Goal: Task Accomplishment & Management: Manage account settings

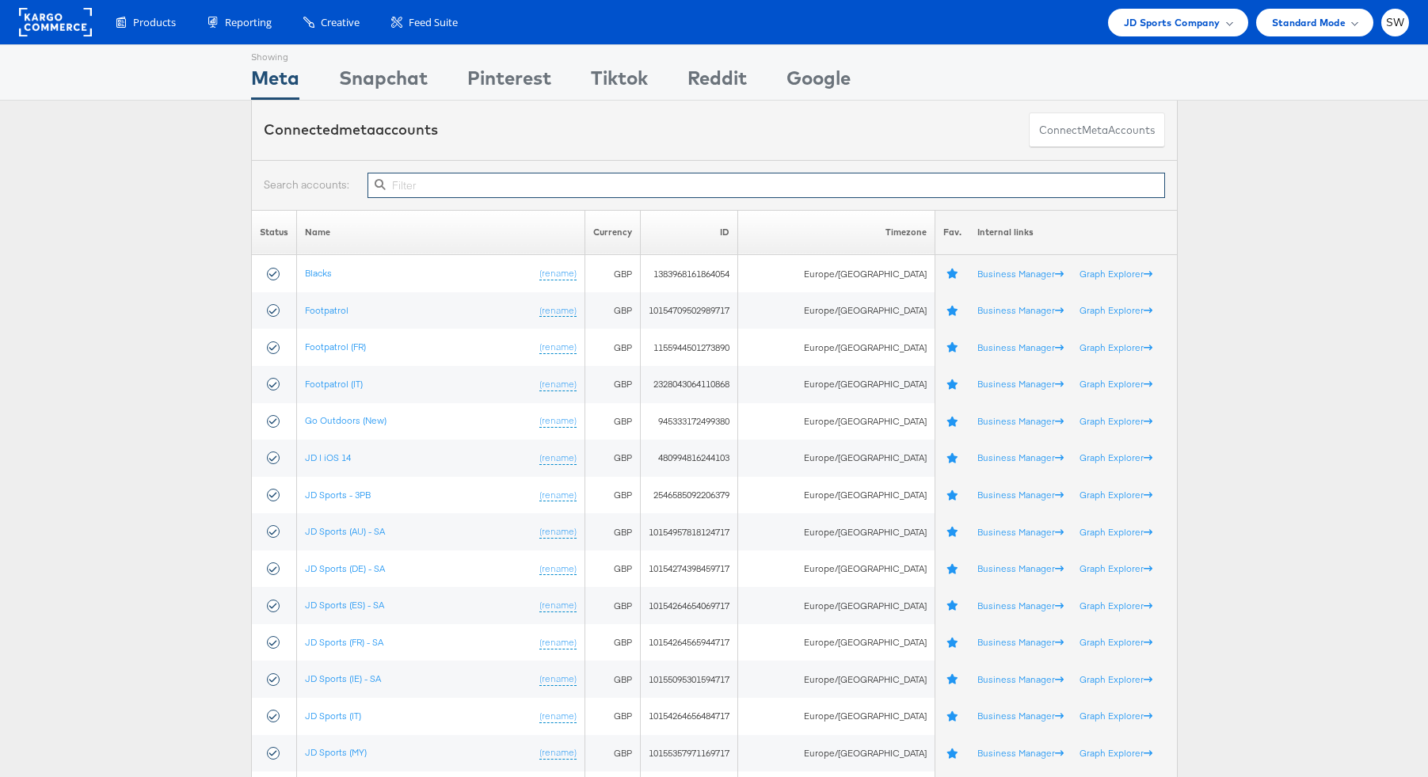
click at [814, 186] on input "text" at bounding box center [765, 185] width 797 height 25
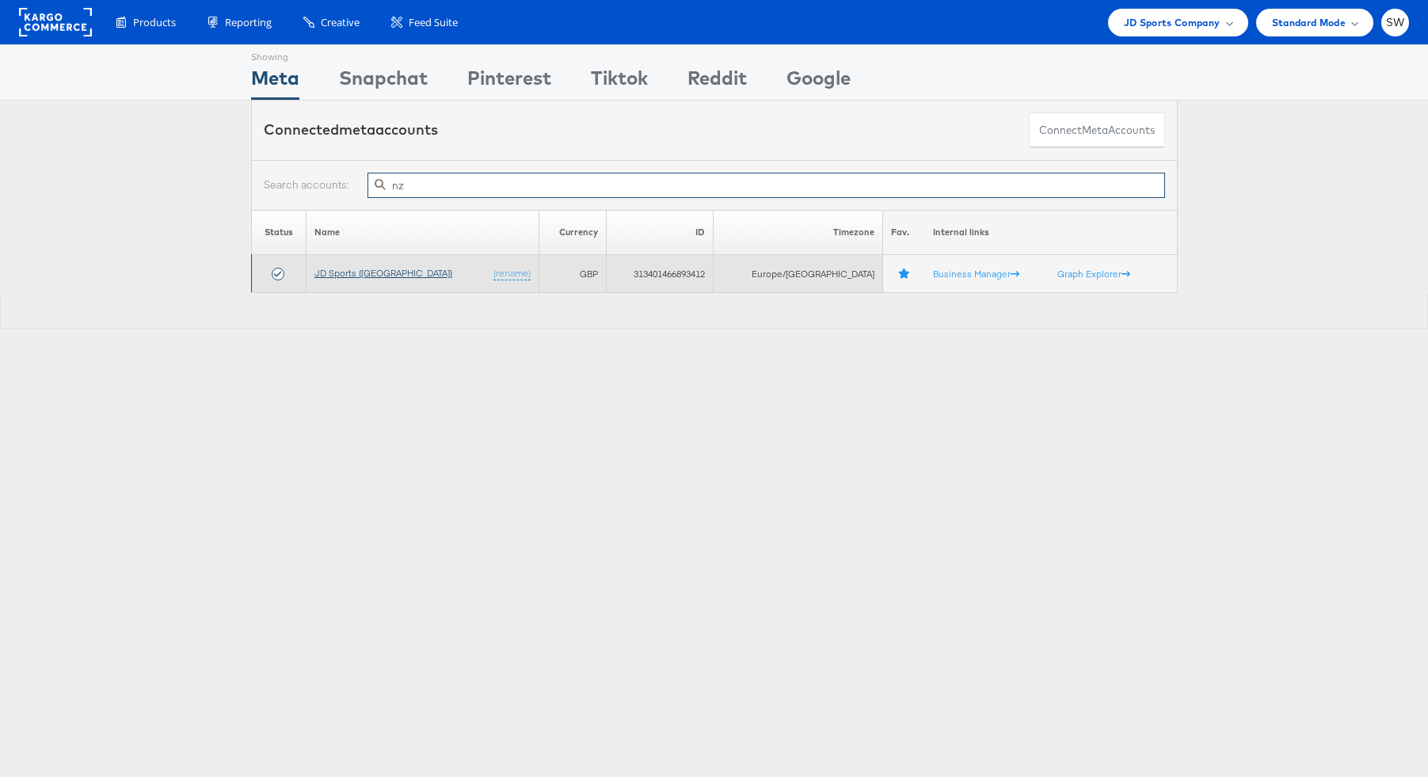
type input "nz"
click at [356, 269] on link "JD Sports ([GEOGRAPHIC_DATA])" at bounding box center [383, 273] width 138 height 12
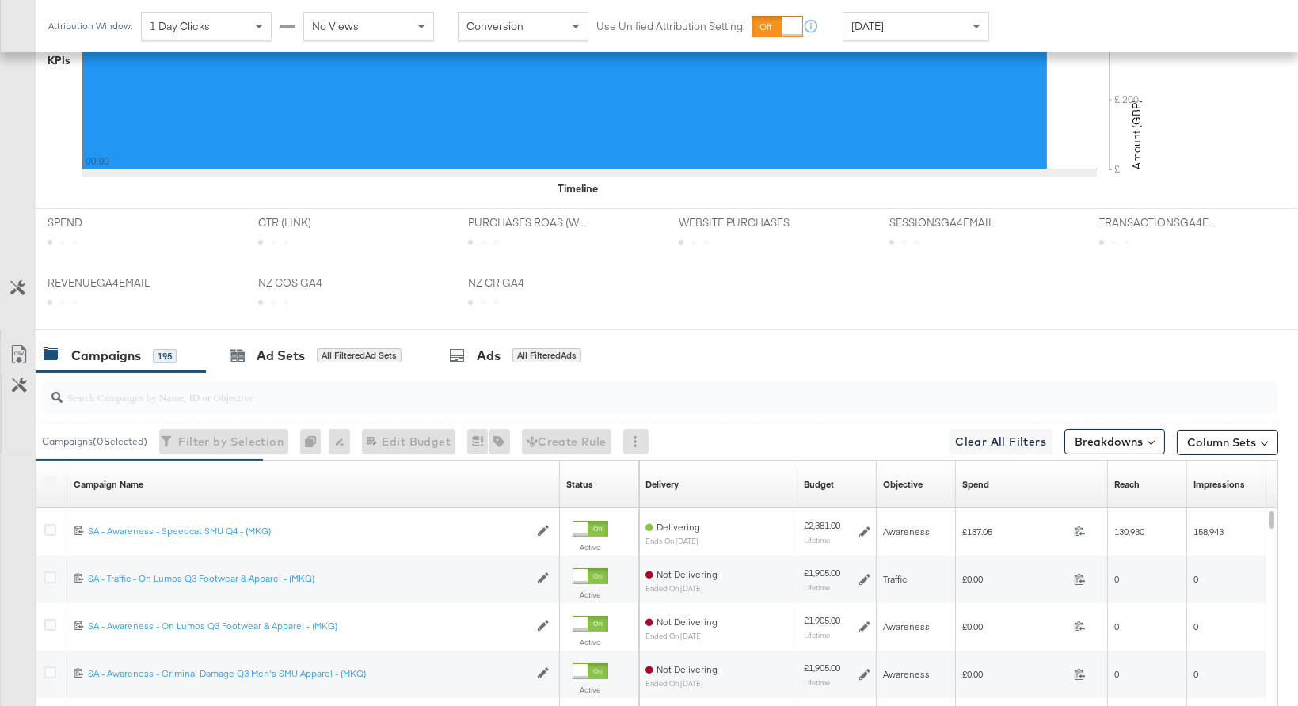
scroll to position [701, 0]
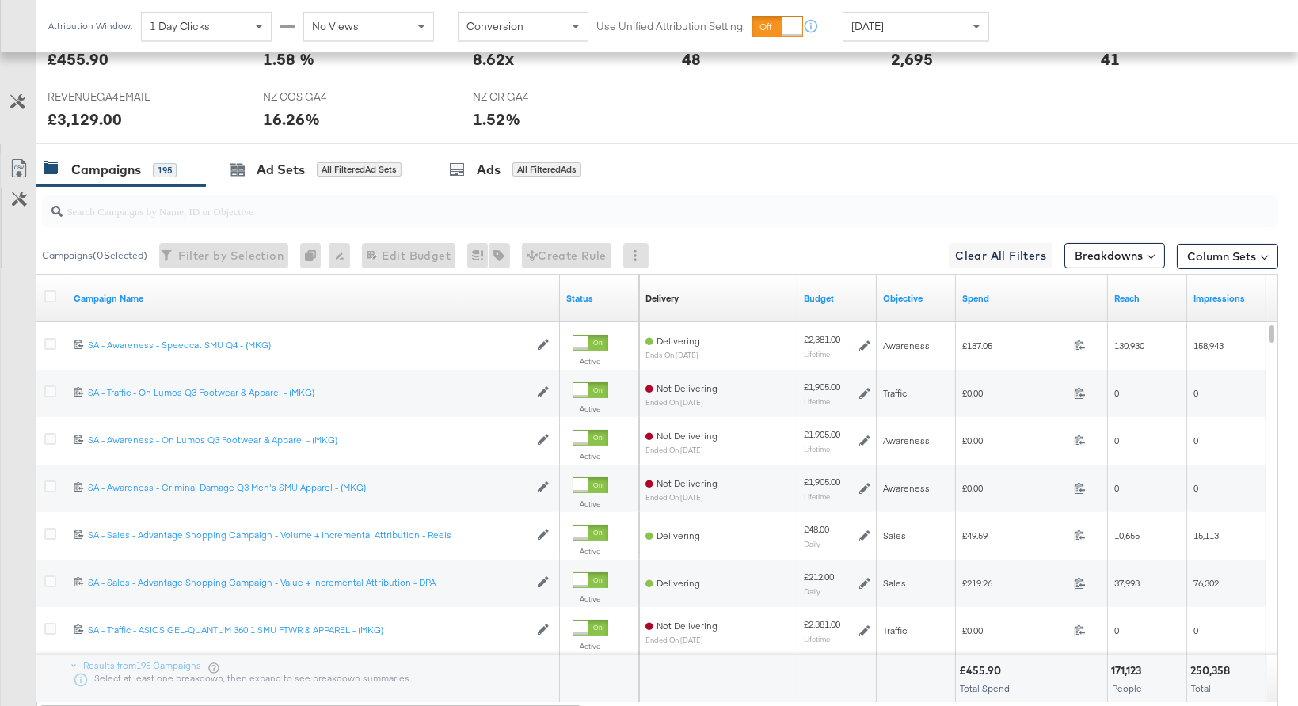
click at [1024, 303] on div "Spend" at bounding box center [1032, 298] width 152 height 25
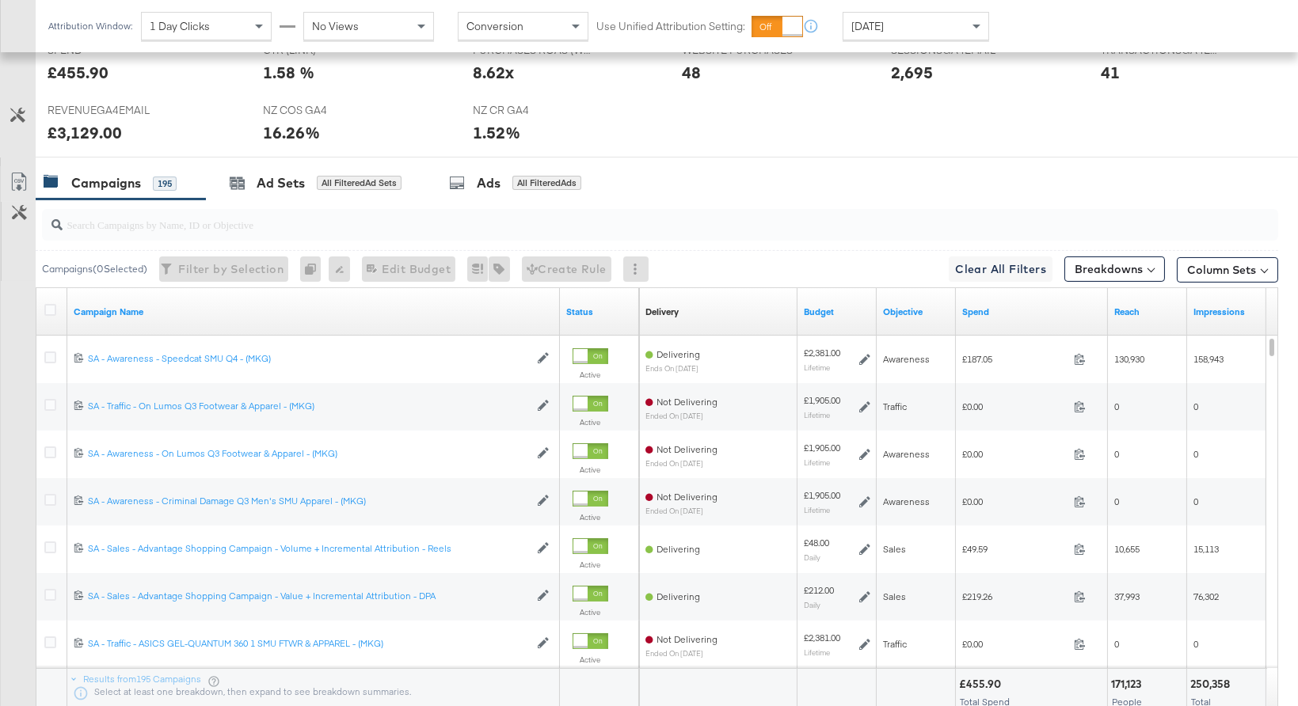
scroll to position [679, 0]
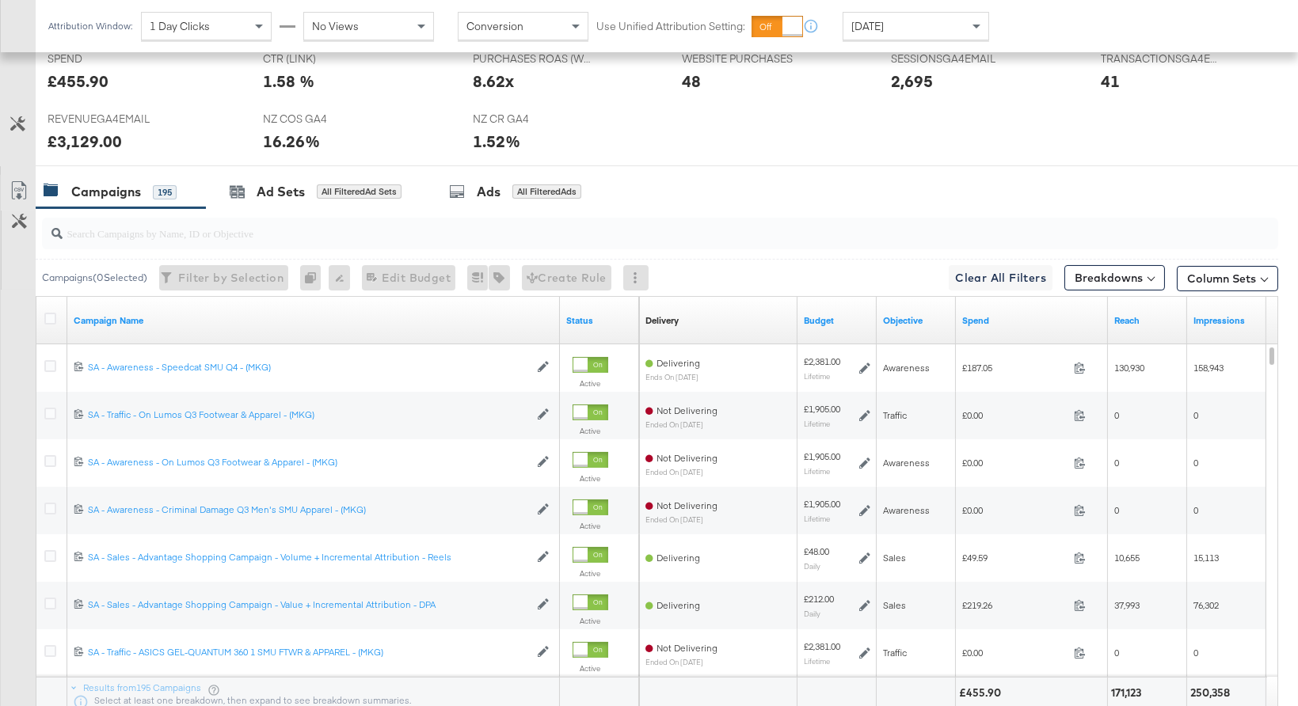
click at [977, 330] on div "Spend" at bounding box center [1032, 320] width 152 height 25
click at [980, 317] on link "Spend" at bounding box center [1031, 320] width 139 height 13
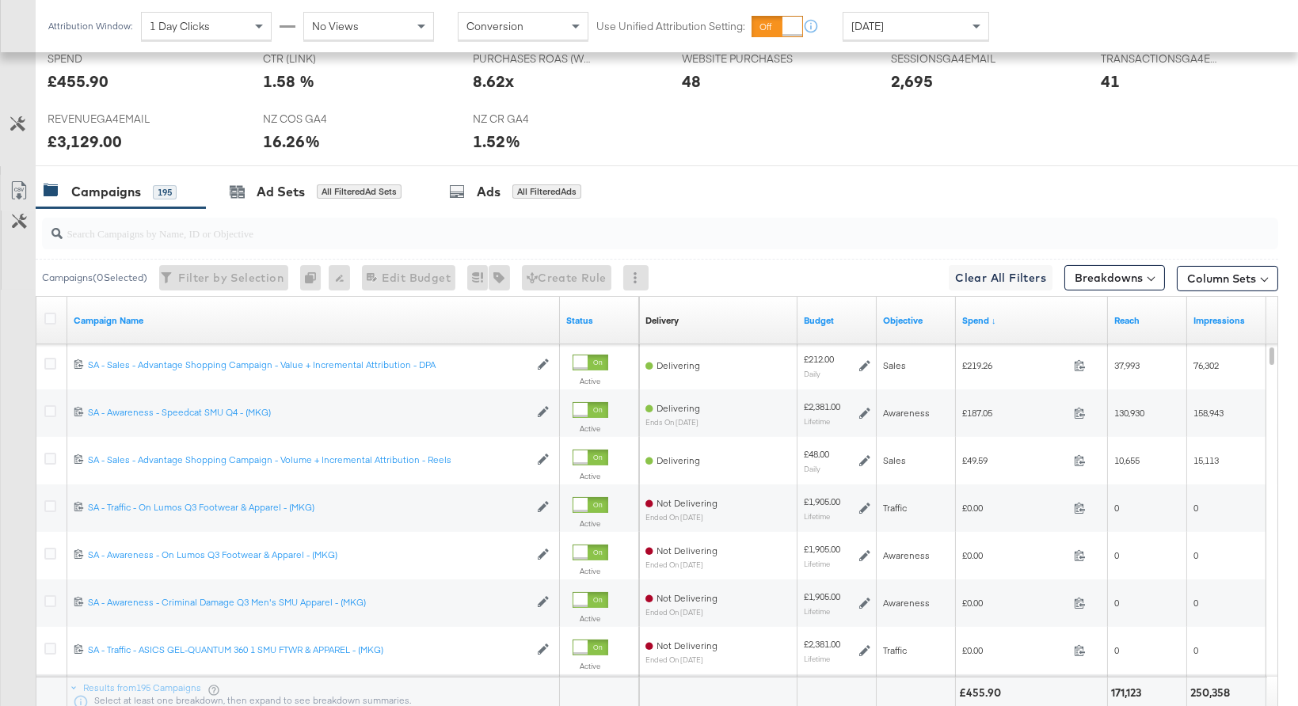
scroll to position [679, 0]
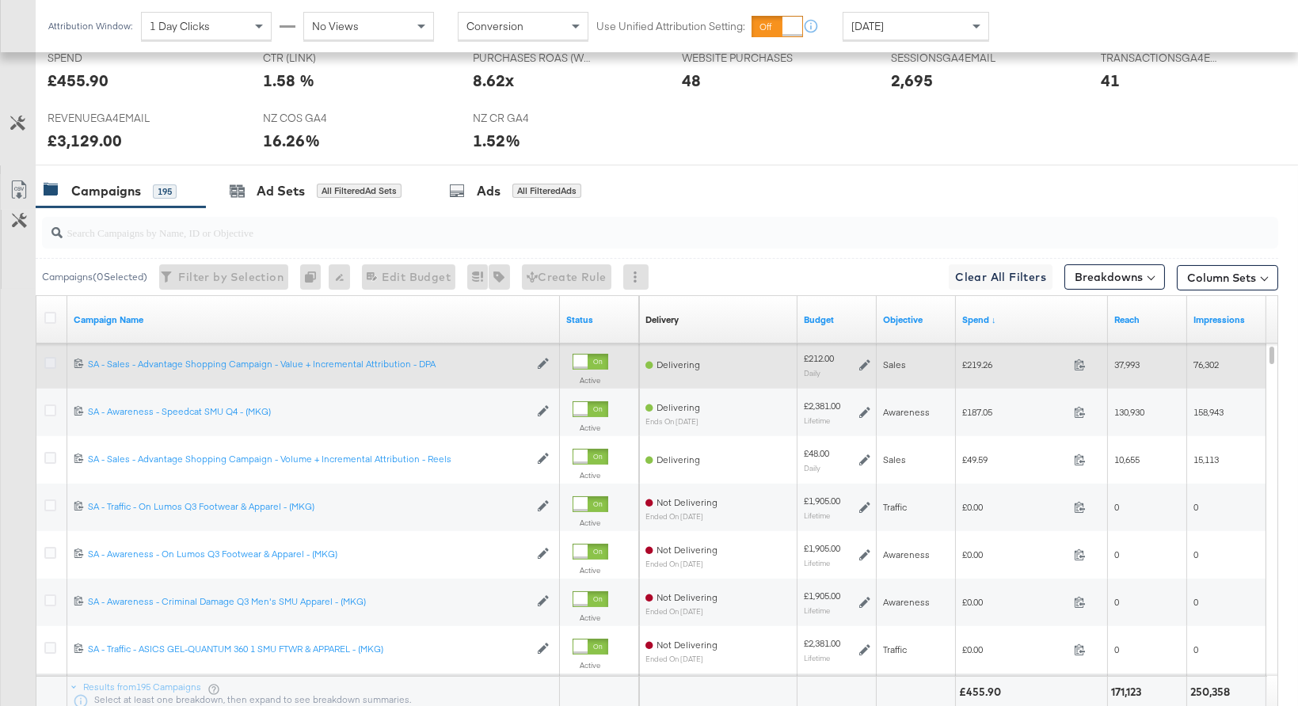
click at [51, 362] on icon at bounding box center [50, 363] width 12 height 12
click at [0, 0] on input "checkbox" at bounding box center [0, 0] width 0 height 0
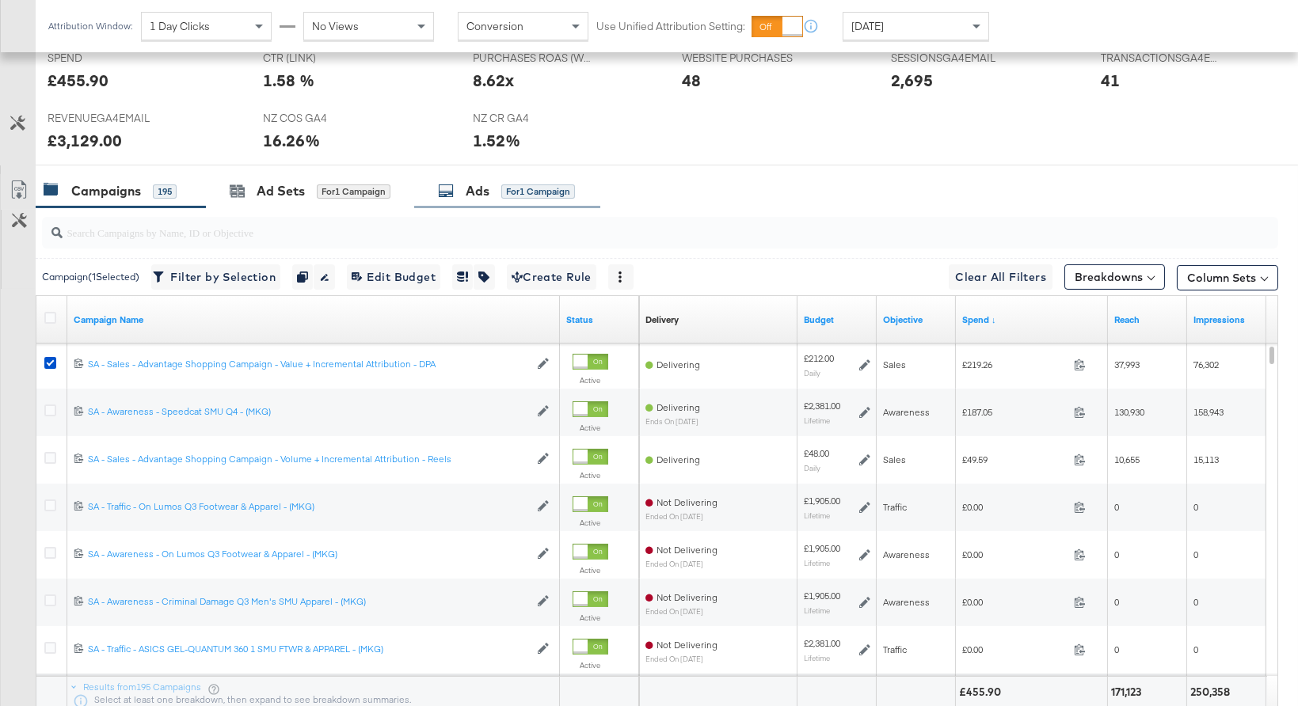
click at [491, 192] on div "Ads for 1 Campaign" at bounding box center [506, 191] width 137 height 18
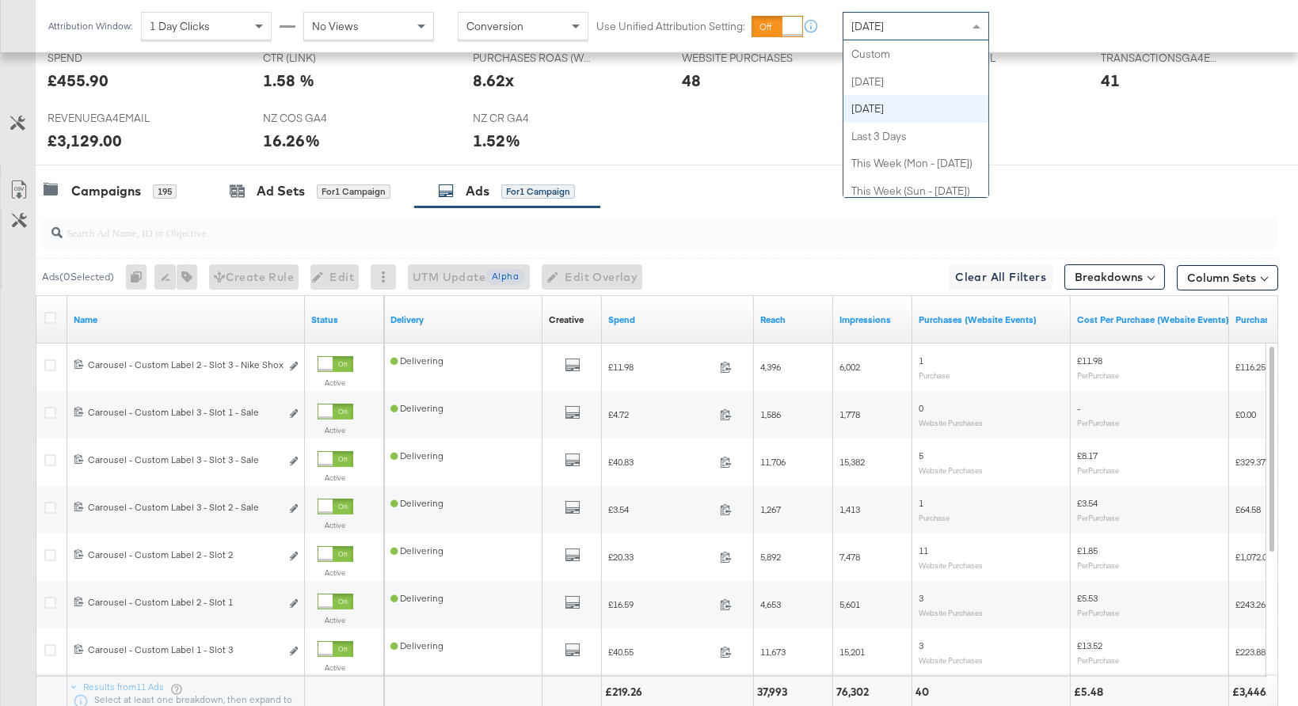
click at [947, 29] on div "[DATE]" at bounding box center [915, 26] width 145 height 27
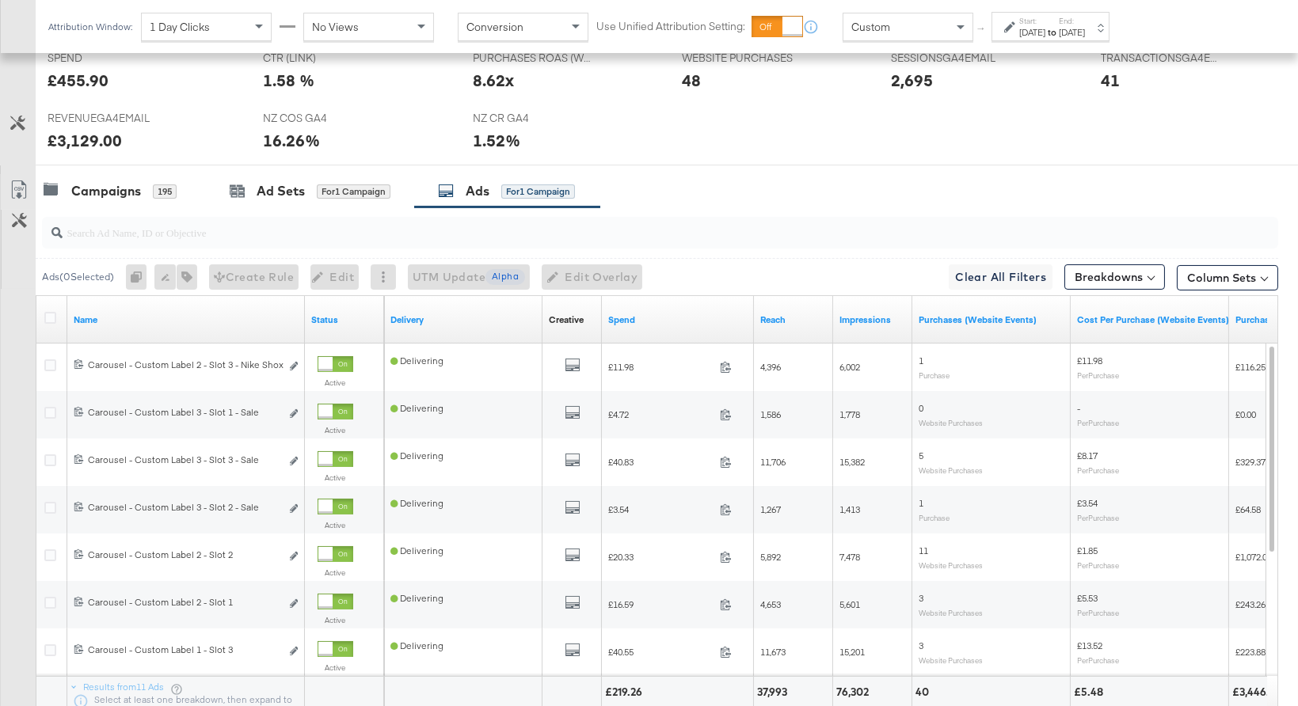
drag, startPoint x: 1014, startPoint y: 29, endPoint x: 1004, endPoint y: 38, distance: 13.4
click at [1013, 29] on icon at bounding box center [1009, 26] width 11 height 11
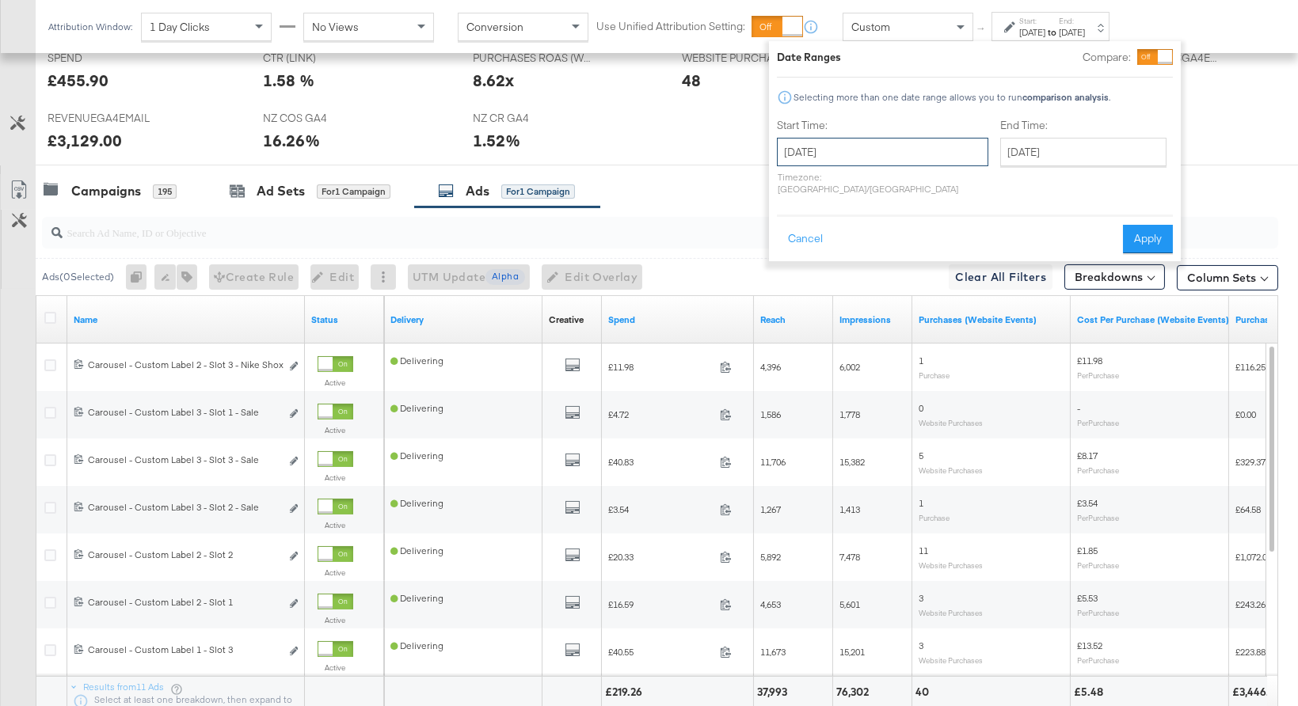
click at [891, 145] on input "September 29th 2025" at bounding box center [882, 152] width 211 height 29
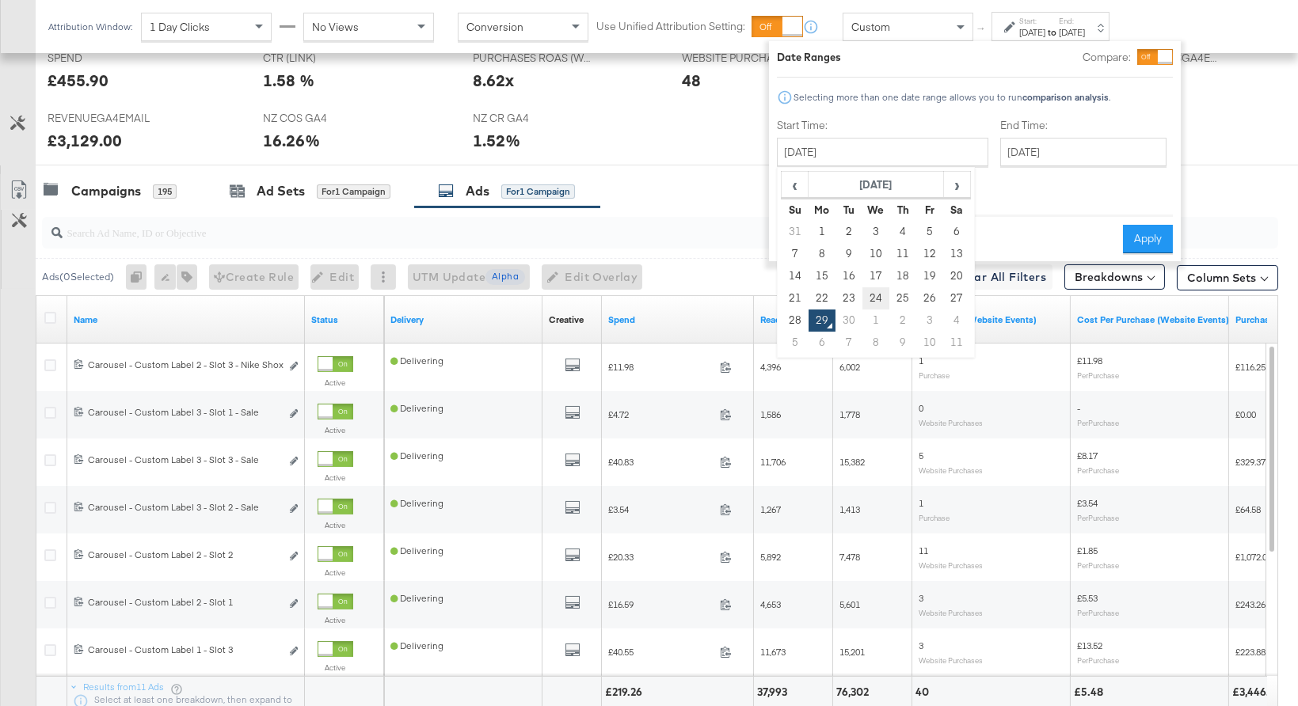
click at [872, 292] on td "24" at bounding box center [875, 298] width 27 height 22
type input "September 24th 2025"
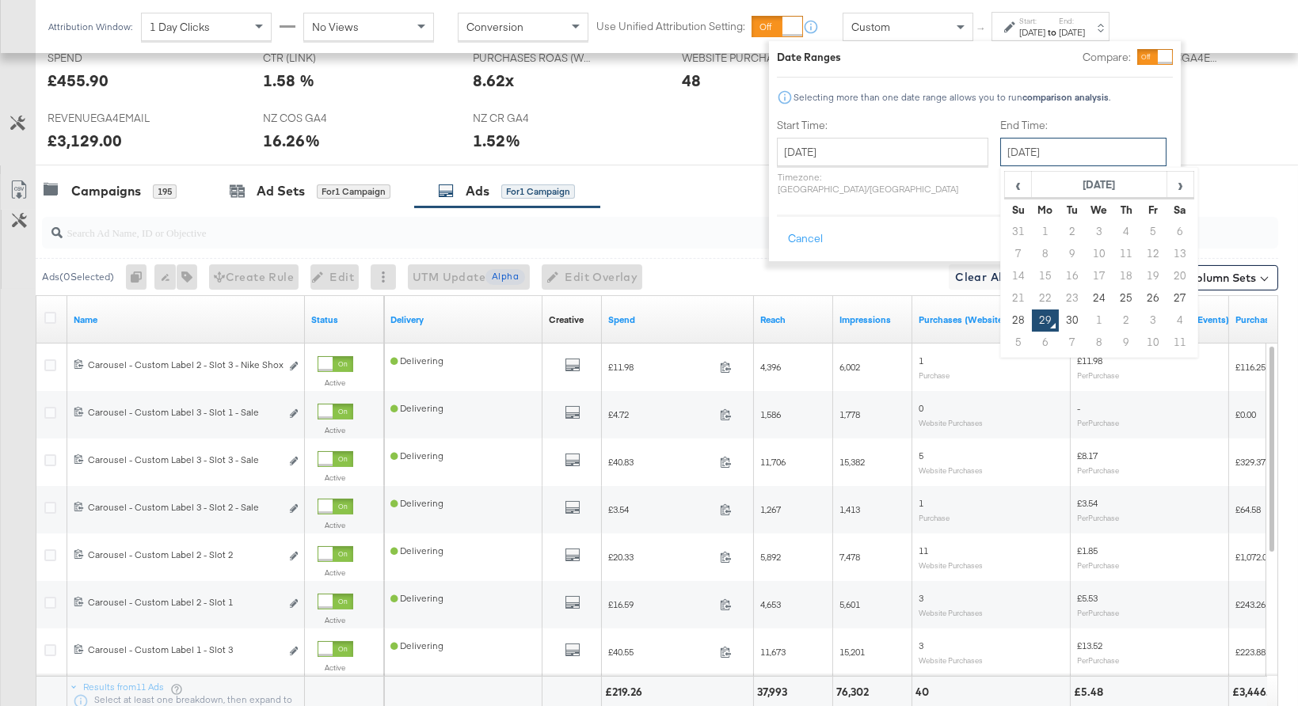
click at [1014, 143] on input "September 29th 2025" at bounding box center [1083, 152] width 166 height 29
click at [1005, 317] on td "28" at bounding box center [1018, 321] width 27 height 22
type input "September 28th 2025"
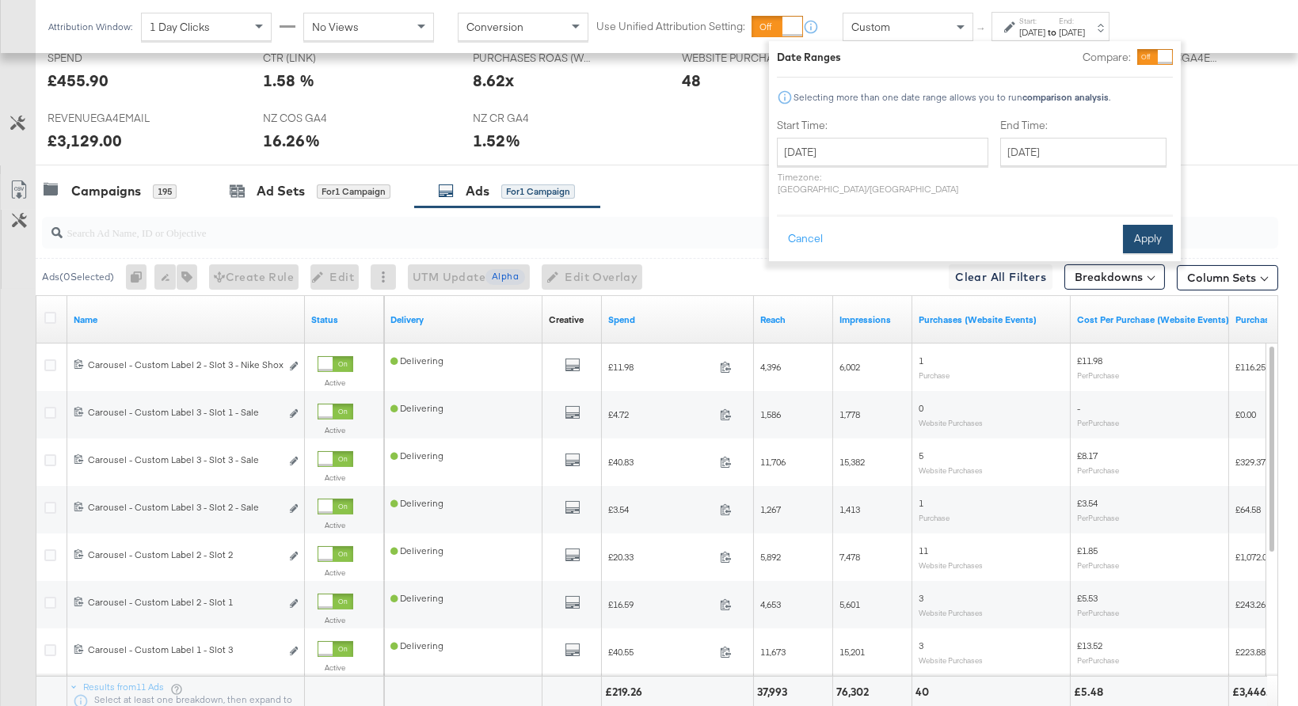
click at [1131, 235] on button "Apply" at bounding box center [1148, 239] width 50 height 29
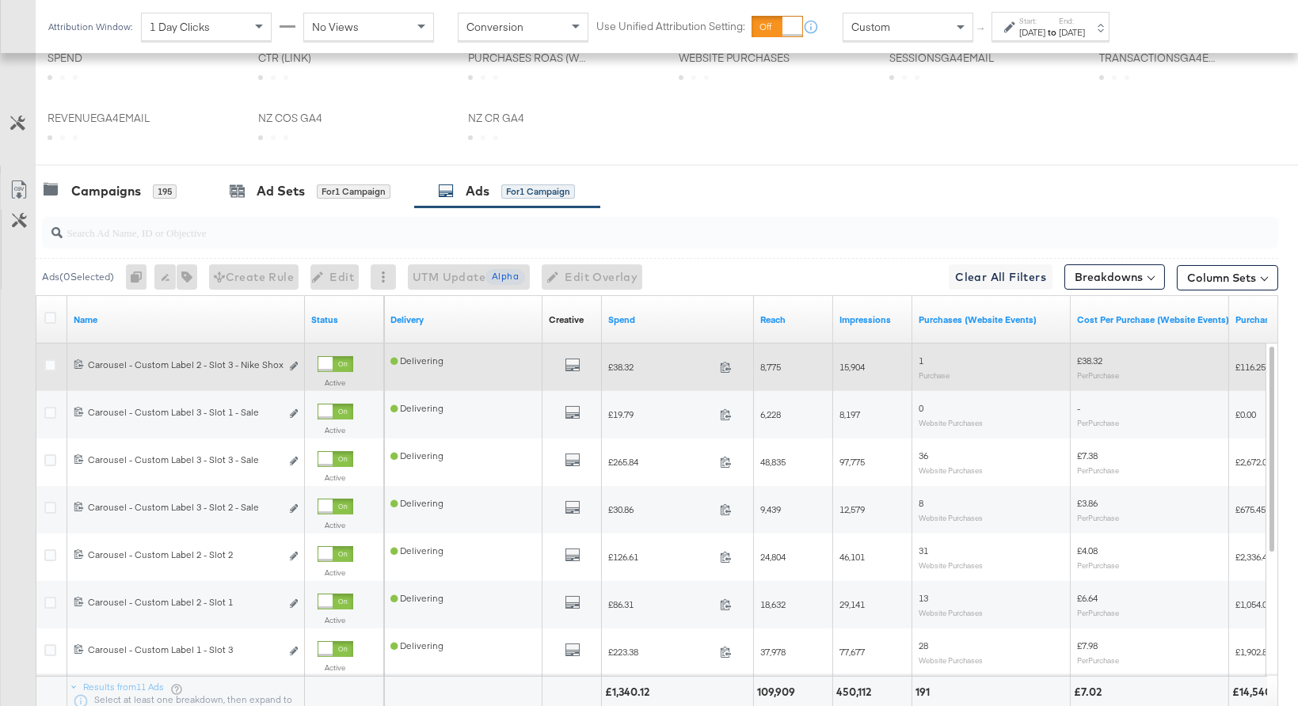
scroll to position [680, 0]
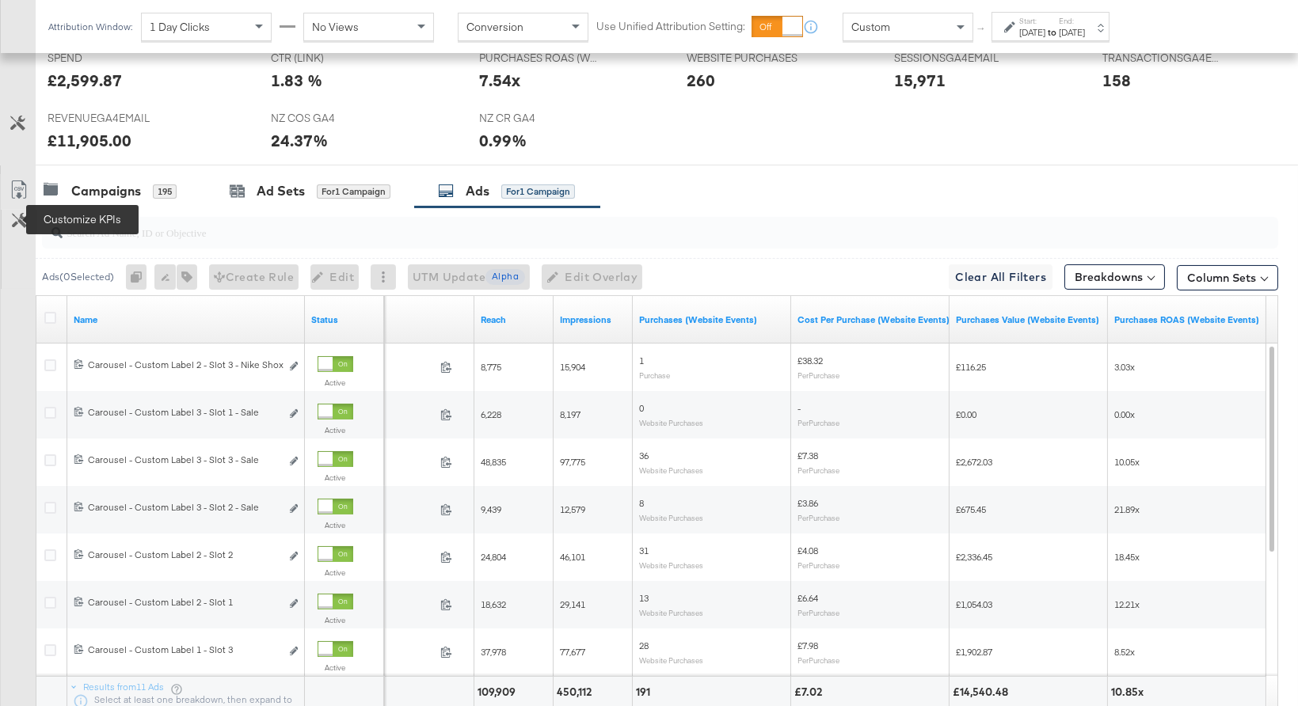
click at [15, 218] on icon at bounding box center [19, 220] width 15 height 15
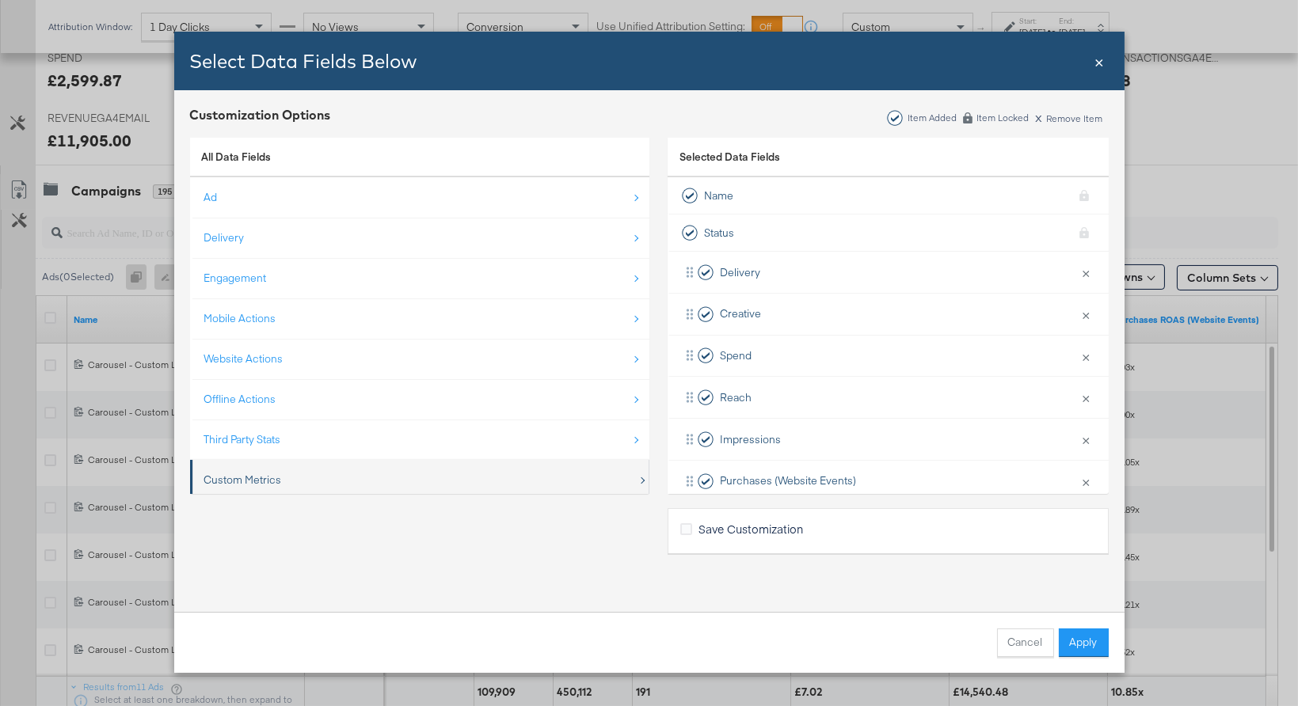
click at [390, 482] on div "Custom Metrics" at bounding box center [420, 480] width 433 height 32
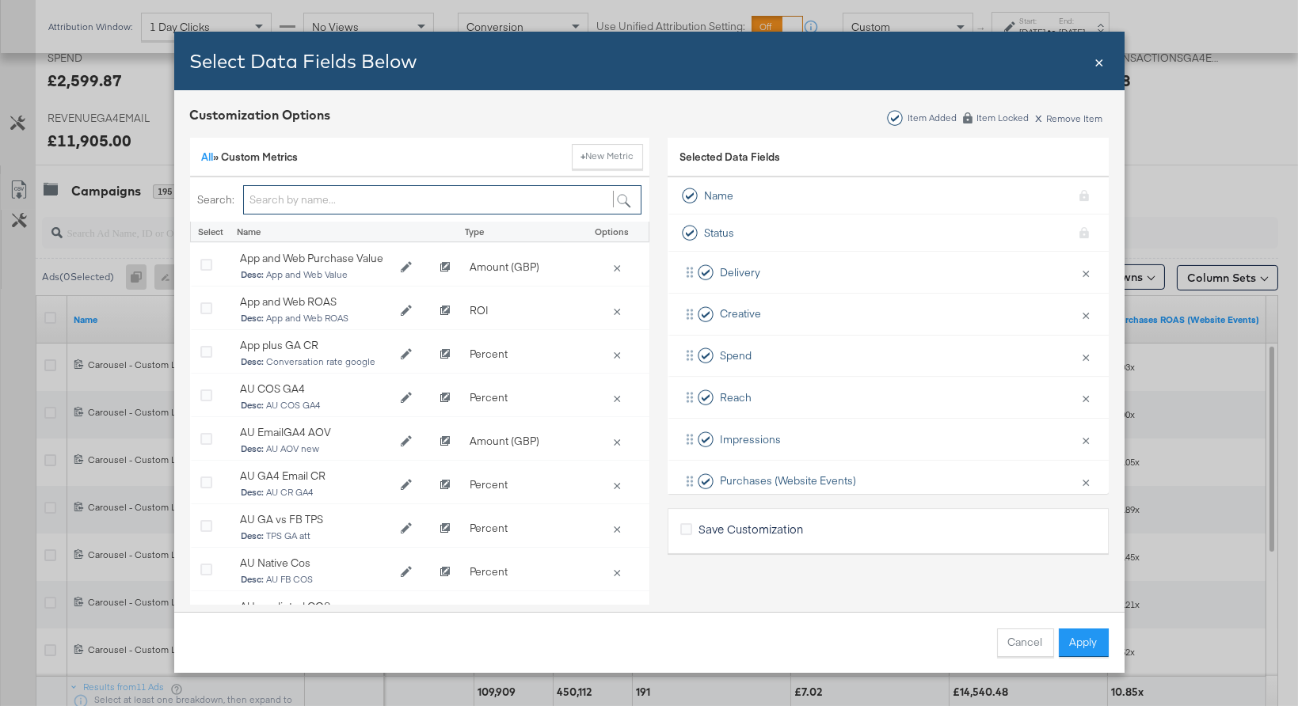
click at [394, 201] on input "Bulk Add Locations Modal" at bounding box center [442, 199] width 398 height 29
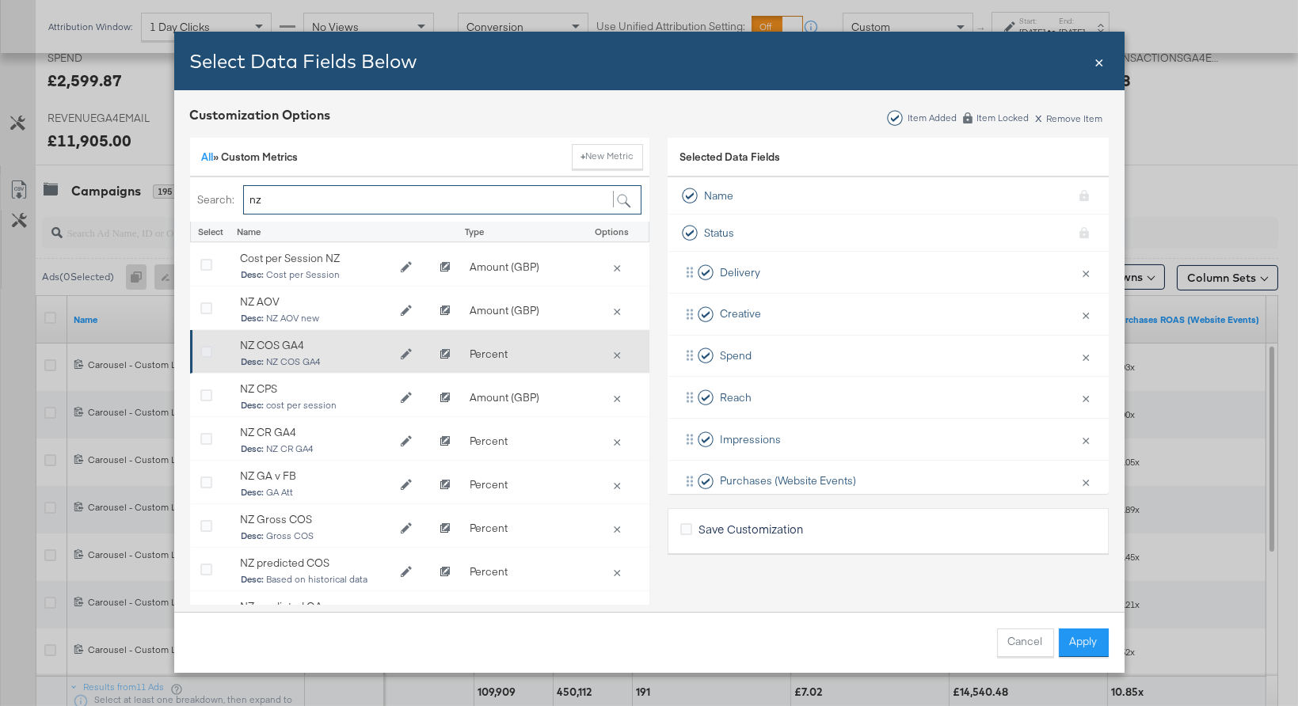
type input "nz"
drag, startPoint x: 207, startPoint y: 346, endPoint x: 223, endPoint y: 349, distance: 16.2
click at [207, 347] on icon "Bulk Add Locations Modal" at bounding box center [206, 353] width 12 height 12
click at [0, 0] on input "Bulk Add Locations Modal" at bounding box center [0, 0] width 0 height 0
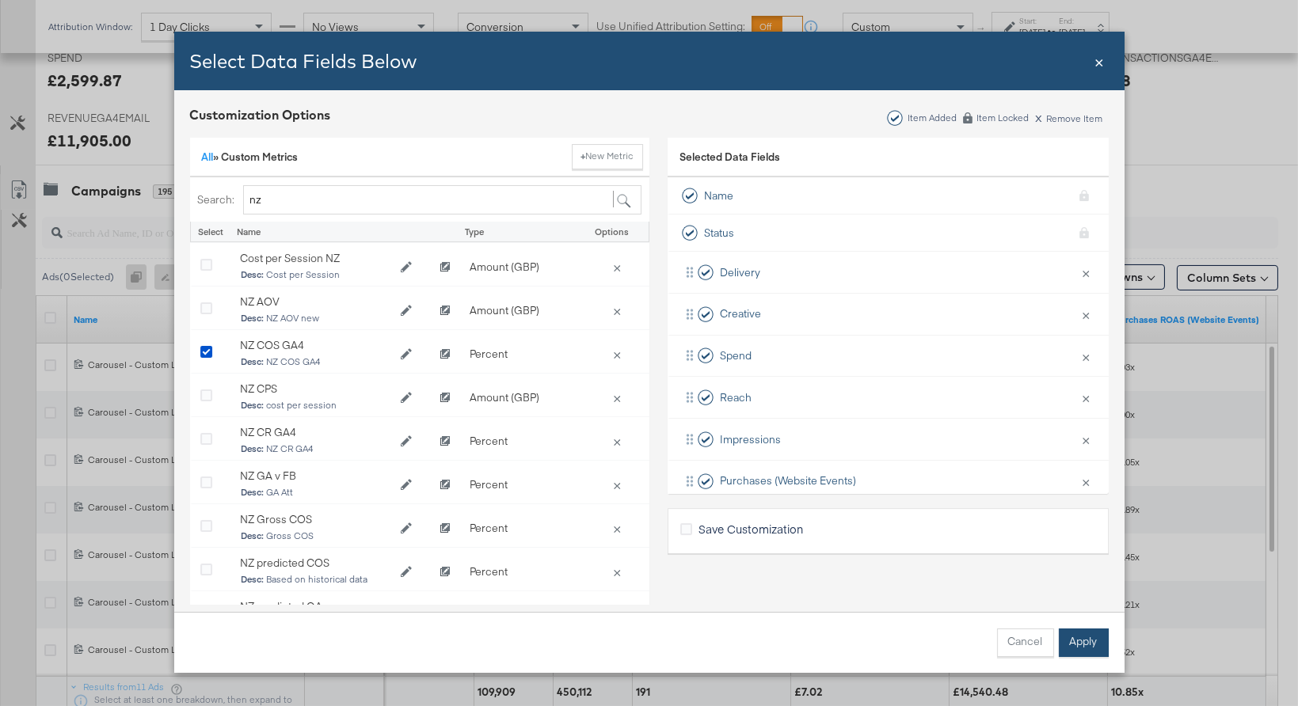
click at [1097, 639] on button "Apply" at bounding box center [1084, 643] width 50 height 29
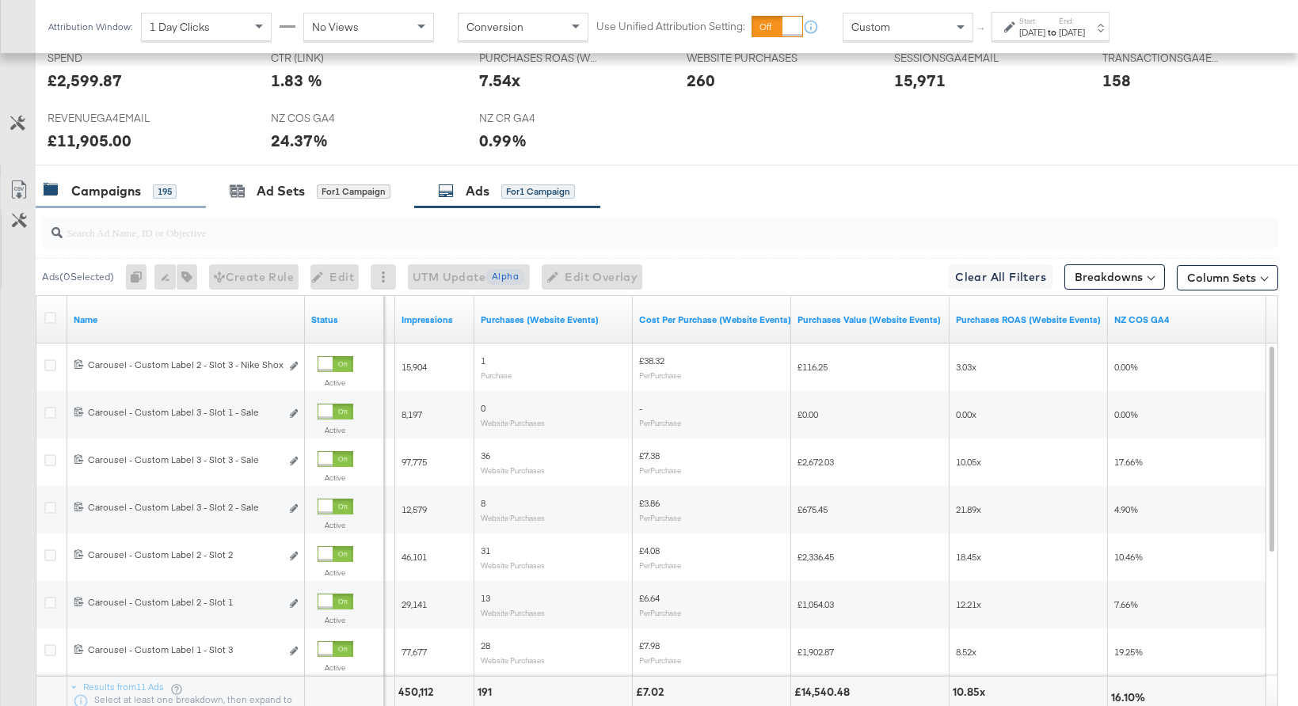
click at [143, 199] on div "Campaigns 195" at bounding box center [110, 191] width 133 height 18
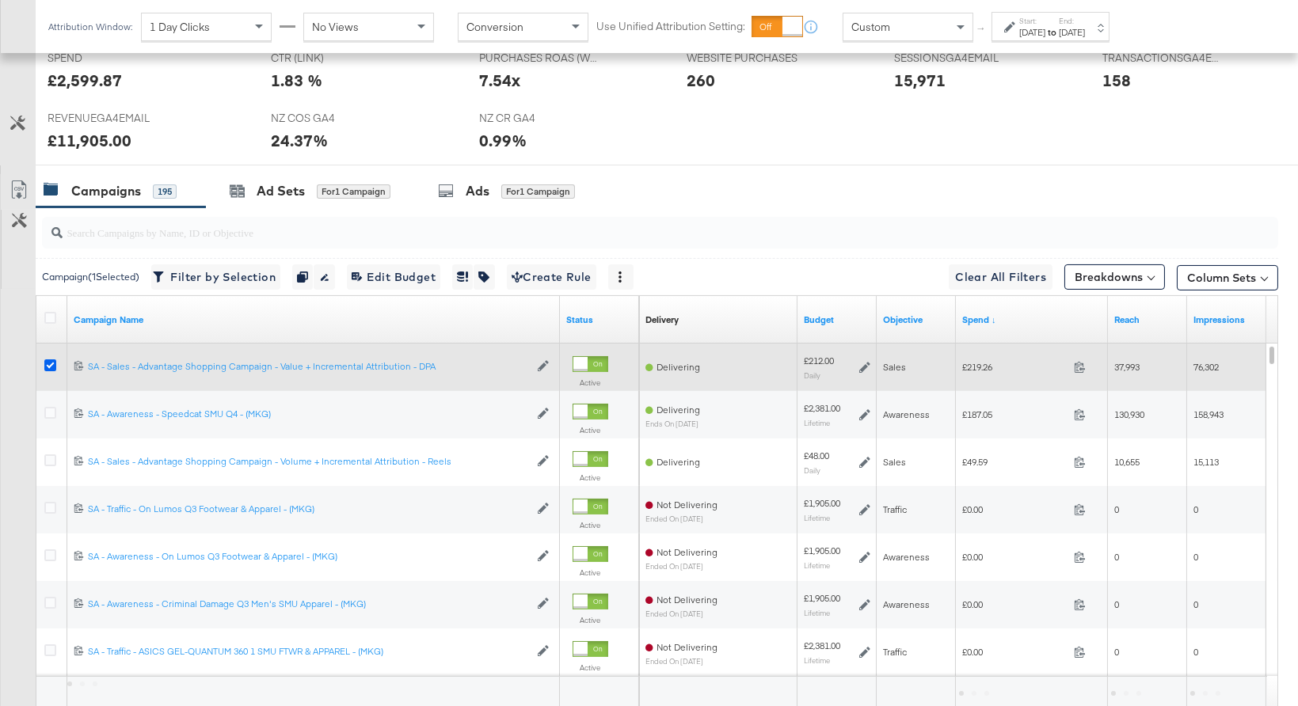
click at [52, 361] on icon at bounding box center [50, 365] width 12 height 12
click at [0, 0] on input "checkbox" at bounding box center [0, 0] width 0 height 0
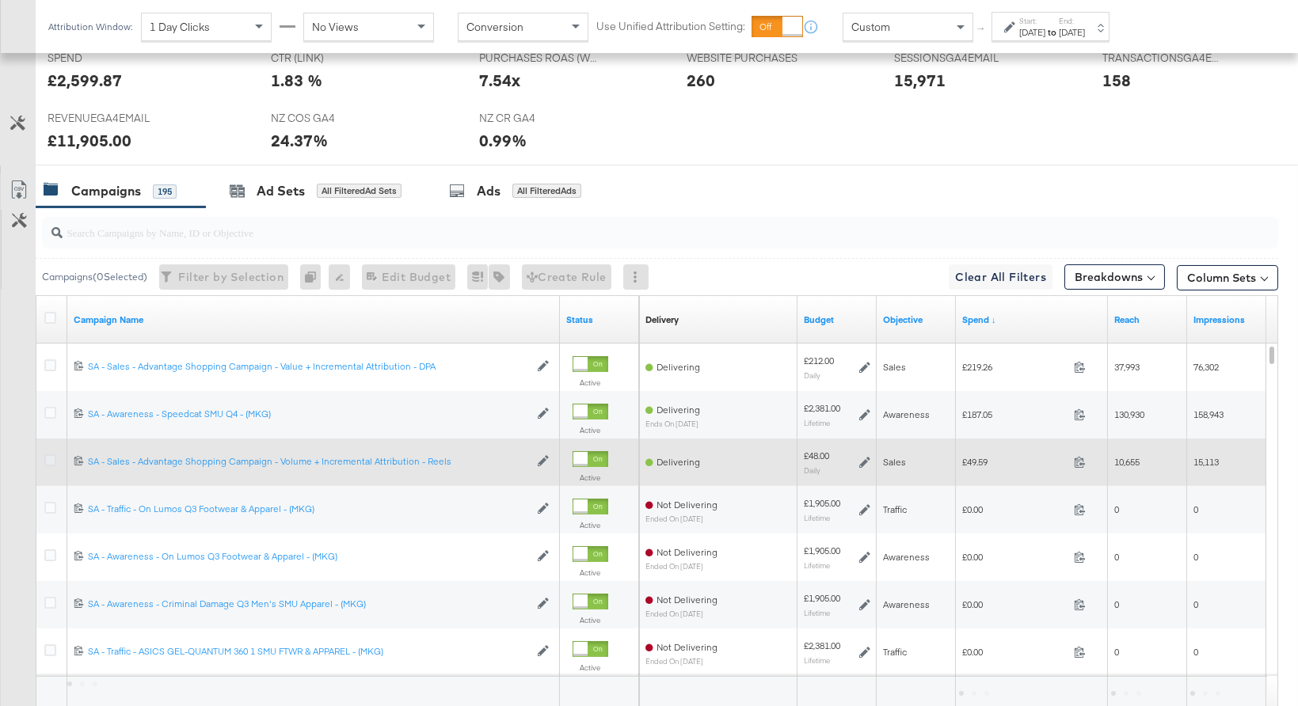
click at [48, 455] on icon at bounding box center [50, 461] width 12 height 12
click at [0, 0] on input "checkbox" at bounding box center [0, 0] width 0 height 0
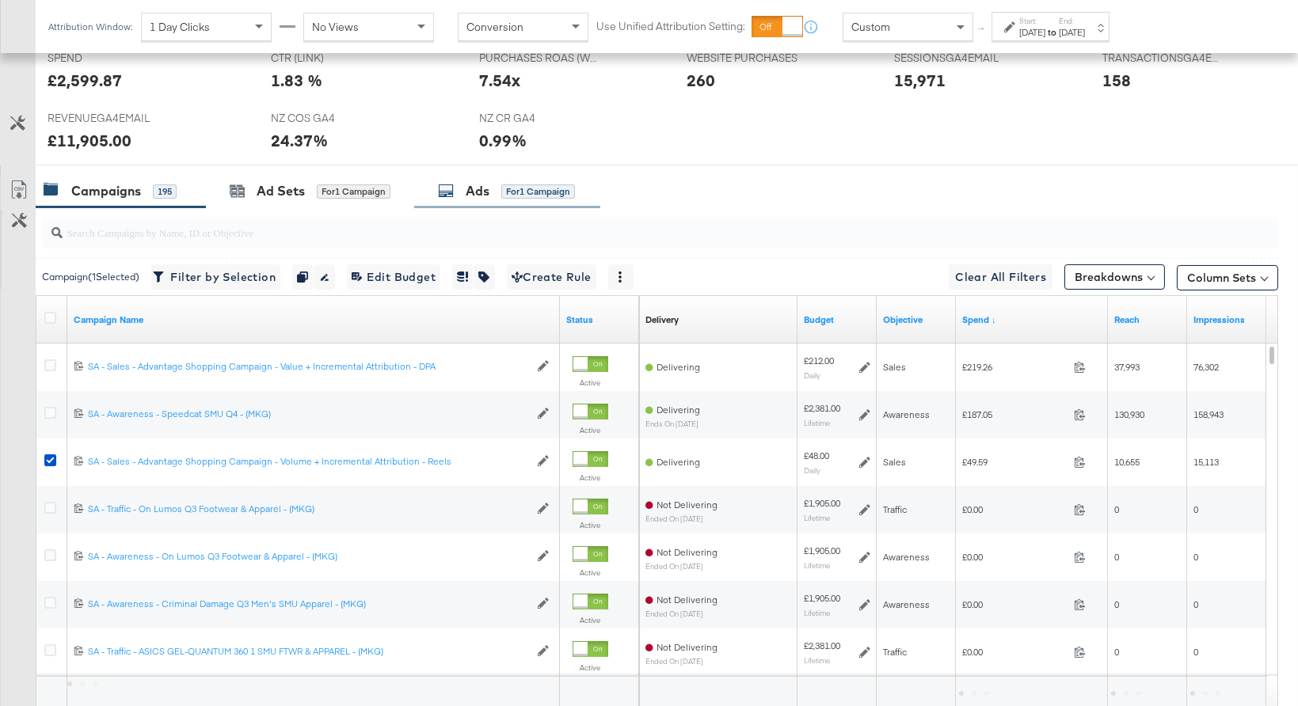
click at [481, 174] on div "Ads for 1 Campaign" at bounding box center [507, 191] width 186 height 34
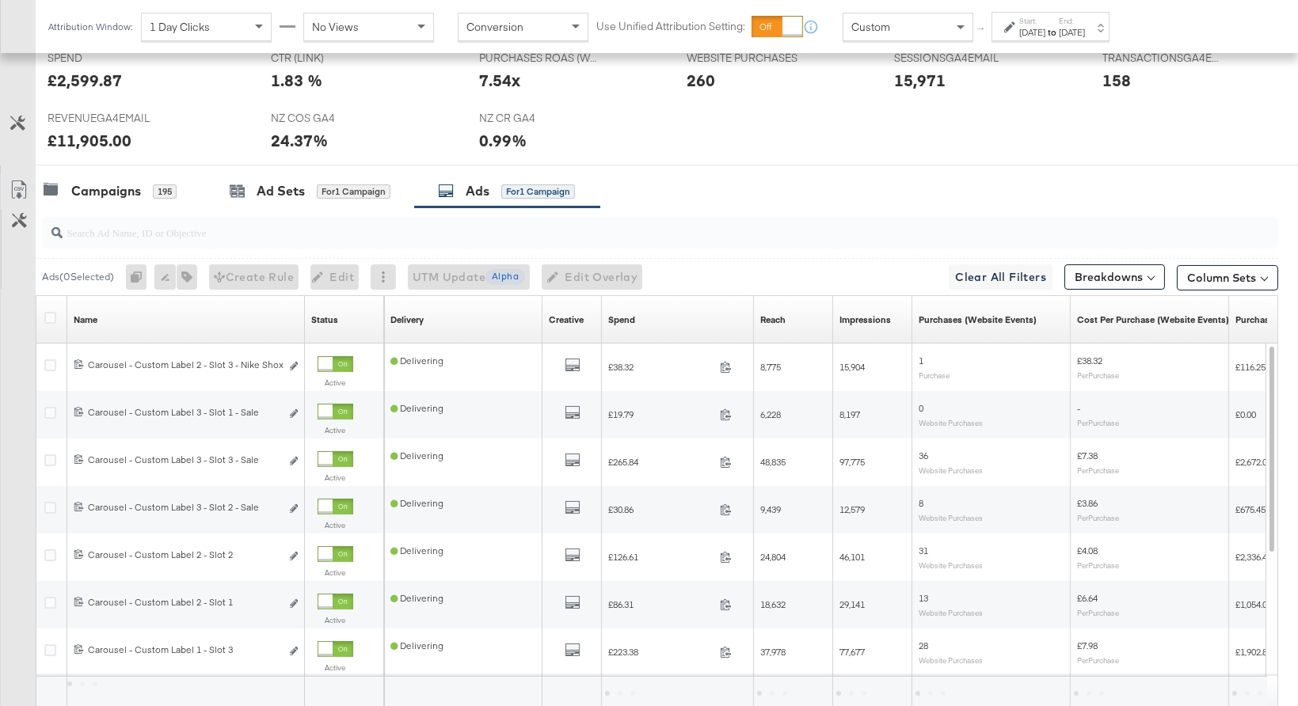
scroll to position [576, 0]
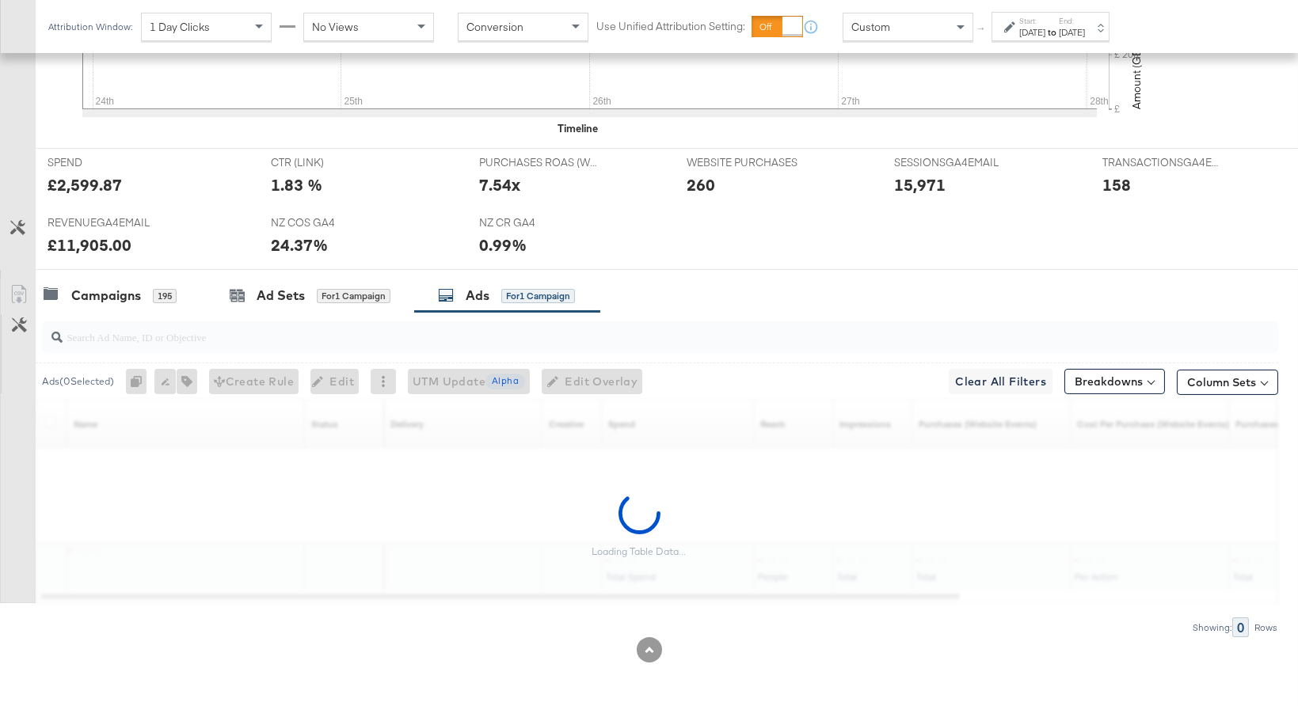
click at [480, 186] on div "7.54x" at bounding box center [499, 184] width 41 height 23
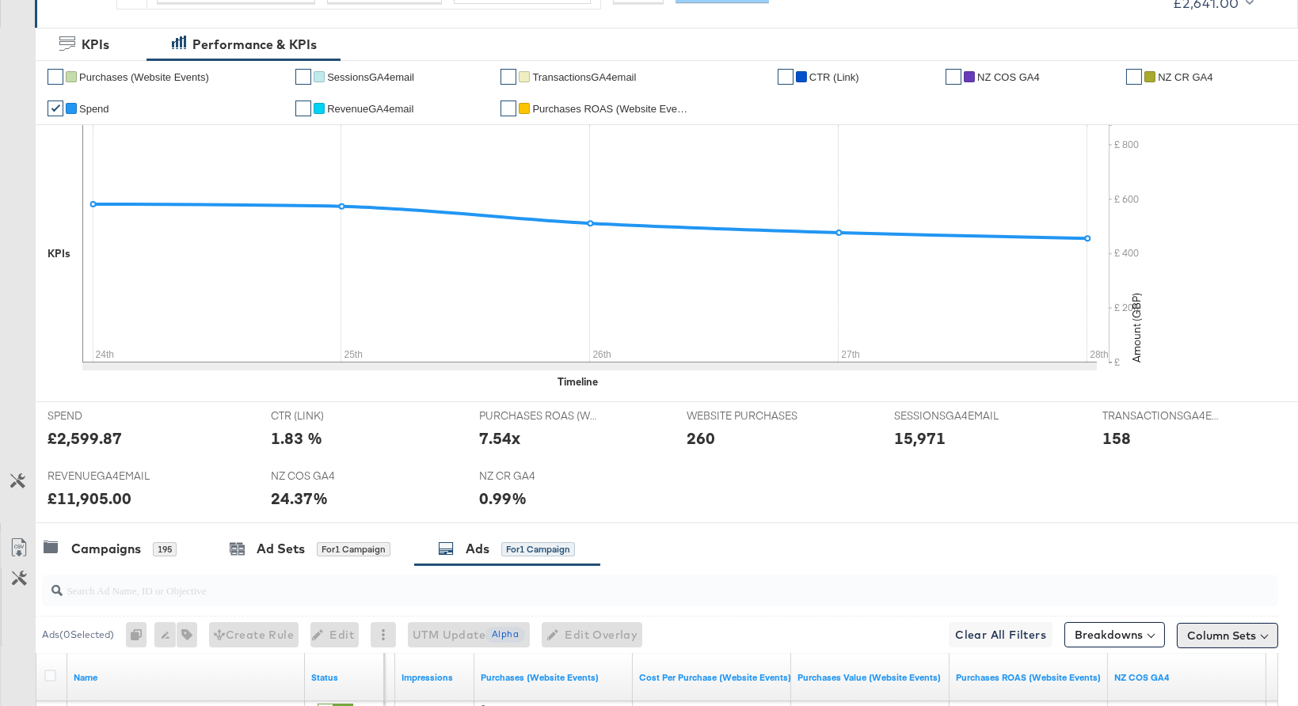
scroll to position [0, 0]
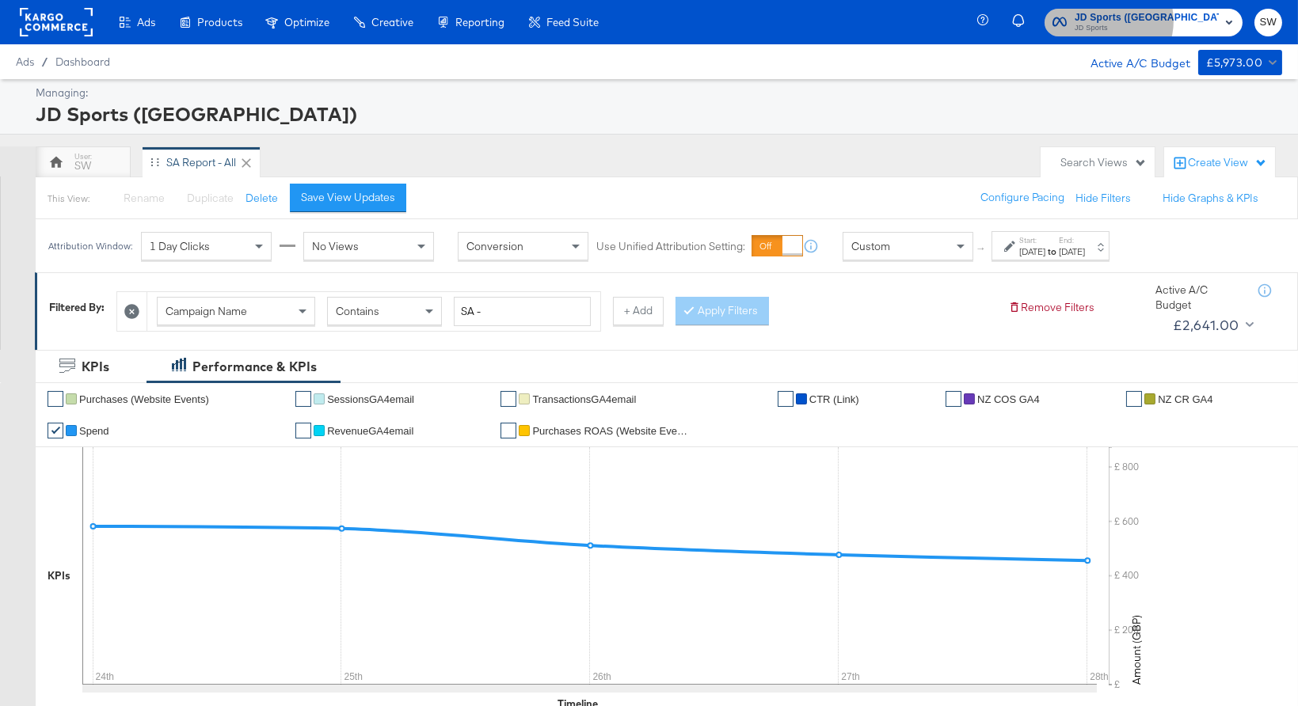
click at [1183, 21] on span "JD Sports ([GEOGRAPHIC_DATA])" at bounding box center [1147, 18] width 144 height 17
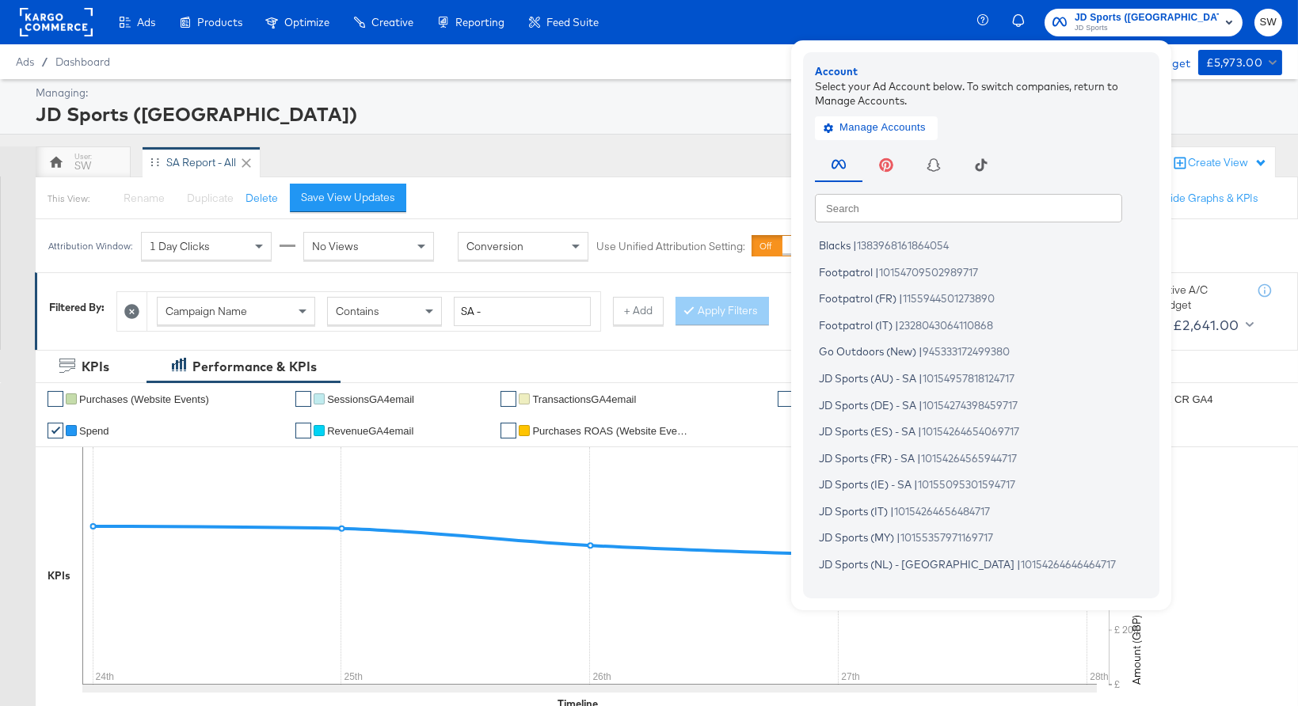
click at [1043, 211] on input "text" at bounding box center [968, 207] width 307 height 29
click at [734, 173] on div "SW SA Report - All" at bounding box center [534, 162] width 997 height 32
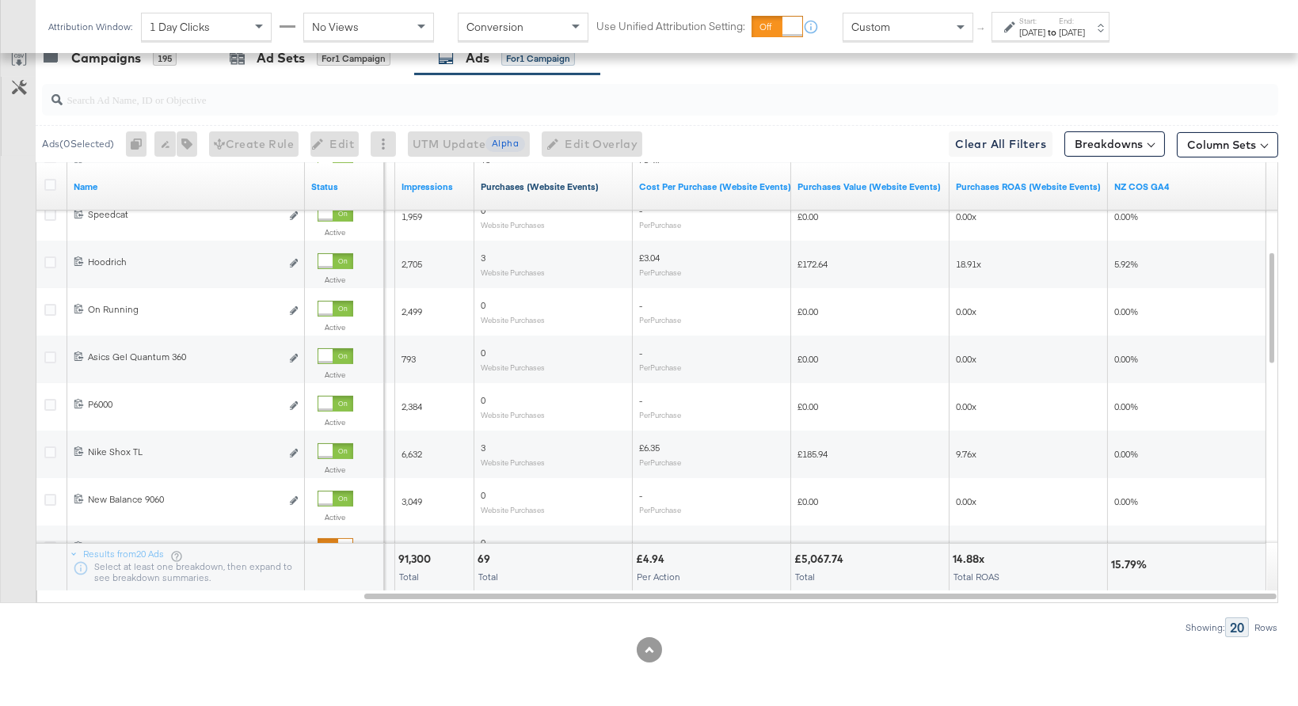
scroll to position [766, 0]
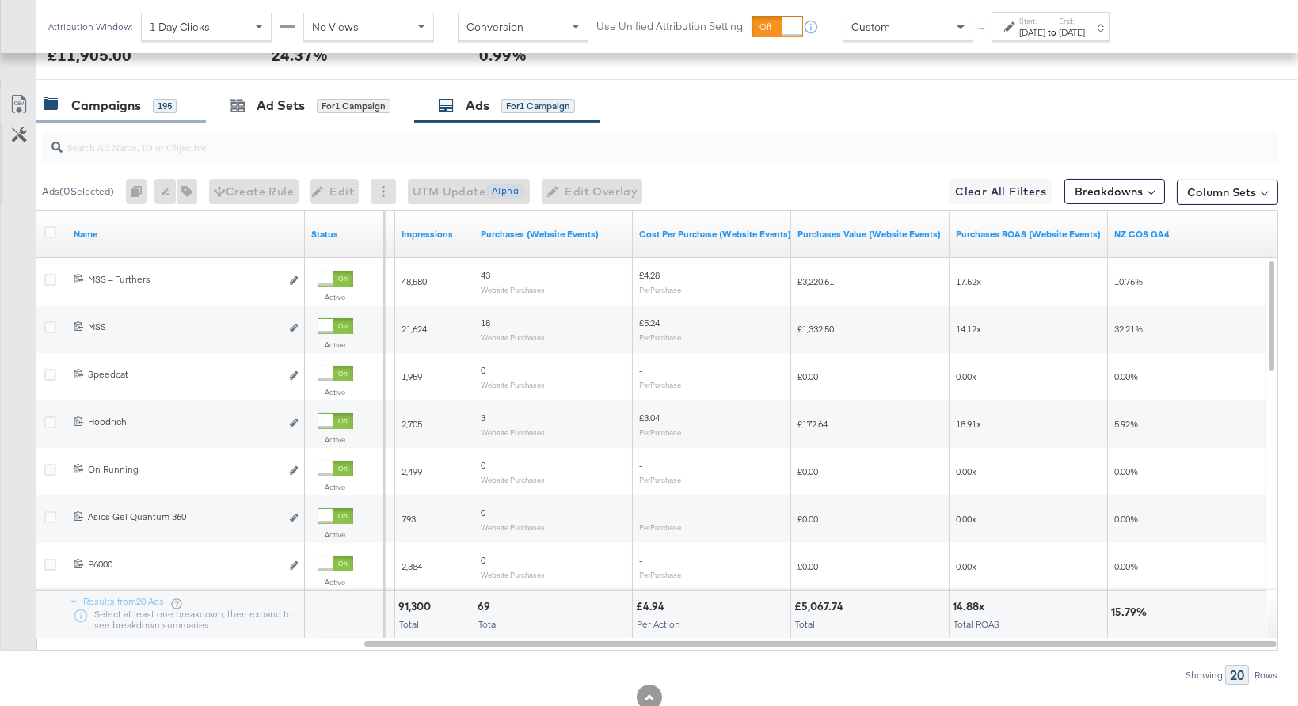
click at [110, 93] on div "Campaigns 195" at bounding box center [121, 106] width 170 height 34
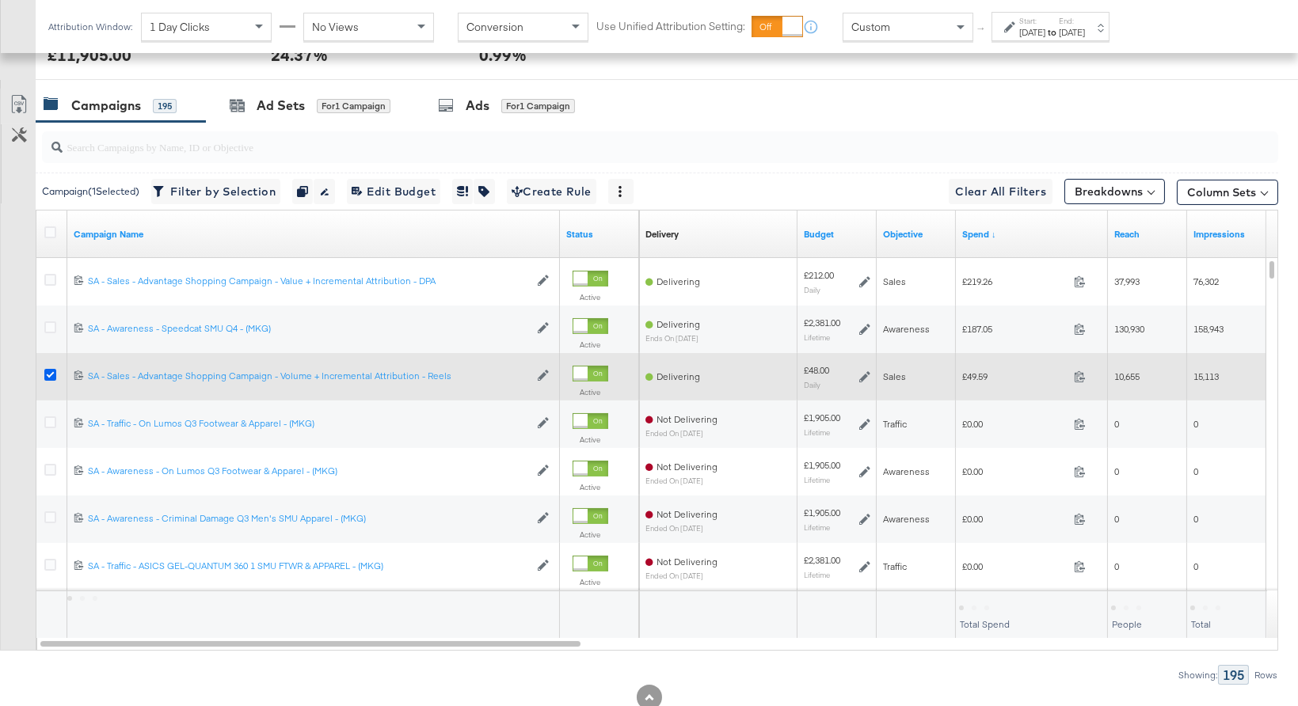
click at [49, 372] on icon at bounding box center [50, 375] width 12 height 12
click at [0, 0] on input "checkbox" at bounding box center [0, 0] width 0 height 0
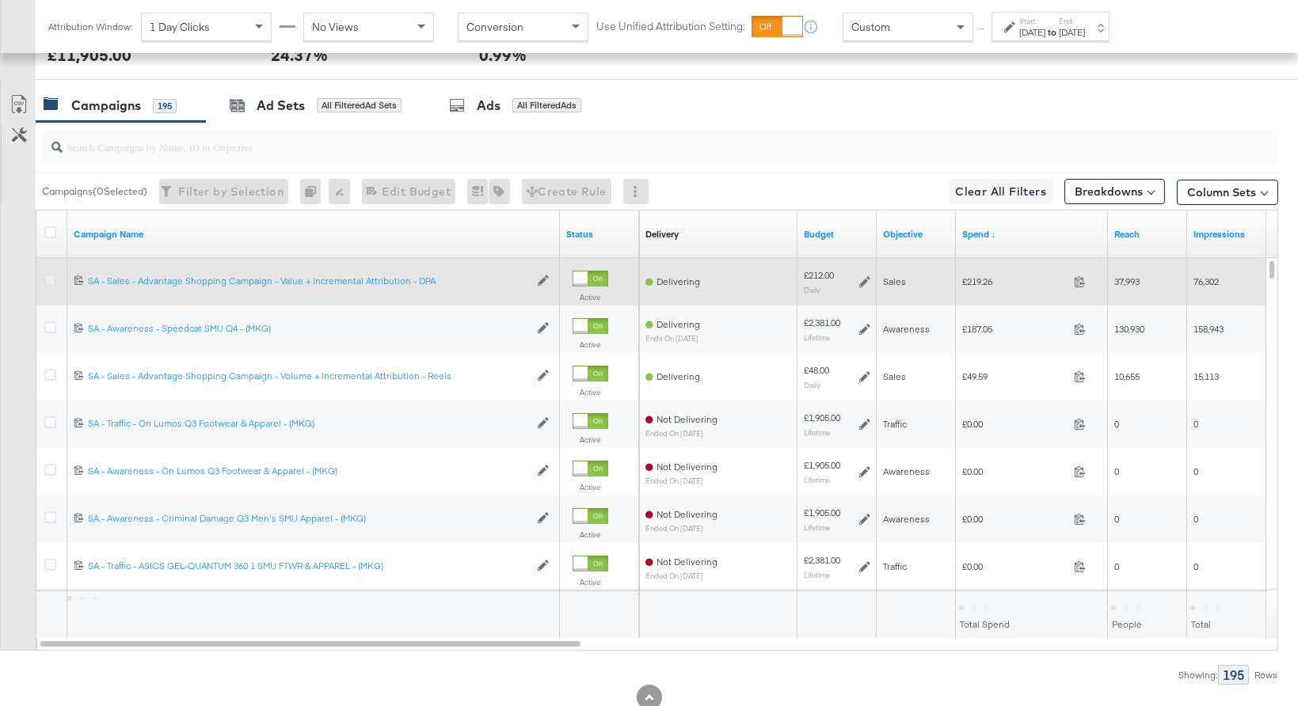
click at [45, 275] on icon at bounding box center [50, 280] width 12 height 12
click at [0, 0] on input "checkbox" at bounding box center [0, 0] width 0 height 0
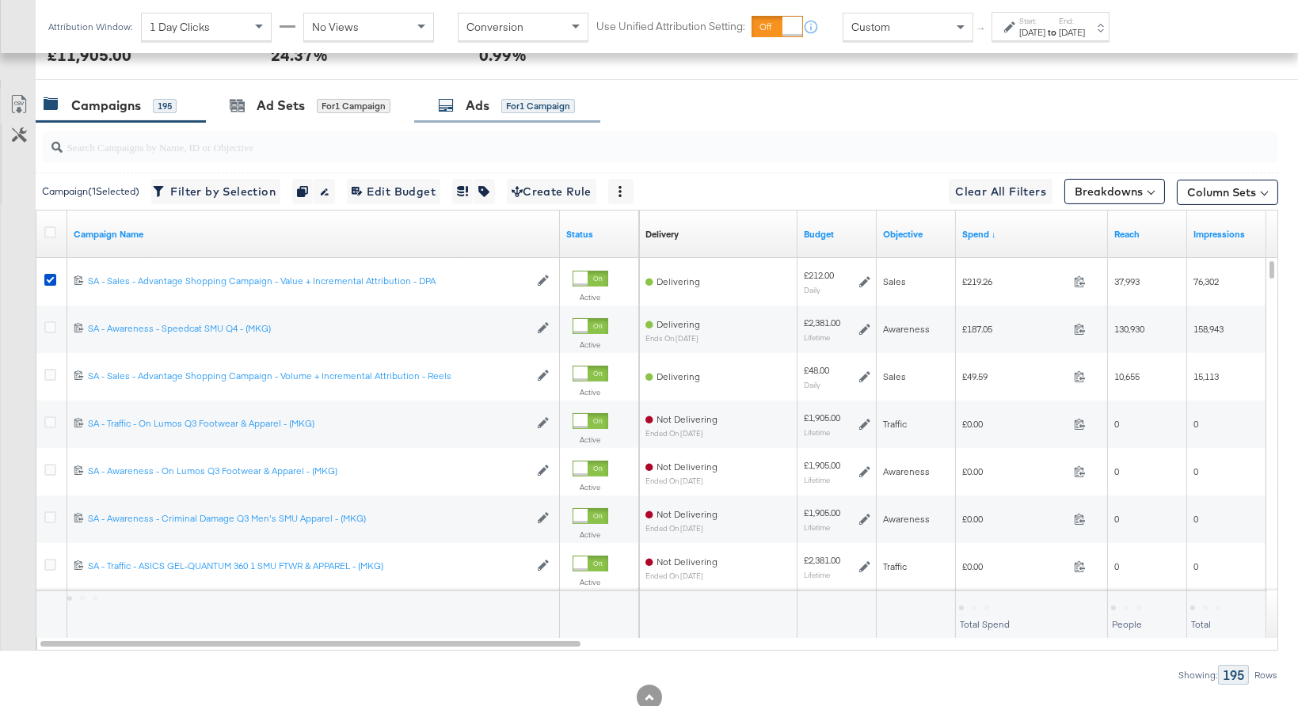
drag, startPoint x: 475, startPoint y: 105, endPoint x: 478, endPoint y: 113, distance: 8.5
click at [475, 105] on div "Ads" at bounding box center [478, 106] width 24 height 18
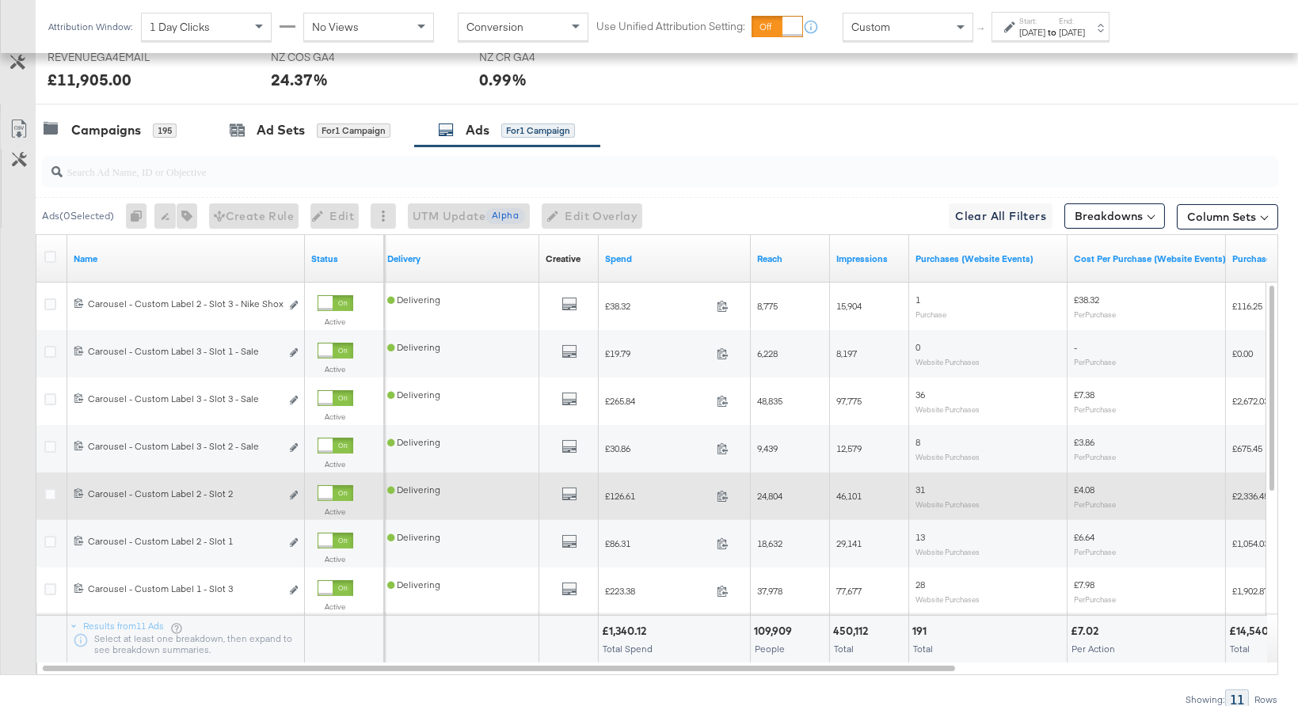
scroll to position [740, 0]
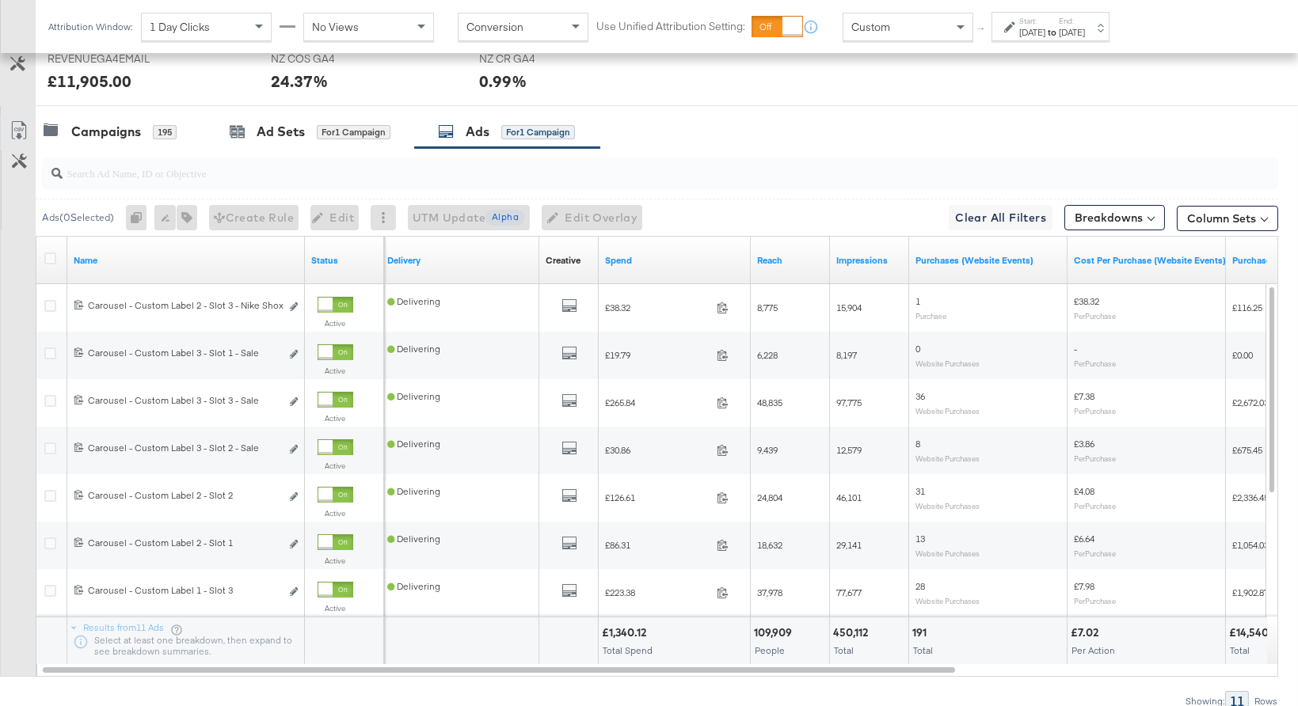
click at [1085, 29] on div "Sep 28th 2025" at bounding box center [1072, 32] width 26 height 13
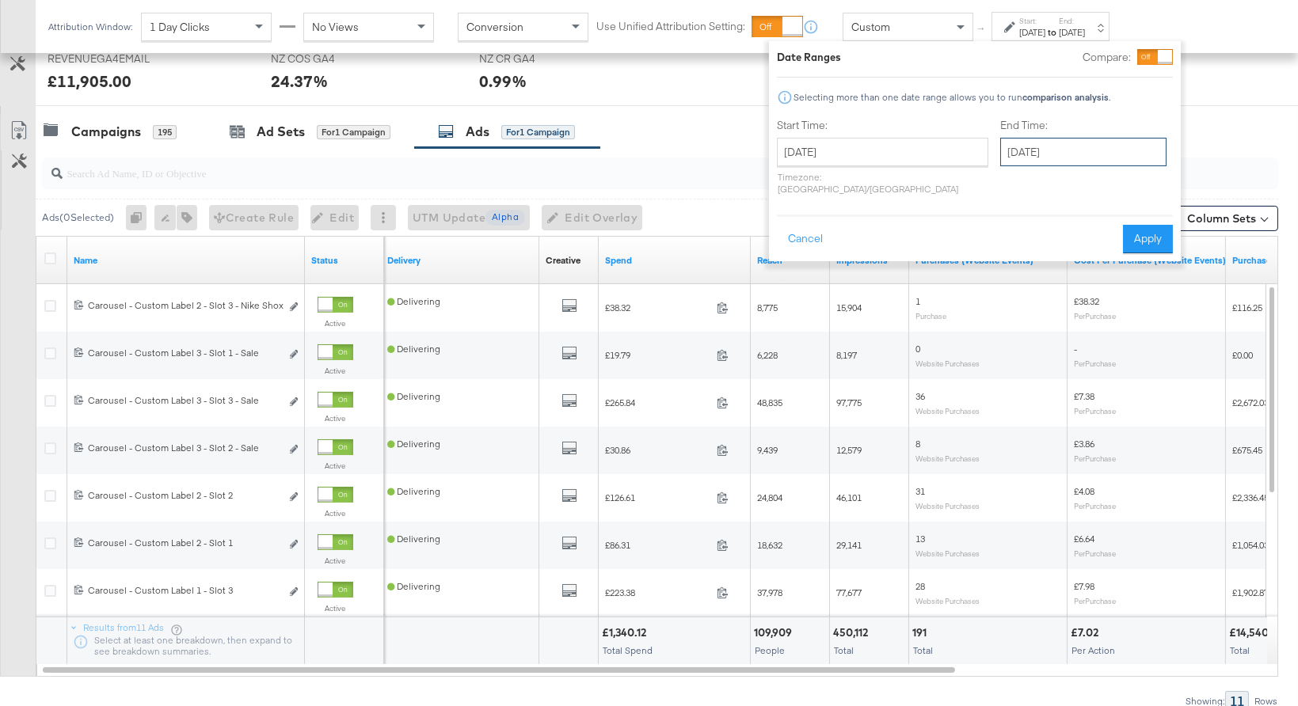
click at [1075, 150] on input "September 28th 2025" at bounding box center [1083, 152] width 166 height 29
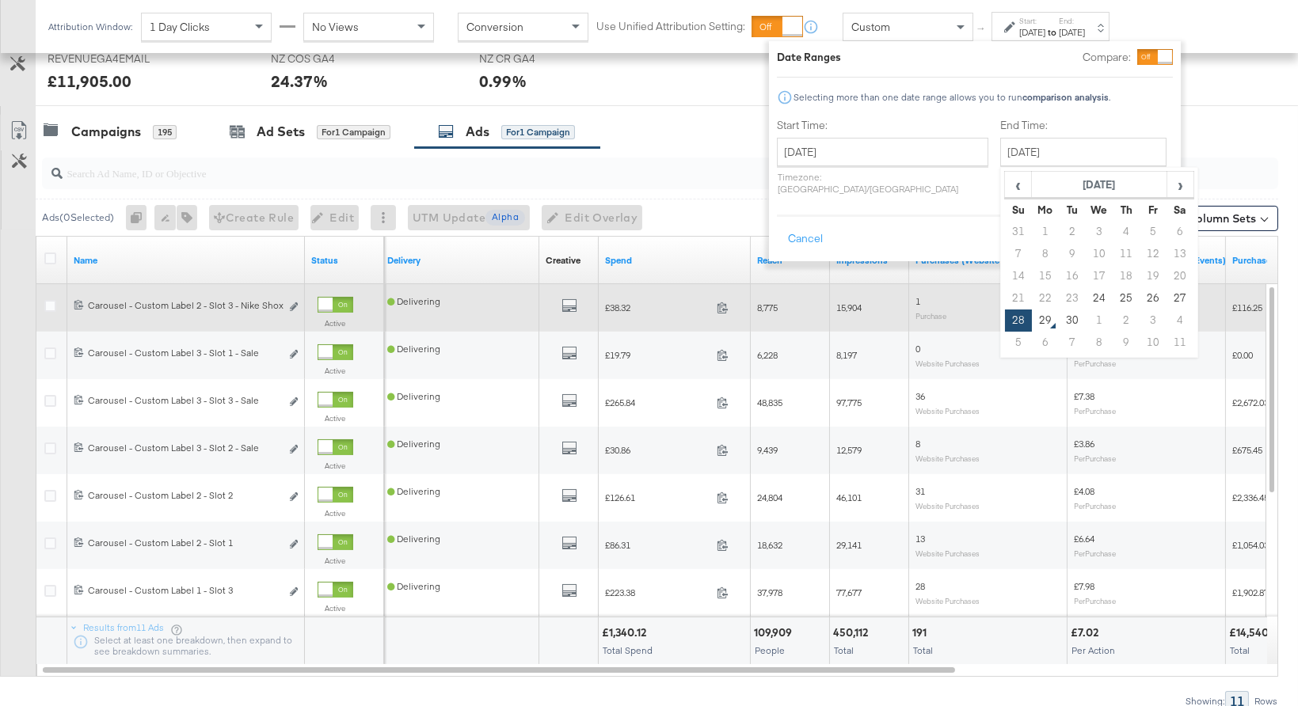
drag, startPoint x: 999, startPoint y: 316, endPoint x: 1071, endPoint y: 291, distance: 76.1
click at [1032, 316] on td "29" at bounding box center [1045, 321] width 27 height 22
type input "September 29th 2025"
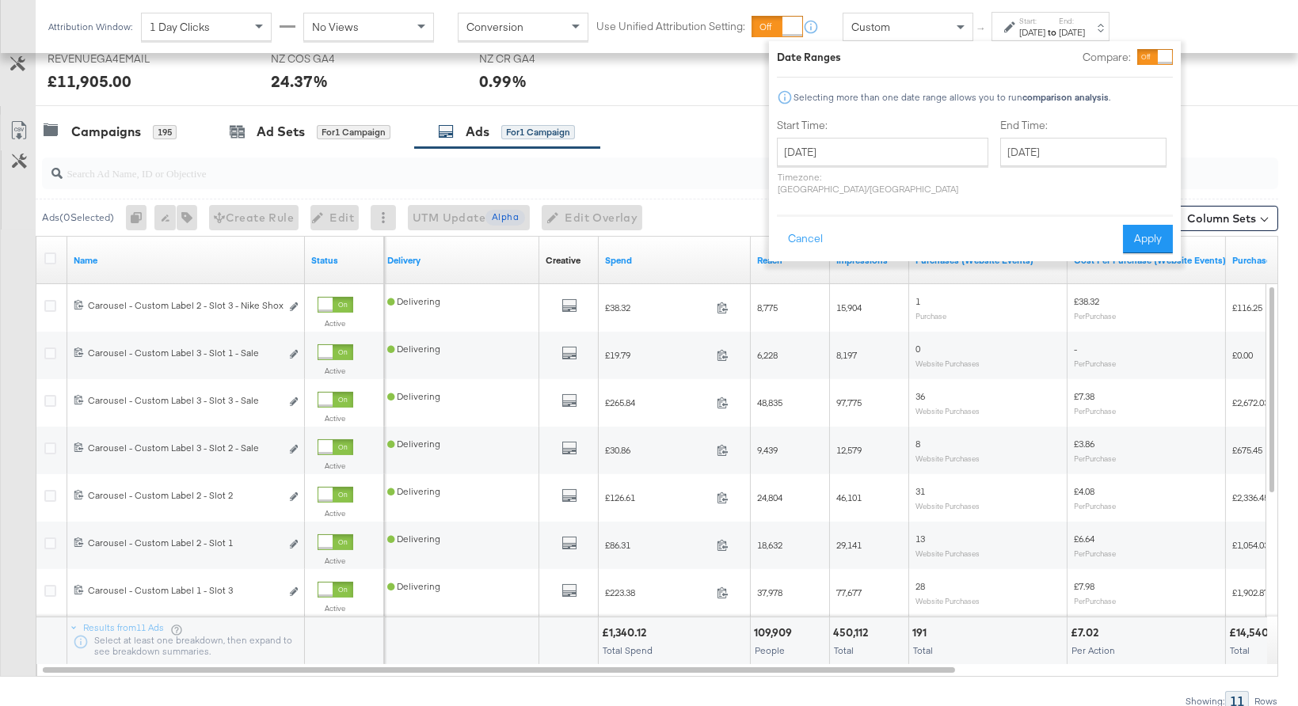
click at [1149, 215] on div "Cancel Apply" at bounding box center [975, 234] width 396 height 39
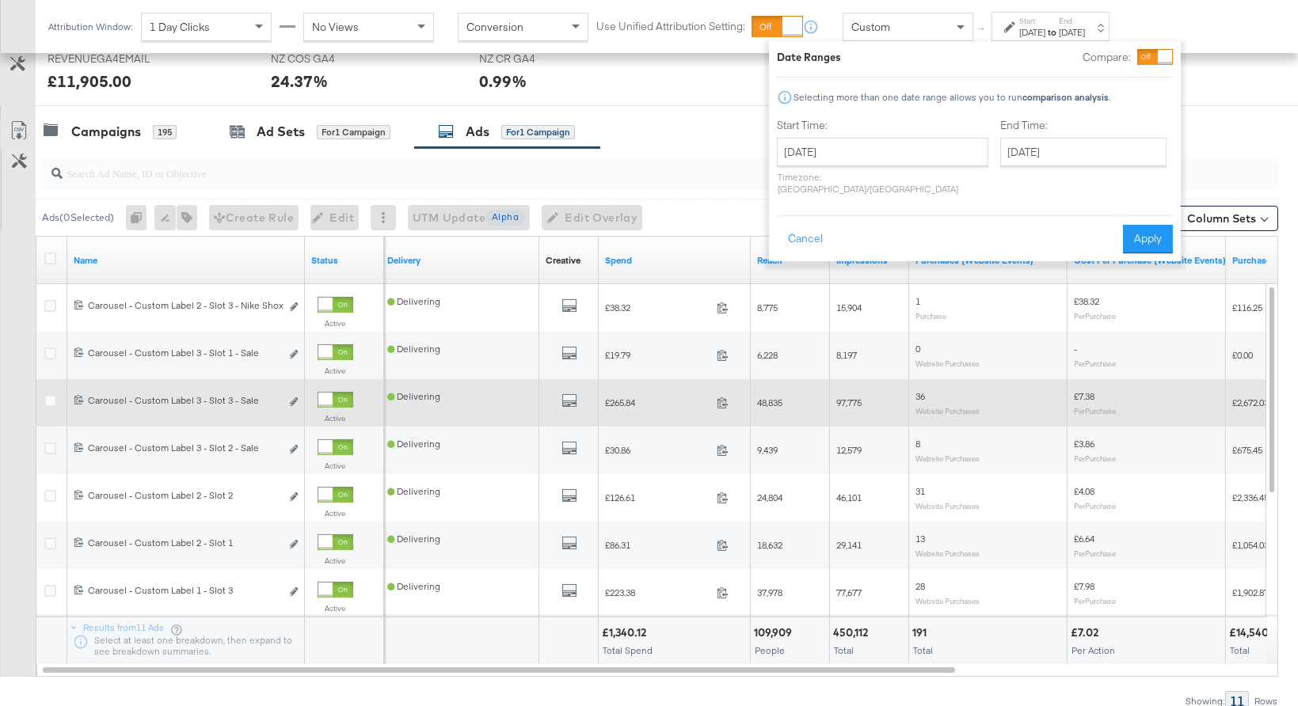
drag, startPoint x: 1145, startPoint y: 224, endPoint x: 1070, endPoint y: 401, distance: 192.7
click at [1145, 225] on button "Apply" at bounding box center [1148, 239] width 50 height 29
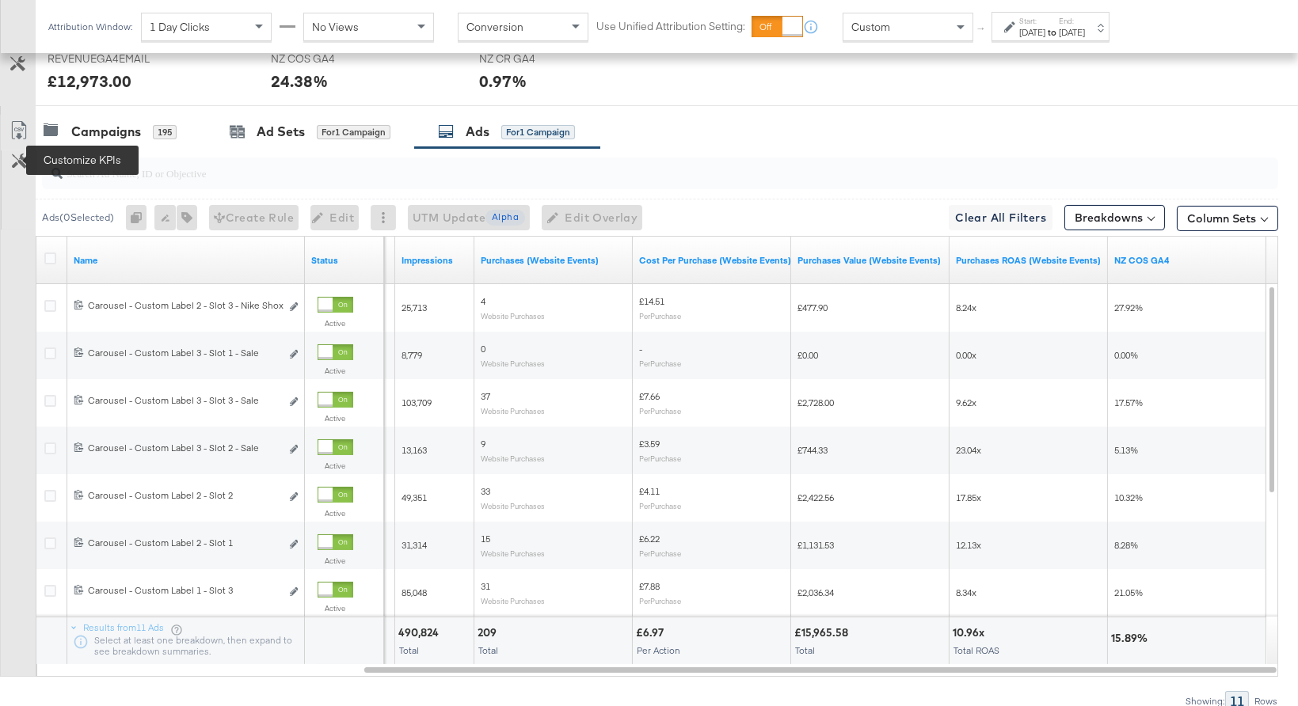
click at [26, 158] on icon at bounding box center [19, 161] width 15 height 15
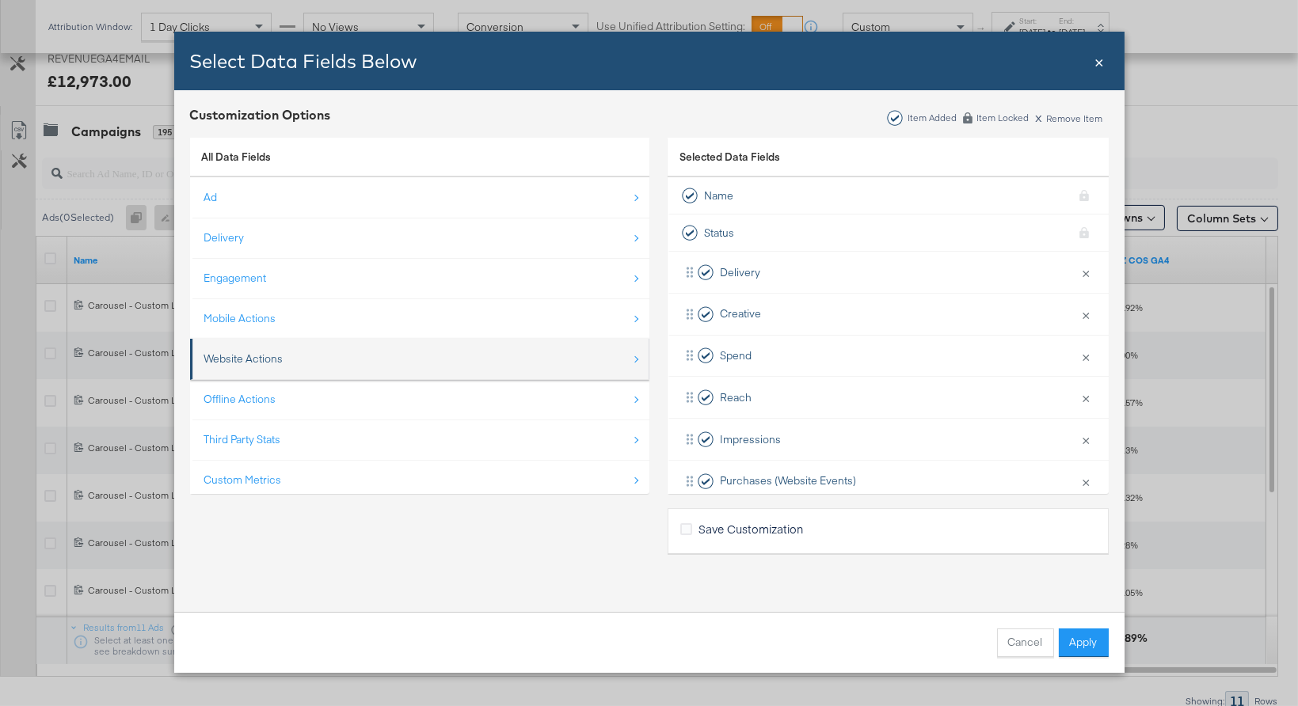
scroll to position [22, 0]
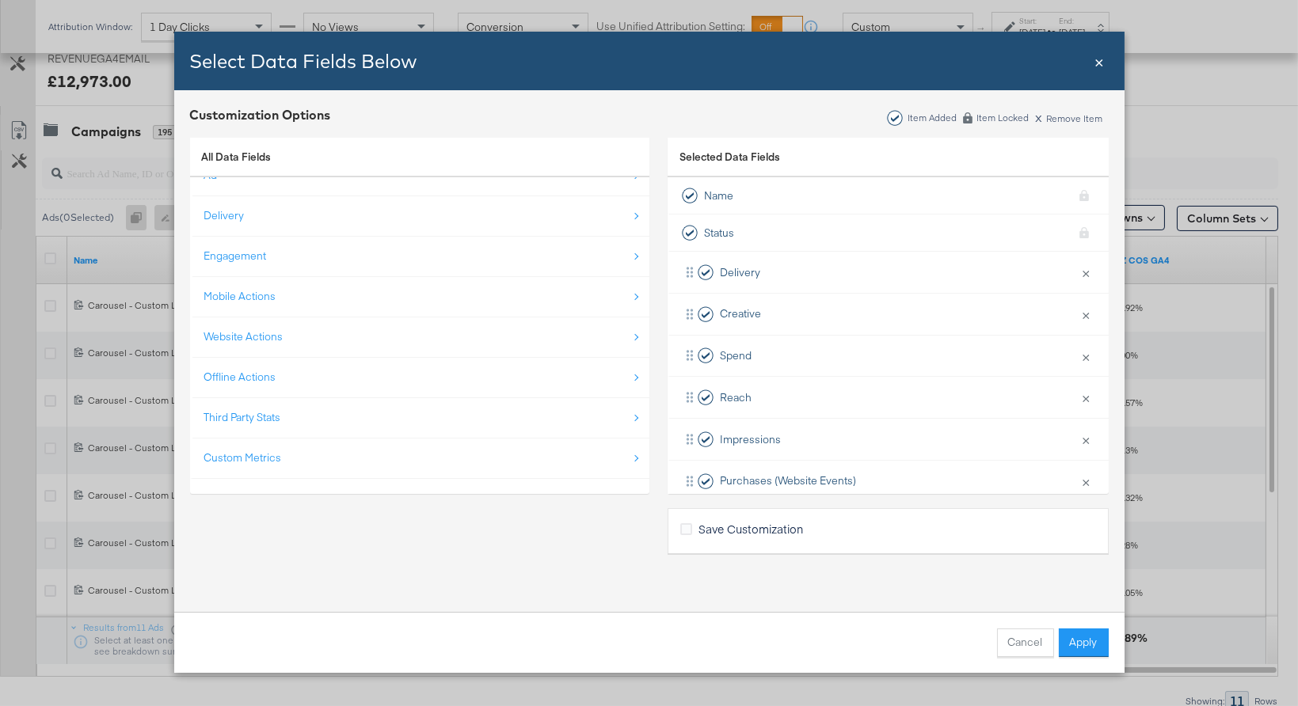
drag, startPoint x: 327, startPoint y: 420, endPoint x: 321, endPoint y: 410, distance: 11.7
click at [327, 420] on div "Third Party Stats" at bounding box center [420, 417] width 433 height 32
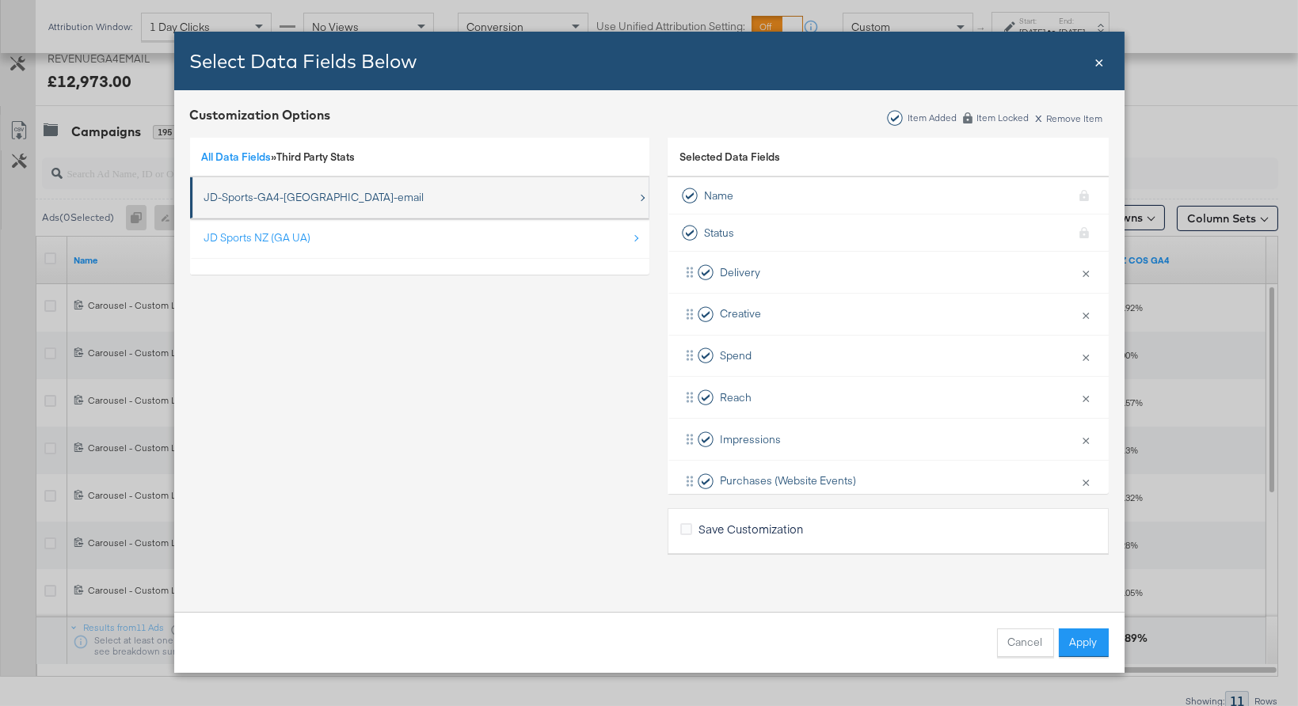
click at [272, 200] on div "JD-Sports-GA4-NZ-email" at bounding box center [314, 197] width 220 height 15
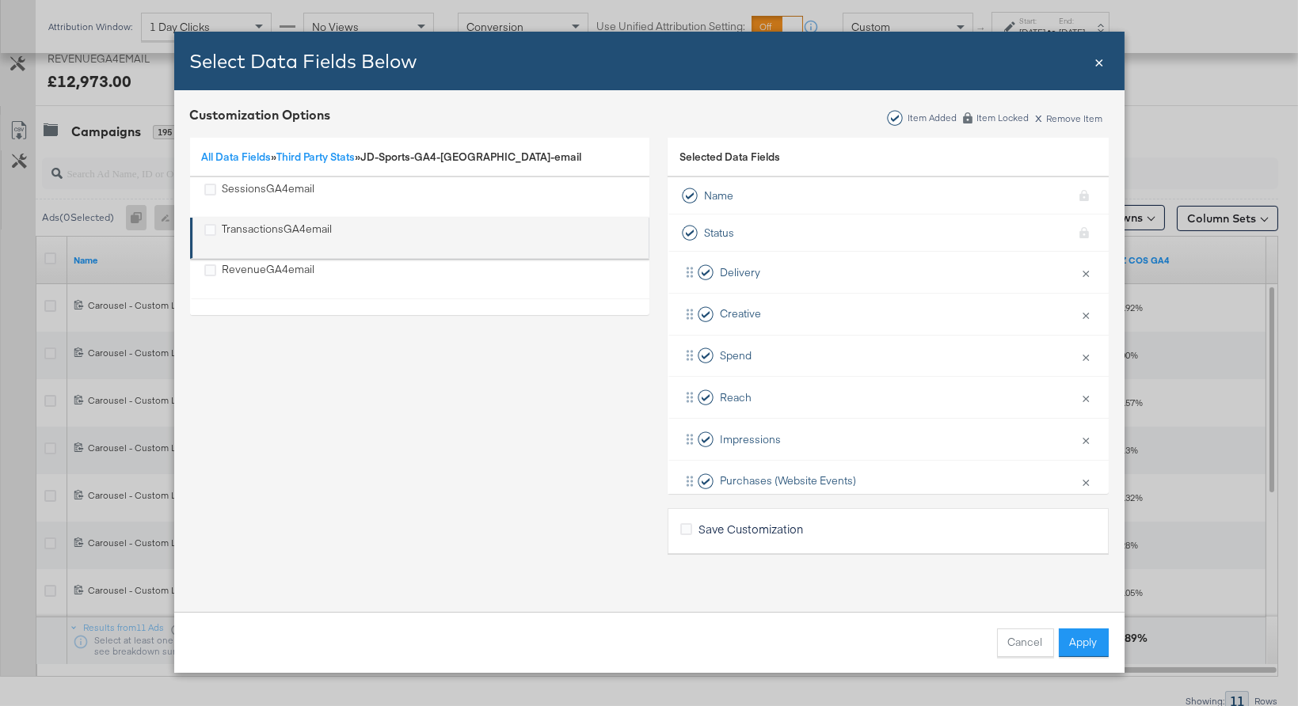
click at [199, 230] on li "TransactionsGA4email" at bounding box center [419, 238] width 459 height 41
click at [208, 228] on icon "TransactionsGA4email" at bounding box center [210, 230] width 12 height 12
click at [0, 0] on input "TransactionsGA4email" at bounding box center [0, 0] width 0 height 0
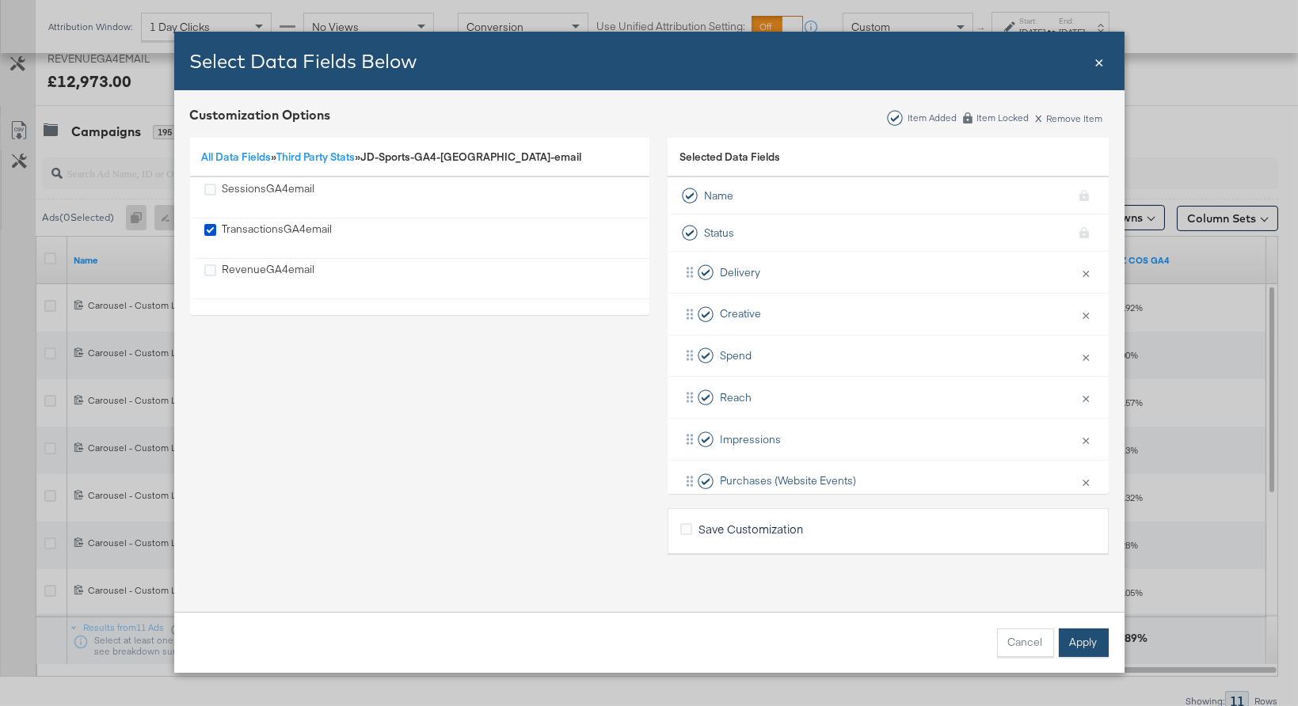
click at [1067, 638] on button "Apply" at bounding box center [1084, 643] width 50 height 29
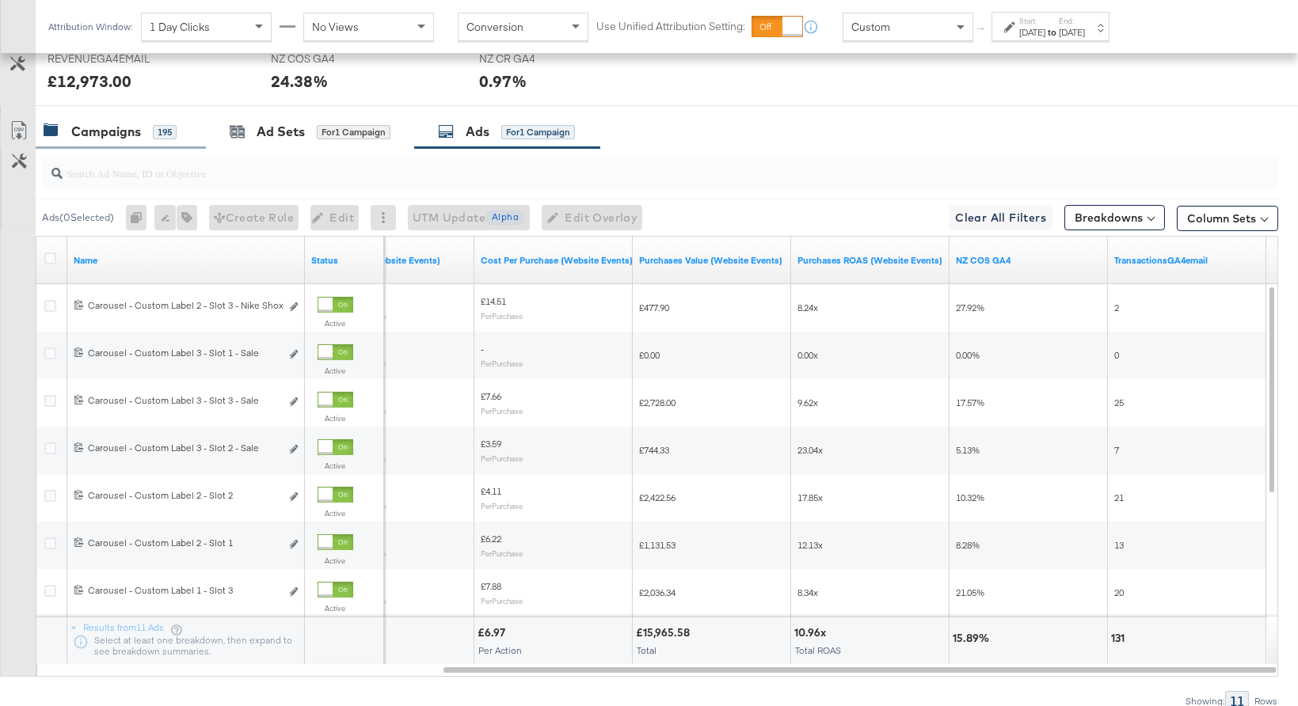
click at [168, 129] on div "195" at bounding box center [165, 132] width 24 height 14
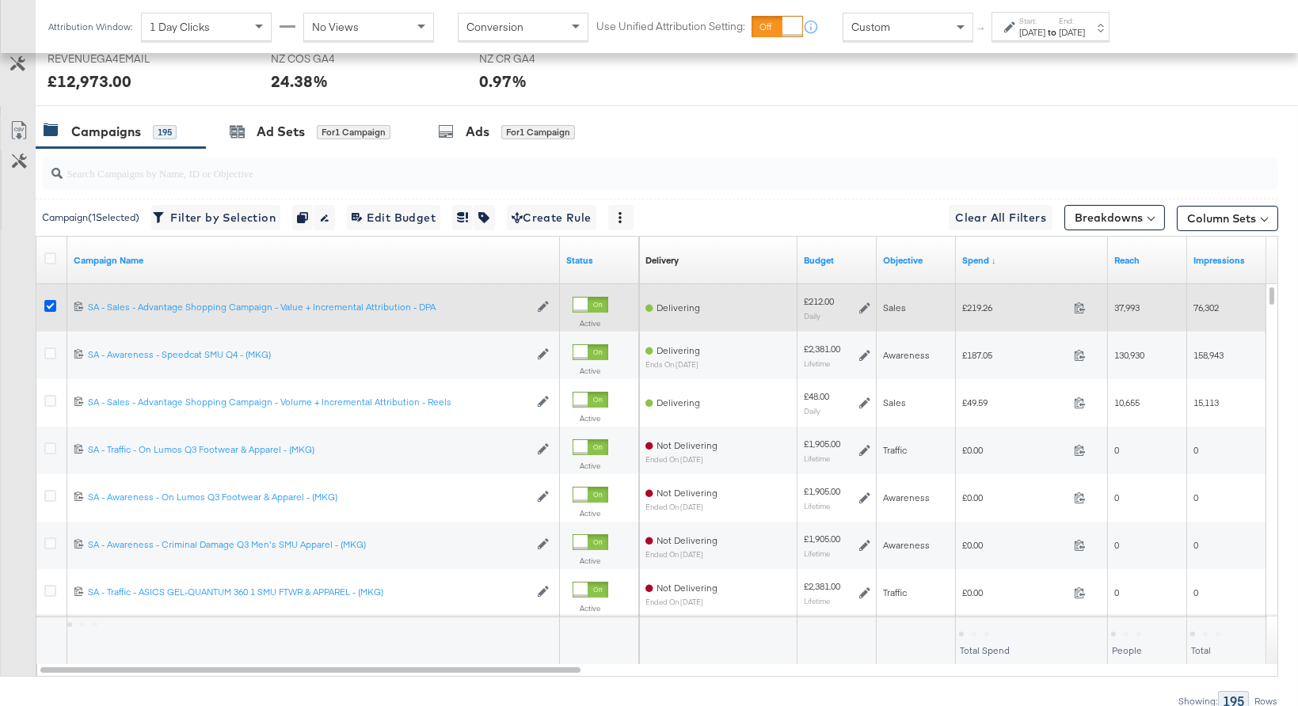
click at [46, 304] on icon at bounding box center [50, 306] width 12 height 12
click at [0, 0] on input "checkbox" at bounding box center [0, 0] width 0 height 0
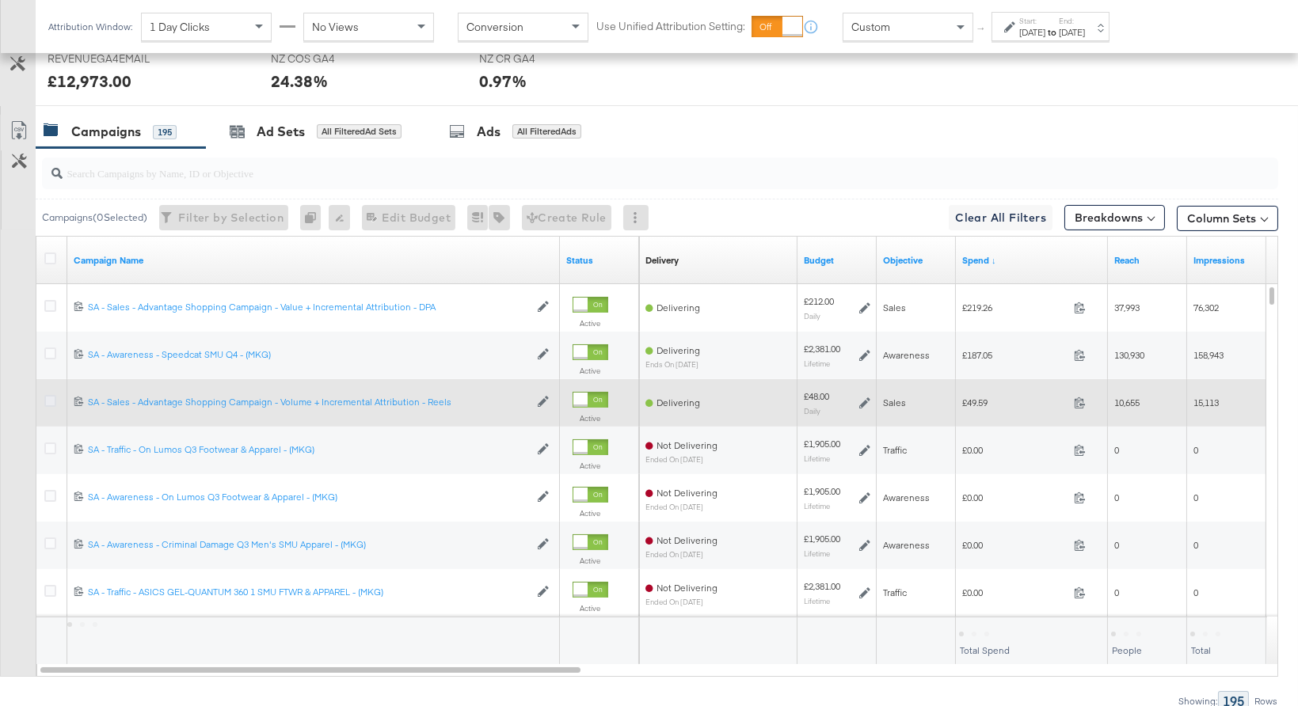
click at [46, 397] on icon at bounding box center [50, 401] width 12 height 12
click at [0, 0] on input "checkbox" at bounding box center [0, 0] width 0 height 0
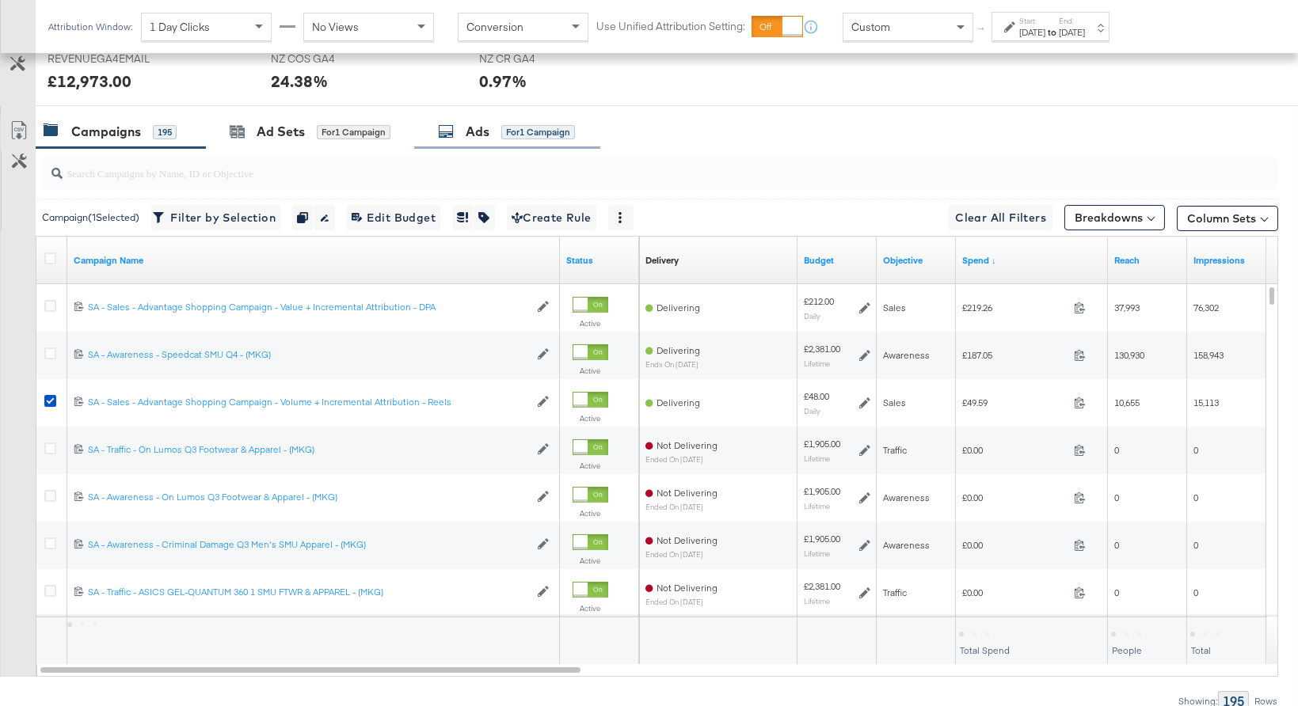
click at [457, 124] on div "Ads for 1 Campaign" at bounding box center [506, 132] width 137 height 18
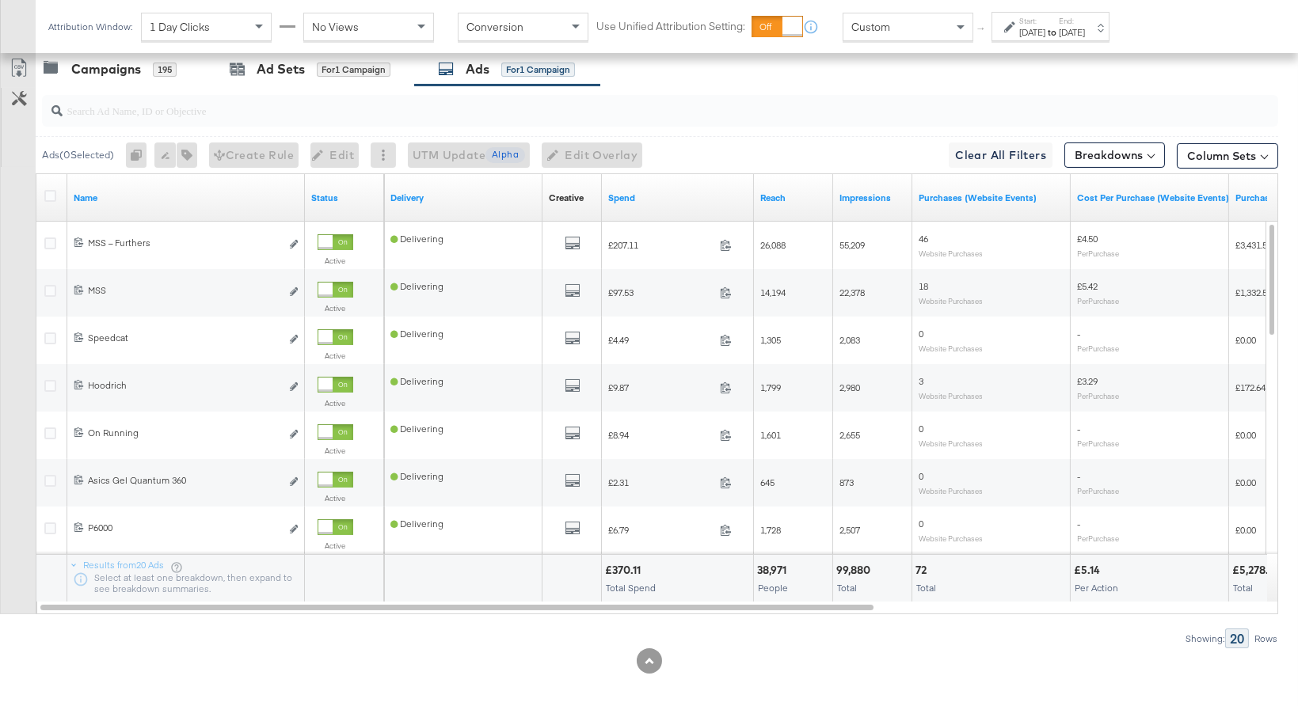
scroll to position [804, 0]
click at [393, 102] on input "search" at bounding box center [615, 102] width 1104 height 31
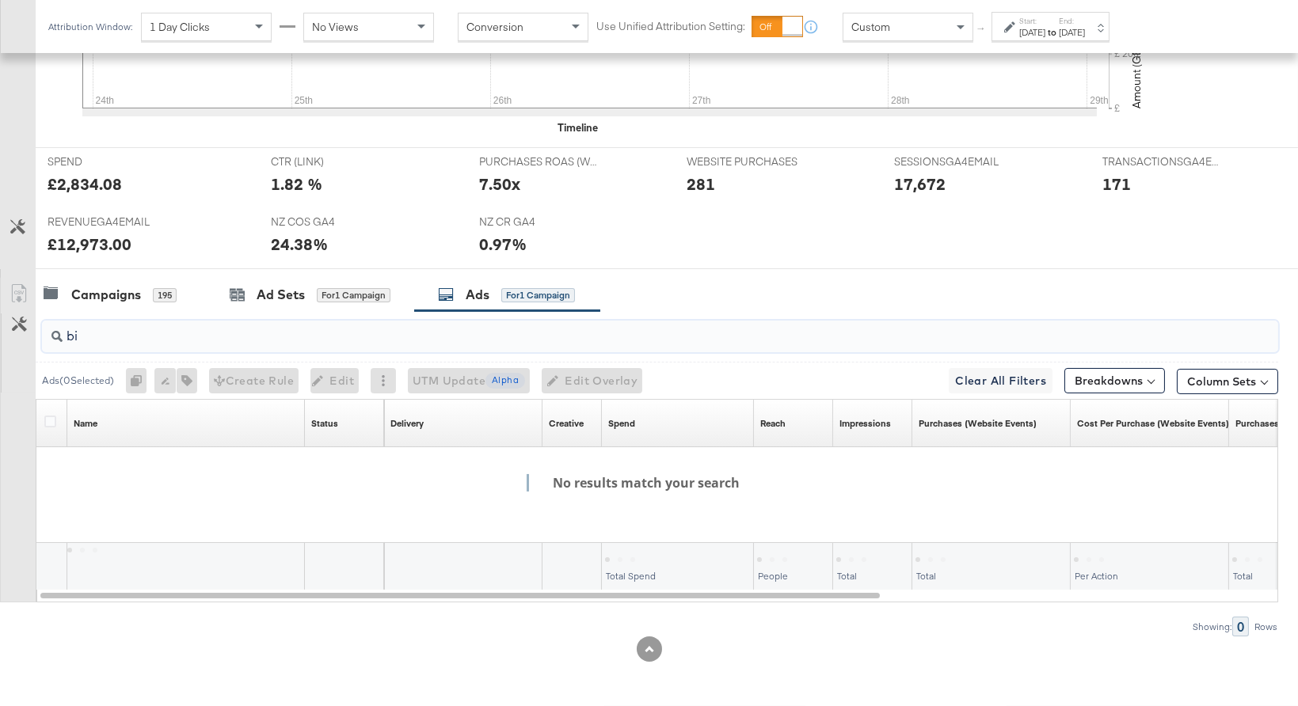
scroll to position [576, 0]
type input "b"
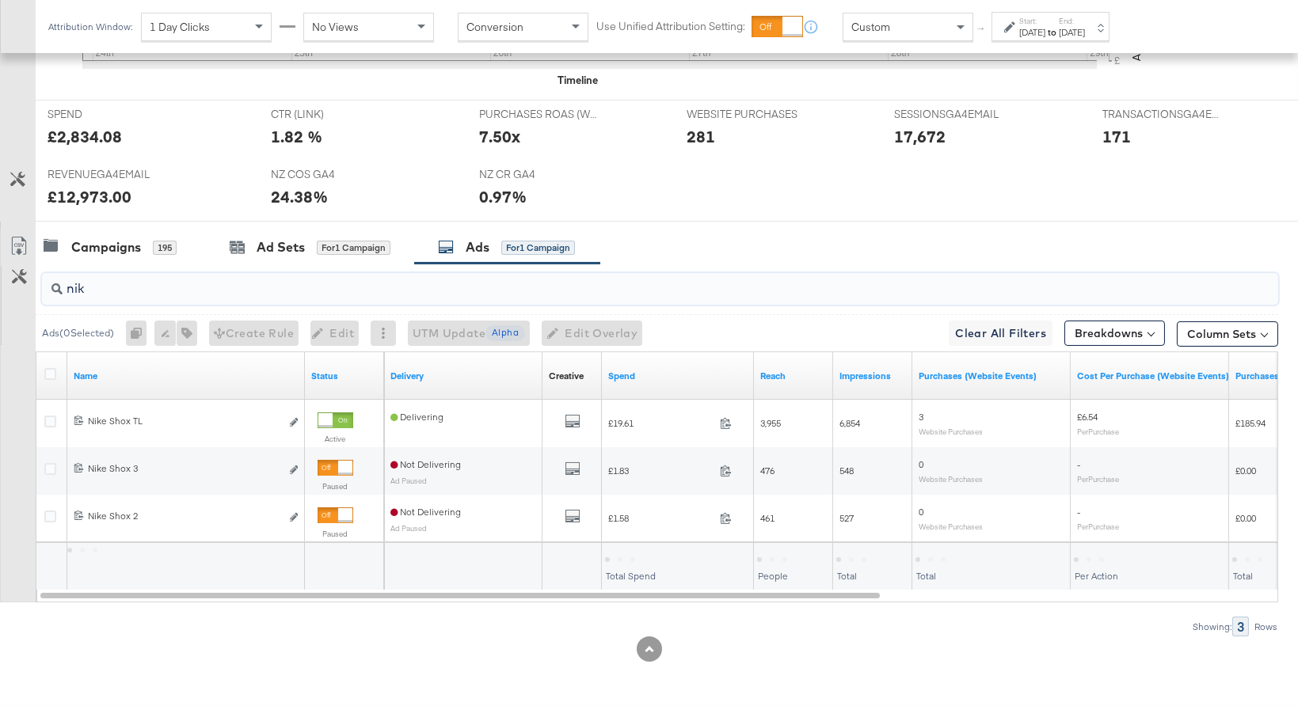
scroll to position [623, 0]
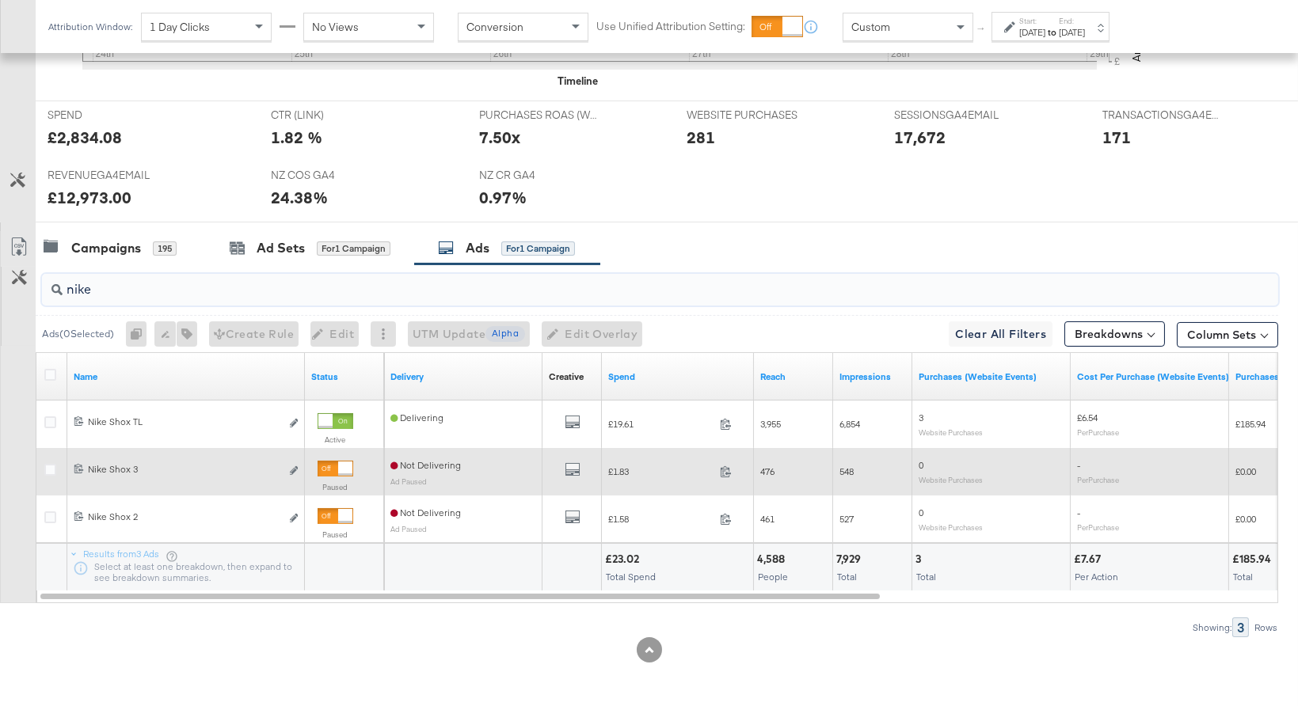
type input "nike"
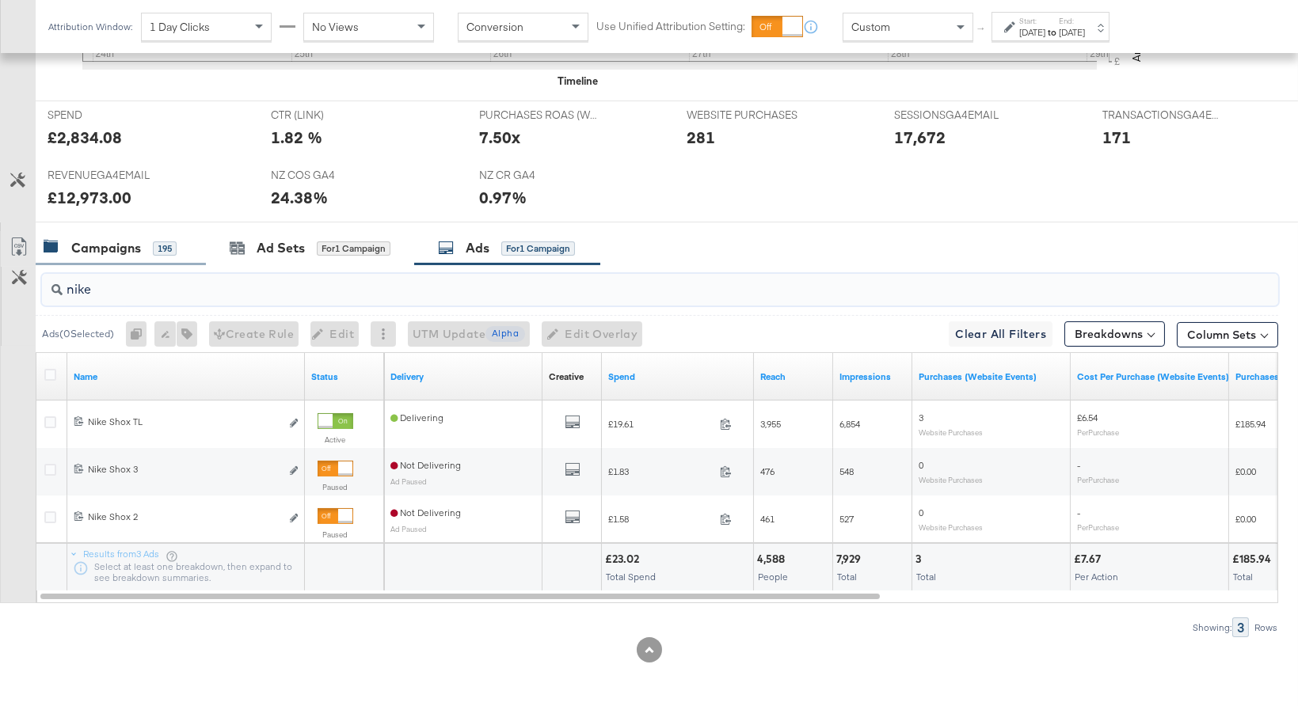
click at [138, 248] on div "Campaigns" at bounding box center [106, 248] width 70 height 18
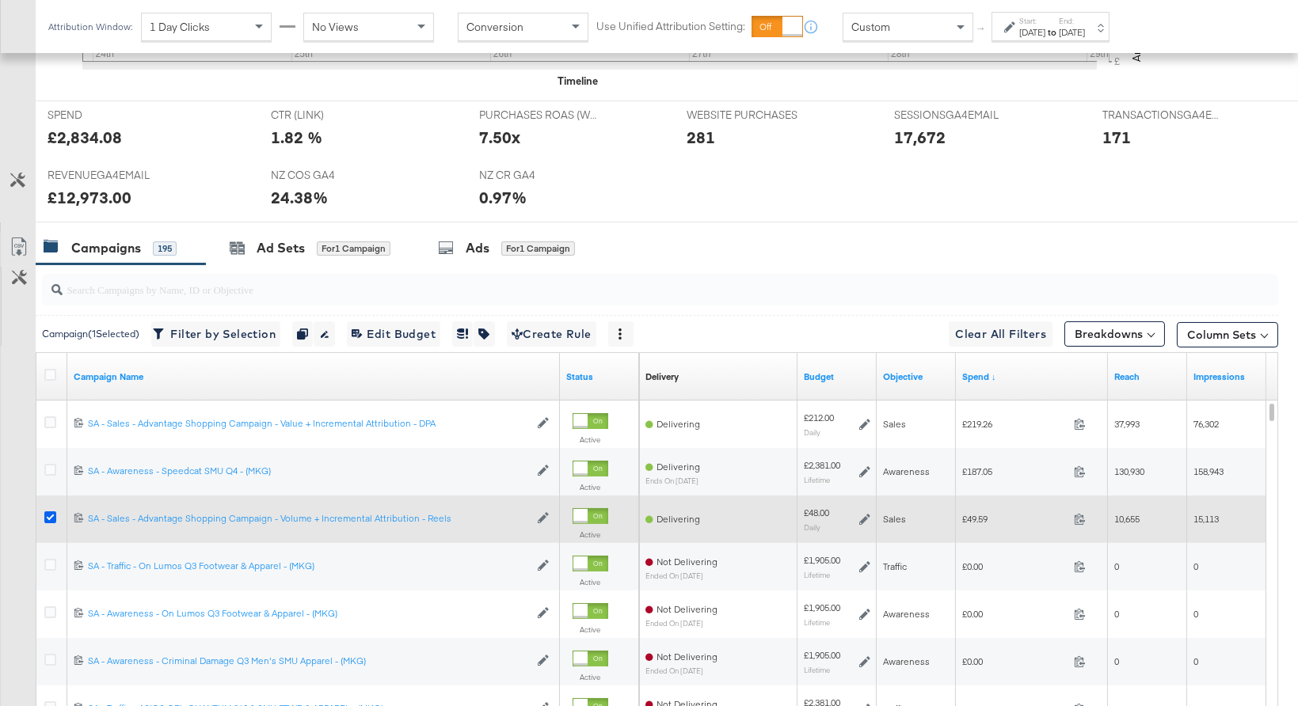
click at [53, 515] on icon at bounding box center [50, 518] width 12 height 12
click at [0, 0] on input "checkbox" at bounding box center [0, 0] width 0 height 0
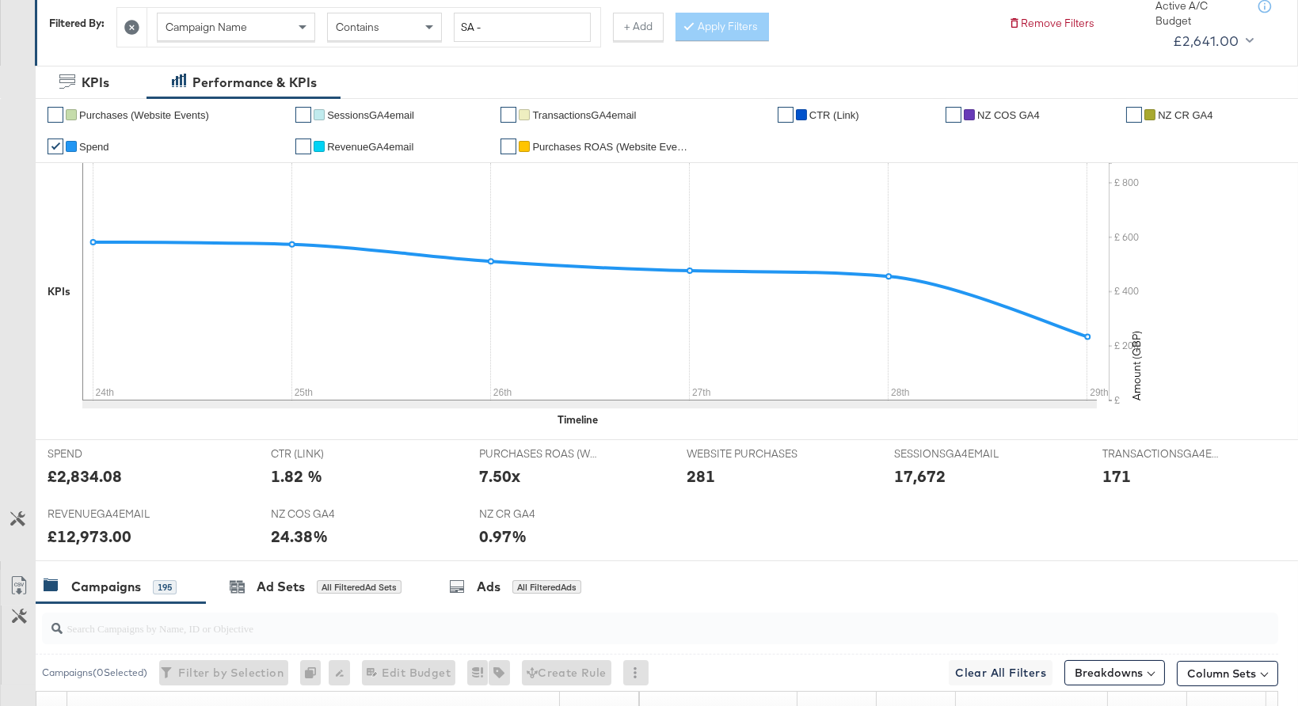
scroll to position [0, 0]
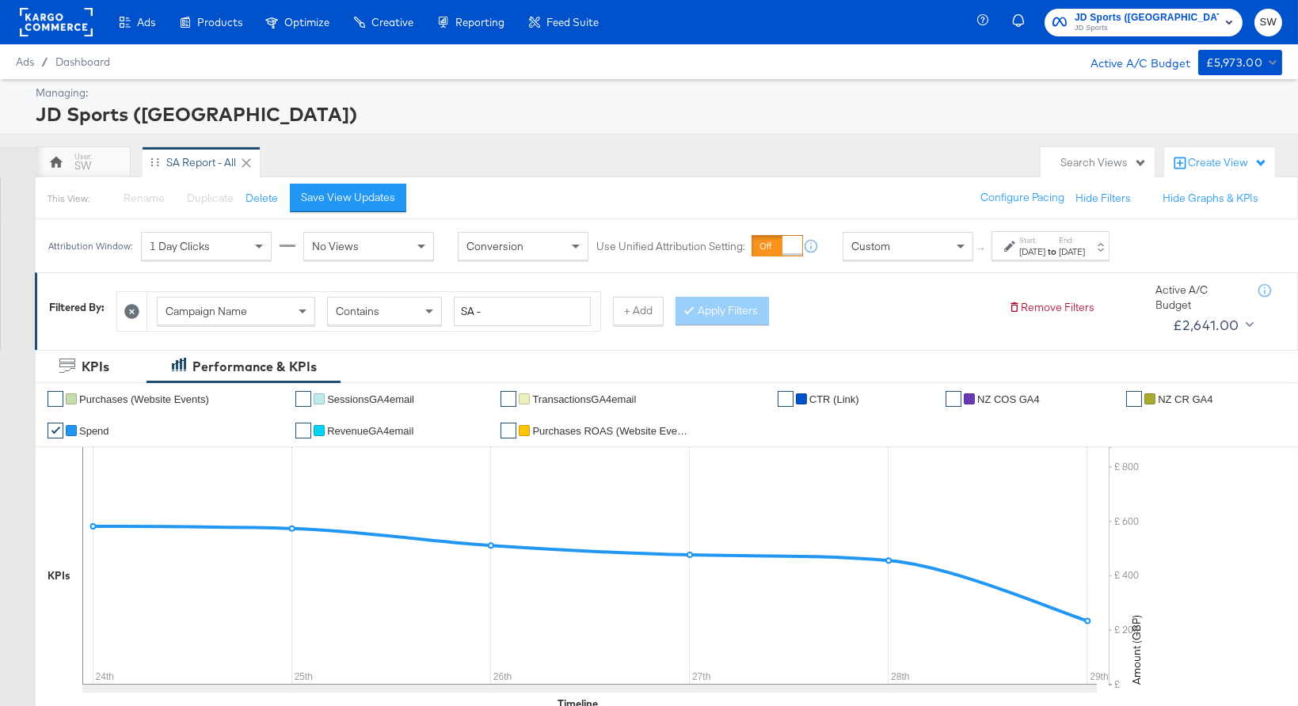
click at [1176, 27] on span "JD Sports" at bounding box center [1147, 28] width 144 height 13
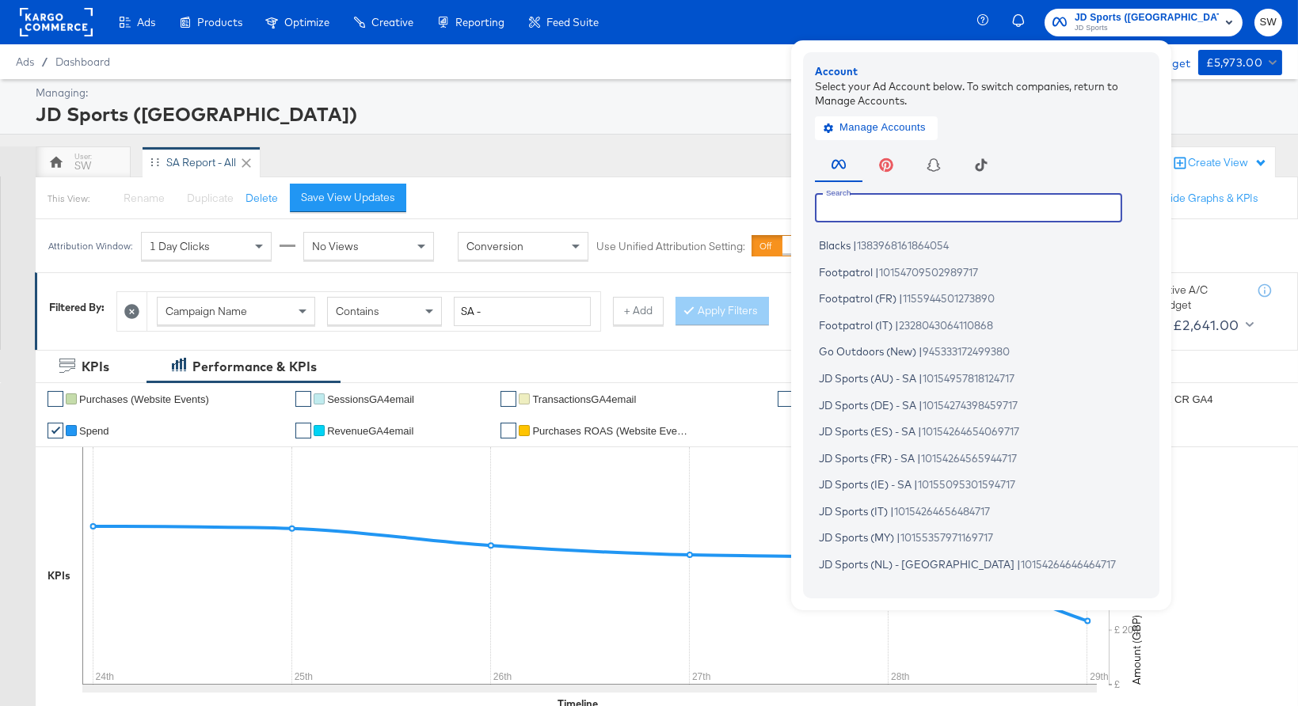
click at [1016, 207] on input "text" at bounding box center [968, 207] width 307 height 29
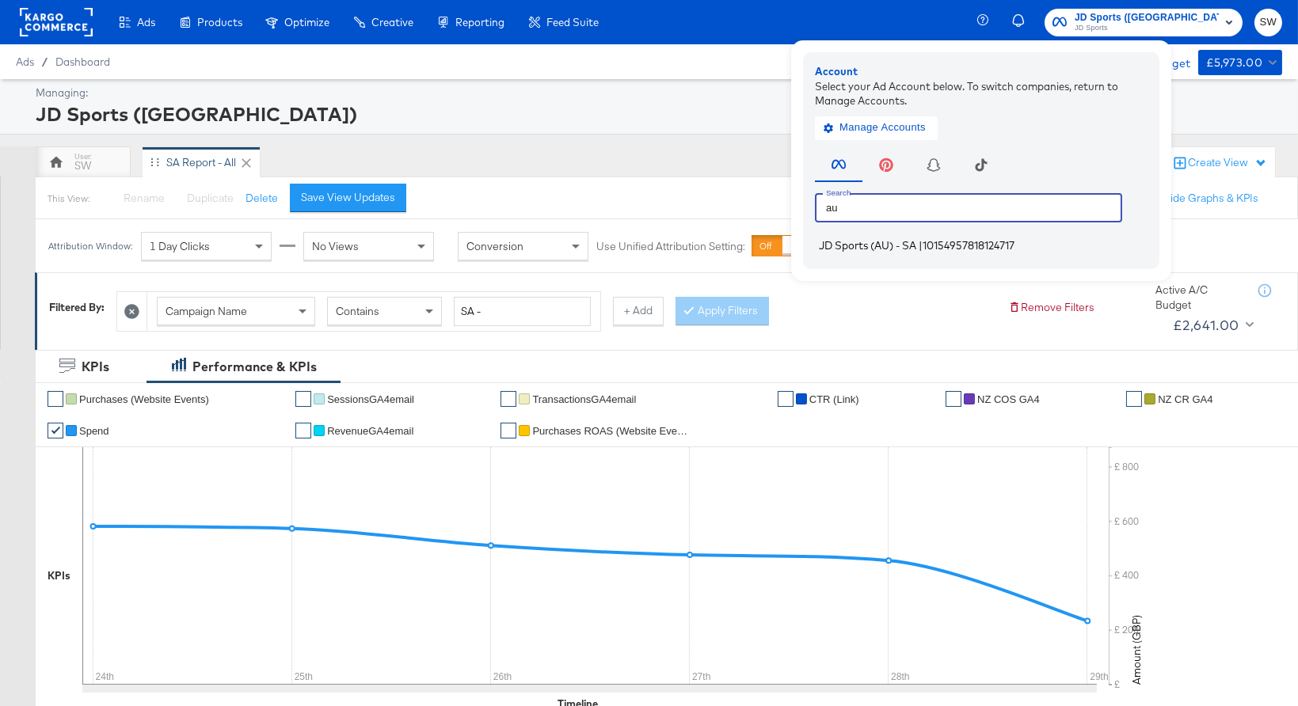
type input "au"
click at [1014, 247] on span "10154957818124717" at bounding box center [968, 245] width 92 height 13
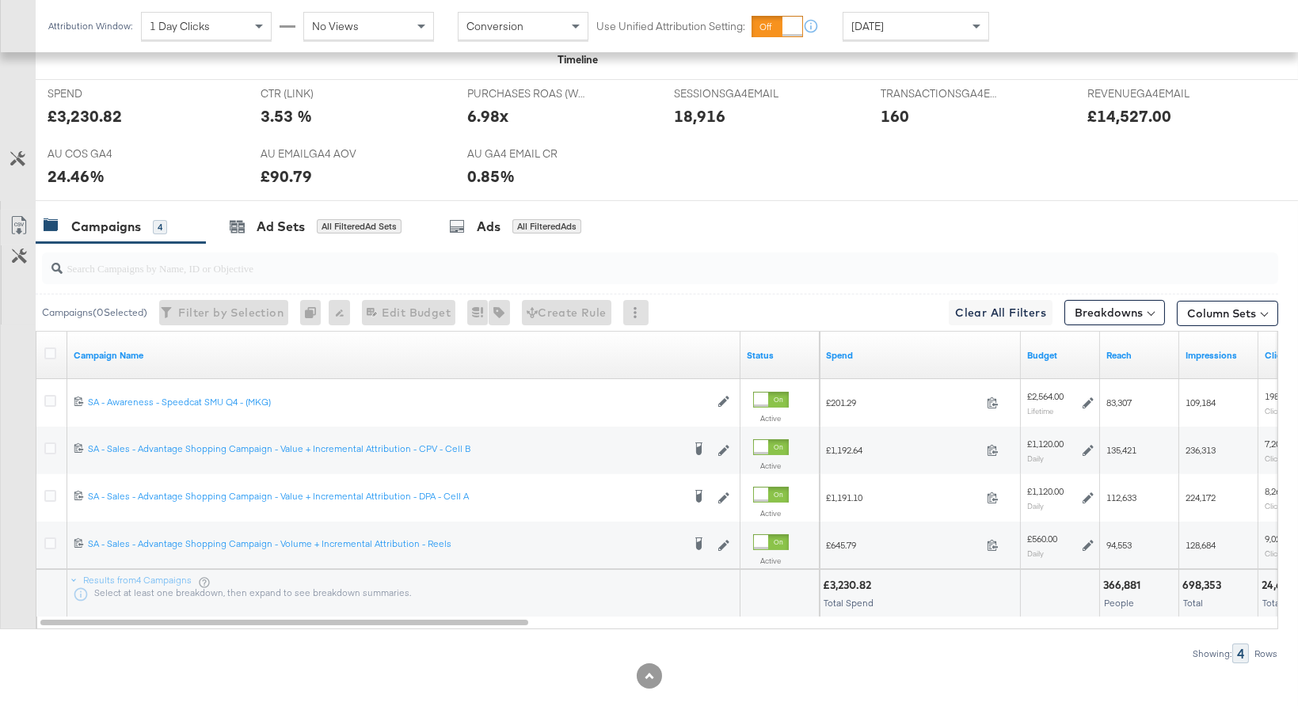
scroll to position [705, 0]
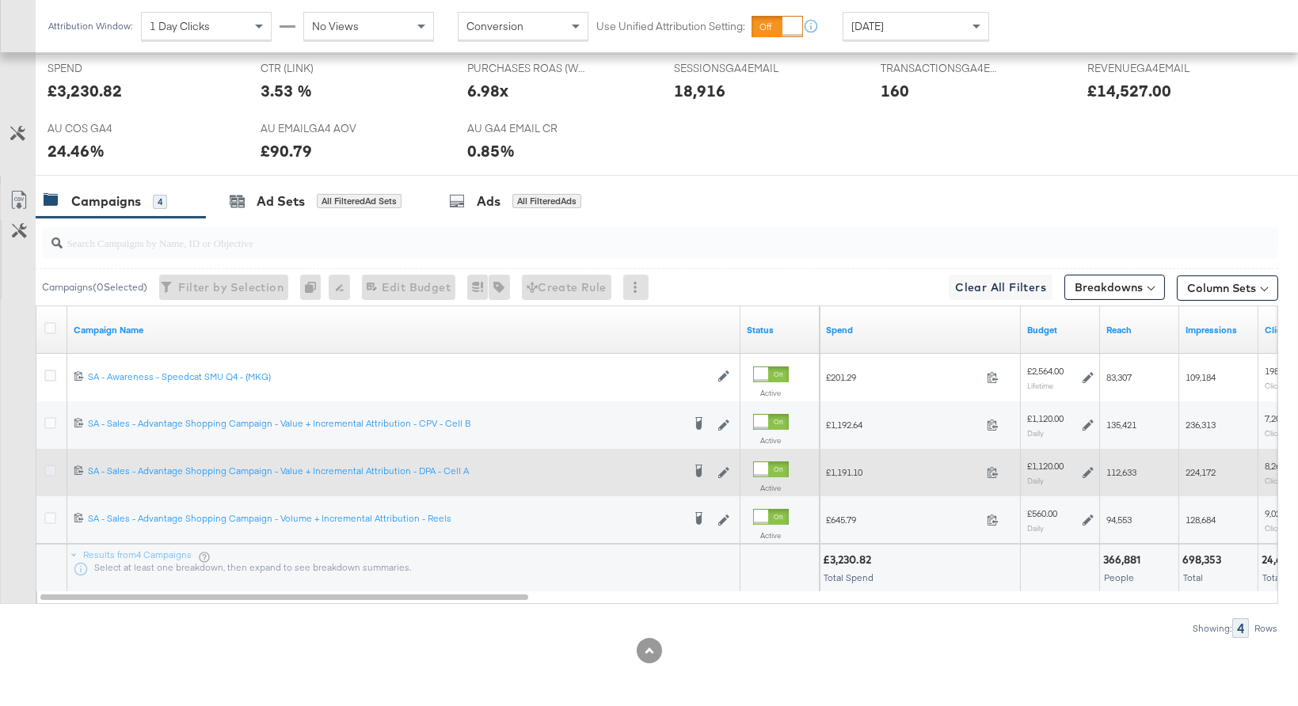
click at [48, 465] on icon at bounding box center [50, 471] width 12 height 12
click at [0, 0] on input "checkbox" at bounding box center [0, 0] width 0 height 0
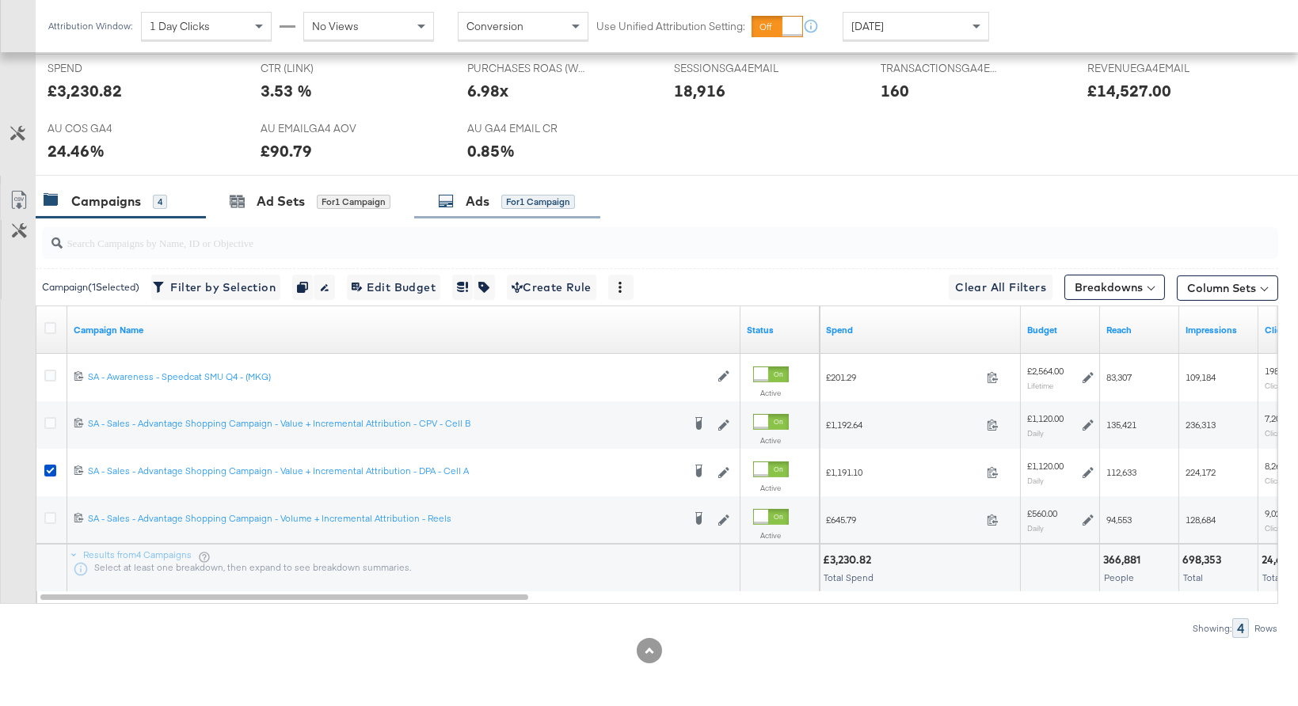
click at [474, 204] on div "Ads" at bounding box center [478, 201] width 24 height 18
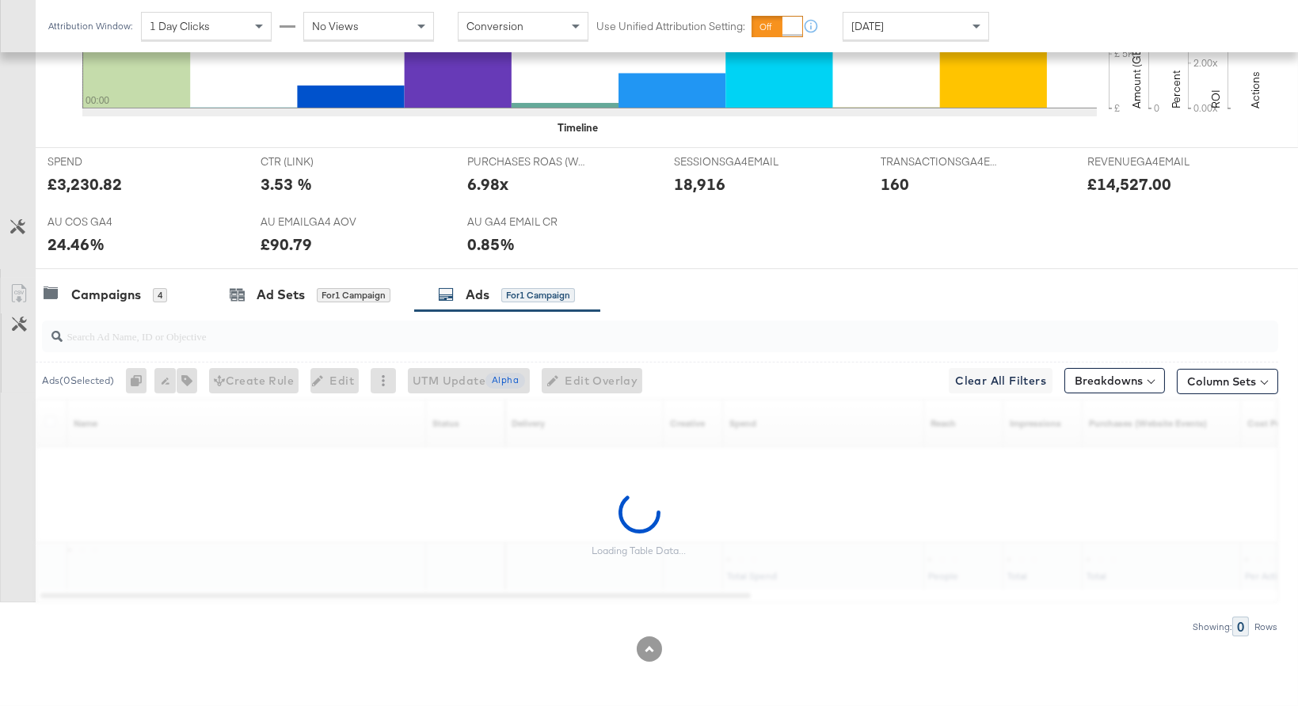
scroll to position [610, 0]
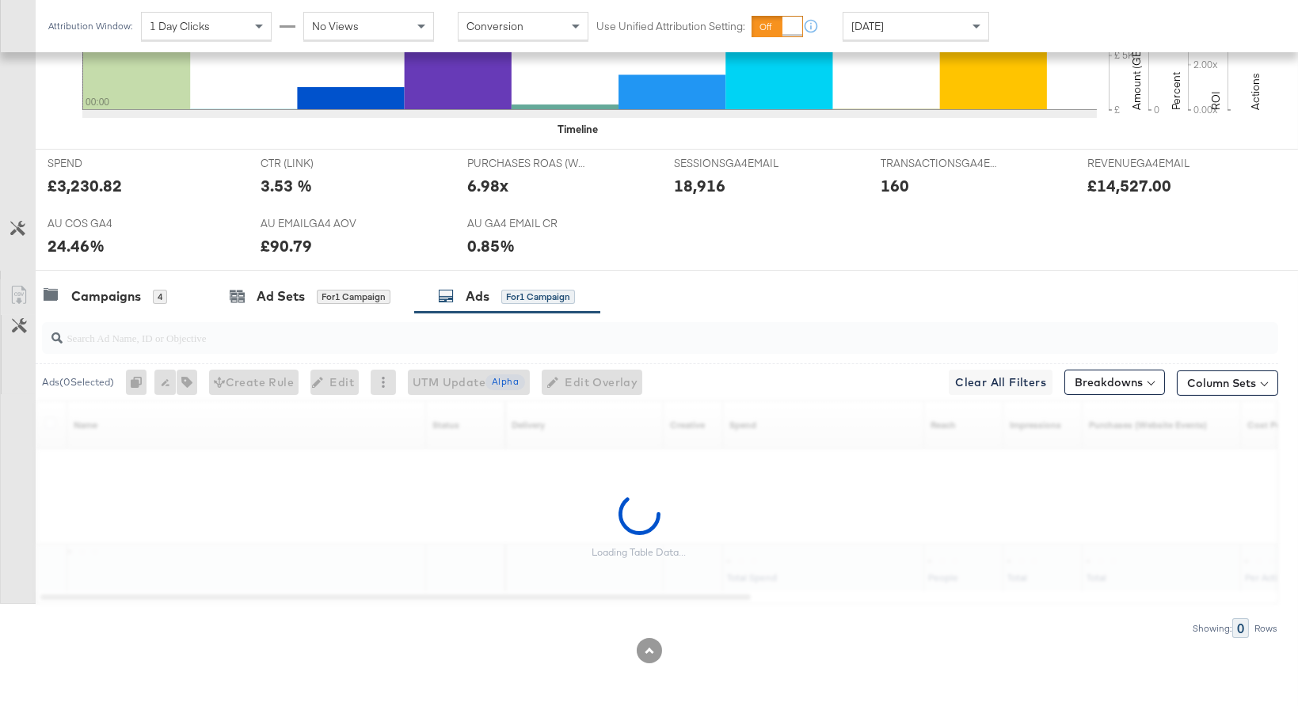
click at [959, 21] on div "[DATE]" at bounding box center [915, 26] width 145 height 27
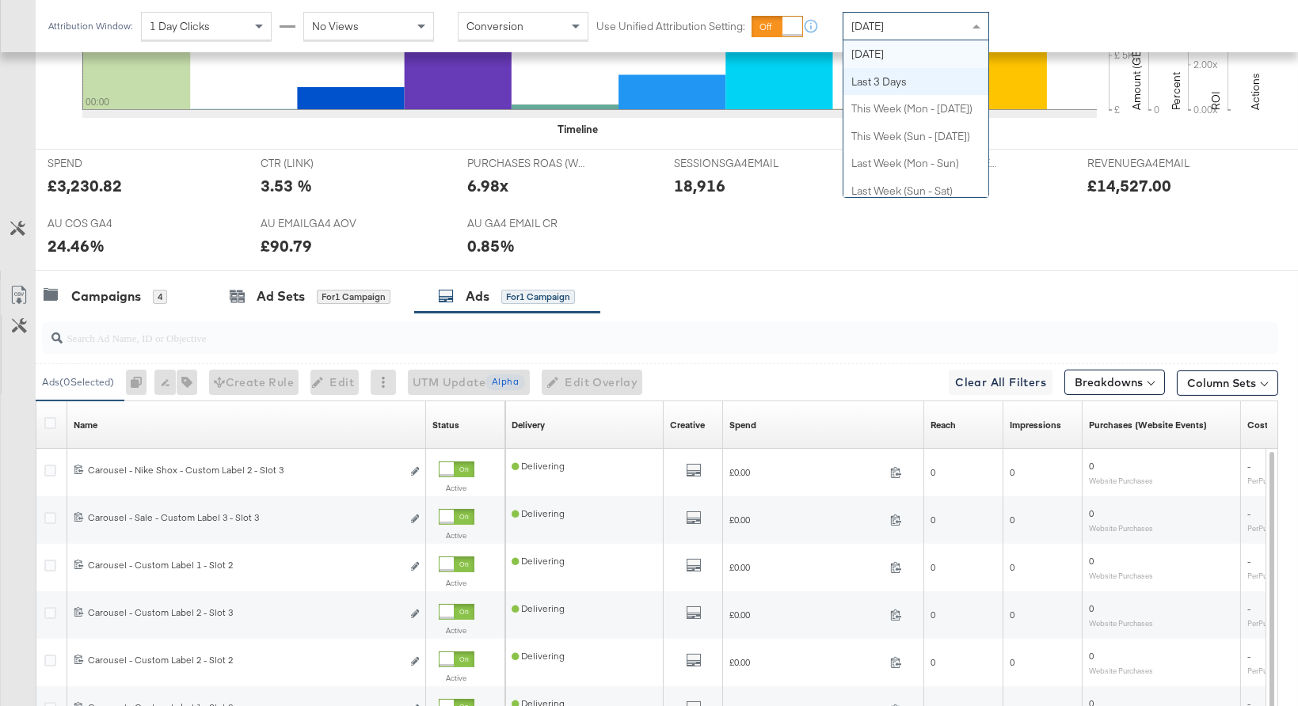
scroll to position [0, 0]
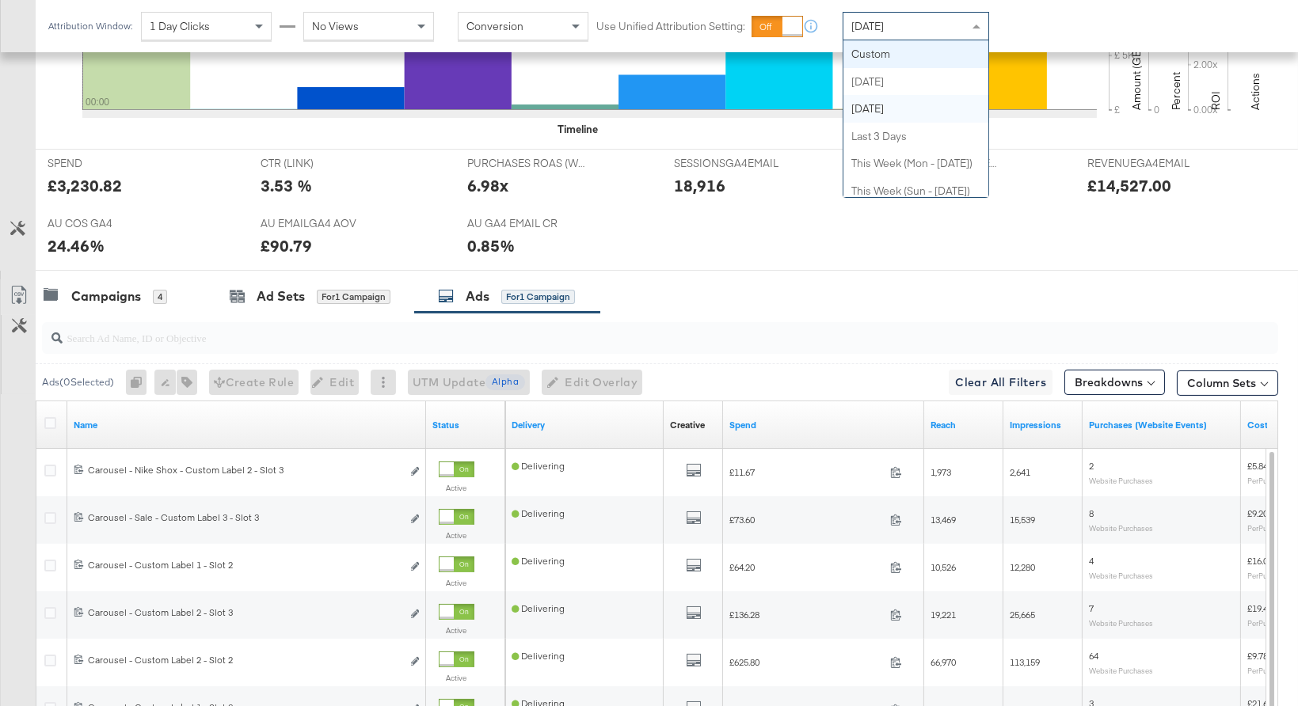
drag, startPoint x: 919, startPoint y: 56, endPoint x: 949, endPoint y: 53, distance: 29.5
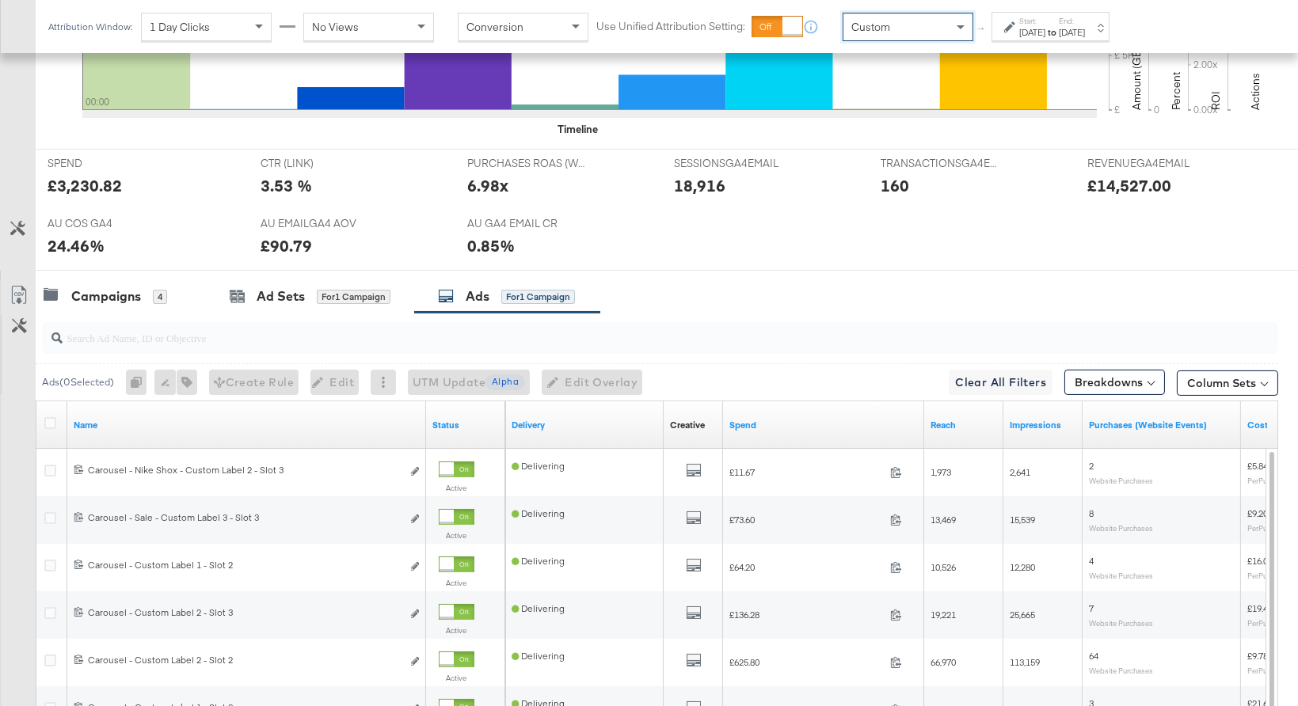
click at [1035, 29] on div "[DATE]" at bounding box center [1032, 32] width 26 height 13
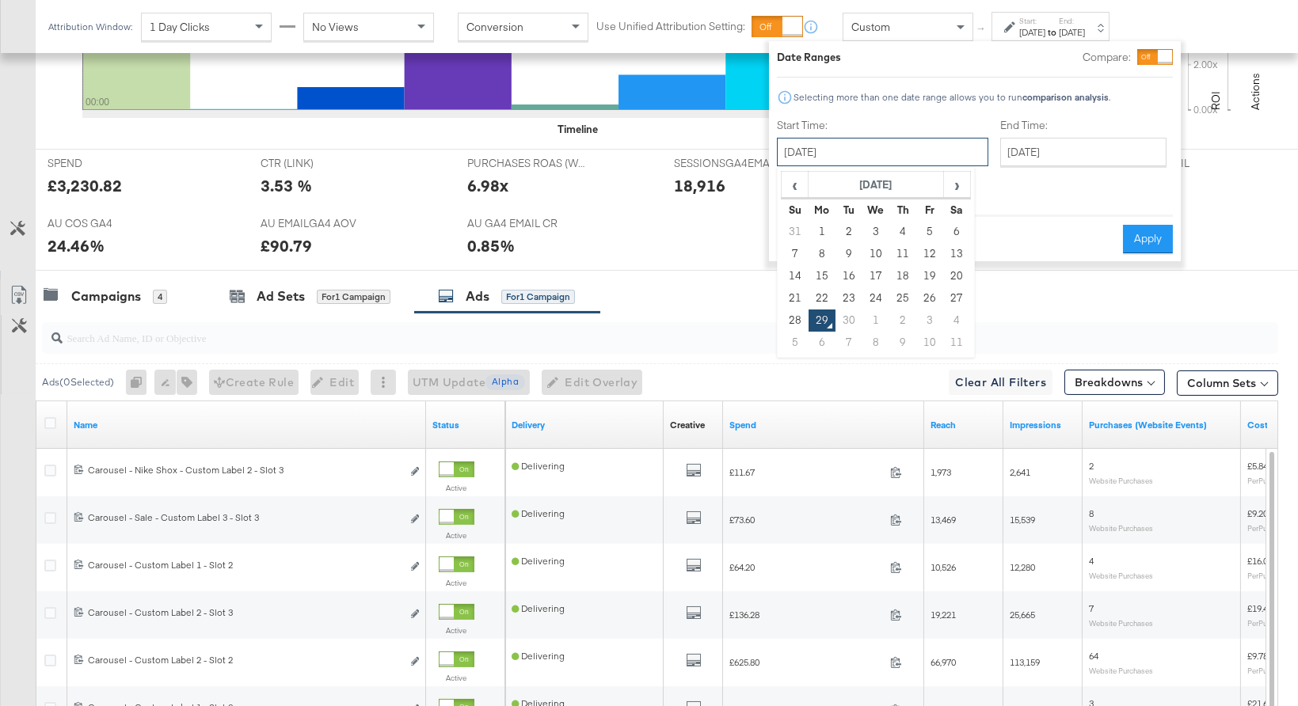
click at [888, 146] on input "[DATE]" at bounding box center [882, 152] width 211 height 29
click at [827, 229] on td "1" at bounding box center [821, 232] width 27 height 22
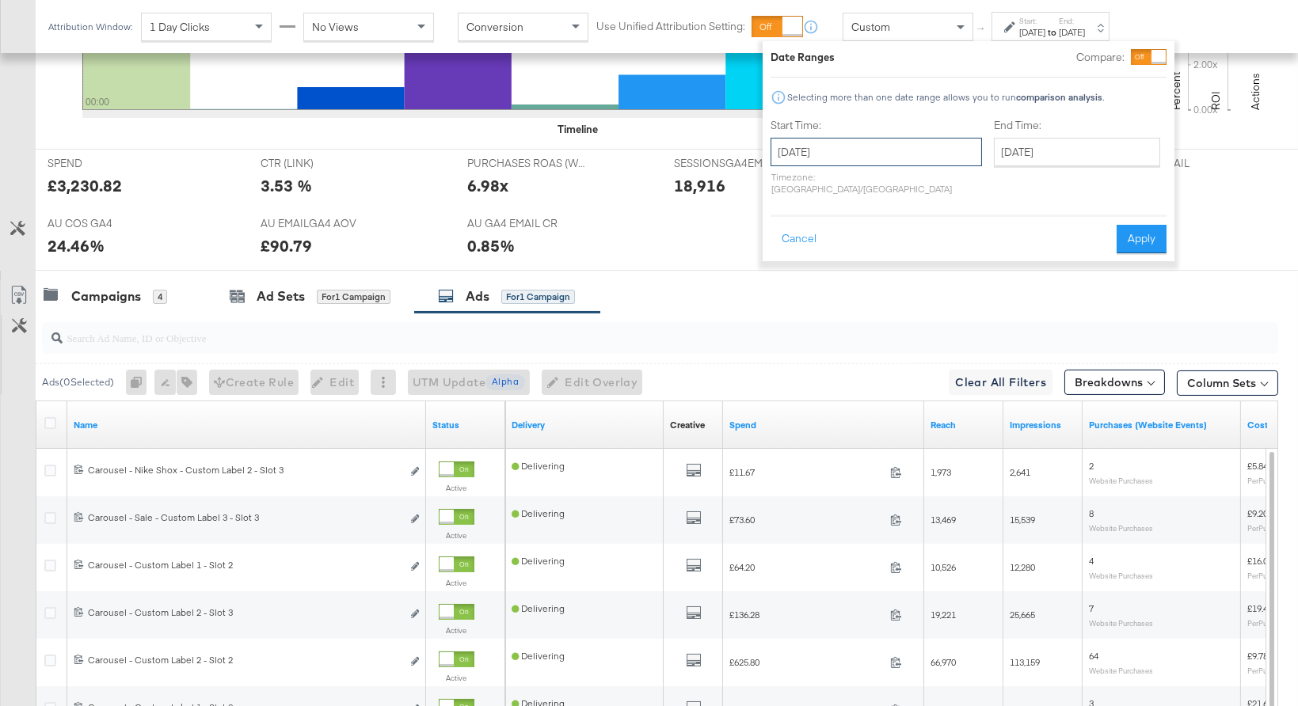
click at [919, 157] on input "September 1st 2025" at bounding box center [875, 152] width 211 height 29
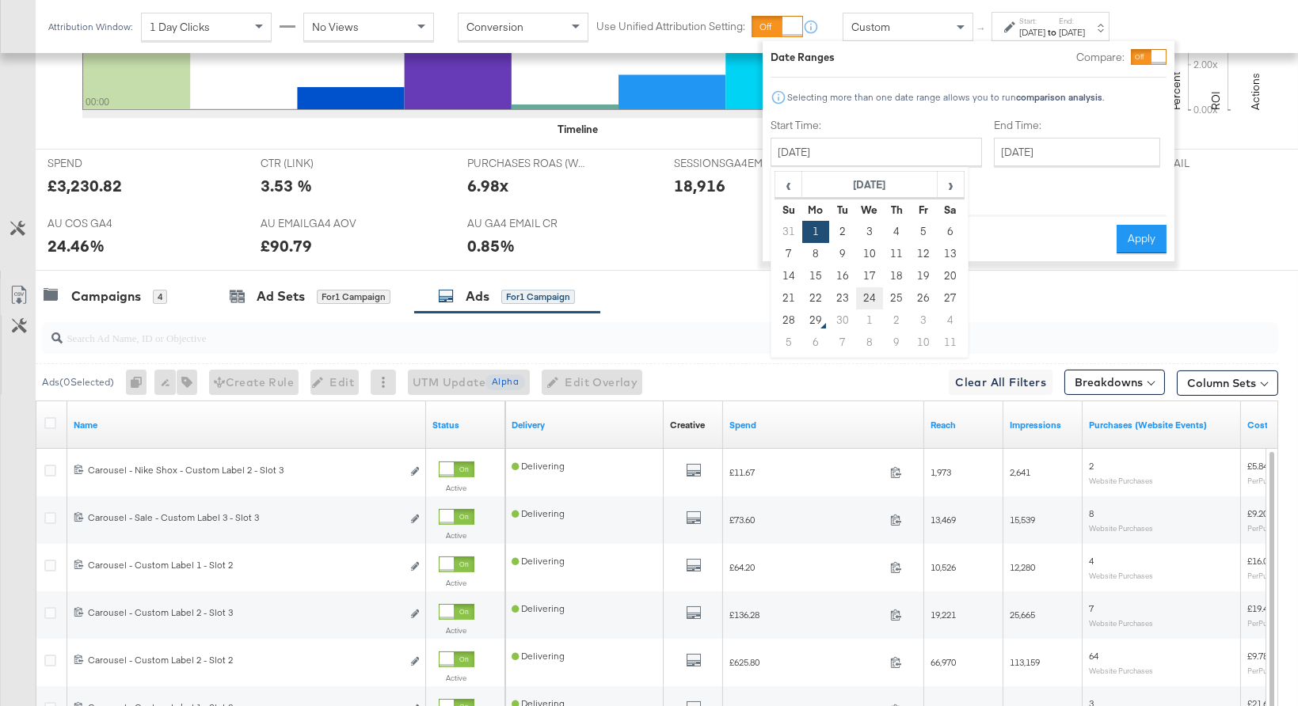
click at [873, 298] on td "24" at bounding box center [869, 298] width 27 height 22
type input "September 24th 2025"
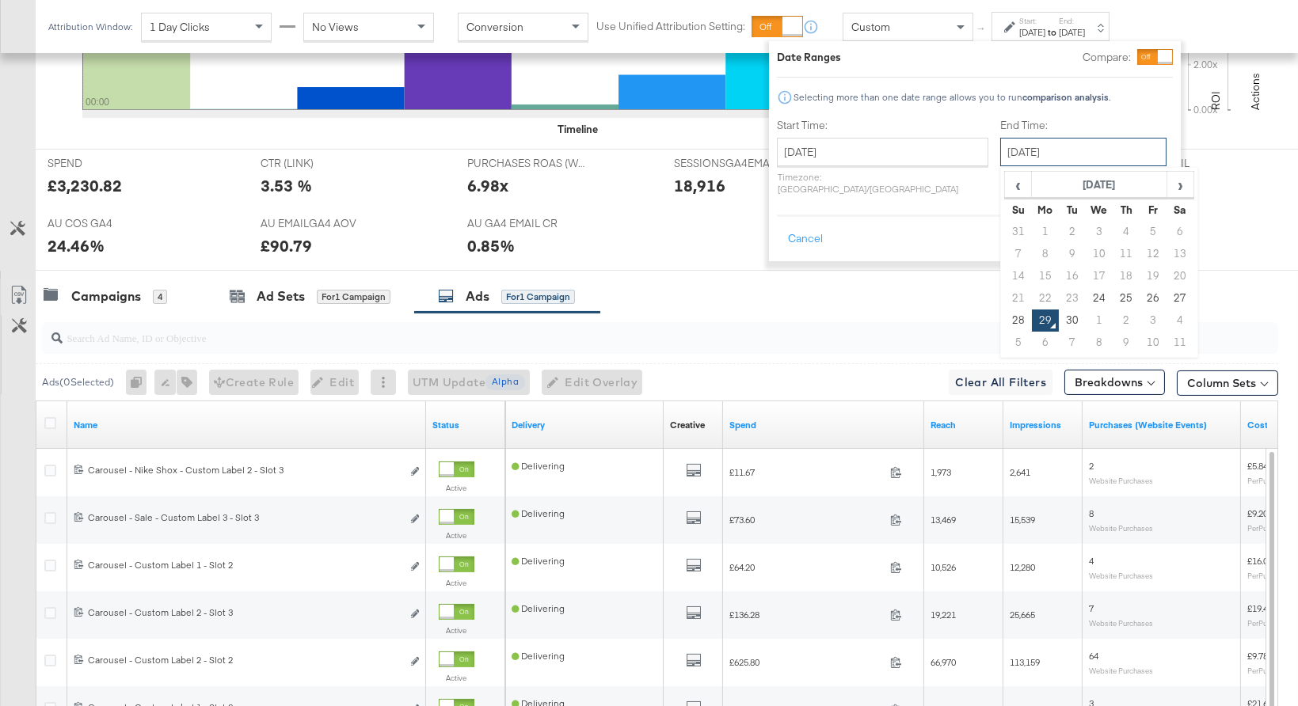
drag, startPoint x: 991, startPoint y: 150, endPoint x: 968, endPoint y: 264, distance: 116.3
click at [1000, 150] on input "[DATE]" at bounding box center [1083, 152] width 166 height 29
click at [1005, 317] on td "28" at bounding box center [1018, 321] width 27 height 22
type input "[DATE]"
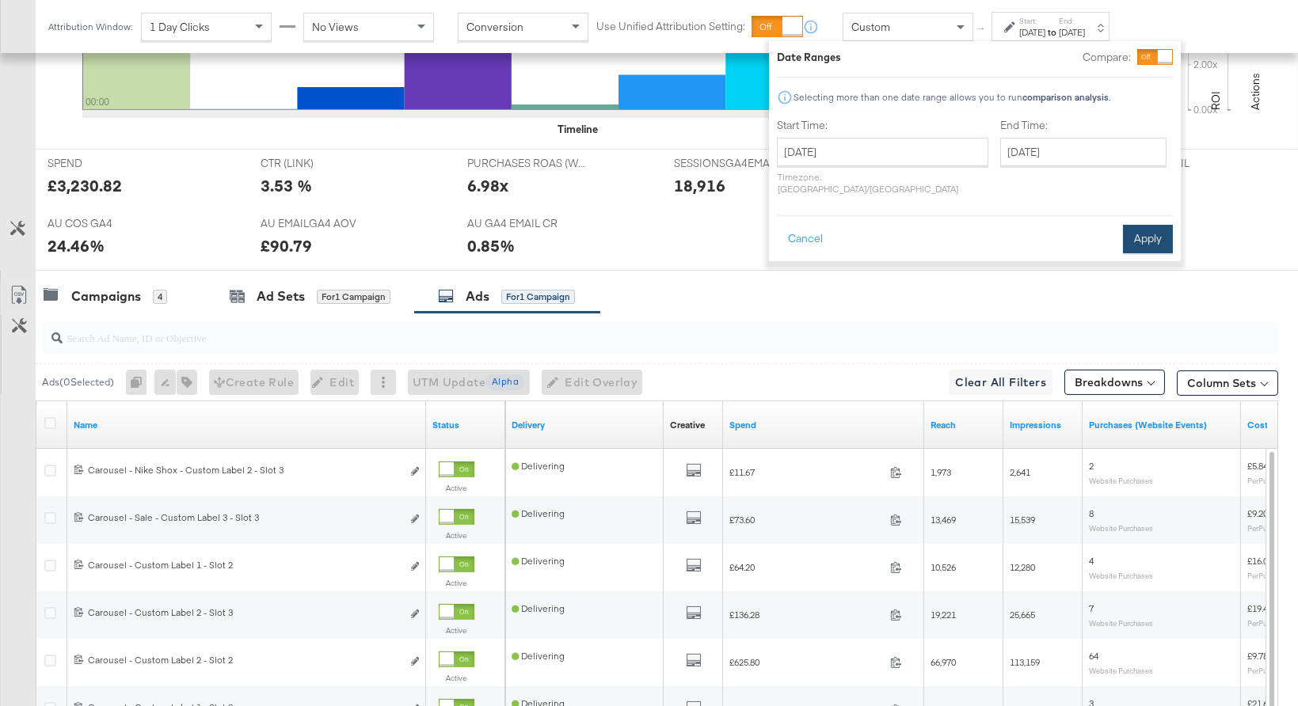
click at [1141, 225] on button "Apply" at bounding box center [1148, 239] width 50 height 29
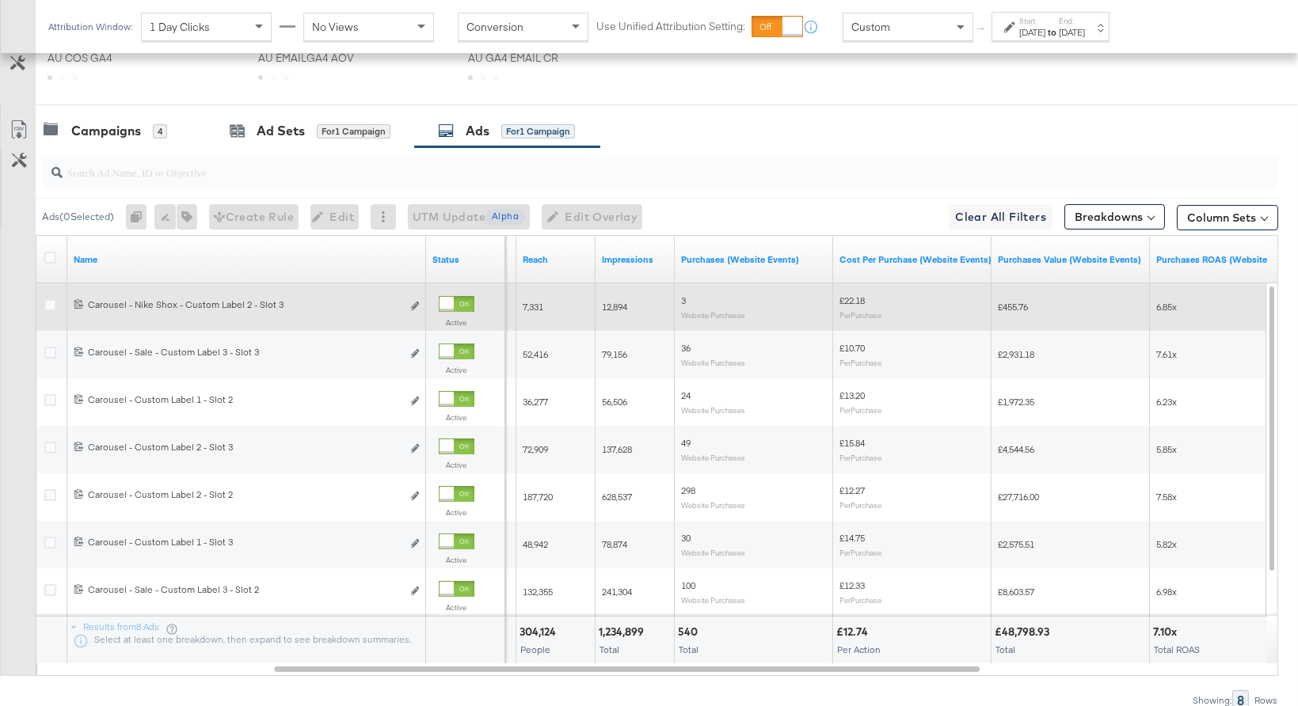
scroll to position [776, 0]
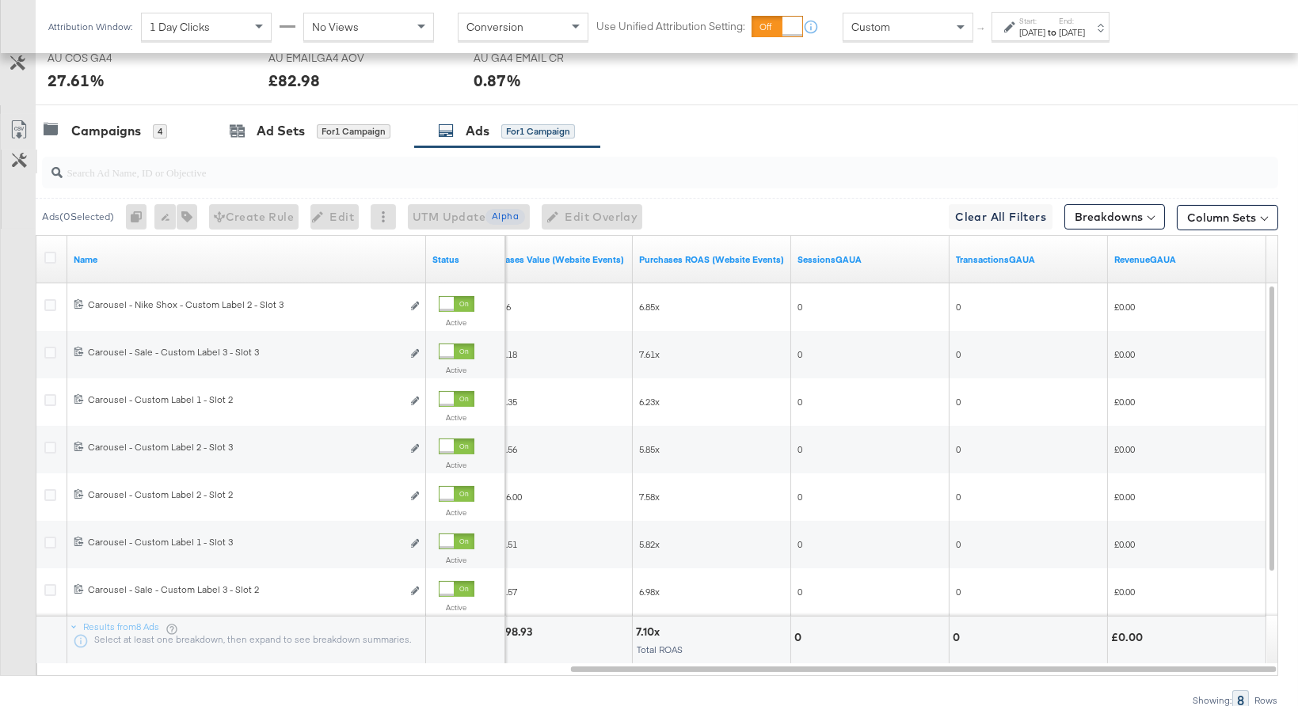
click at [28, 165] on button "Customize KPIs" at bounding box center [20, 162] width 36 height 24
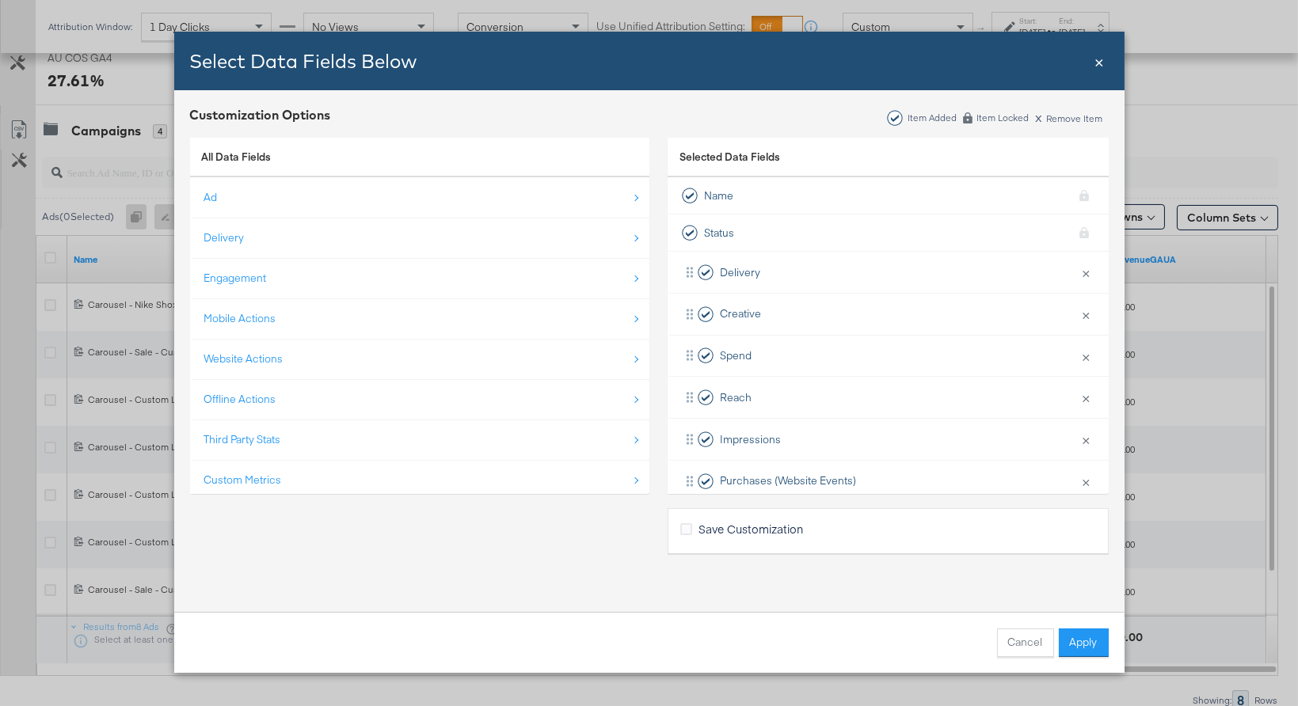
click at [1101, 62] on span "×" at bounding box center [1100, 60] width 10 height 21
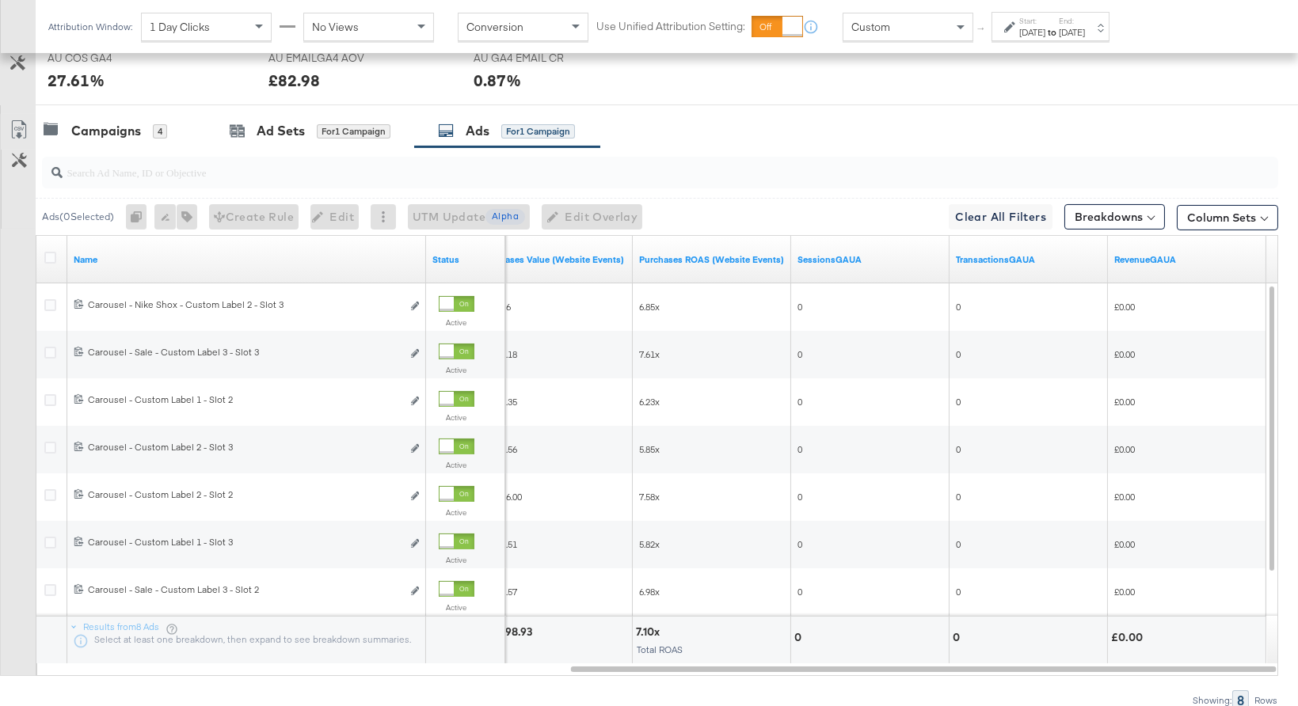
click at [1098, 59] on div "SPEND SPEND £18,309.82 CTR (LINK) CTR (LINK) 3.46 % PURCHASES ROAS (WEBSITE EVE…" at bounding box center [667, 44] width 1262 height 122
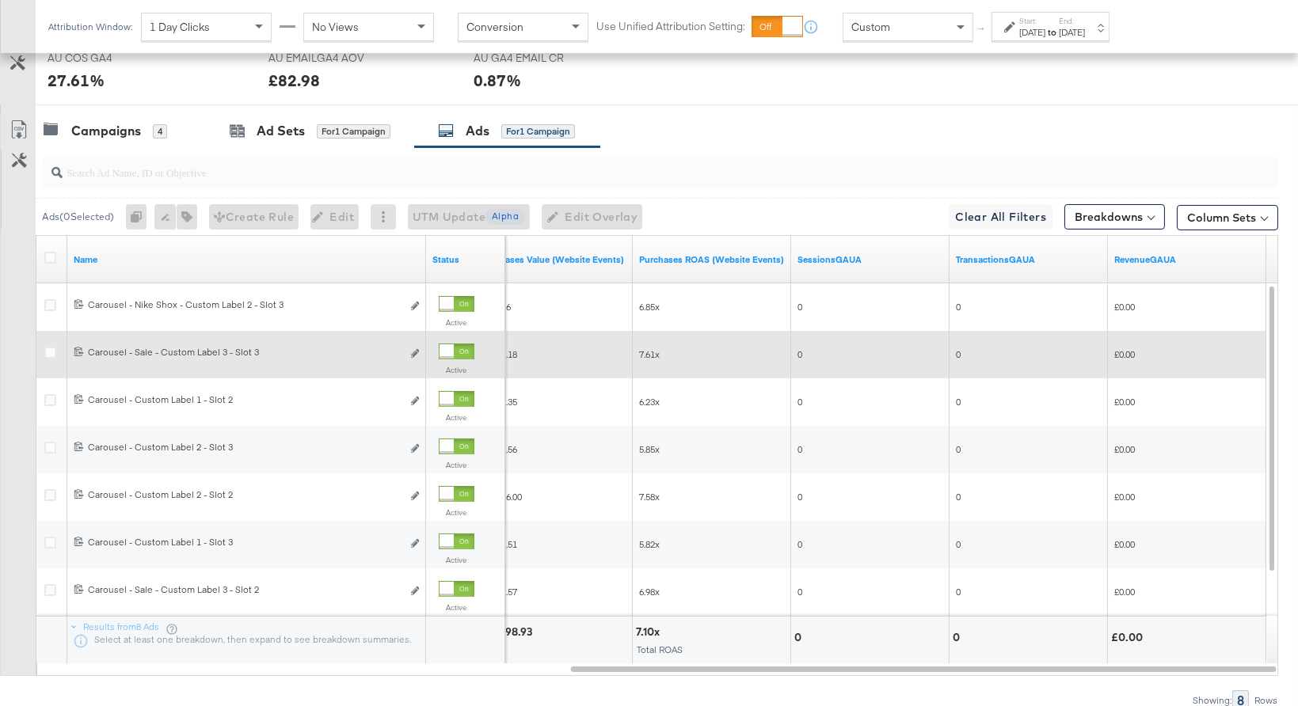
scroll to position [0, 0]
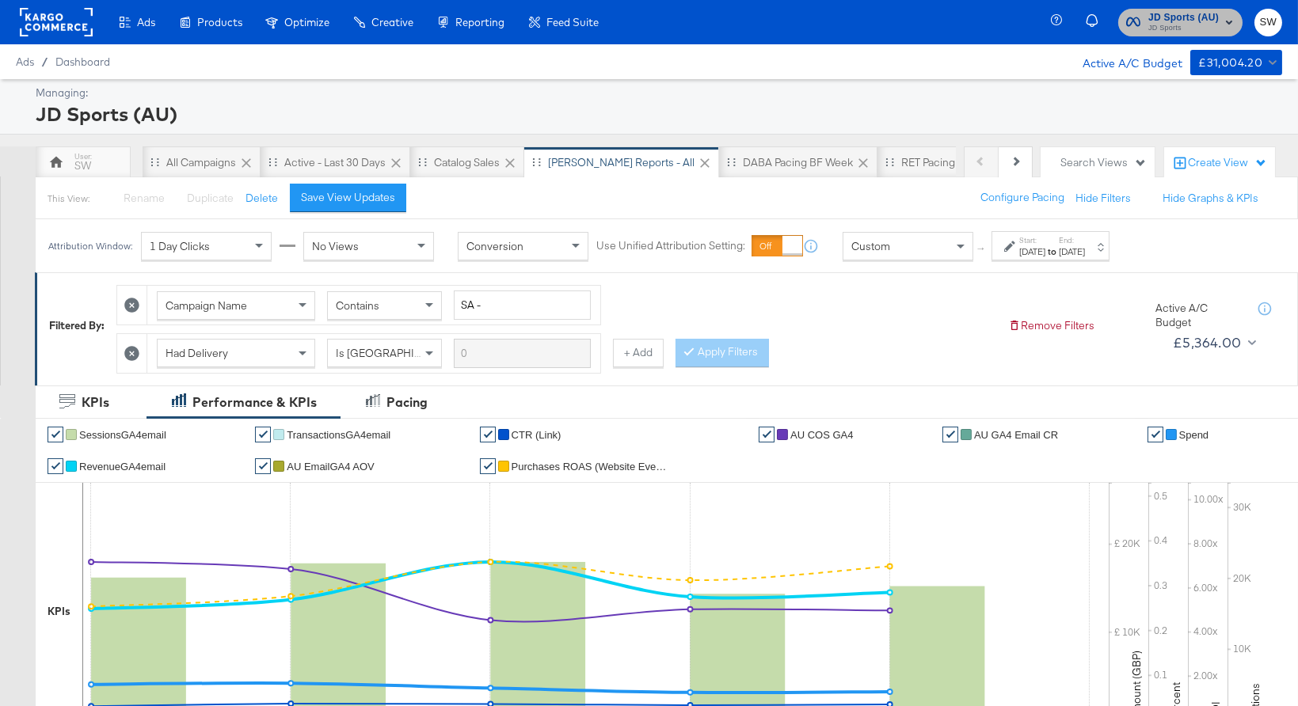
click at [1181, 26] on span "JD Sports" at bounding box center [1183, 28] width 70 height 13
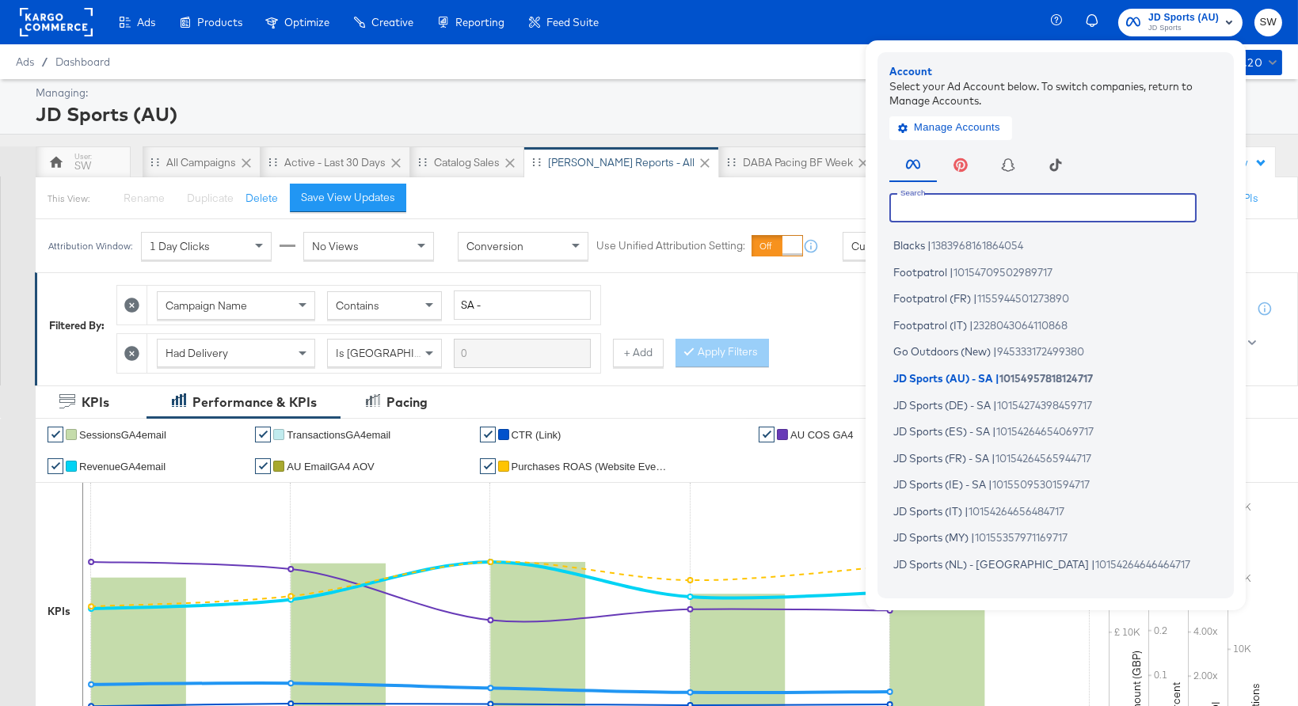
click at [1079, 215] on input "text" at bounding box center [1042, 207] width 307 height 29
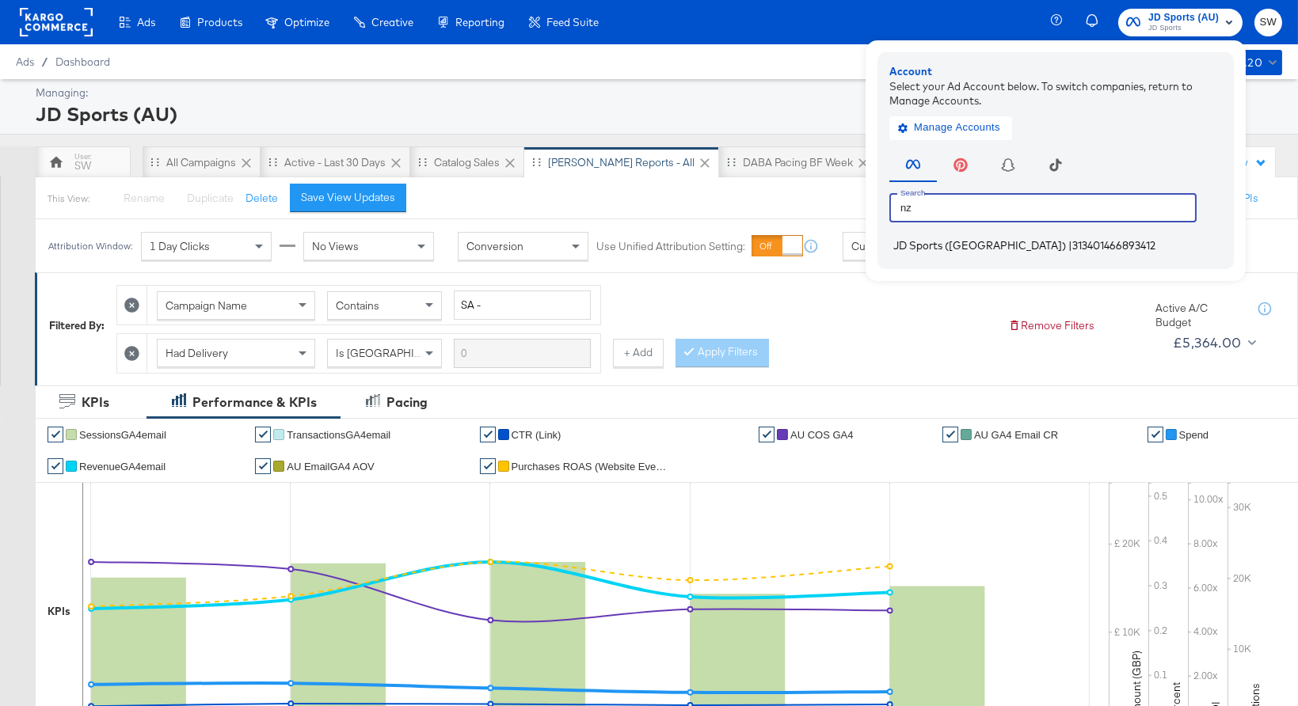
type input "nz"
drag, startPoint x: 1059, startPoint y: 247, endPoint x: 329, endPoint y: 120, distance: 741.8
click at [1072, 247] on span "313401466893412" at bounding box center [1113, 245] width 83 height 13
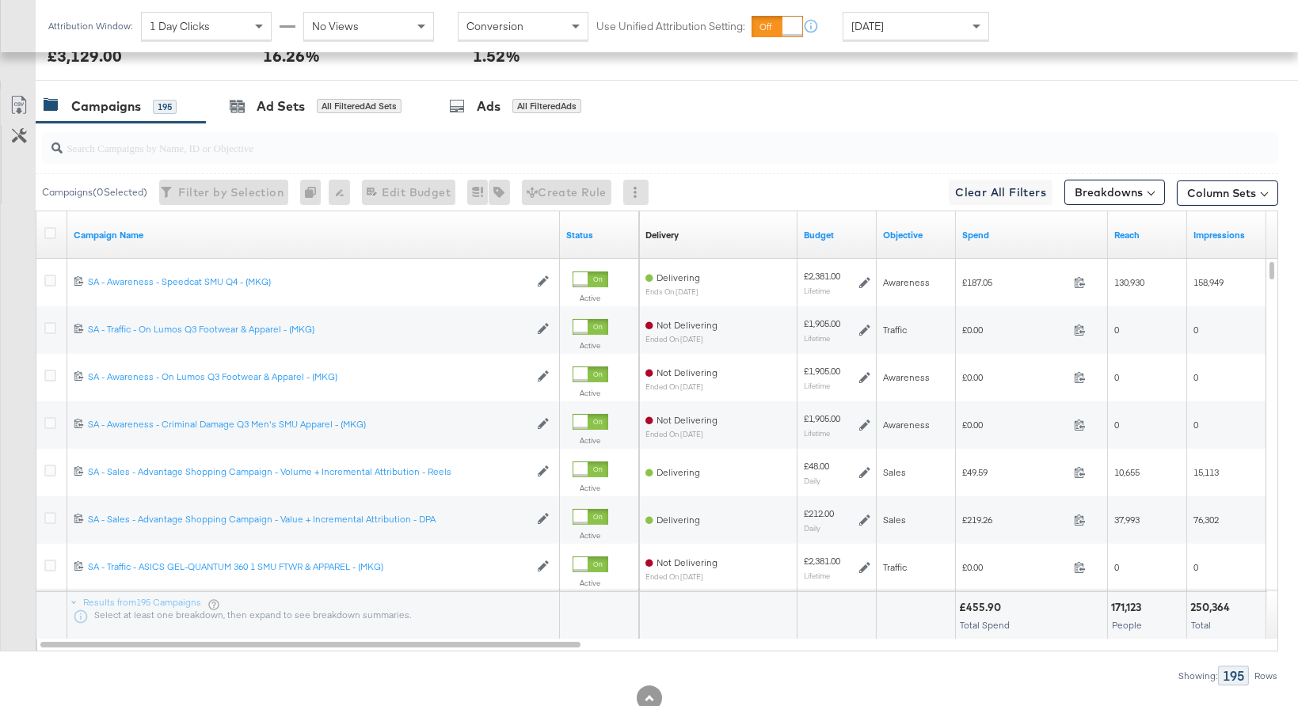
scroll to position [812, 0]
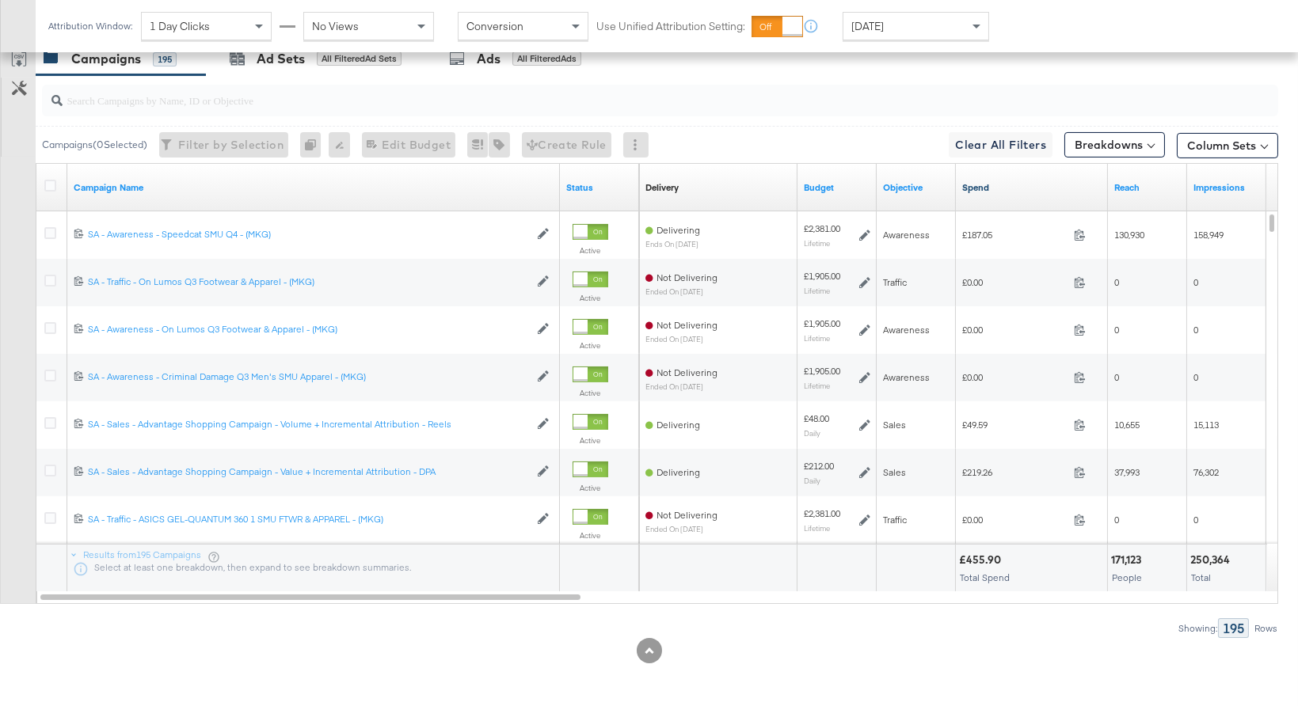
click at [976, 191] on link "Spend" at bounding box center [1031, 187] width 139 height 13
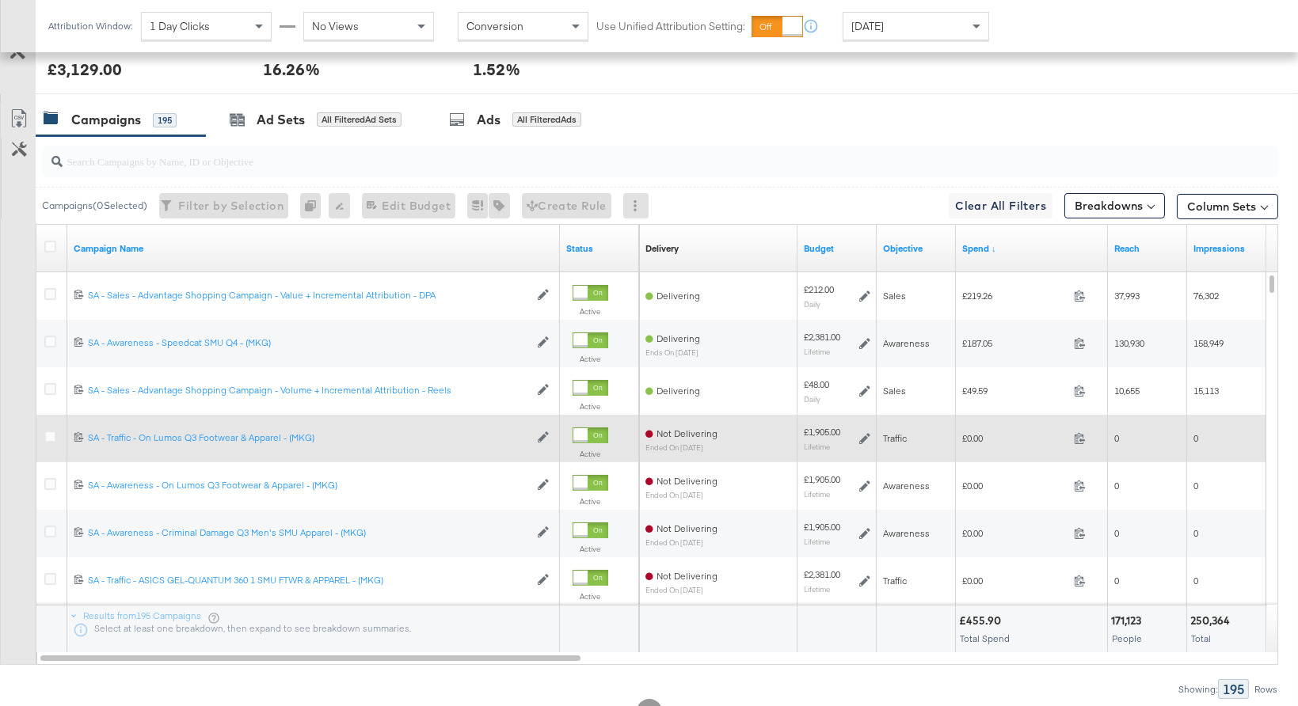
scroll to position [747, 0]
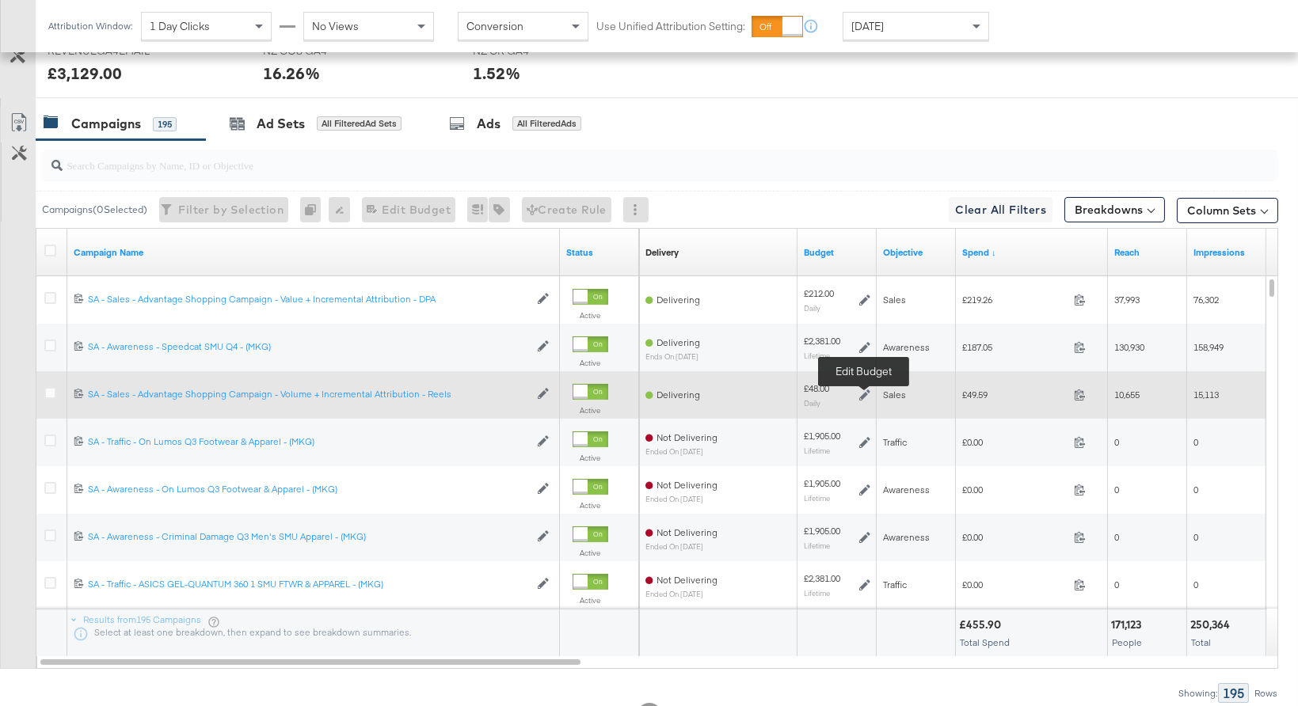
click at [862, 390] on icon at bounding box center [864, 395] width 11 height 11
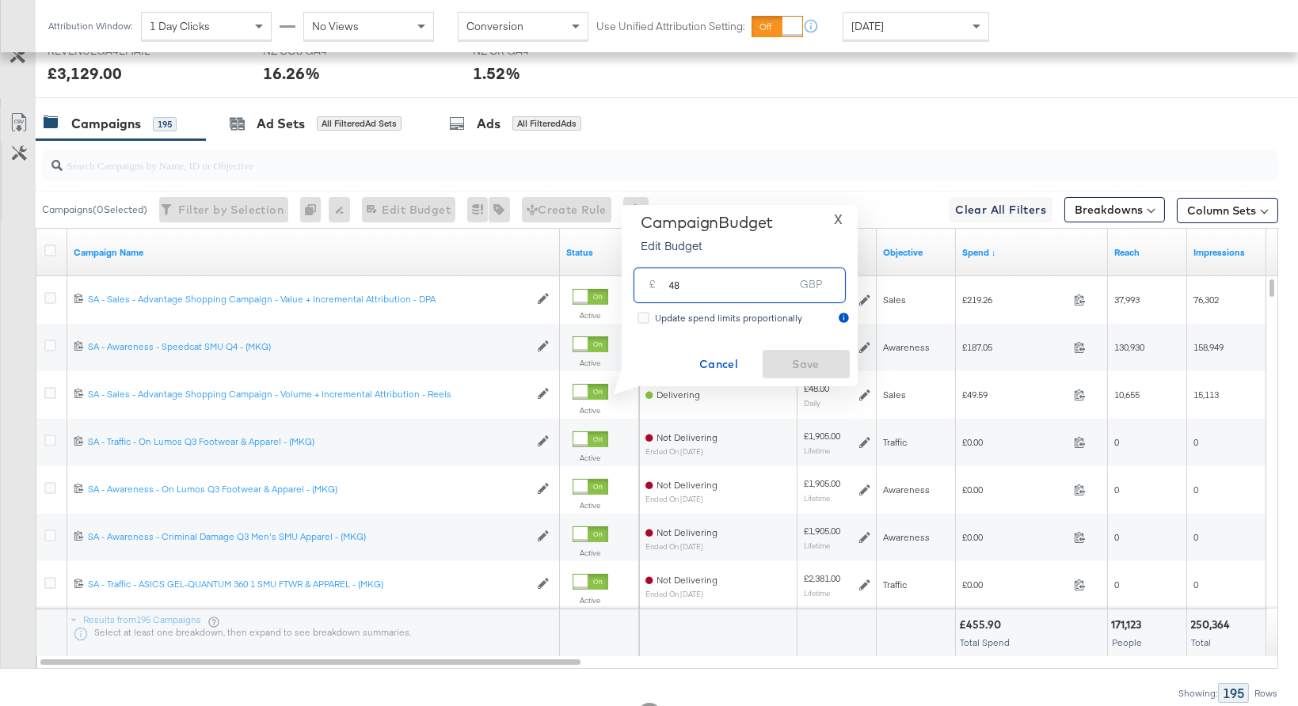
drag, startPoint x: 686, startPoint y: 289, endPoint x: 652, endPoint y: 284, distance: 33.6
click at [652, 284] on div "£ 48 GBP" at bounding box center [739, 286] width 212 height 36
type input "68"
click at [801, 358] on span "Save" at bounding box center [806, 365] width 74 height 20
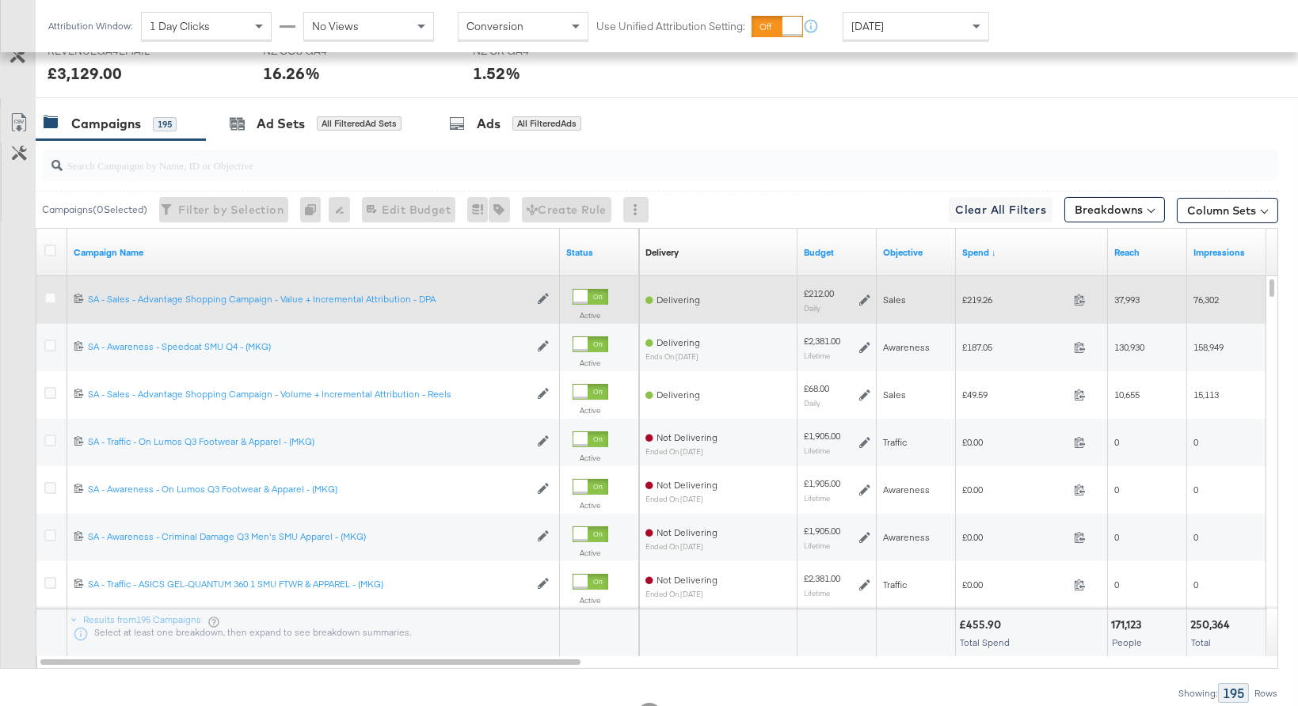
click at [867, 299] on icon at bounding box center [864, 300] width 11 height 11
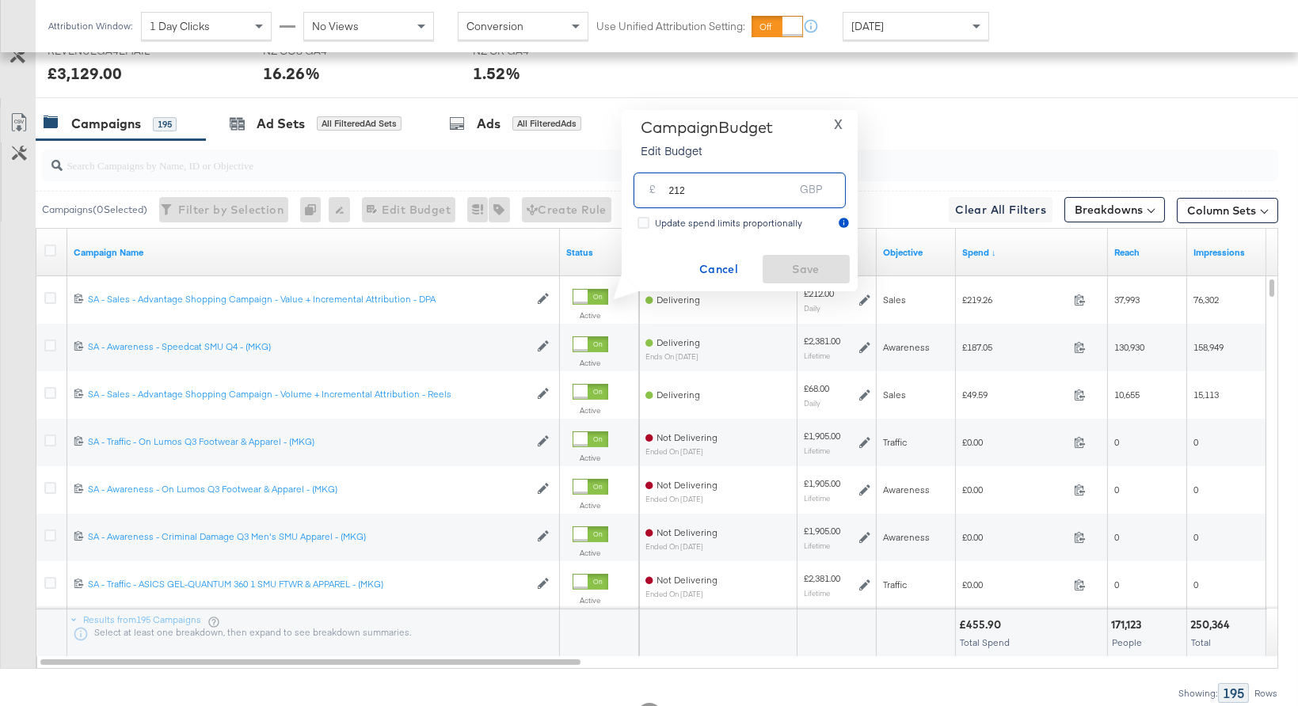
drag, startPoint x: 709, startPoint y: 187, endPoint x: 668, endPoint y: 184, distance: 40.5
click at [669, 184] on input "212" at bounding box center [731, 184] width 125 height 34
type input "270"
click at [814, 265] on span "Save" at bounding box center [806, 270] width 74 height 20
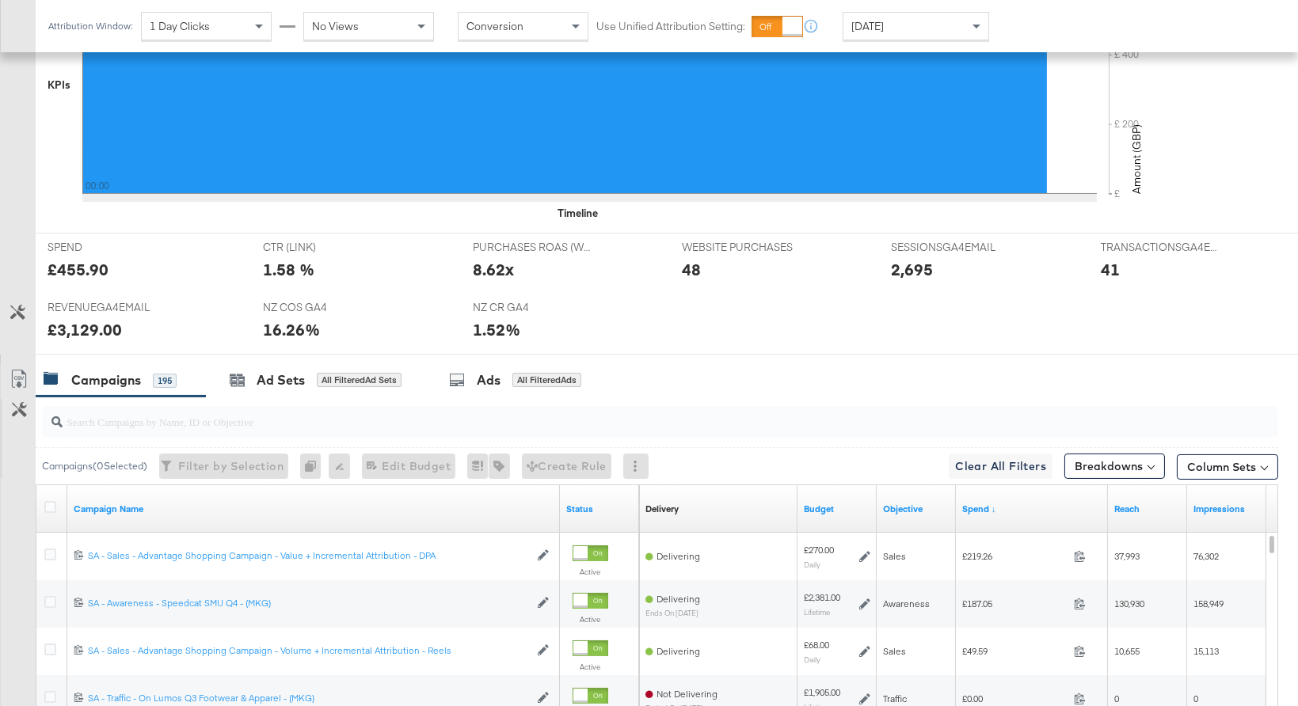
scroll to position [595, 0]
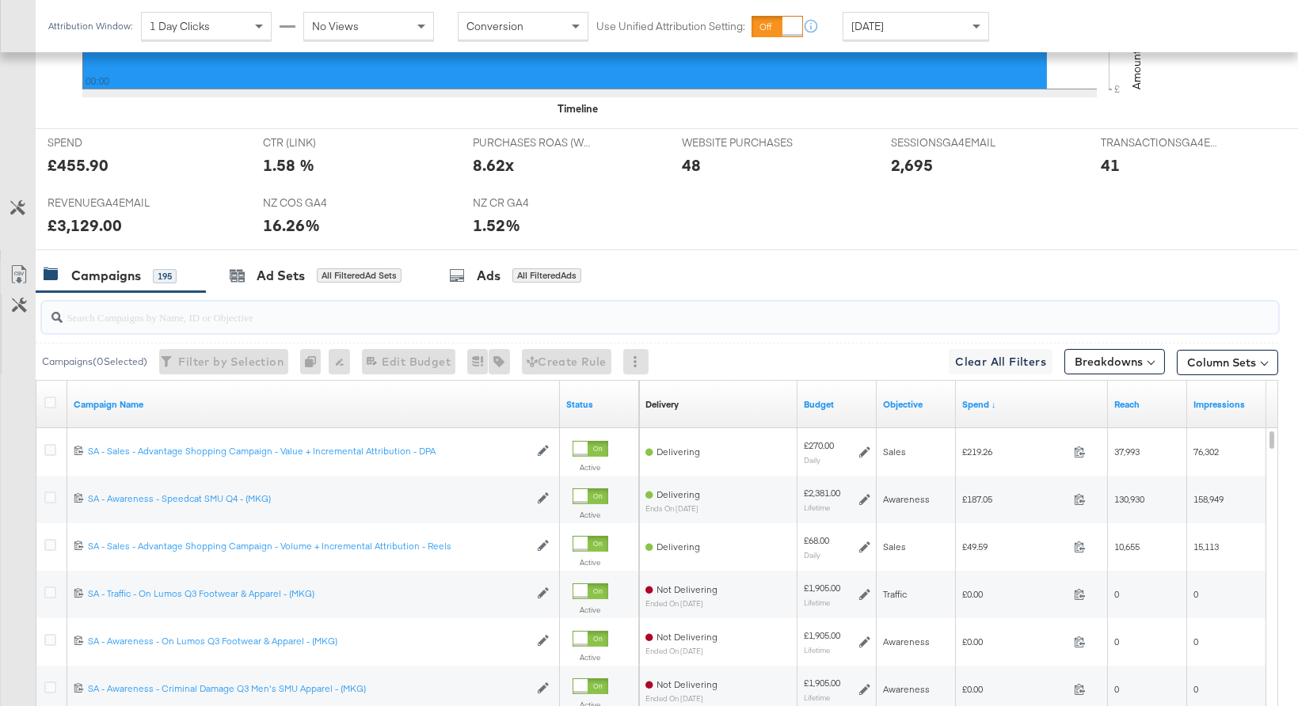
click at [545, 307] on input "search" at bounding box center [615, 310] width 1104 height 31
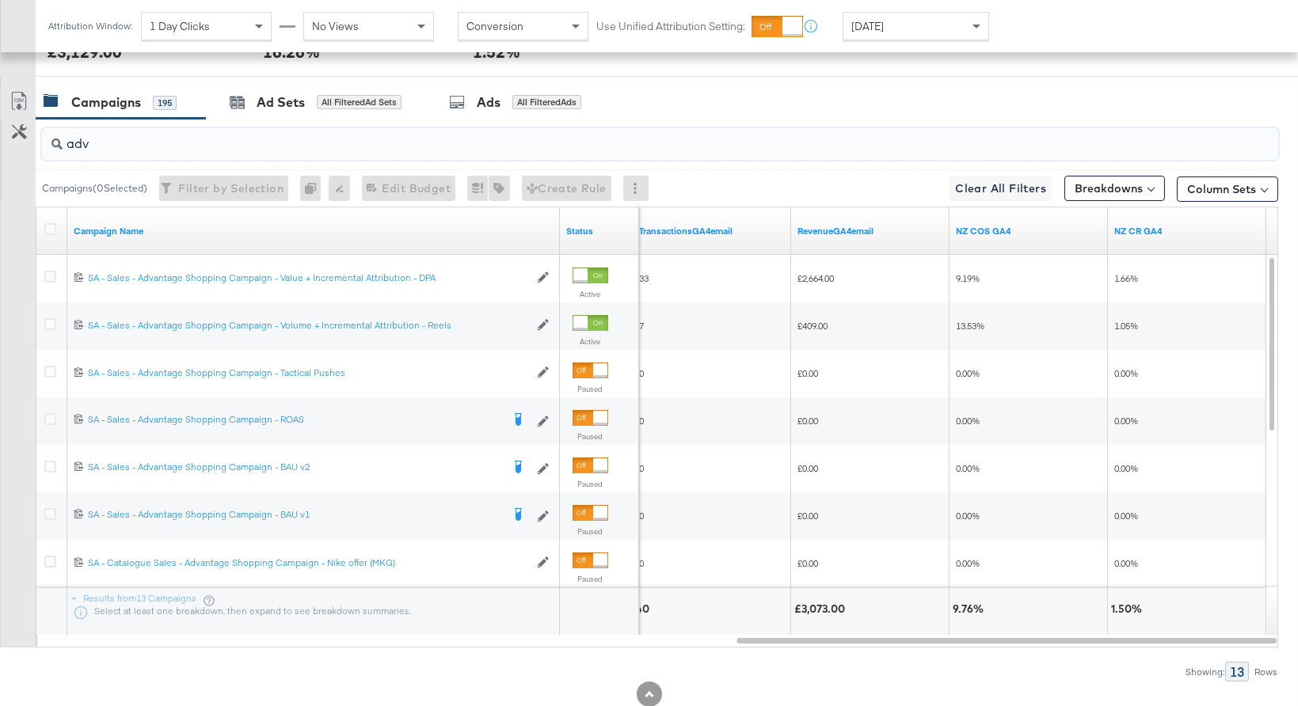
scroll to position [812, 0]
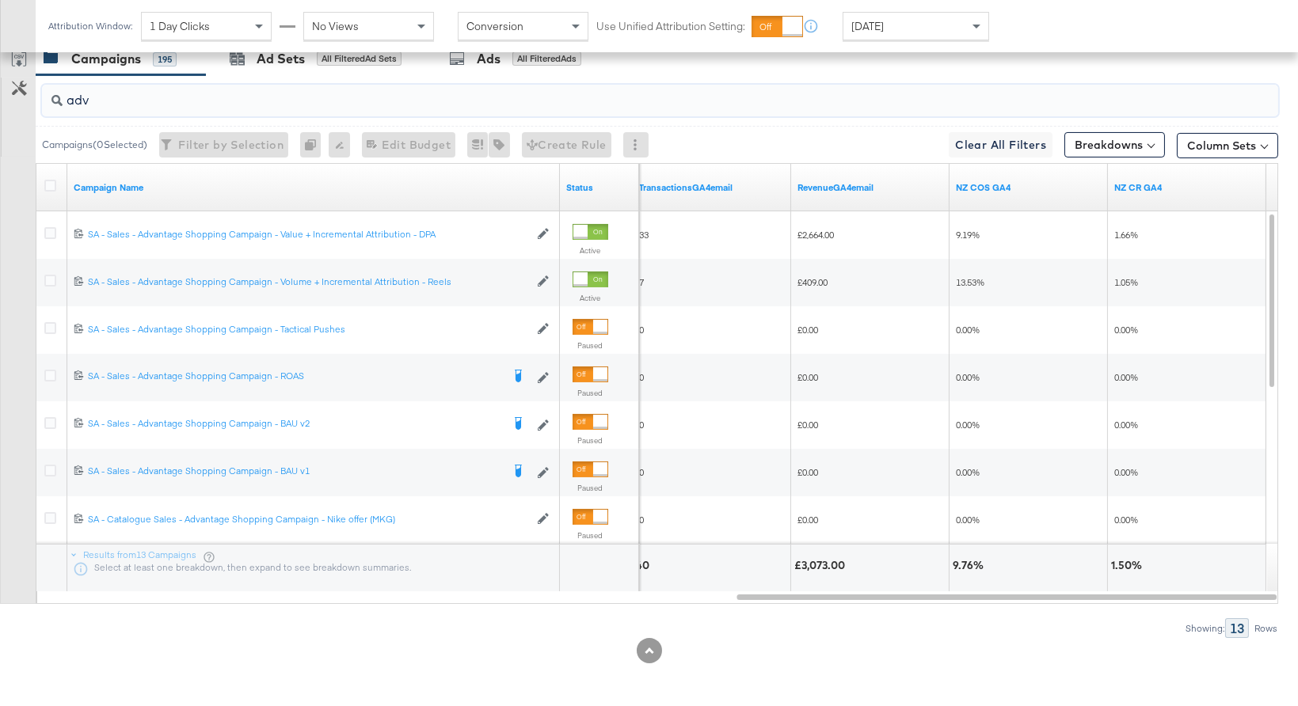
type input "adv"
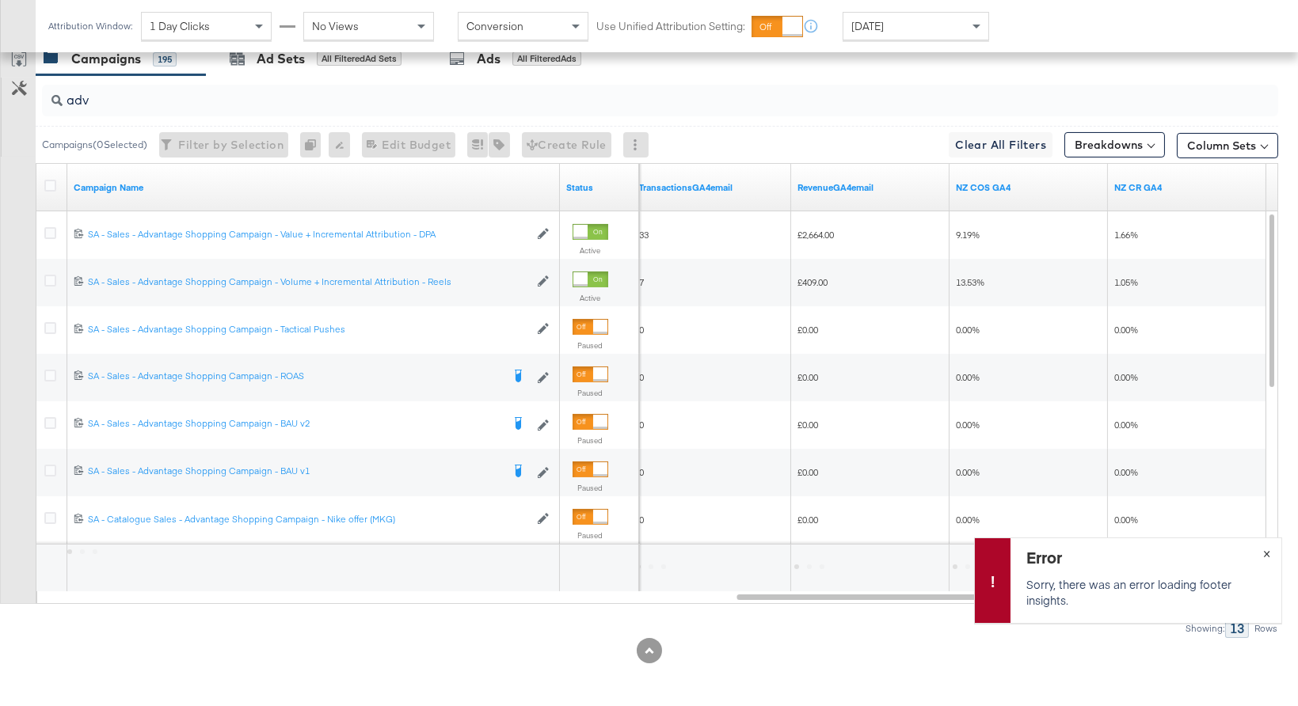
click at [1264, 550] on span "×" at bounding box center [1266, 552] width 7 height 18
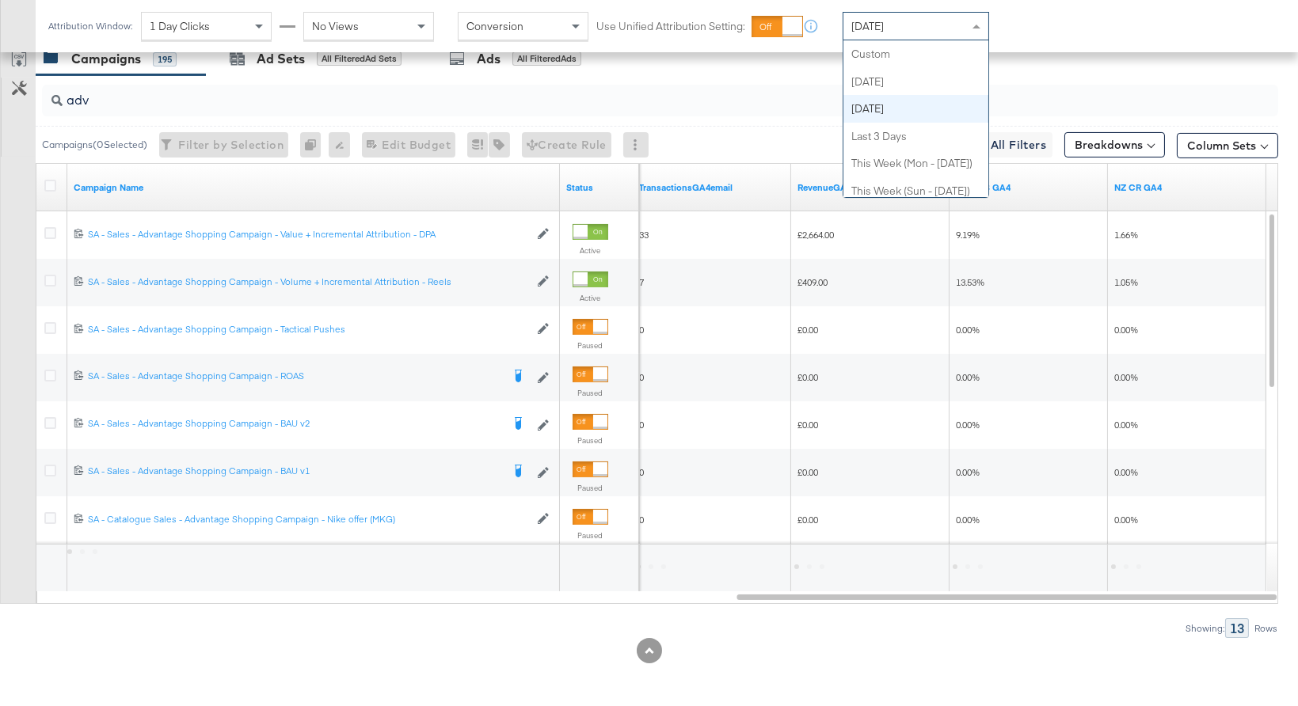
click at [884, 22] on span "[DATE]" at bounding box center [867, 26] width 32 height 14
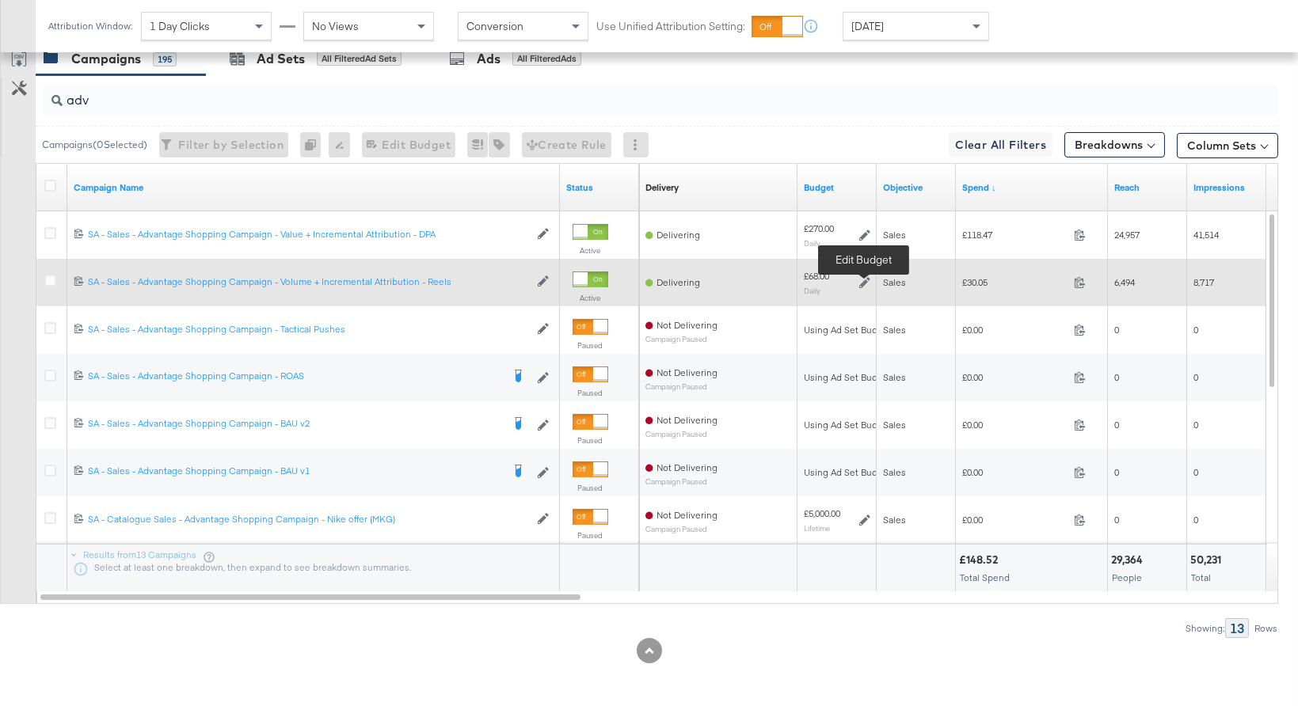
click at [863, 282] on icon at bounding box center [864, 282] width 11 height 11
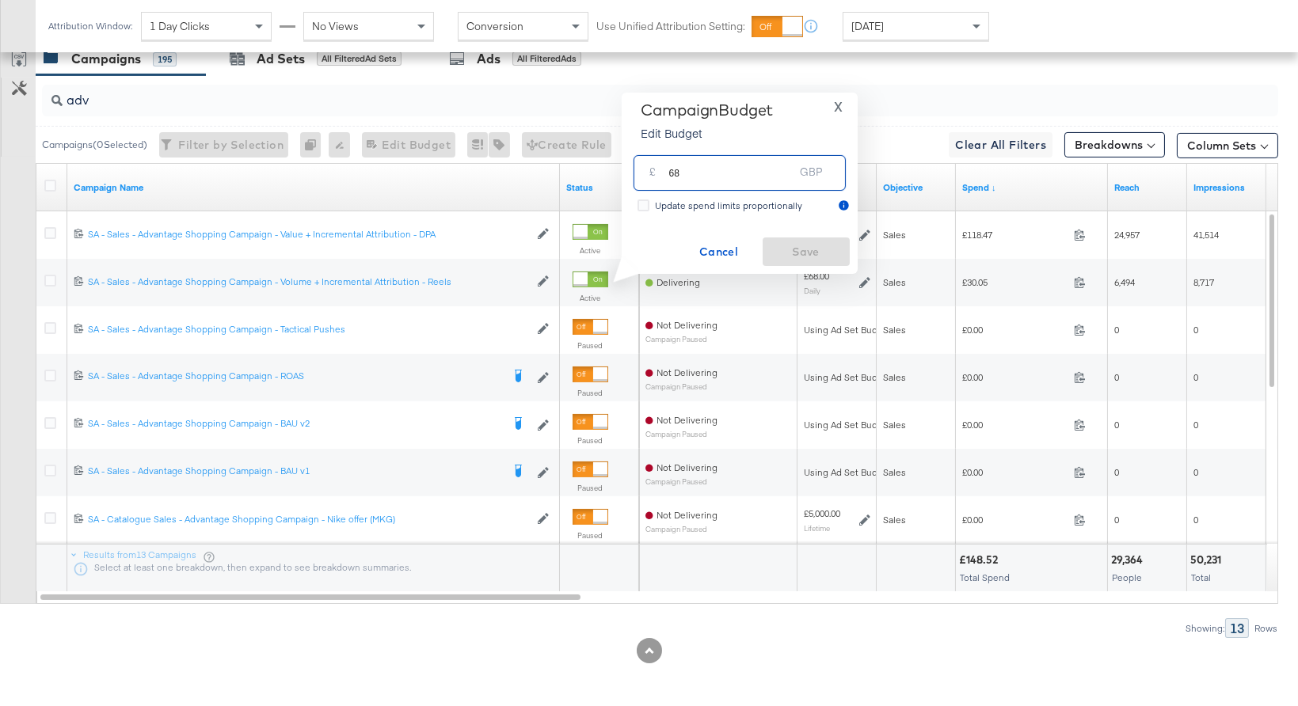
drag, startPoint x: 706, startPoint y: 174, endPoint x: 654, endPoint y: 172, distance: 52.3
click at [654, 172] on div "£ 68 GBP" at bounding box center [739, 173] width 212 height 36
type input "72"
click at [822, 250] on span "Save" at bounding box center [806, 252] width 74 height 20
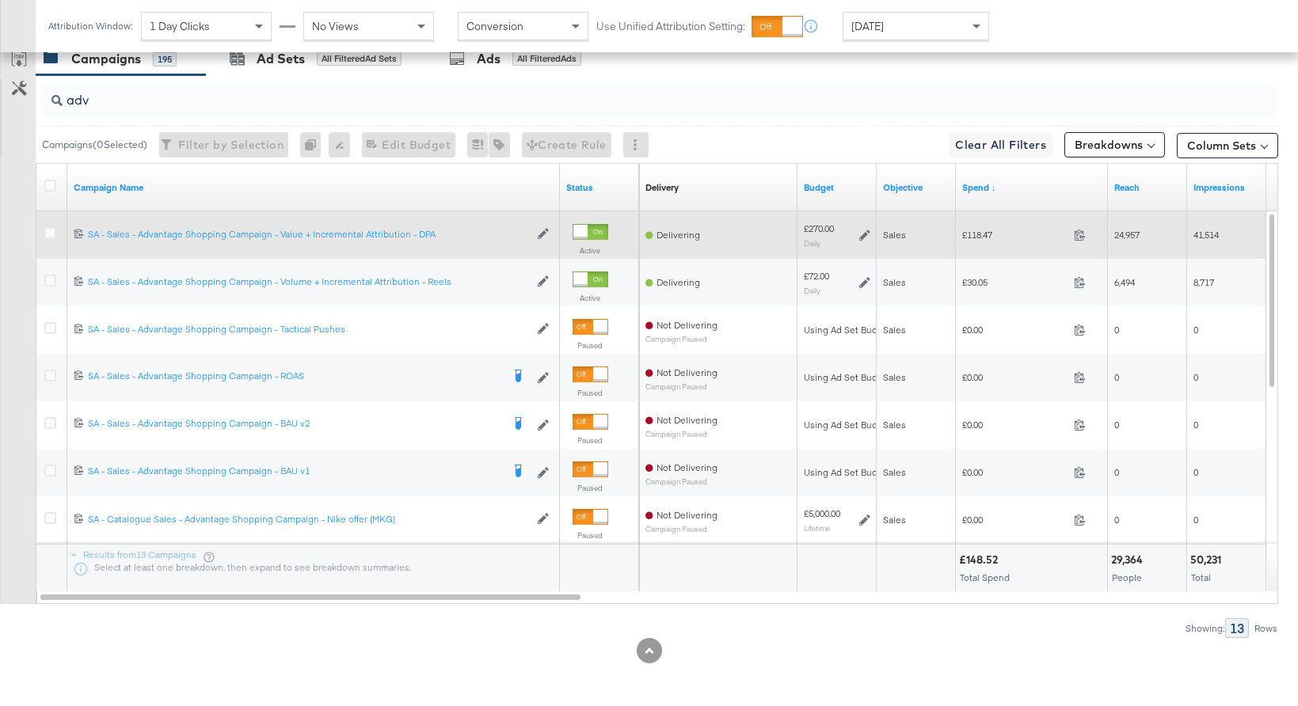
click at [862, 232] on icon at bounding box center [864, 235] width 11 height 11
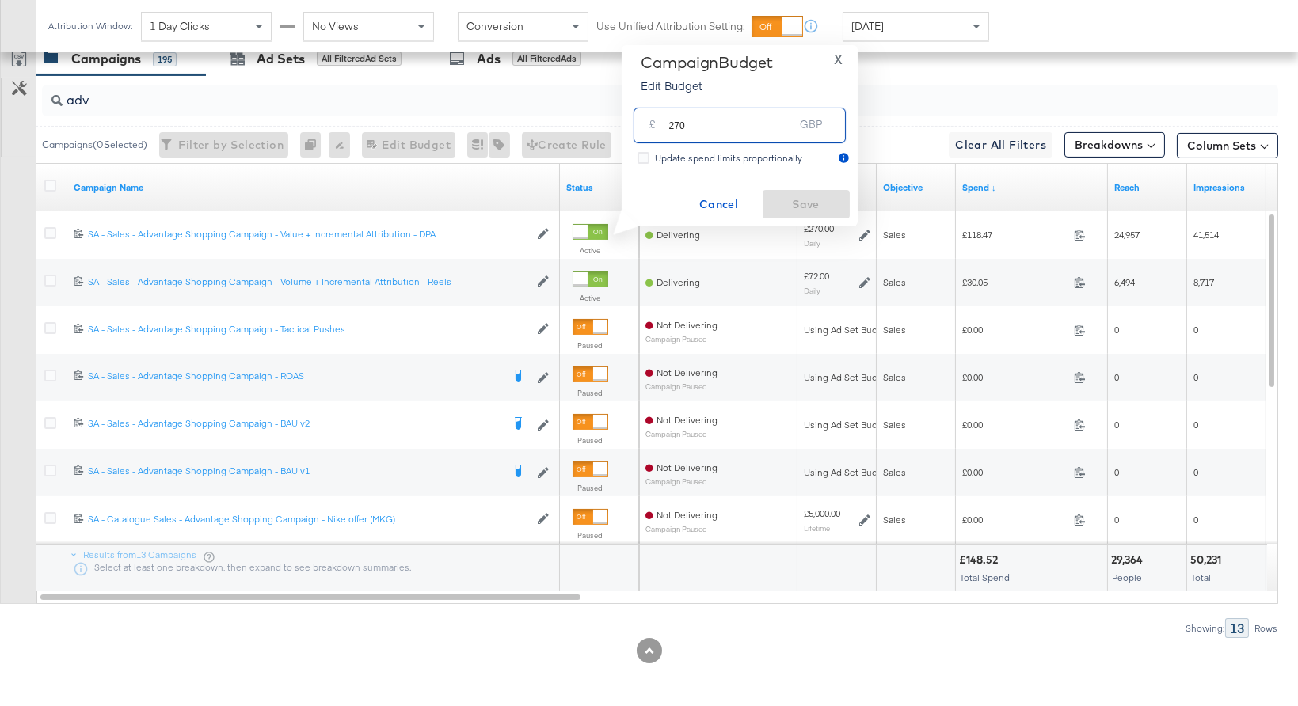
click at [725, 130] on input "270" at bounding box center [731, 119] width 125 height 34
type input "288"
click at [819, 198] on span "Save" at bounding box center [806, 205] width 74 height 20
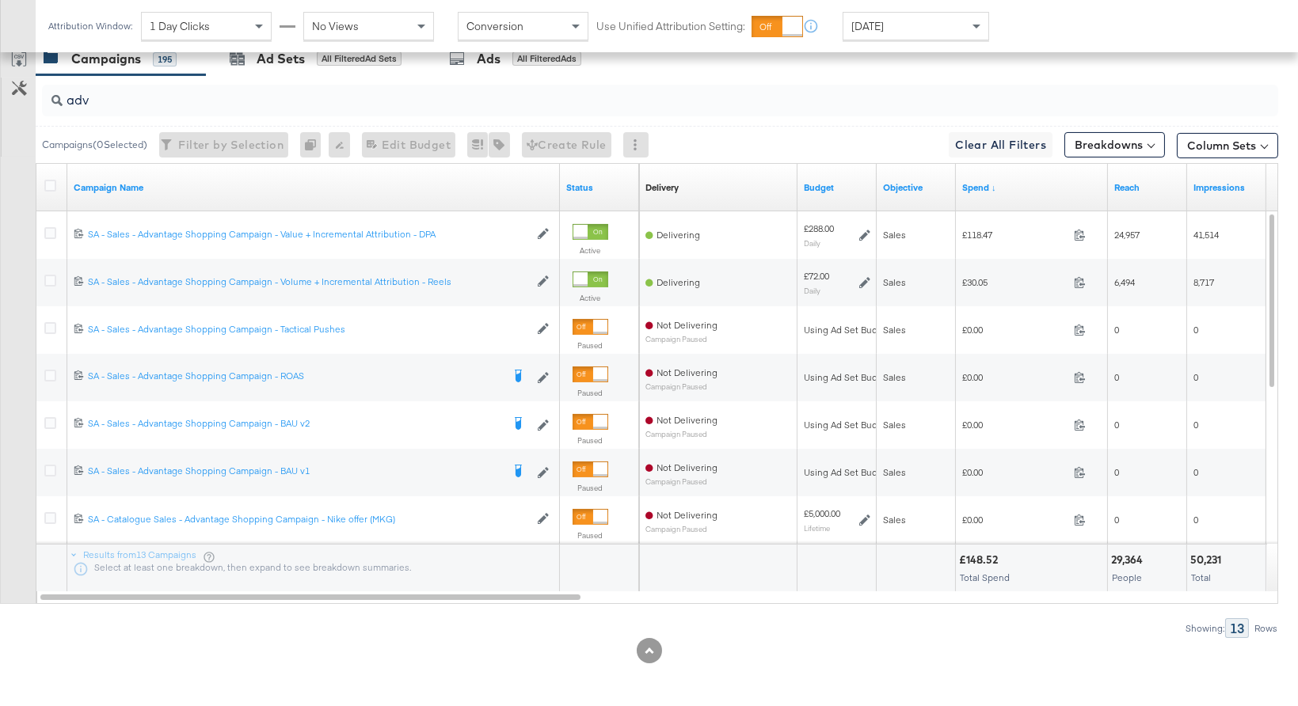
scroll to position [0, 0]
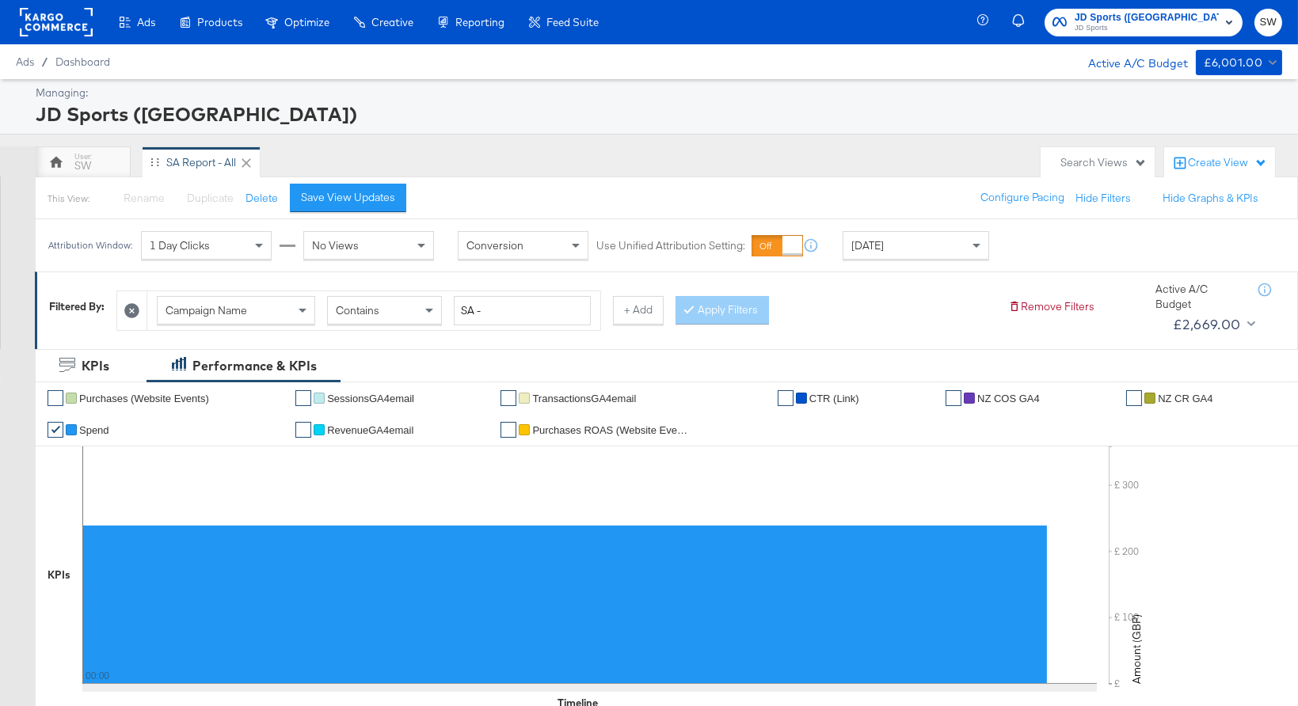
click at [1174, 39] on div "JD Sports (NZ) JD Sports SW" at bounding box center [1140, 22] width 315 height 44
click at [1172, 29] on span "JD Sports" at bounding box center [1147, 28] width 144 height 13
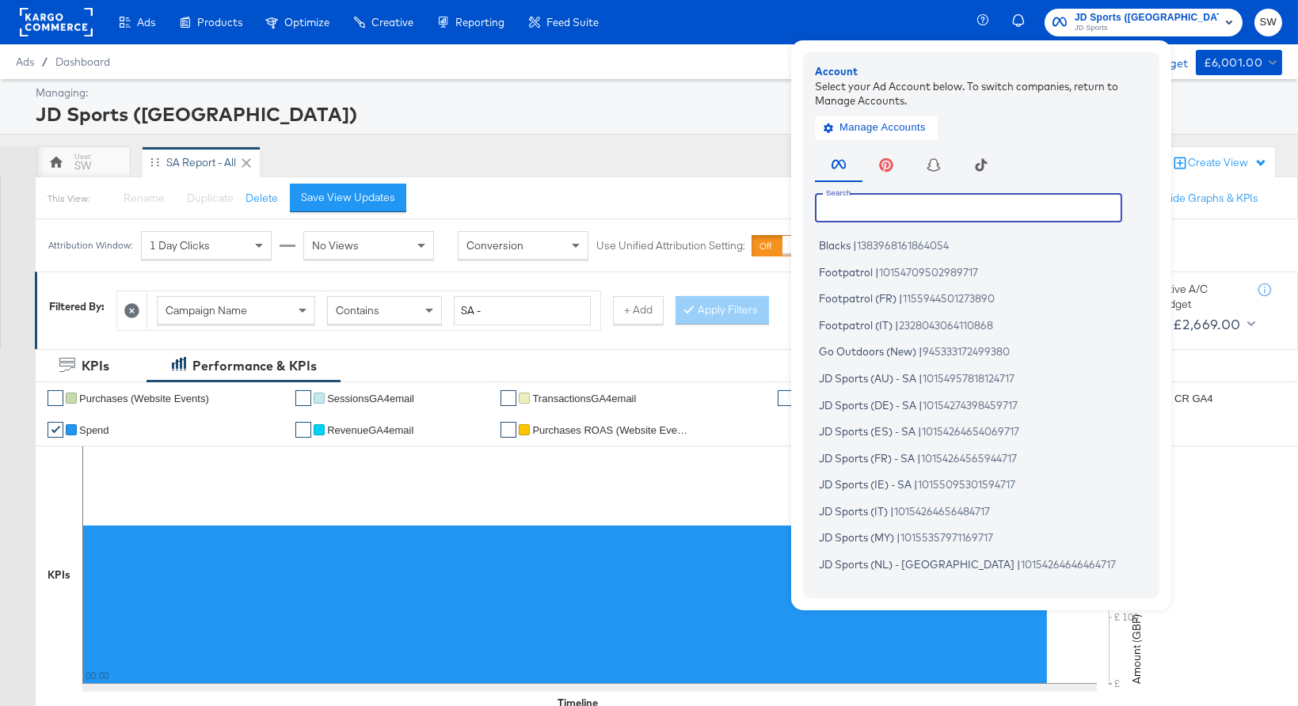
click at [1006, 202] on input "text" at bounding box center [968, 207] width 307 height 29
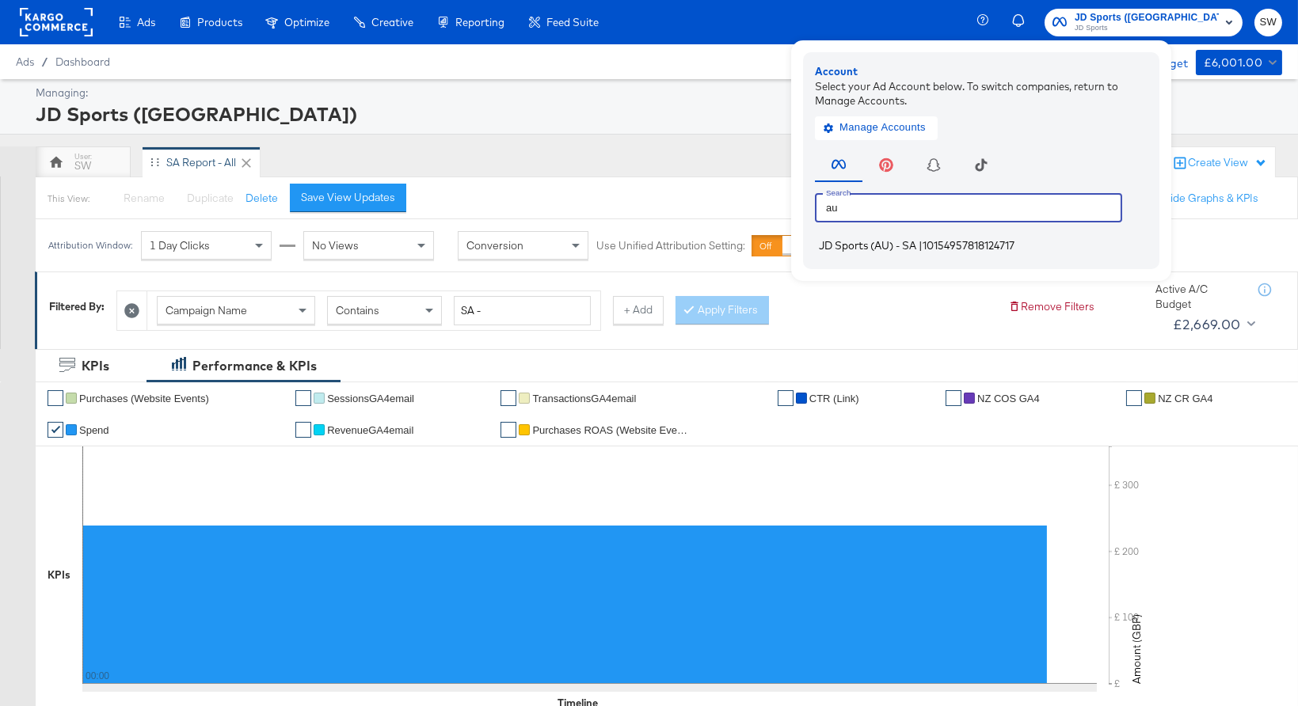
type input "au"
click at [1002, 239] on span "10154957818124717" at bounding box center [968, 245] width 92 height 13
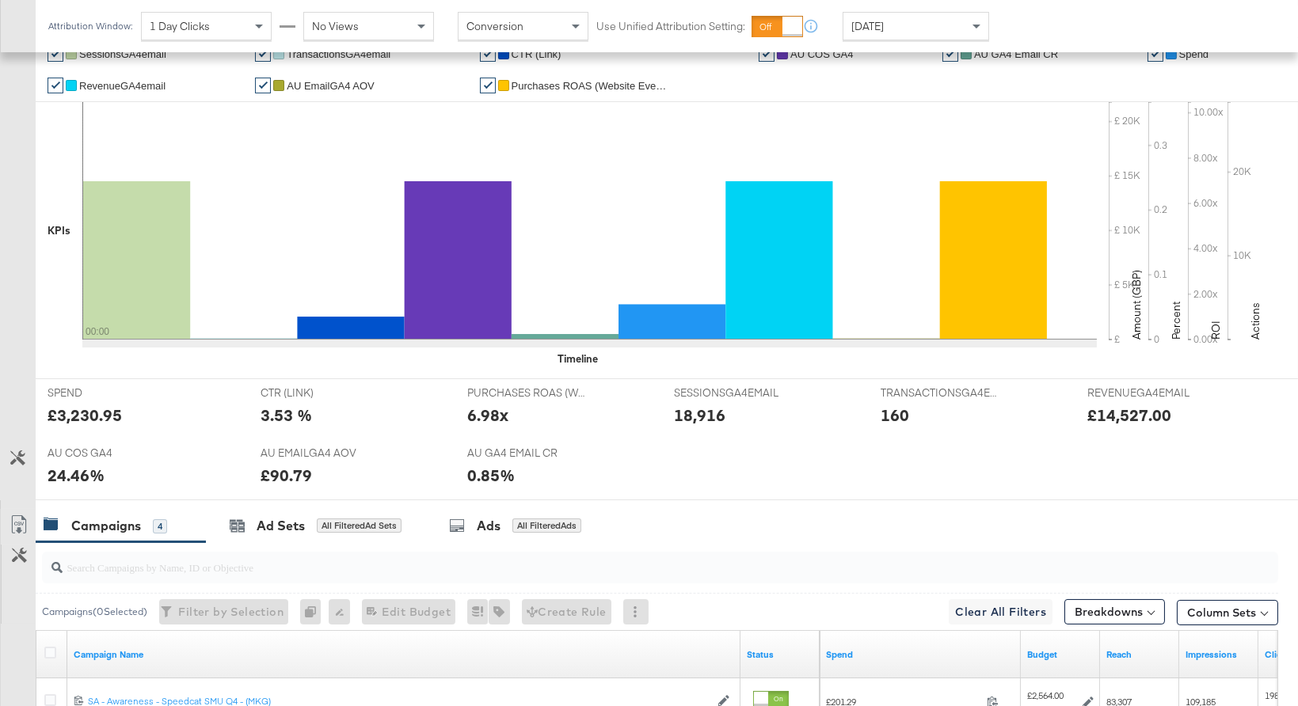
scroll to position [705, 0]
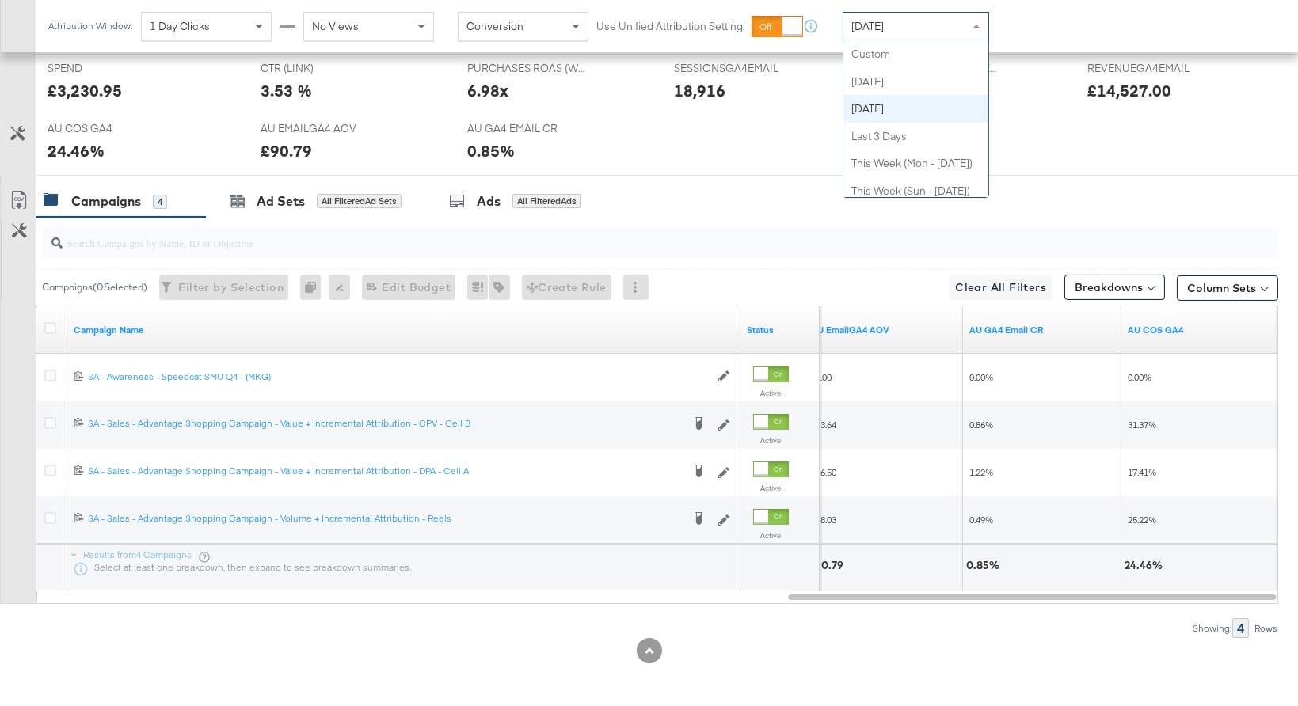
click at [925, 30] on div "[DATE]" at bounding box center [915, 26] width 145 height 27
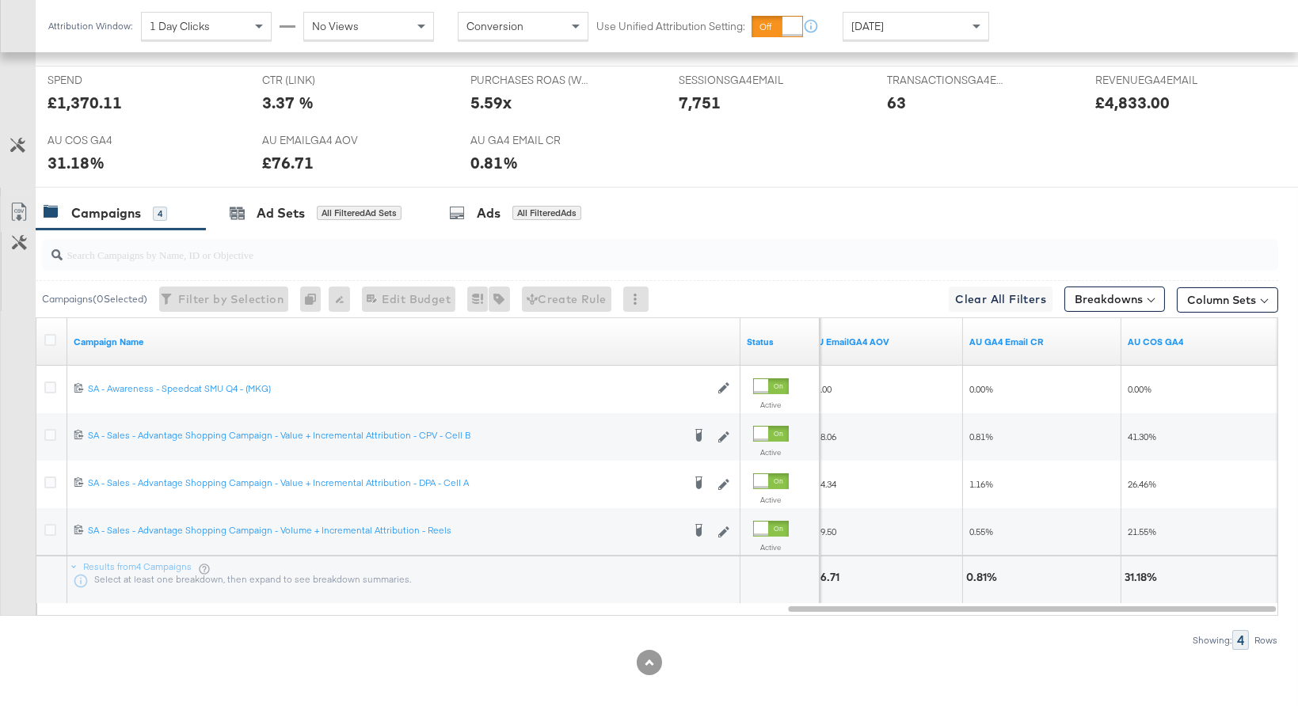
scroll to position [692, 0]
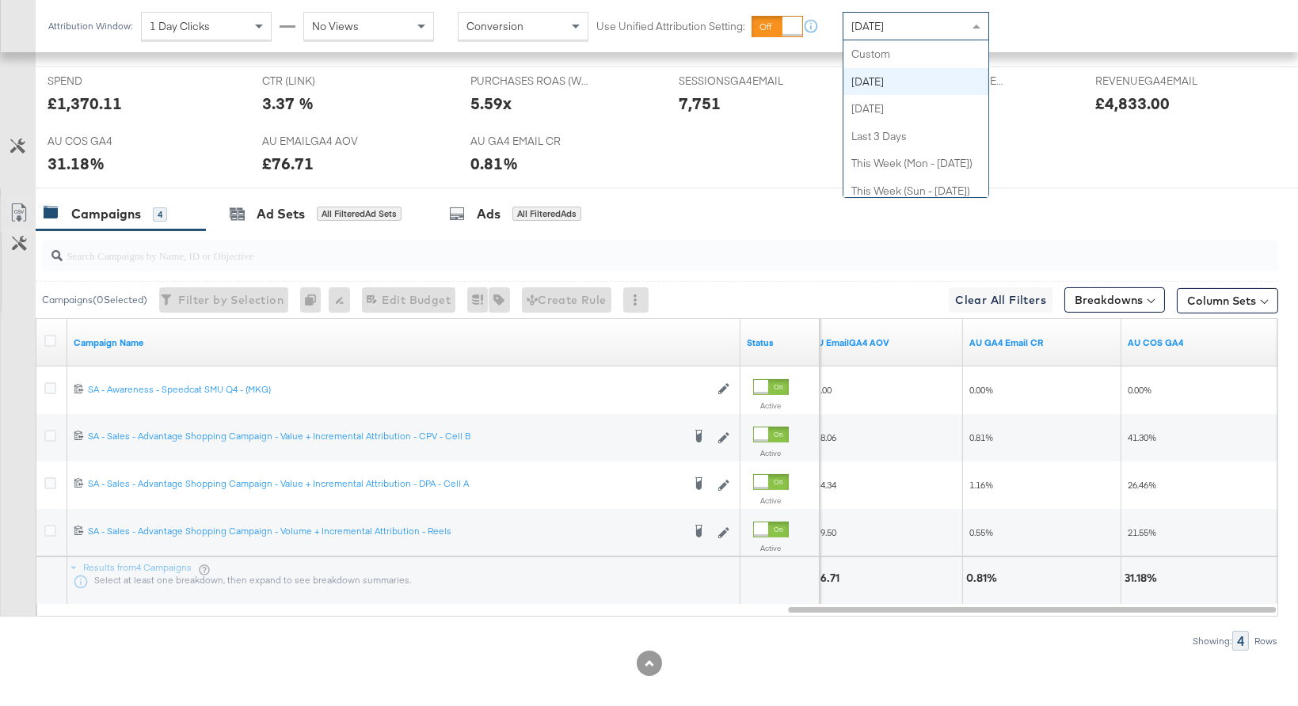
drag, startPoint x: 935, startPoint y: 28, endPoint x: 938, endPoint y: 50, distance: 22.3
click at [934, 29] on div "Today" at bounding box center [915, 26] width 145 height 27
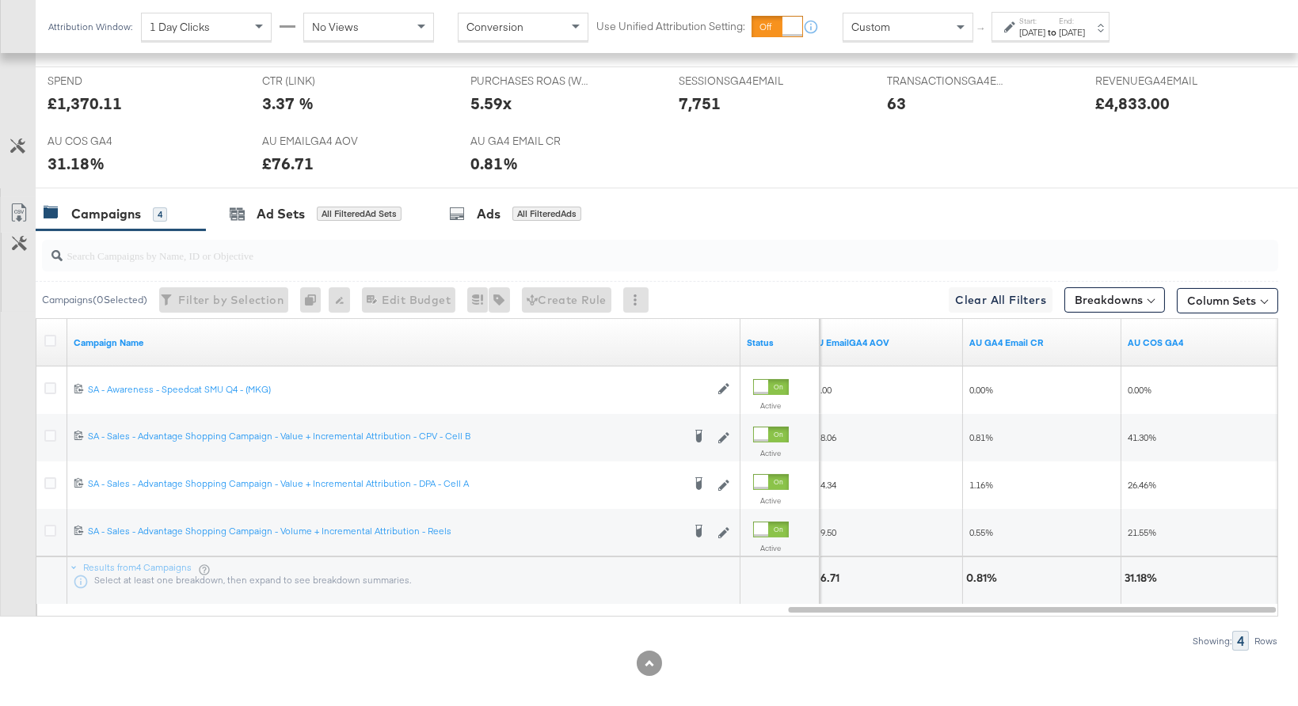
click at [1004, 32] on icon at bounding box center [1009, 26] width 11 height 11
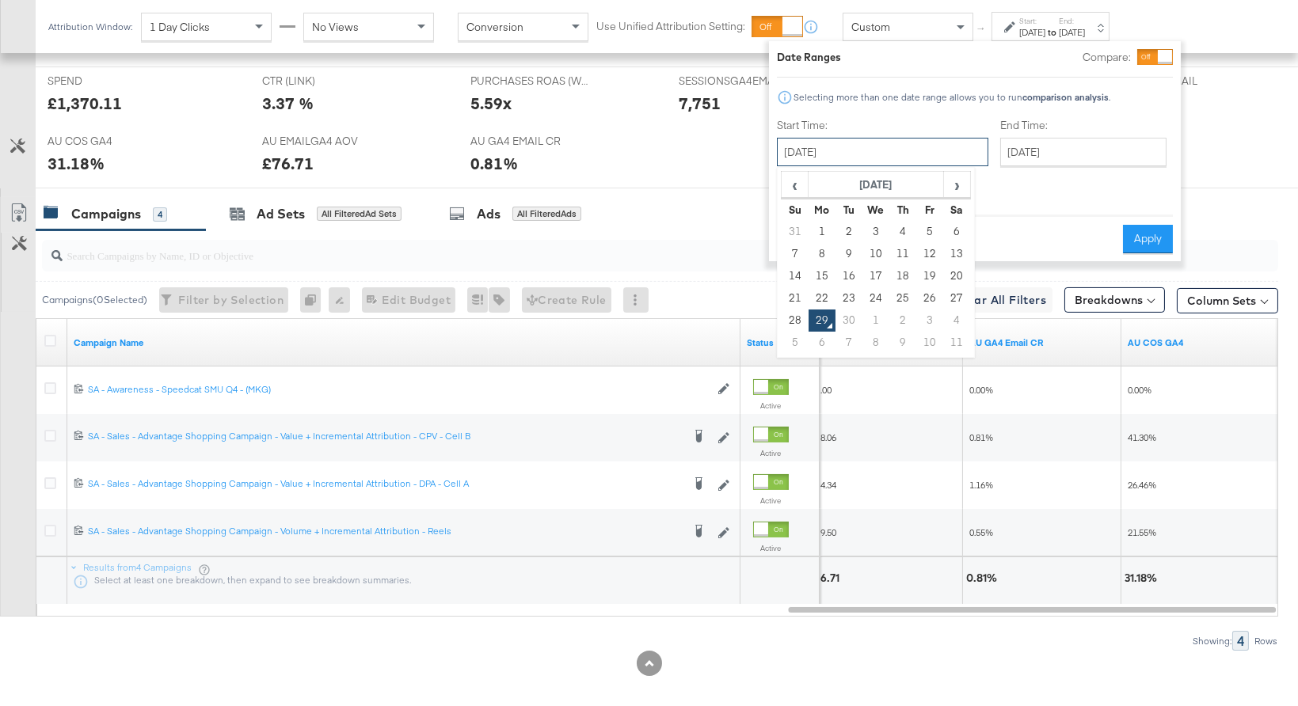
click at [869, 152] on input "September 29th 2025" at bounding box center [882, 152] width 211 height 29
click at [793, 318] on td "28" at bounding box center [795, 321] width 27 height 22
type input "September 28th 2025"
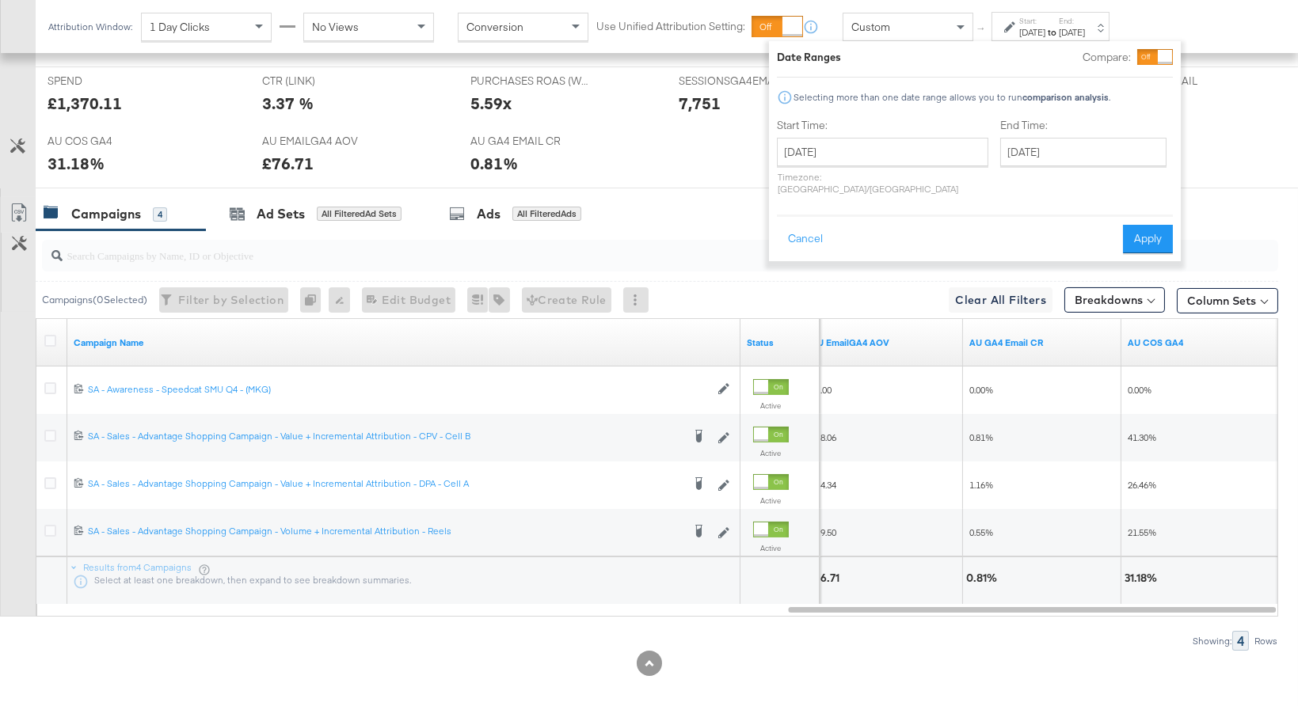
click at [1196, 146] on div "SPEND SPEND £1,370.11 CTR (LINK) CTR (LINK) 3.37 % PURCHASES ROAS (WEBSITE EVEN…" at bounding box center [667, 128] width 1262 height 122
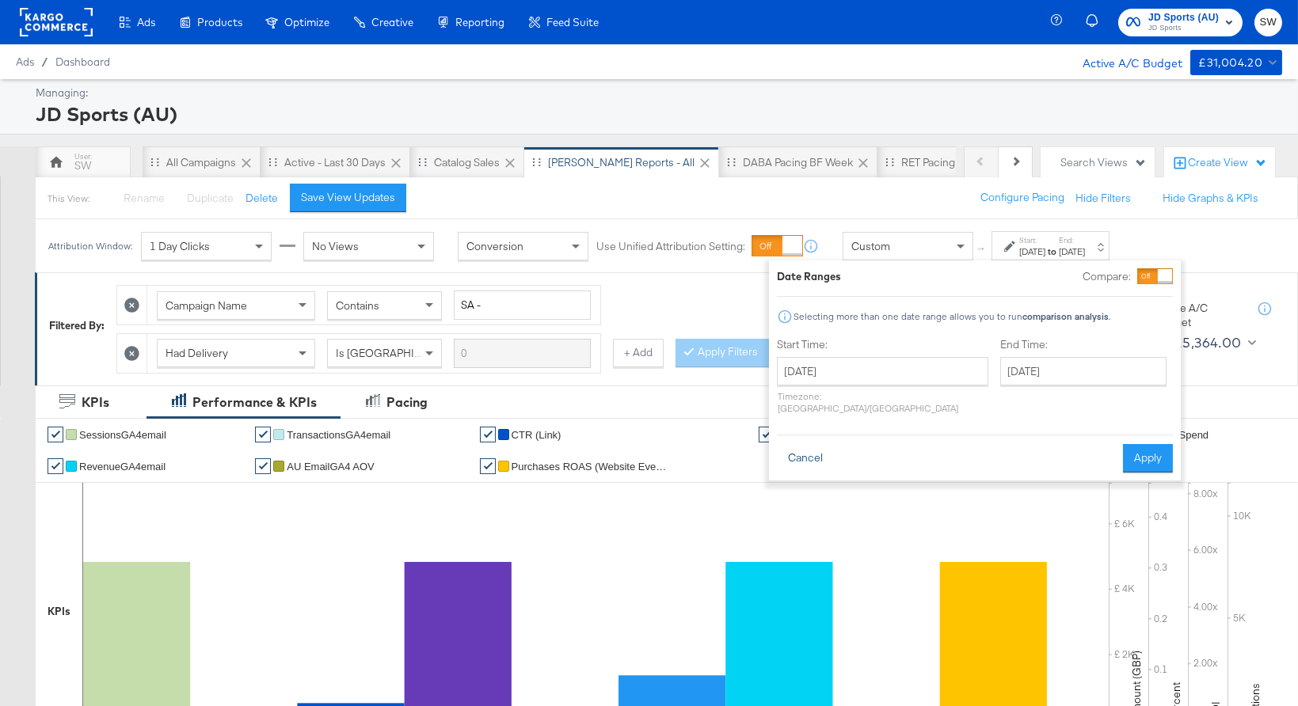
click at [808, 451] on button "Cancel" at bounding box center [805, 458] width 57 height 29
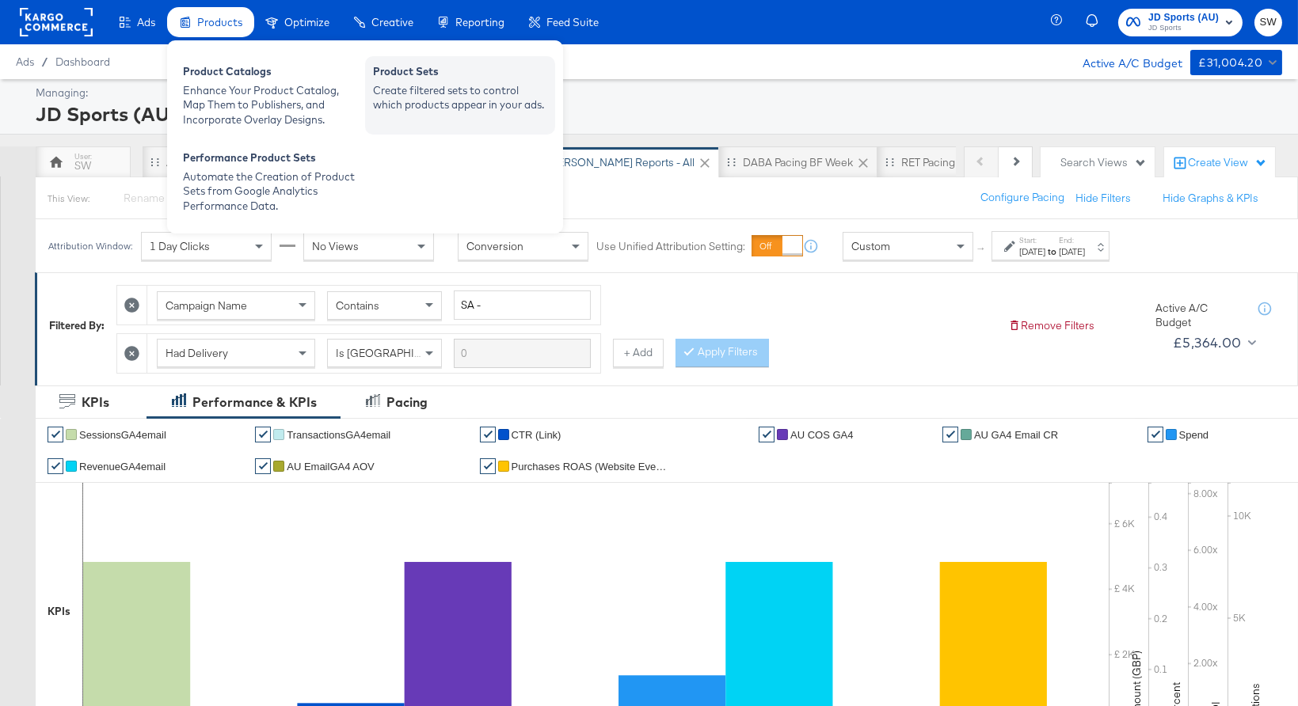
click at [402, 78] on div "Product Sets" at bounding box center [460, 73] width 174 height 19
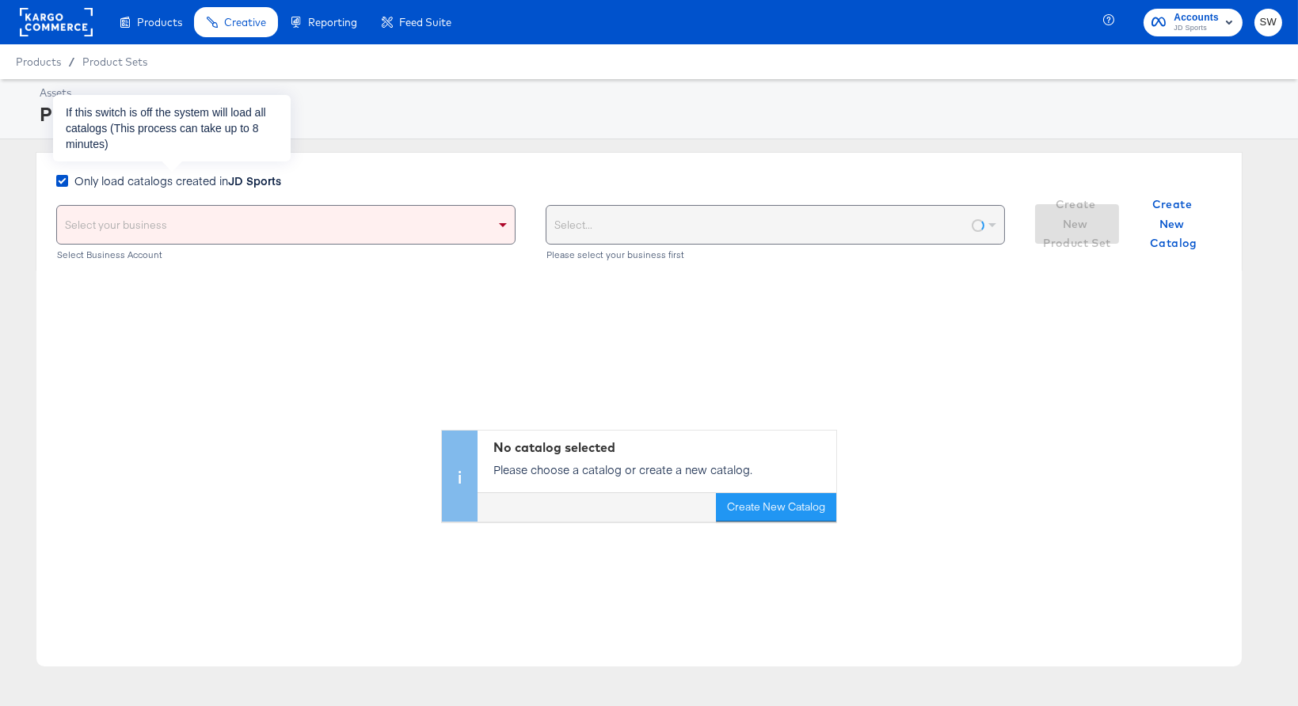
click at [69, 181] on label "Only load catalogs created in JD Sports" at bounding box center [171, 181] width 231 height 17
click at [0, 0] on input "Only load catalogs created in JD Sports" at bounding box center [0, 0] width 0 height 0
click at [62, 176] on icon at bounding box center [62, 181] width 12 height 12
click at [0, 0] on input "Only load catalogs created in JD Sports" at bounding box center [0, 0] width 0 height 0
click at [61, 179] on icon at bounding box center [62, 181] width 12 height 12
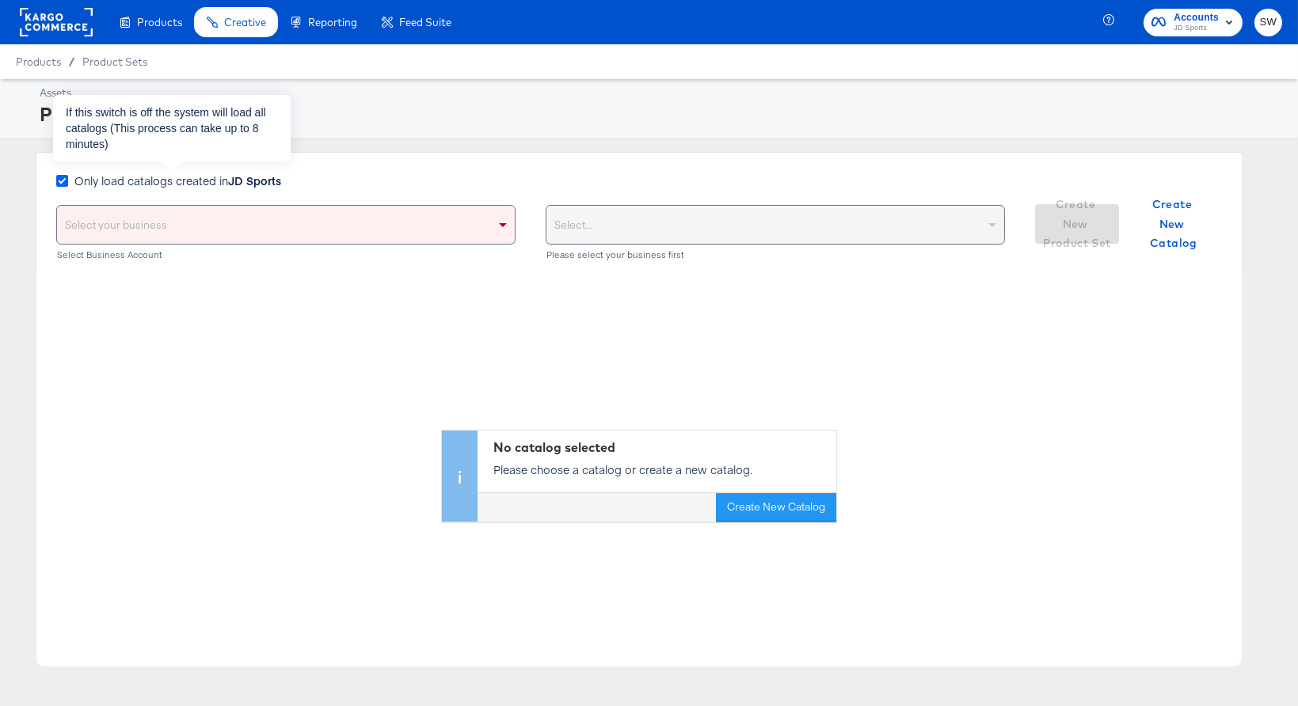
click at [0, 0] on input "Only load catalogs created in JD Sports" at bounding box center [0, 0] width 0 height 0
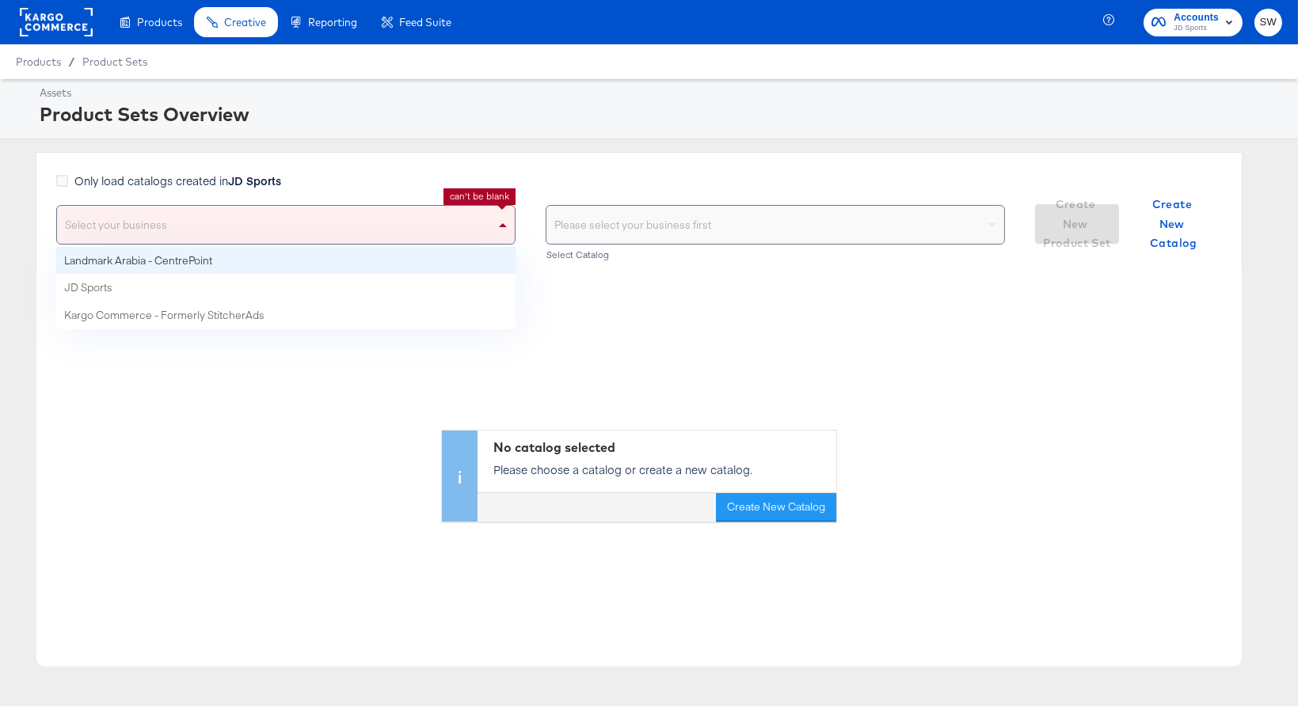
click at [118, 223] on div "Select your business" at bounding box center [286, 225] width 458 height 38
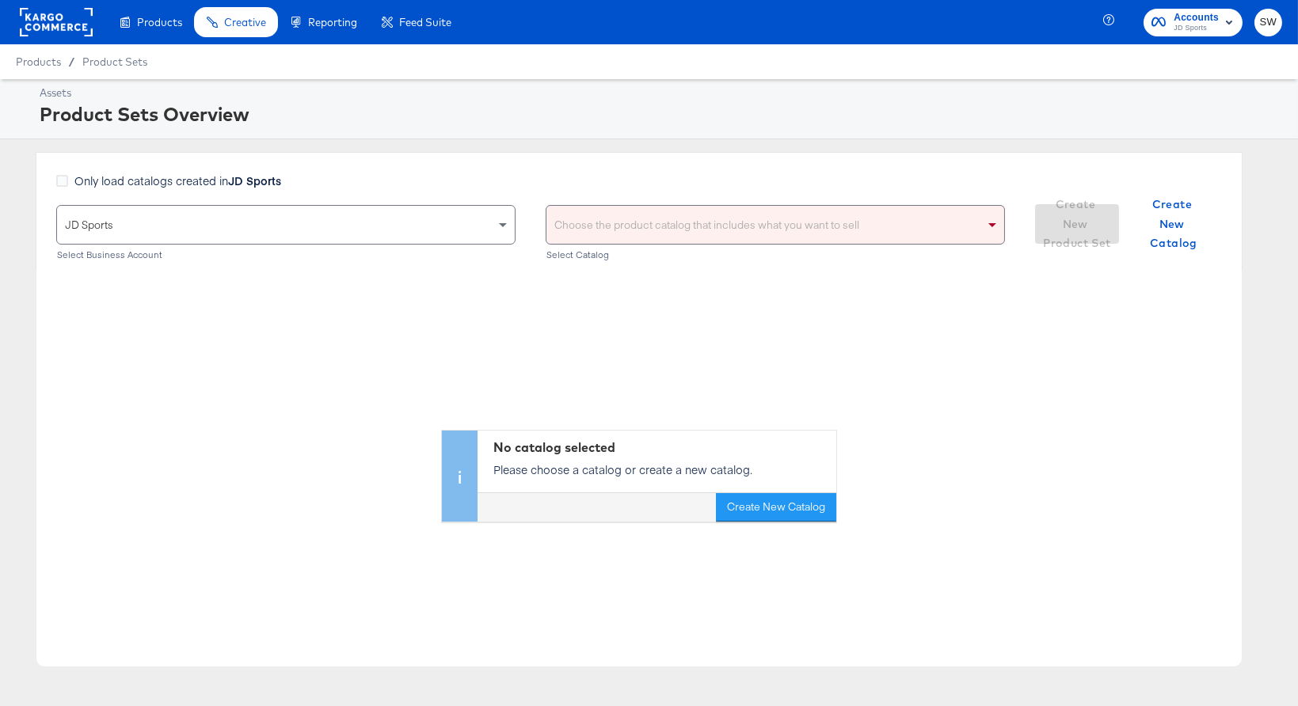
click at [658, 226] on div "Choose the product catalog that includes what you want to sell" at bounding box center [775, 225] width 458 height 38
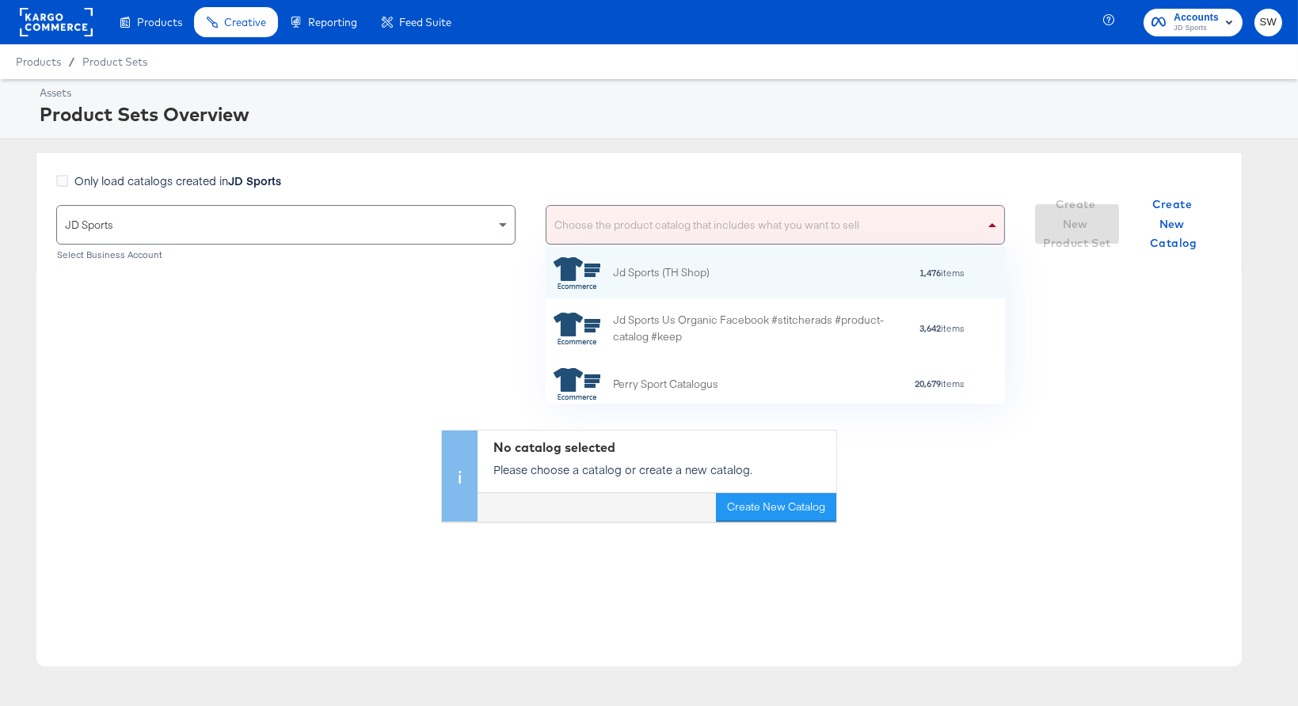
scroll to position [157, 459]
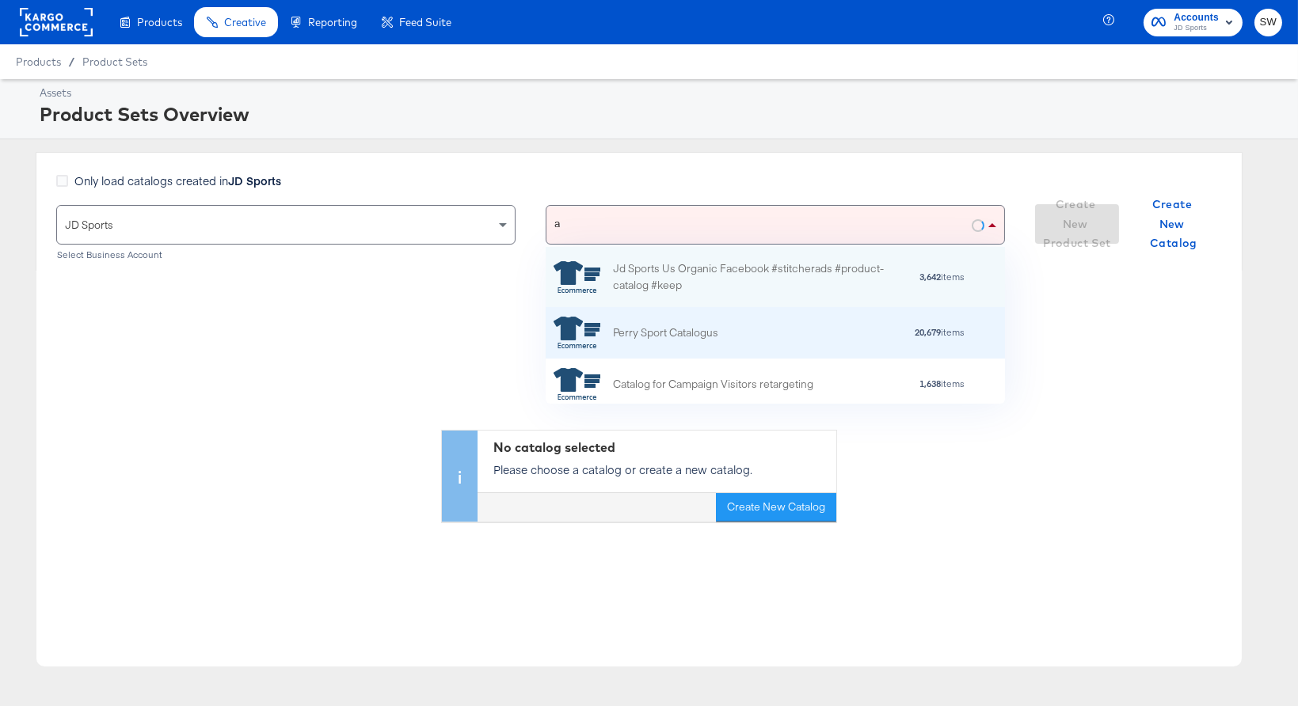
type input "au"
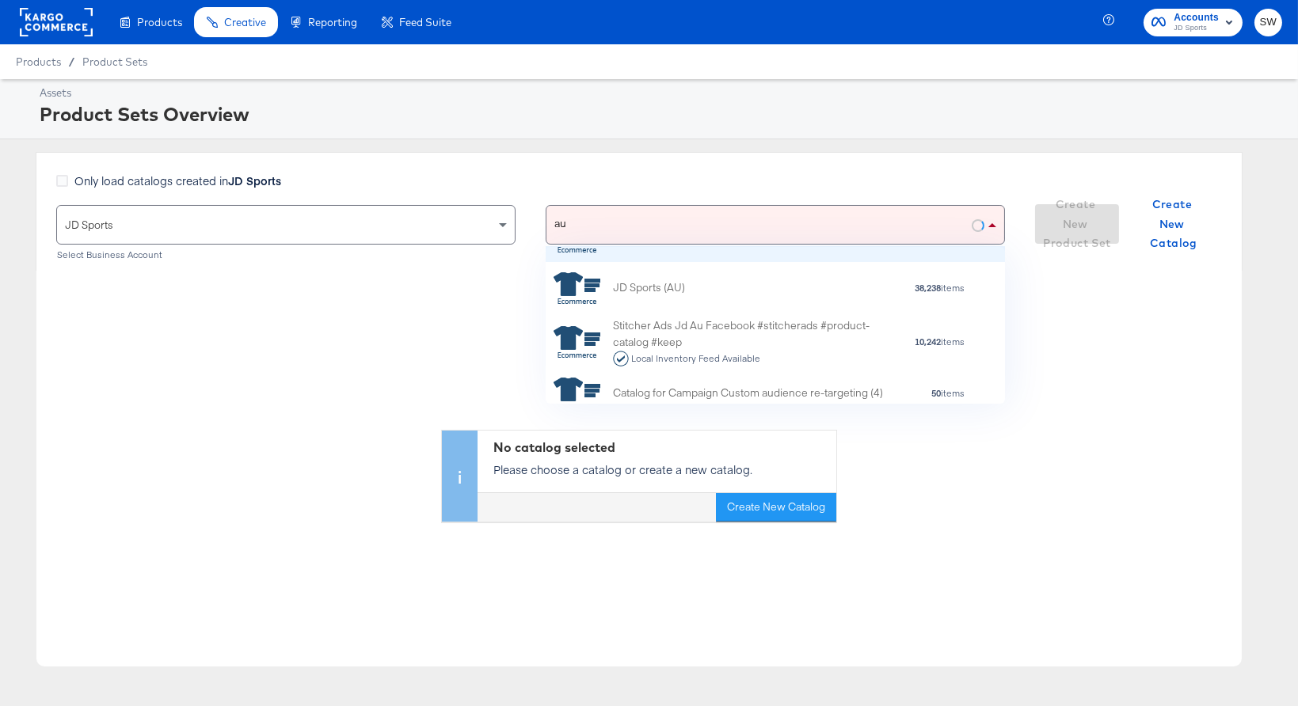
scroll to position [0, 0]
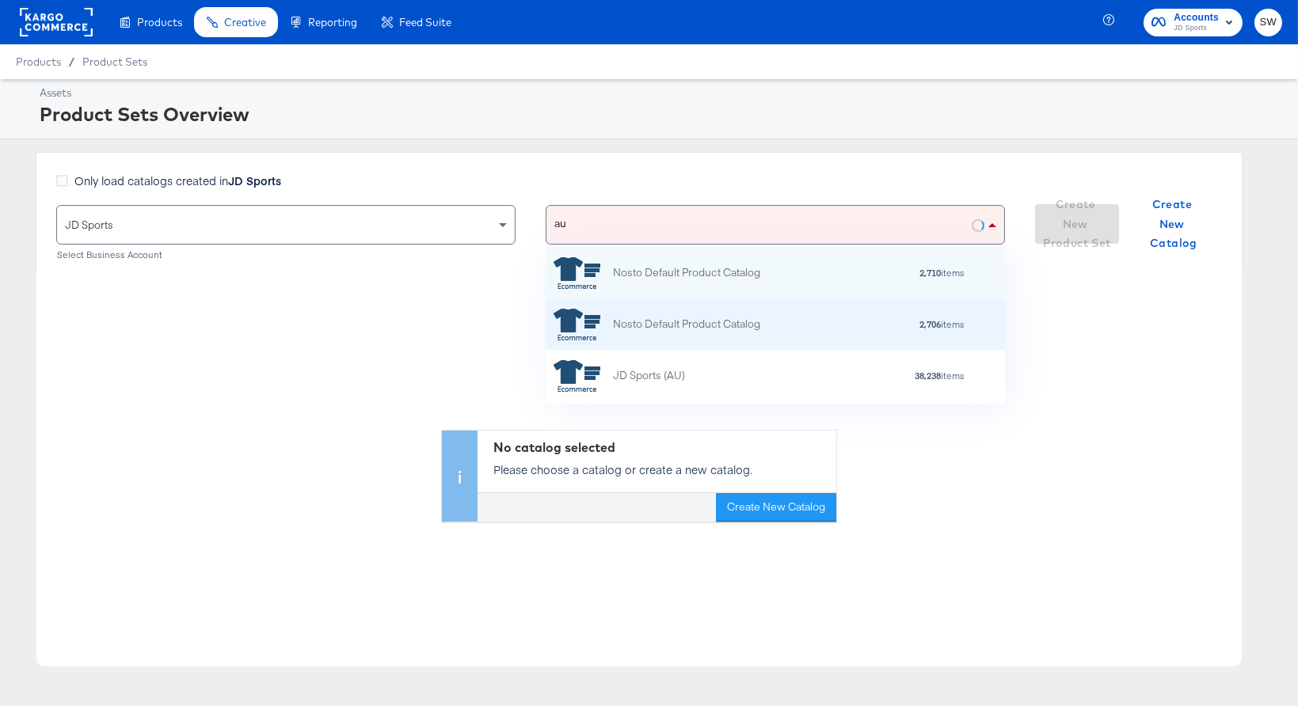
click at [769, 337] on div "Nosto Default Product Catalog 2,706 items" at bounding box center [772, 324] width 439 height 32
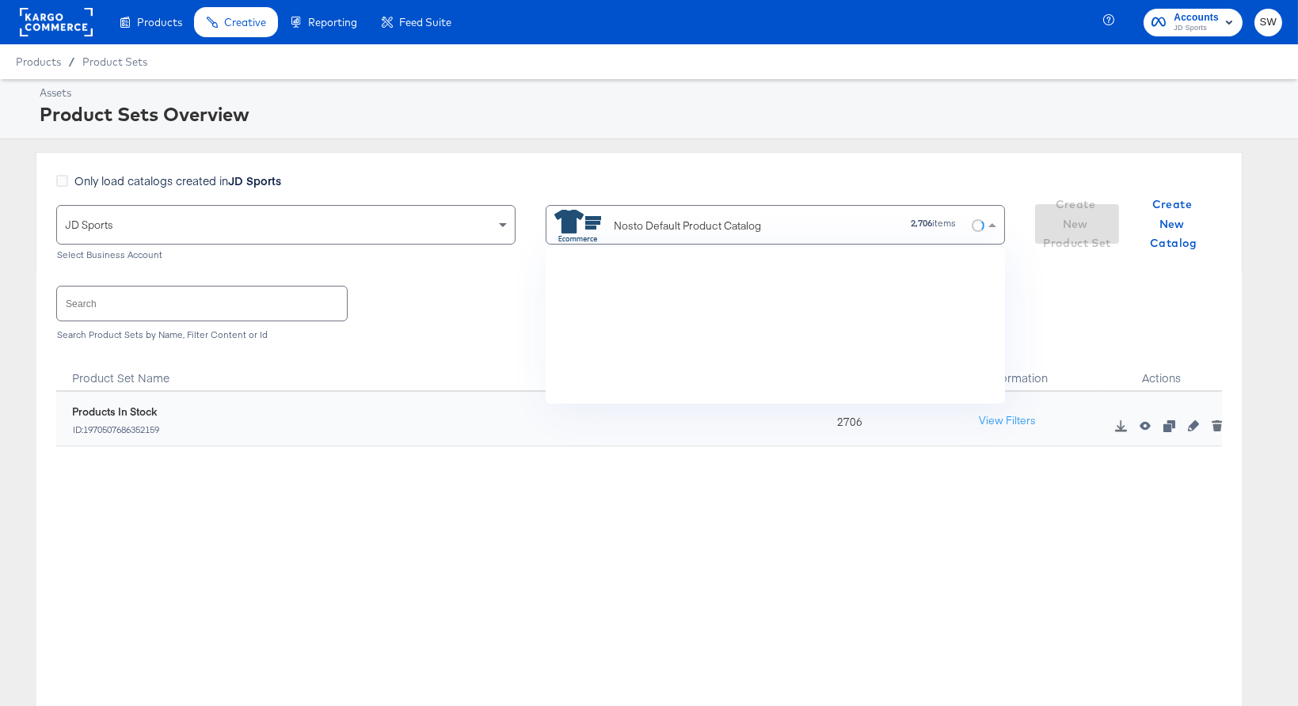
click at [731, 231] on div "Nosto Default Product Catalog" at bounding box center [687, 226] width 147 height 17
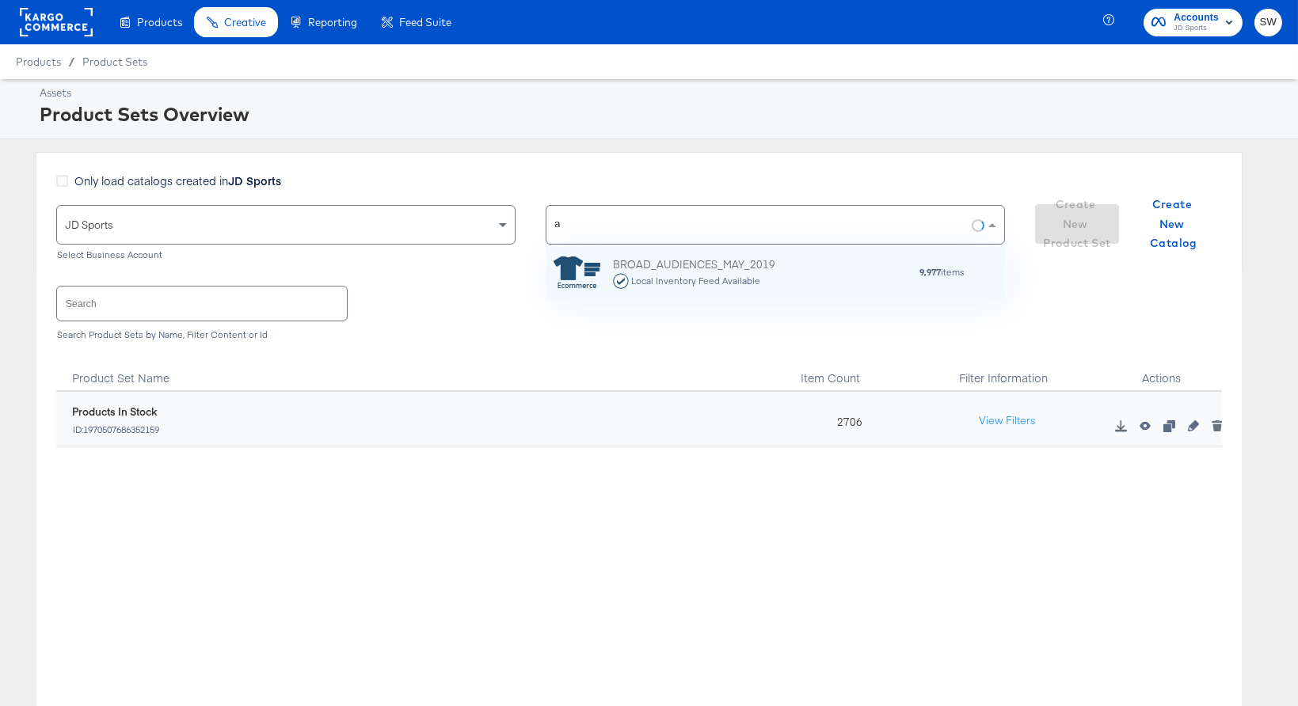
scroll to position [157, 459]
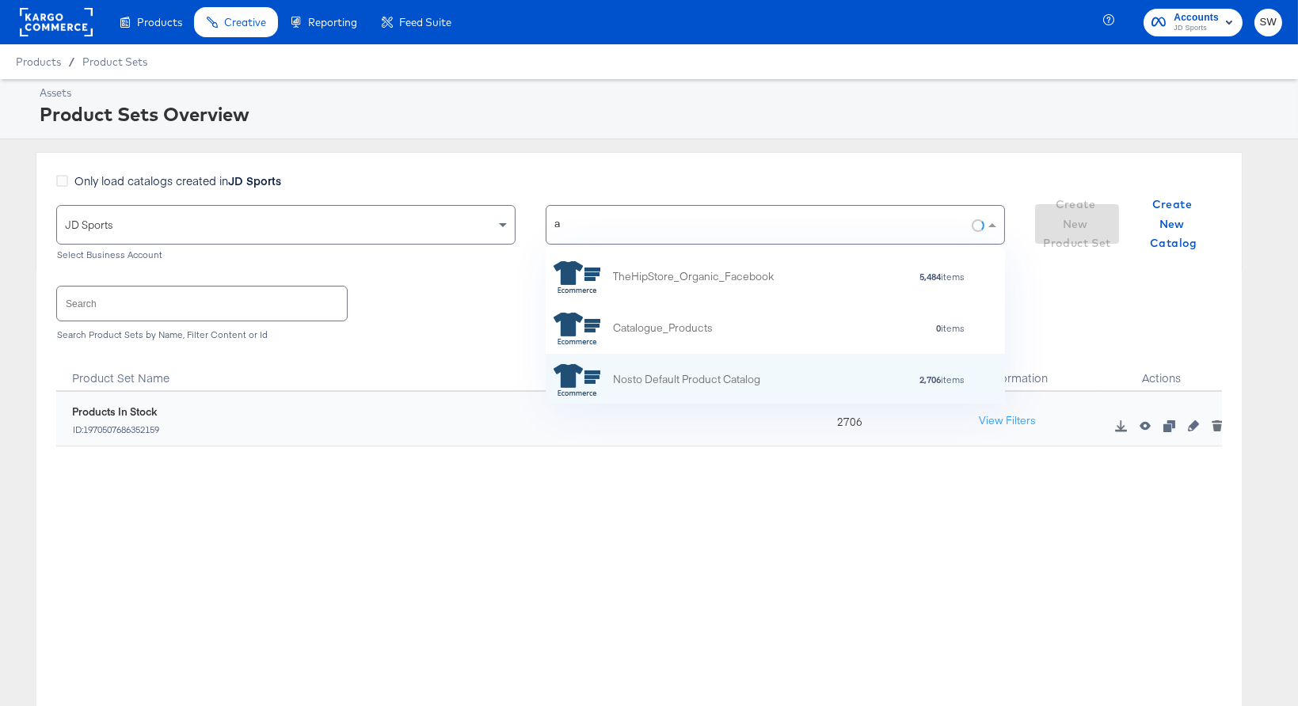
type input "au"
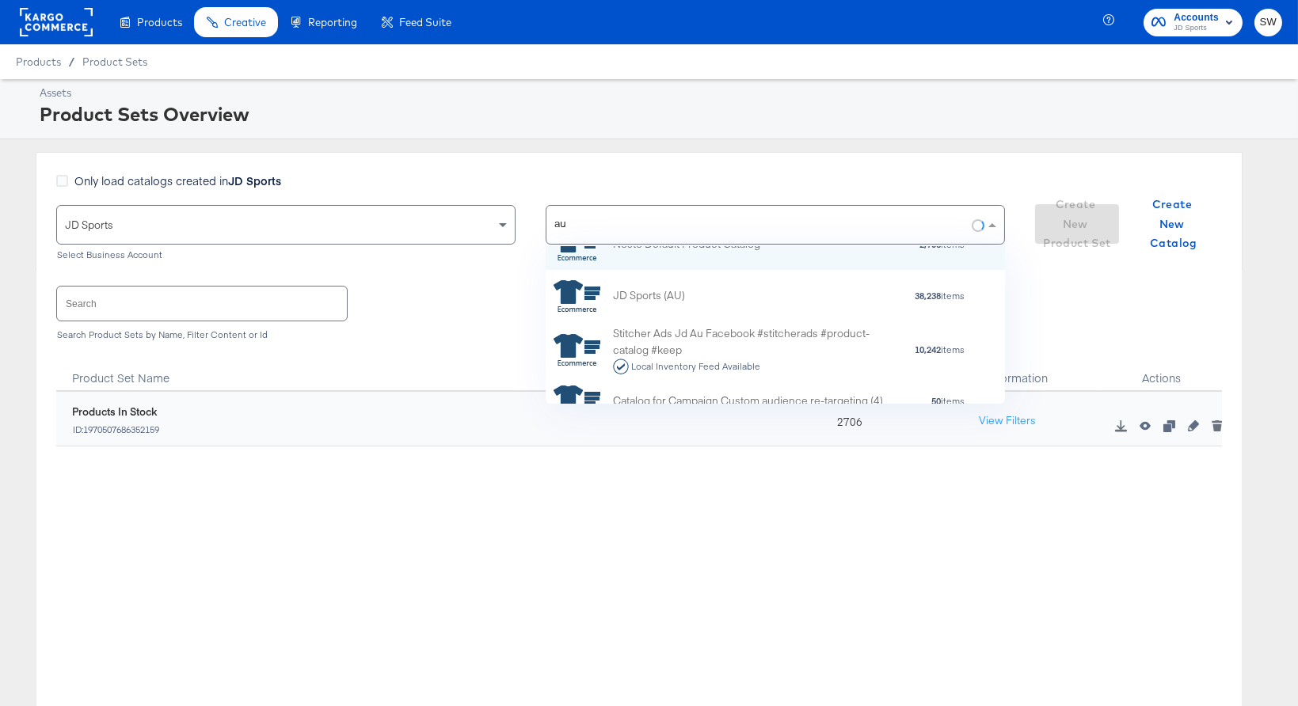
scroll to position [51, 0]
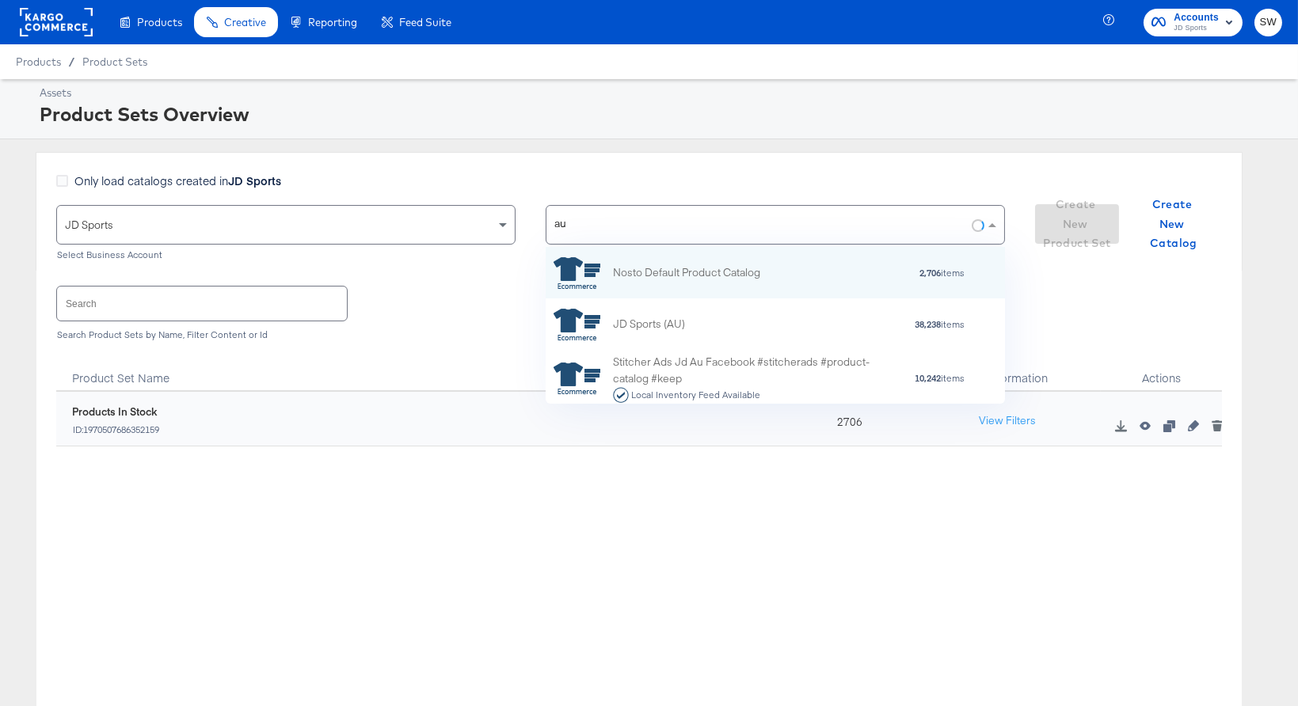
click at [789, 333] on div "Nosto Default Product Catalog 2,710 items Nosto Default Product Catalog 2,706 i…" at bounding box center [775, 326] width 459 height 158
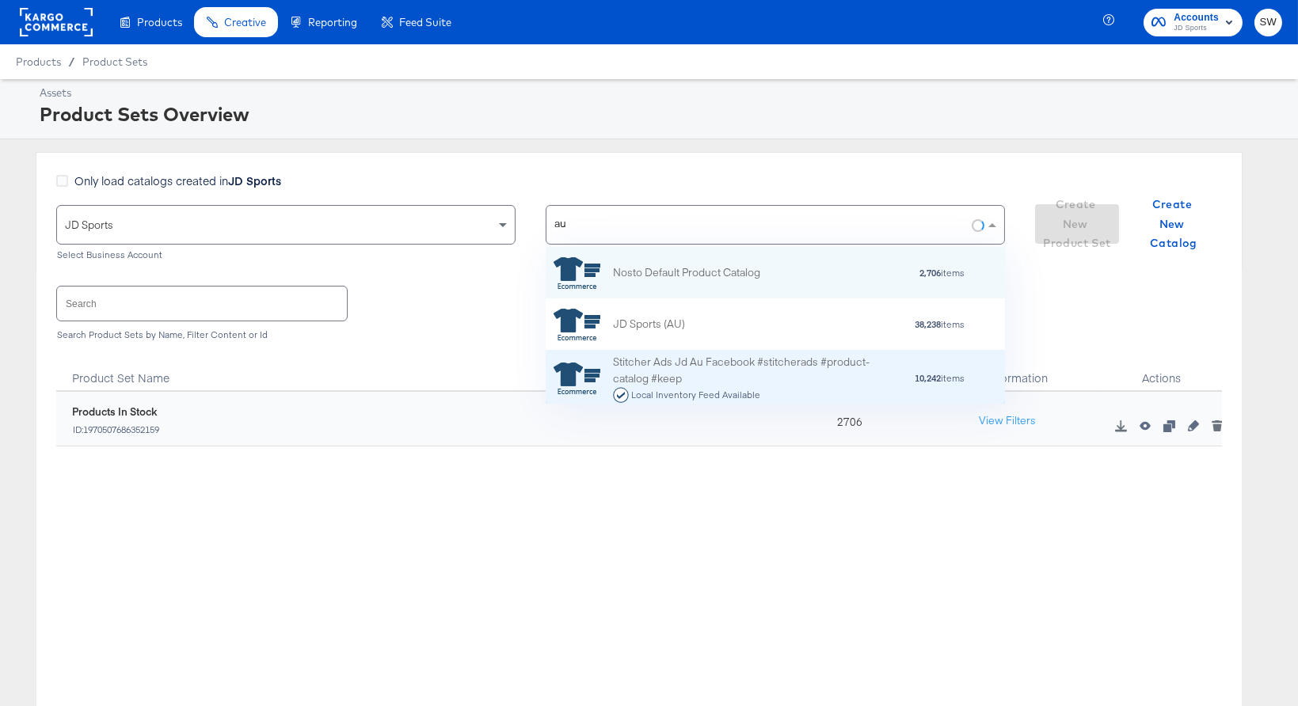
click at [778, 376] on div "Stitcher Ads Jd Au Facebook #stitcherads #product-catalog #keep Local Inventory…" at bounding box center [751, 378] width 277 height 49
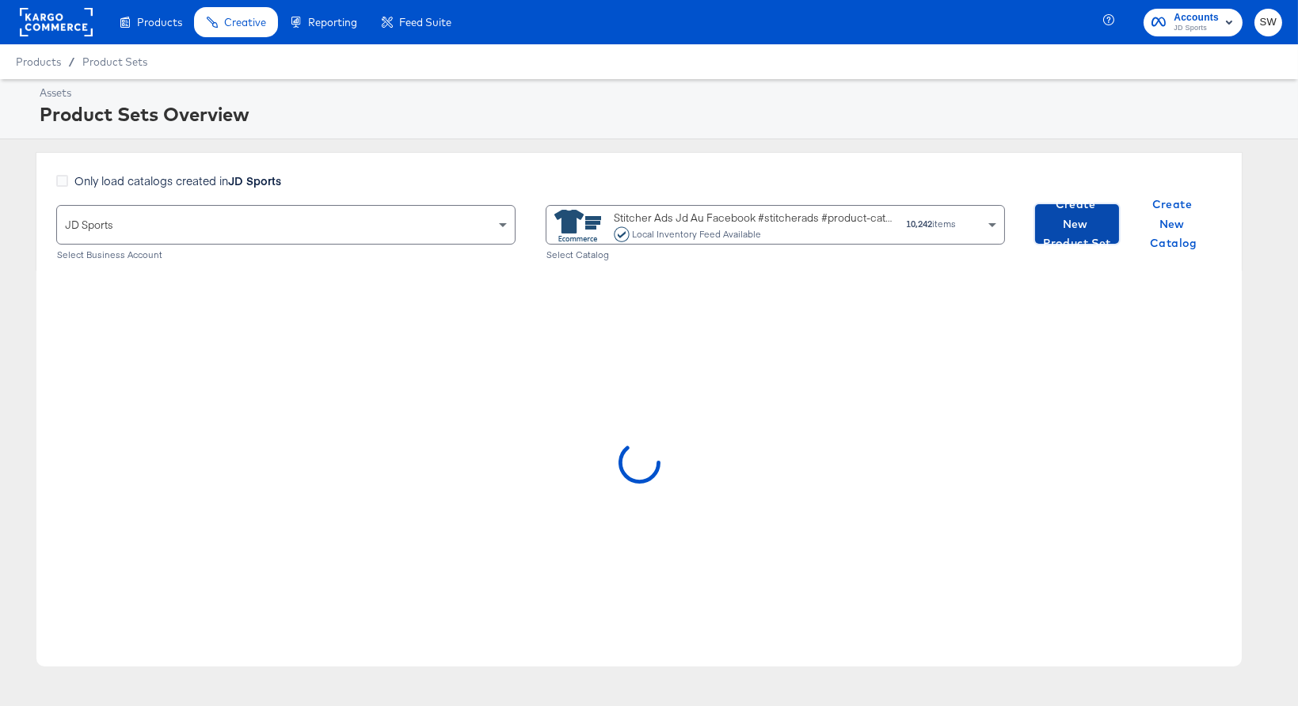
click at [1078, 223] on span "Create New Product Set" at bounding box center [1076, 224] width 71 height 59
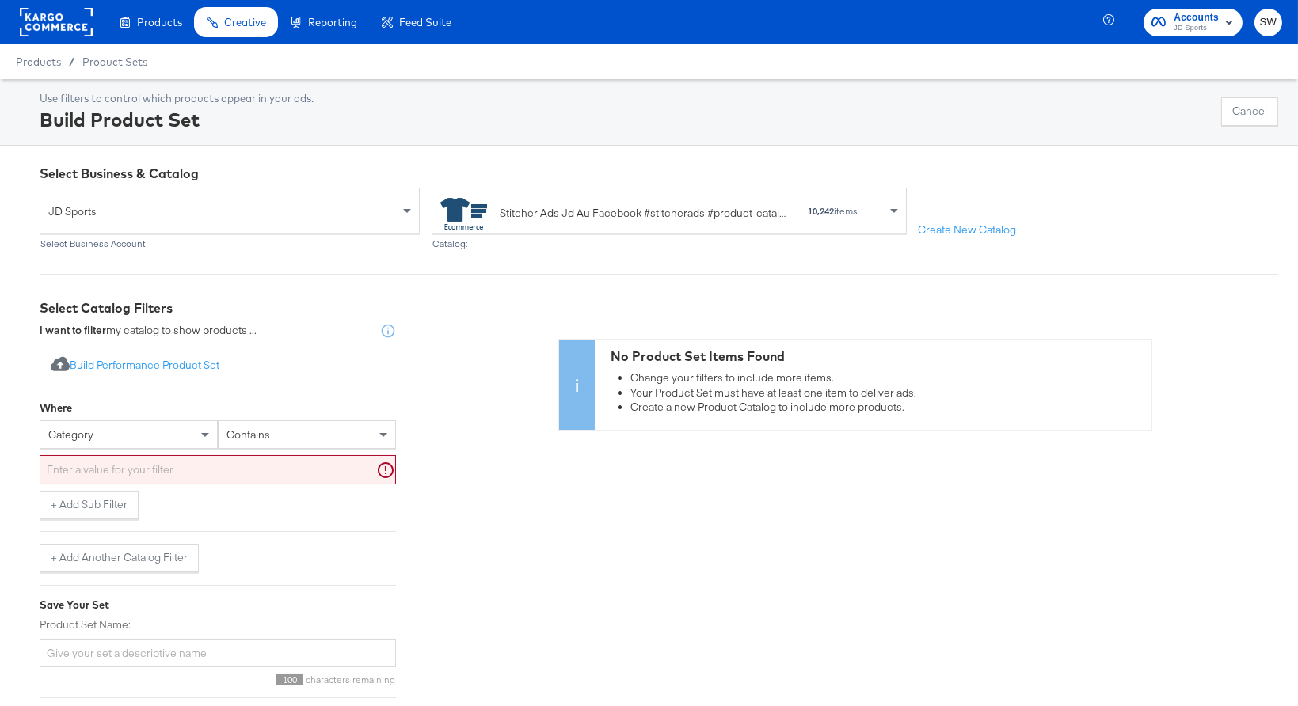
click at [124, 443] on div "category" at bounding box center [128, 434] width 177 height 27
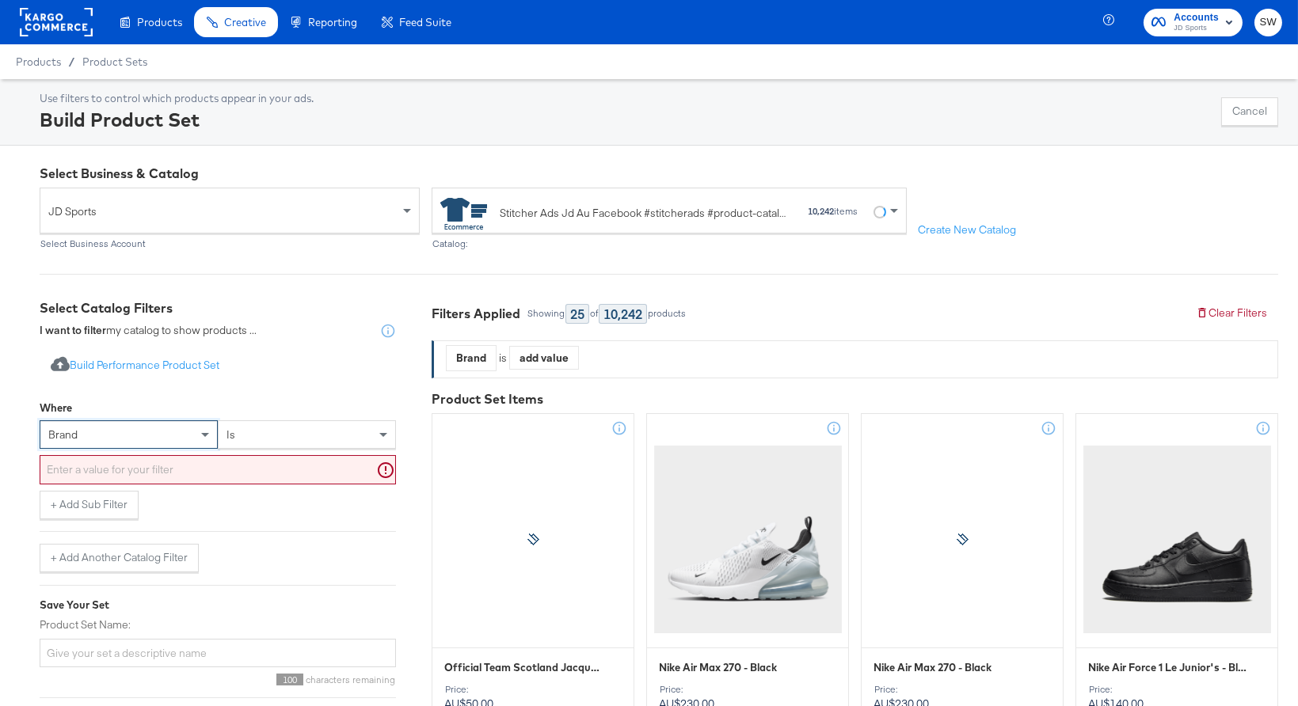
click at [320, 433] on div "is" at bounding box center [307, 434] width 177 height 27
click at [268, 475] on input "text" at bounding box center [218, 469] width 356 height 29
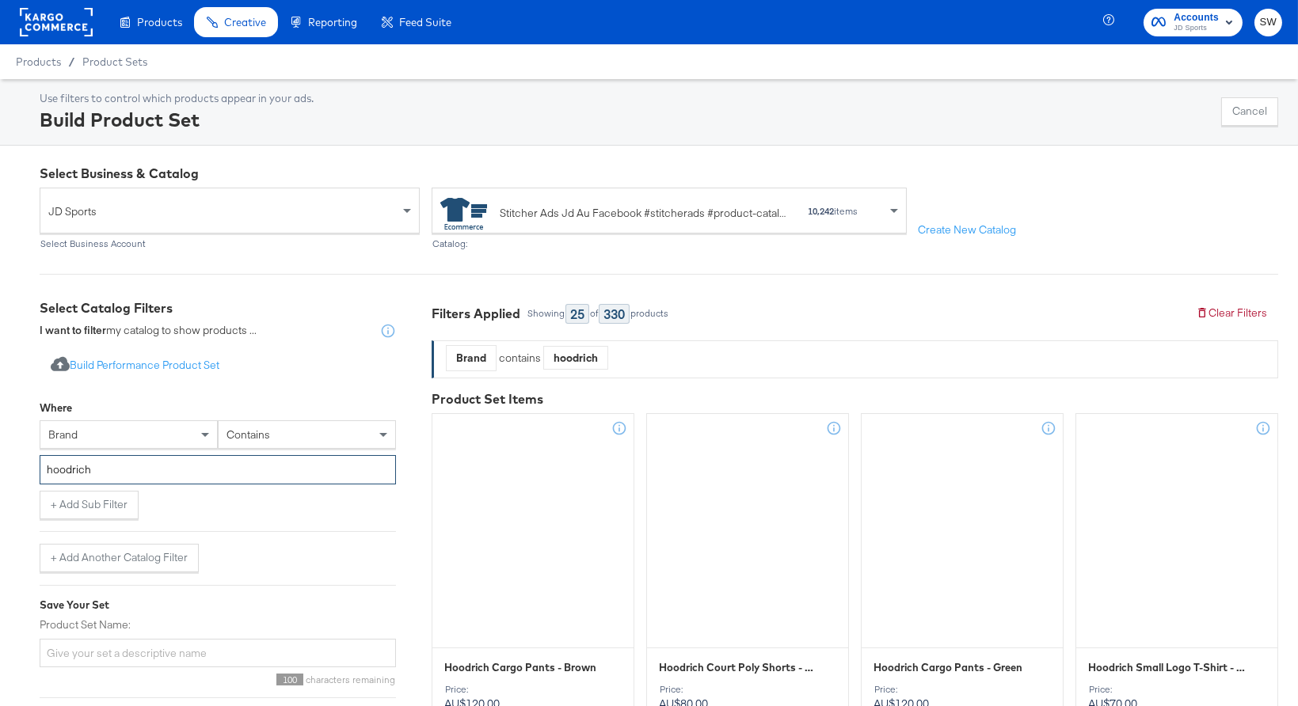
type input "hoodrich"
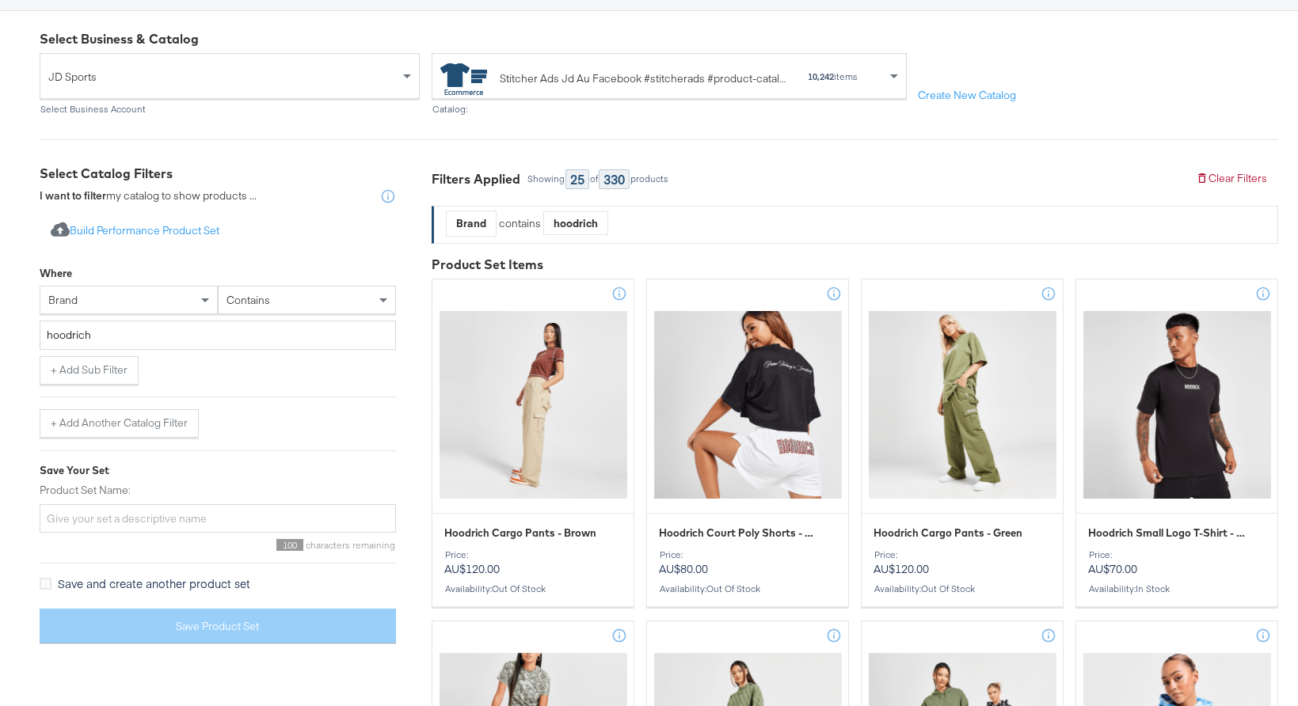
scroll to position [234, 0]
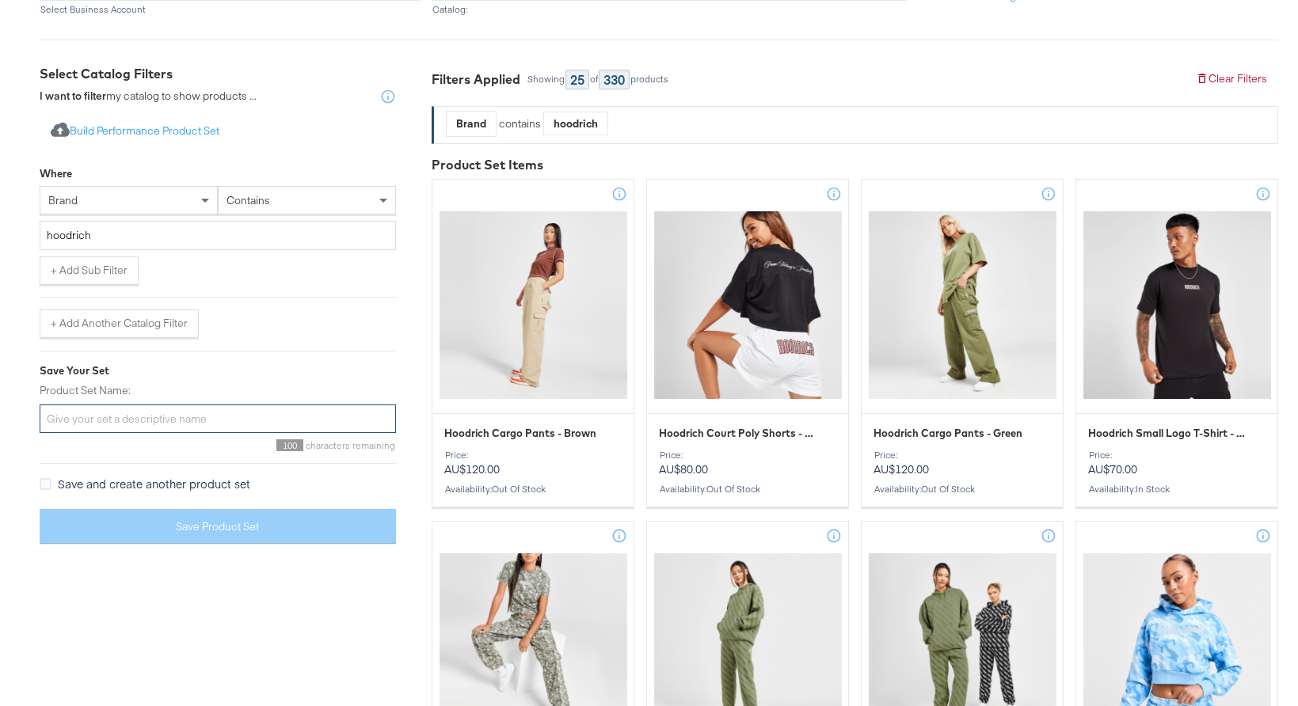
click at [294, 418] on input "Product Set Name:" at bounding box center [218, 419] width 356 height 29
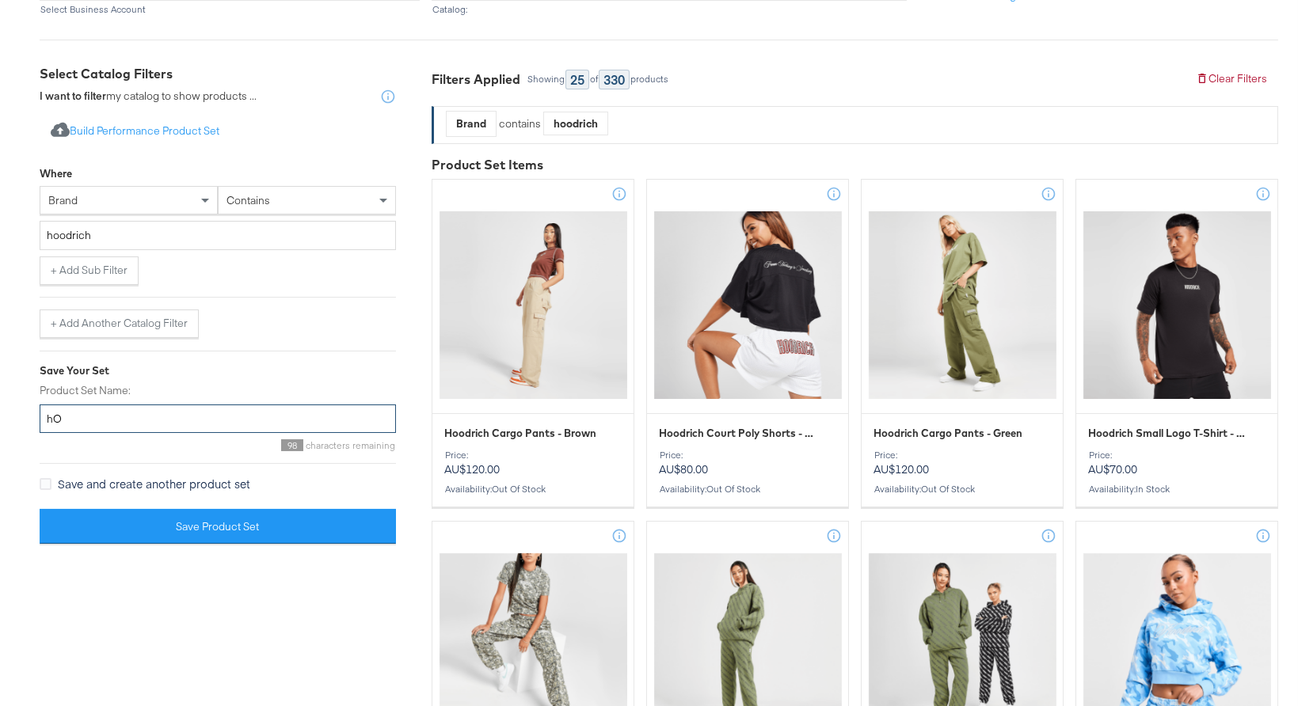
type input "h"
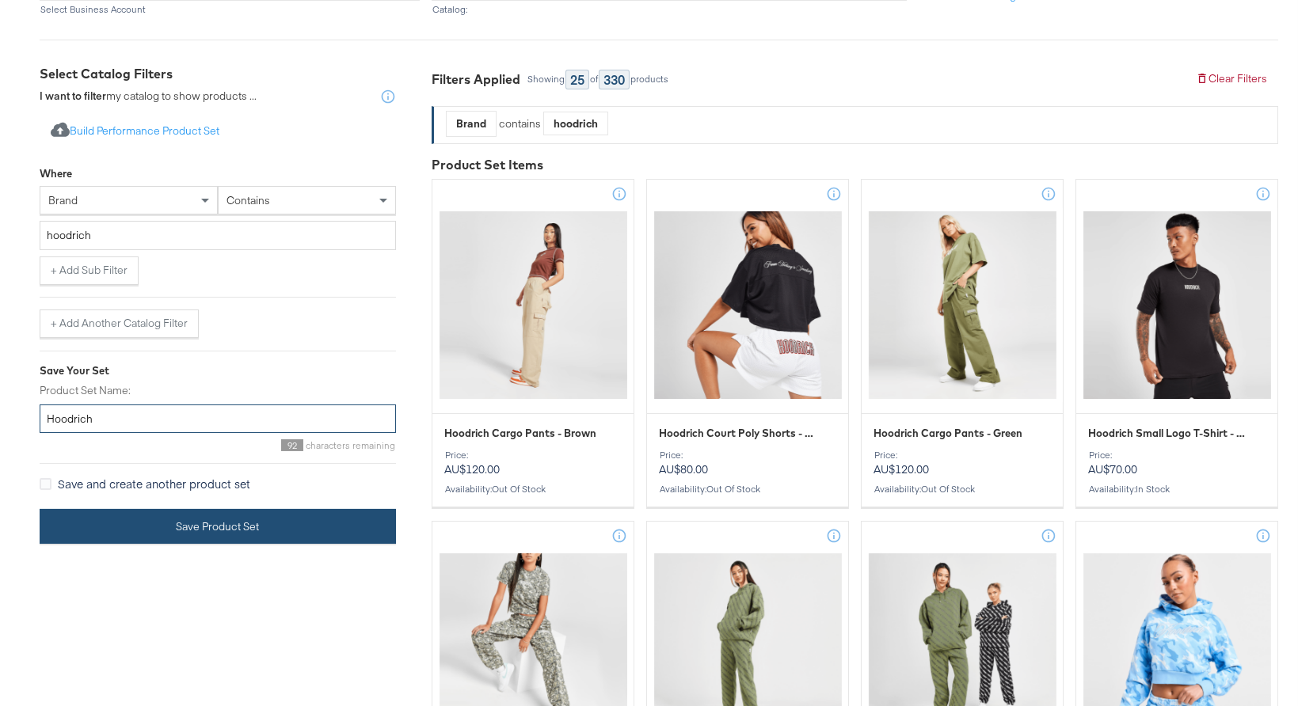
type input "Hoodrich"
click at [261, 537] on button "Save Product Set" at bounding box center [218, 527] width 356 height 36
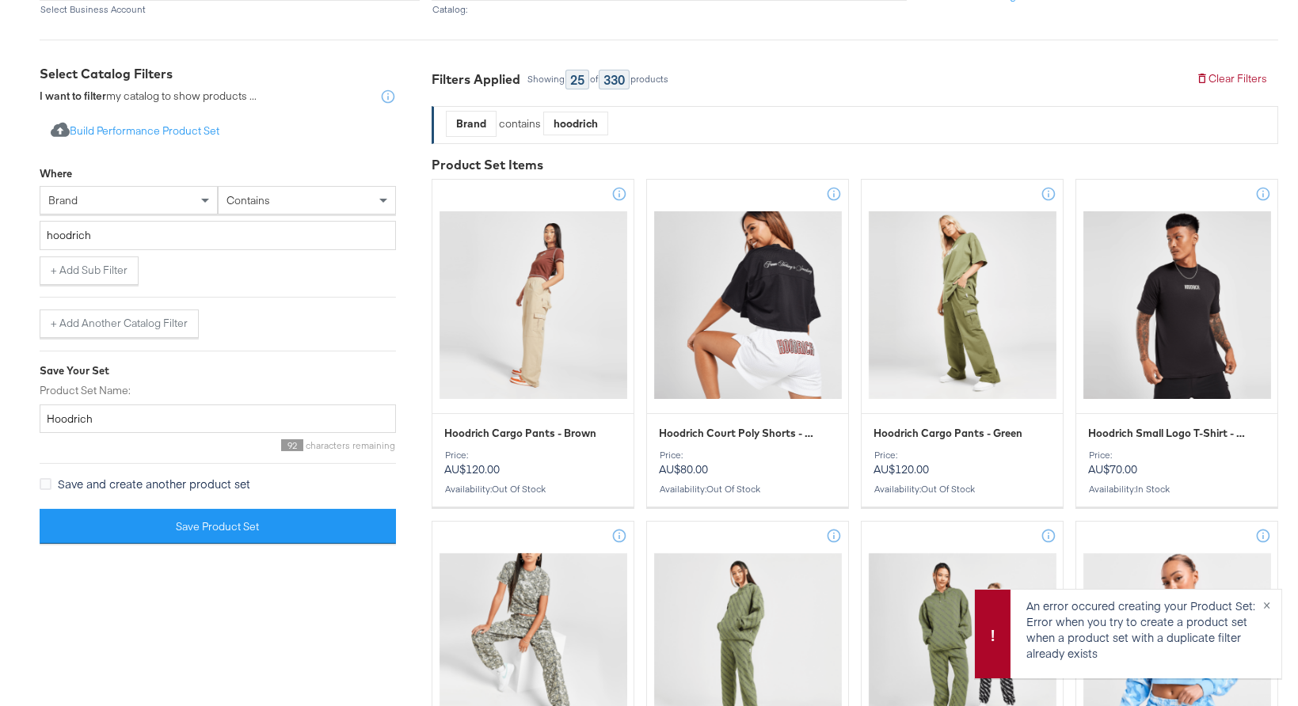
scroll to position [0, 0]
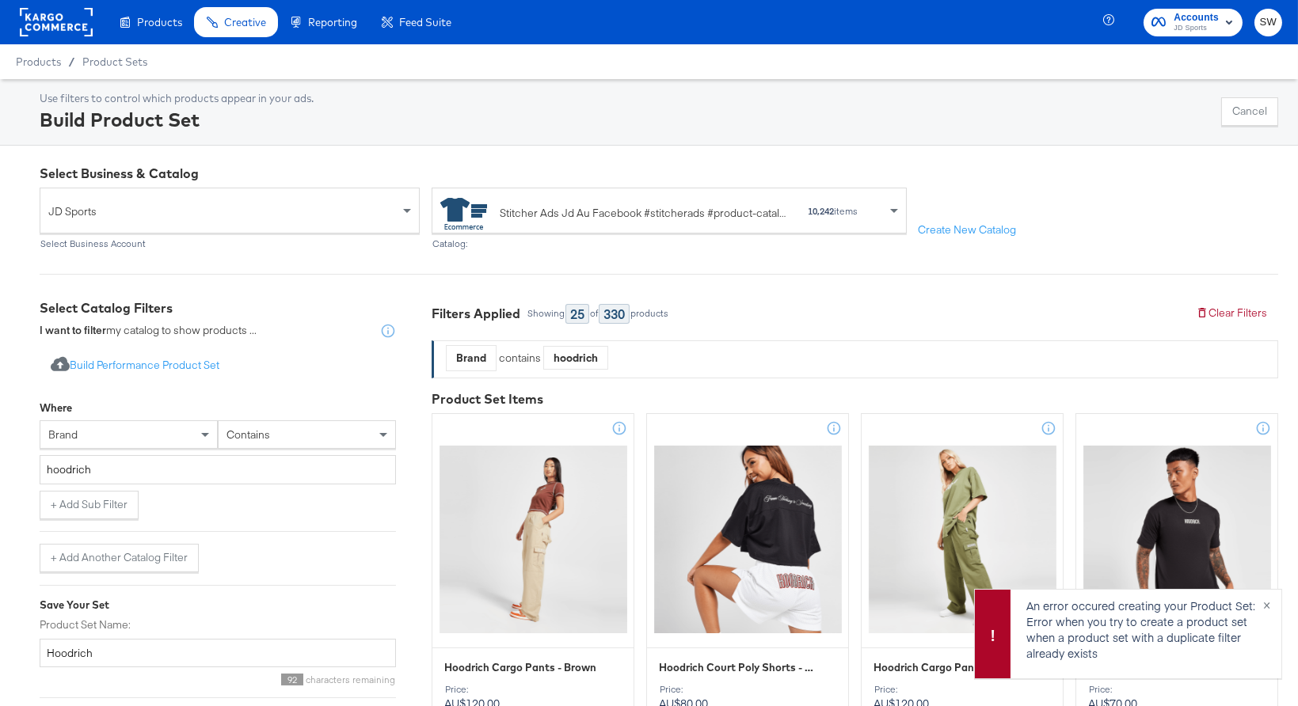
click at [75, 21] on rect at bounding box center [56, 22] width 73 height 29
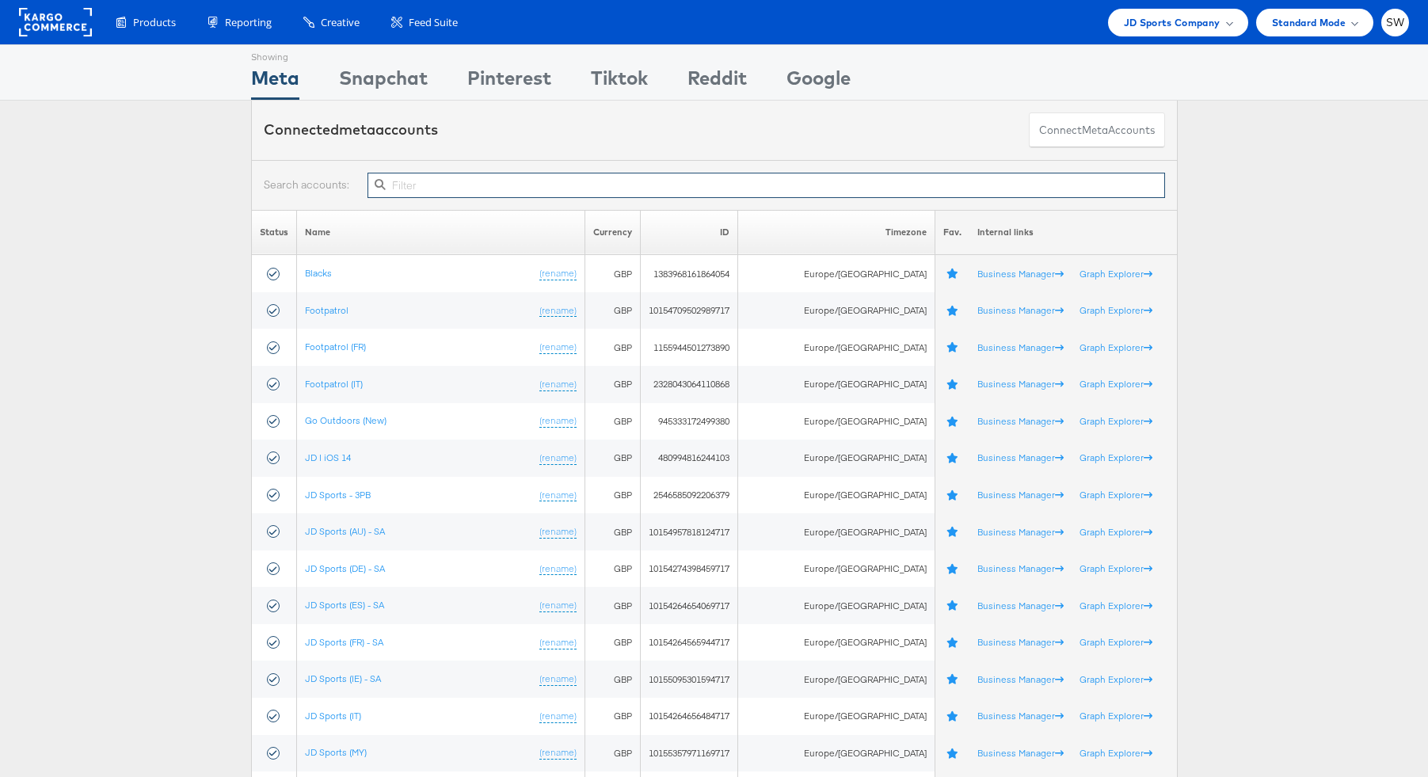
click at [428, 179] on input "text" at bounding box center [765, 185] width 797 height 25
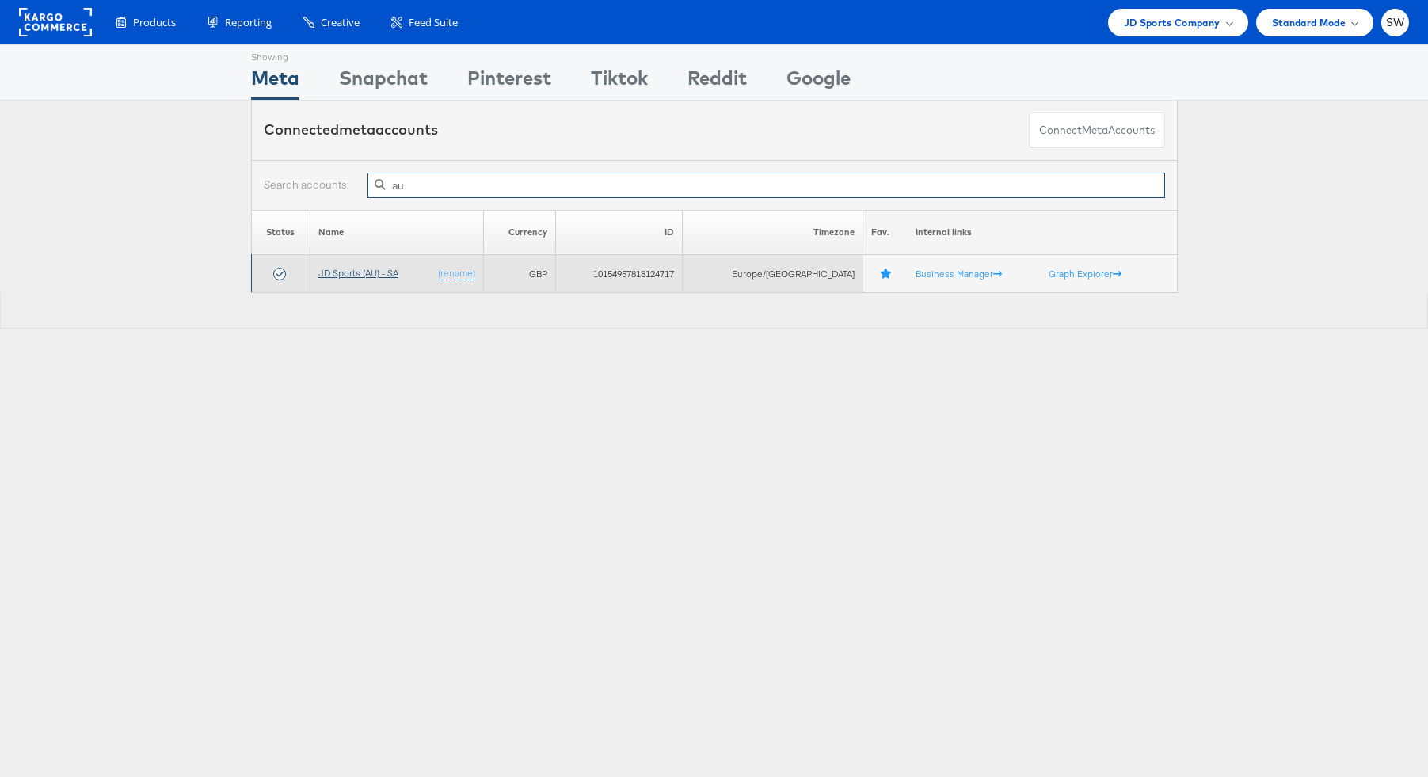
type input "au"
click at [363, 270] on link "JD Sports (AU) - SA" at bounding box center [358, 273] width 80 height 12
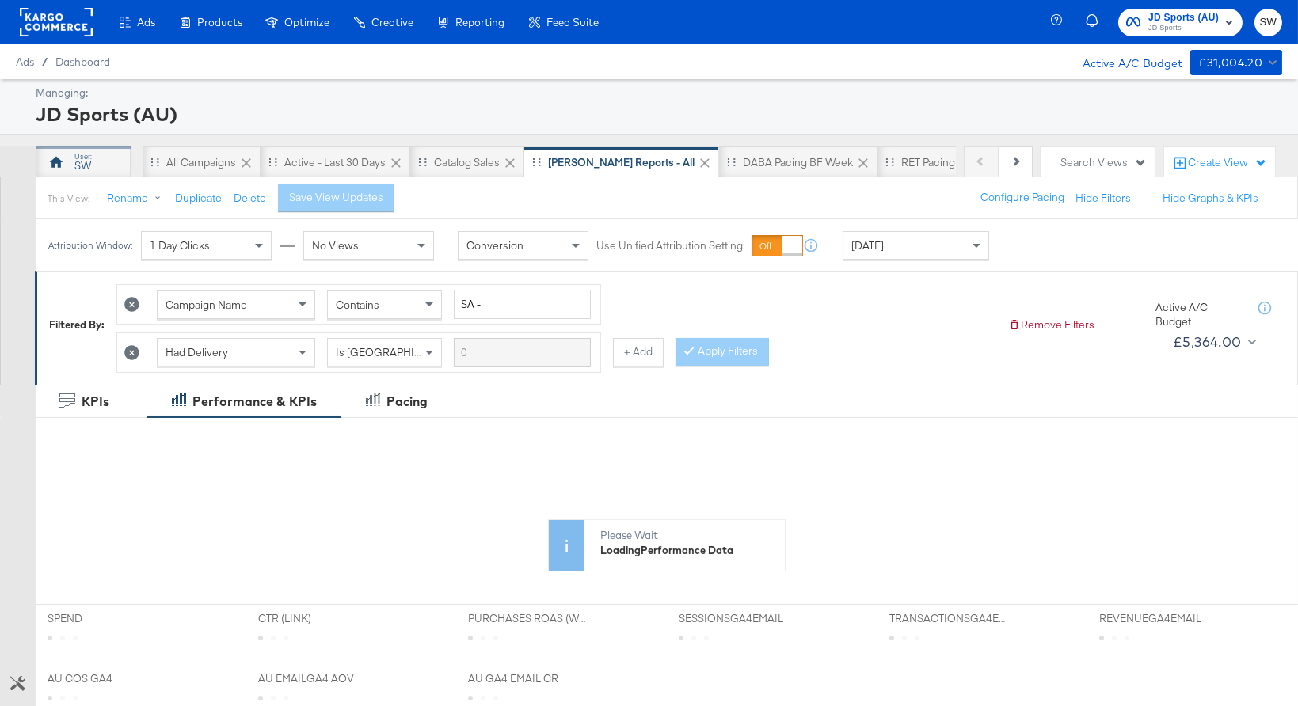
click at [67, 159] on div "SW" at bounding box center [83, 162] width 95 height 32
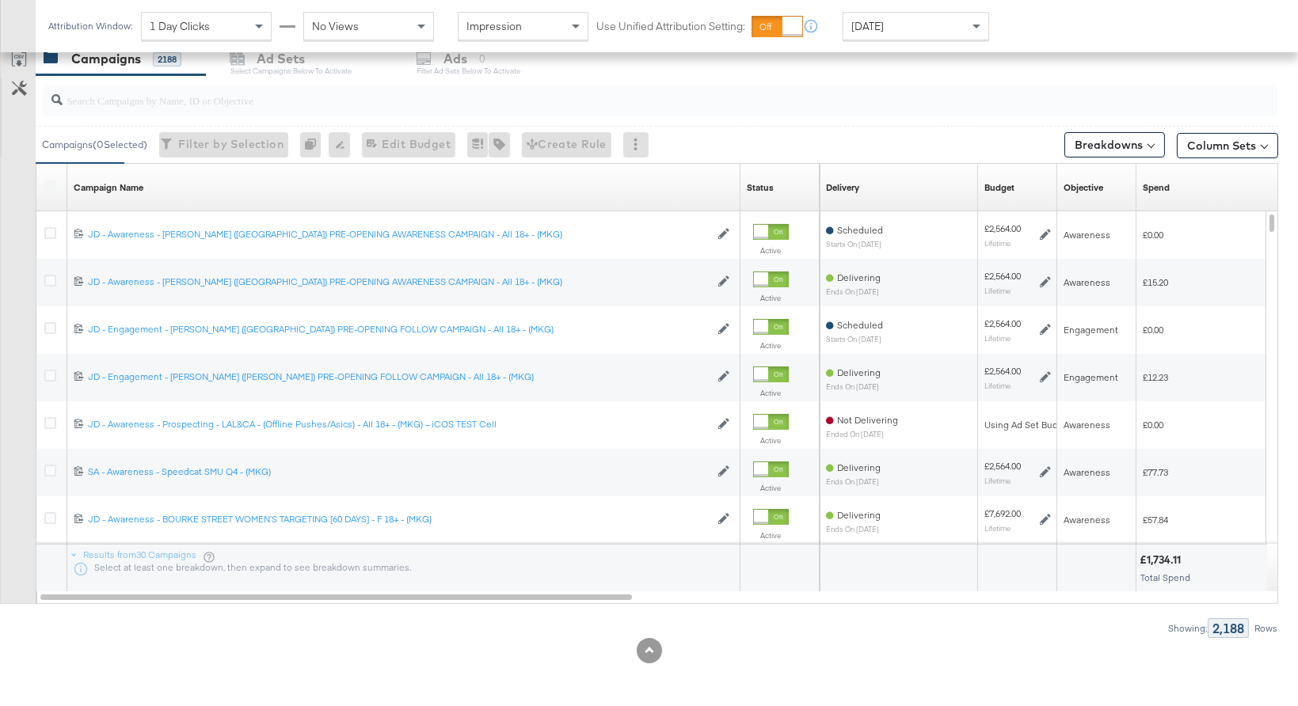
scroll to position [775, 0]
click at [268, 110] on div at bounding box center [660, 101] width 1236 height 32
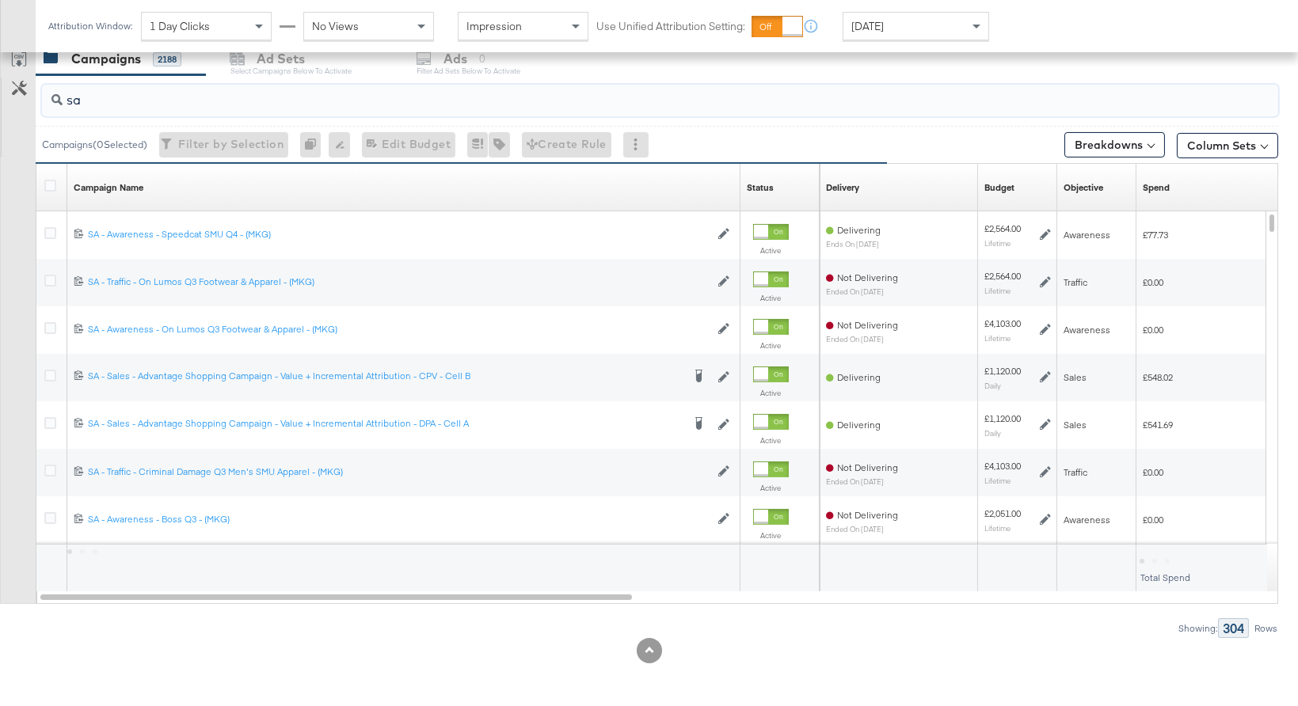
type input "s"
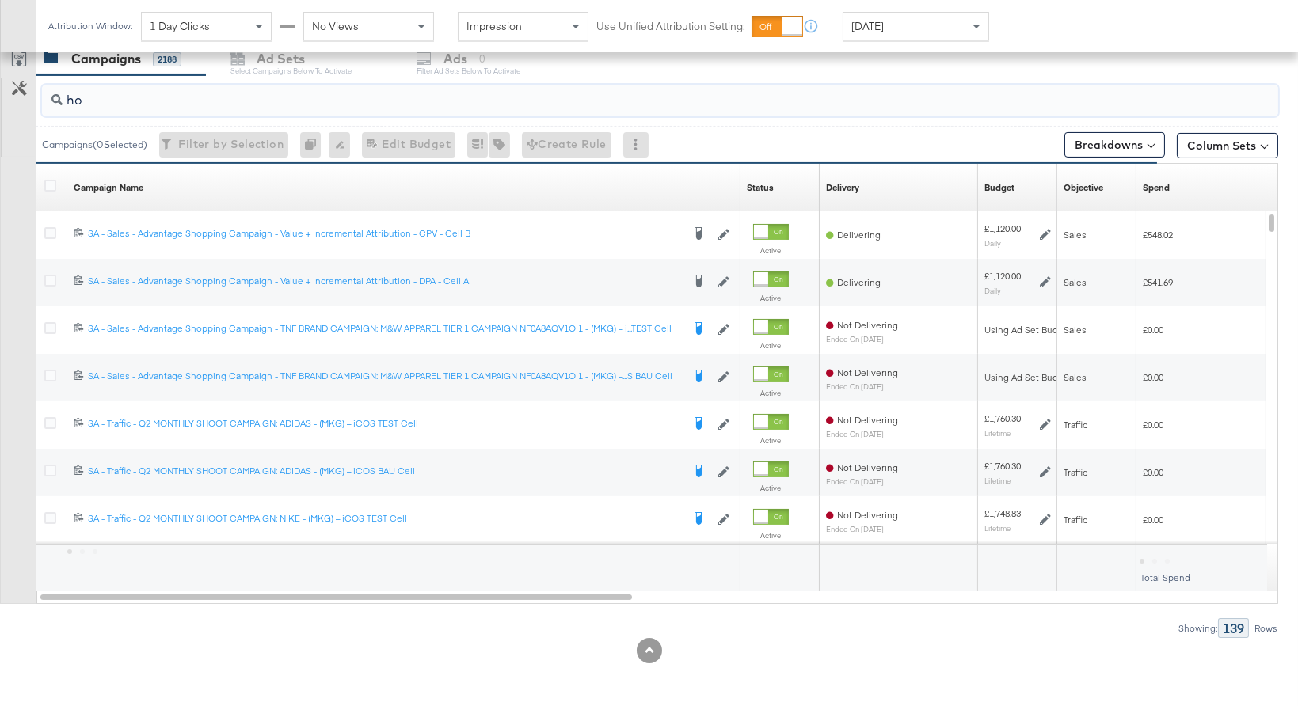
type input "h"
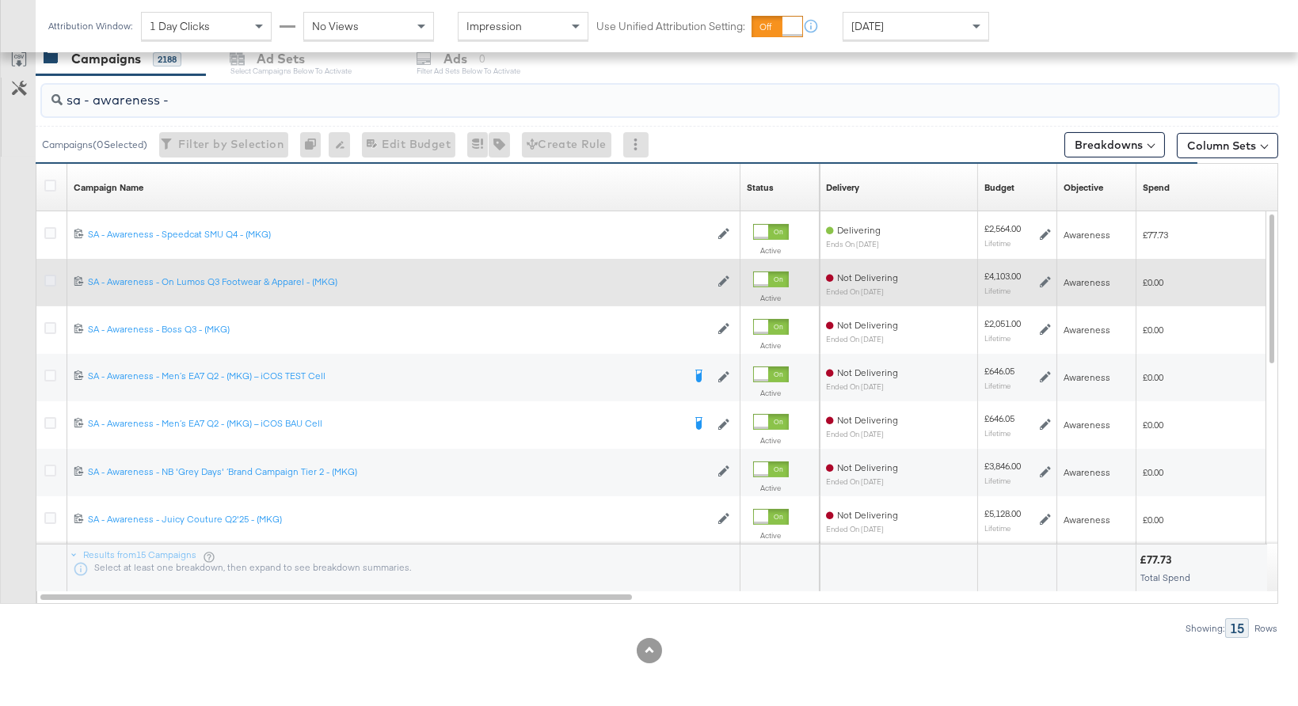
type input "sa - awareness -"
click at [55, 280] on icon at bounding box center [50, 281] width 12 height 12
click at [0, 0] on input "checkbox" at bounding box center [0, 0] width 0 height 0
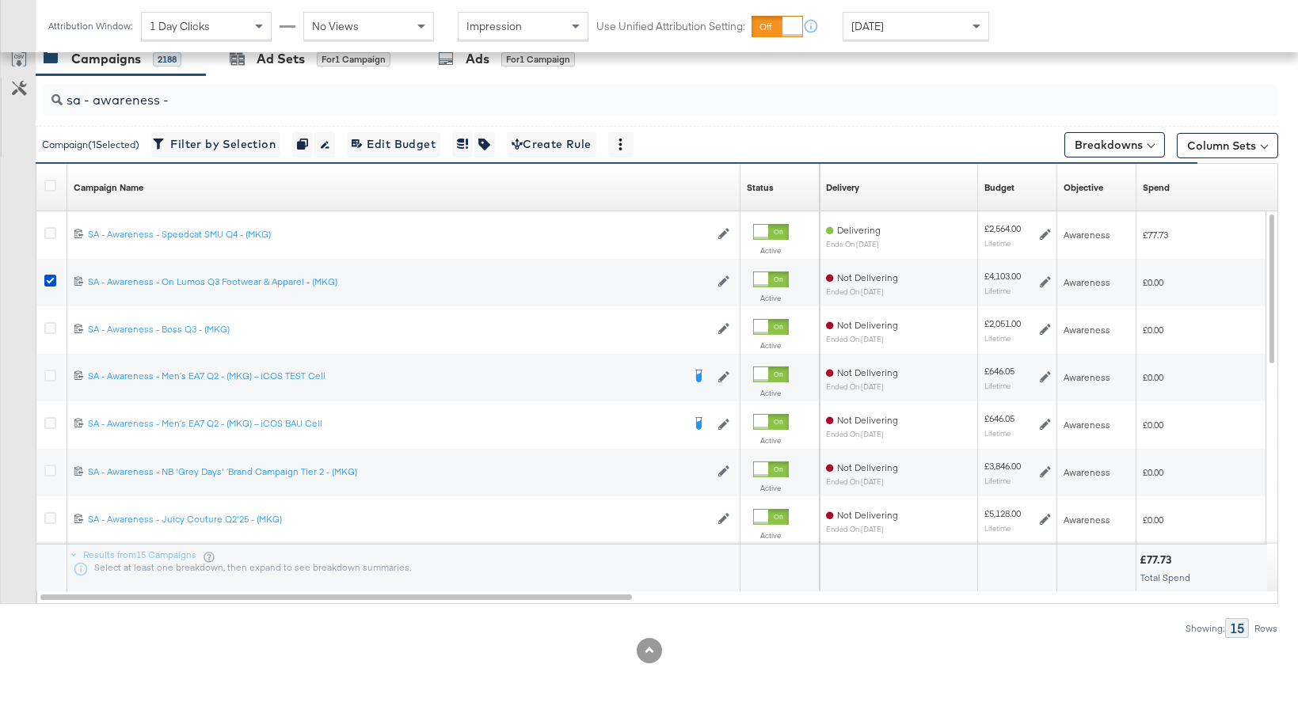
click at [304, 79] on input "sa - awareness -" at bounding box center [615, 93] width 1104 height 31
click at [304, 70] on div "Ad Sets for 1 Campaign" at bounding box center [310, 59] width 208 height 34
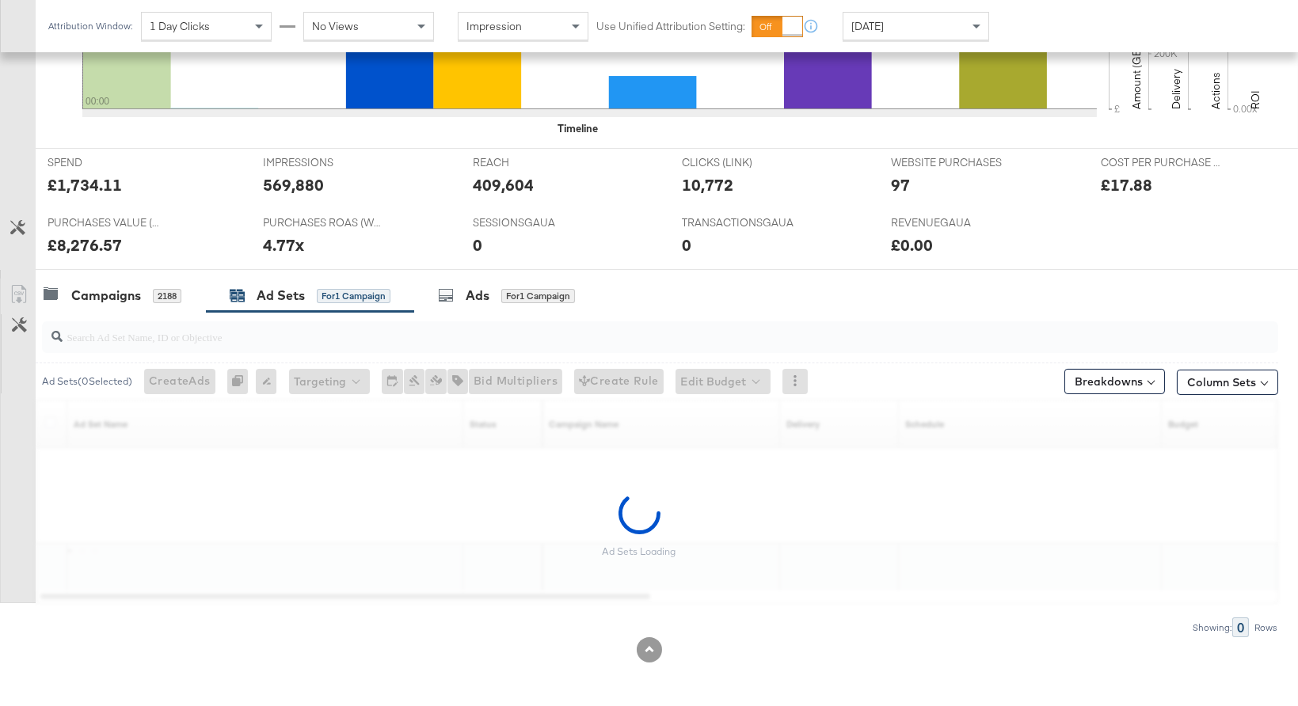
scroll to position [491, 0]
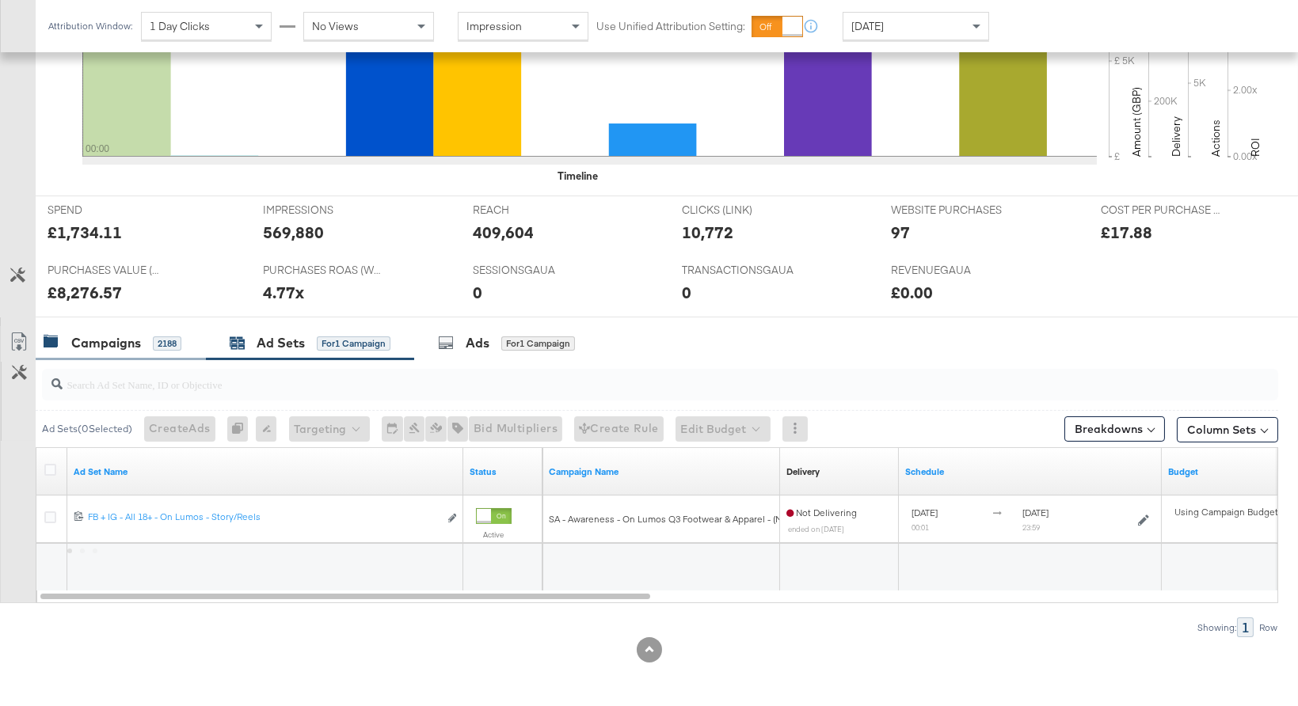
click at [108, 337] on div "Campaigns" at bounding box center [106, 343] width 70 height 18
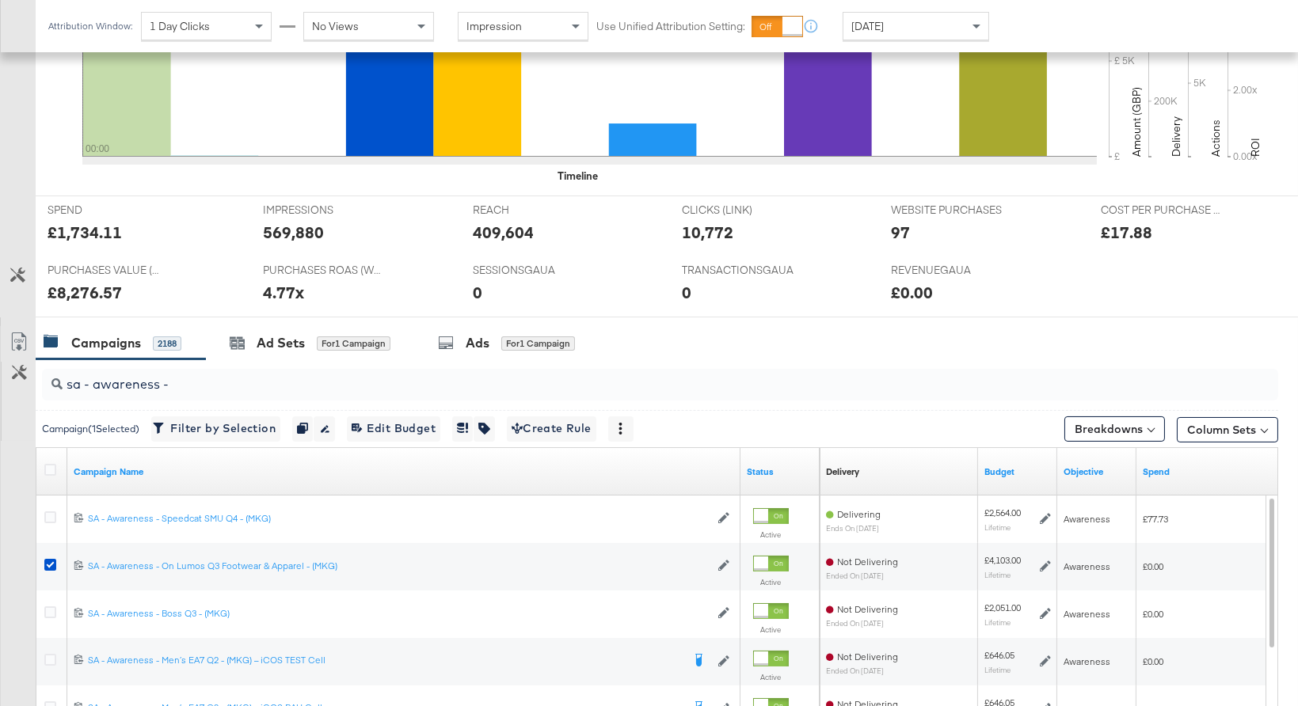
scroll to position [775, 0]
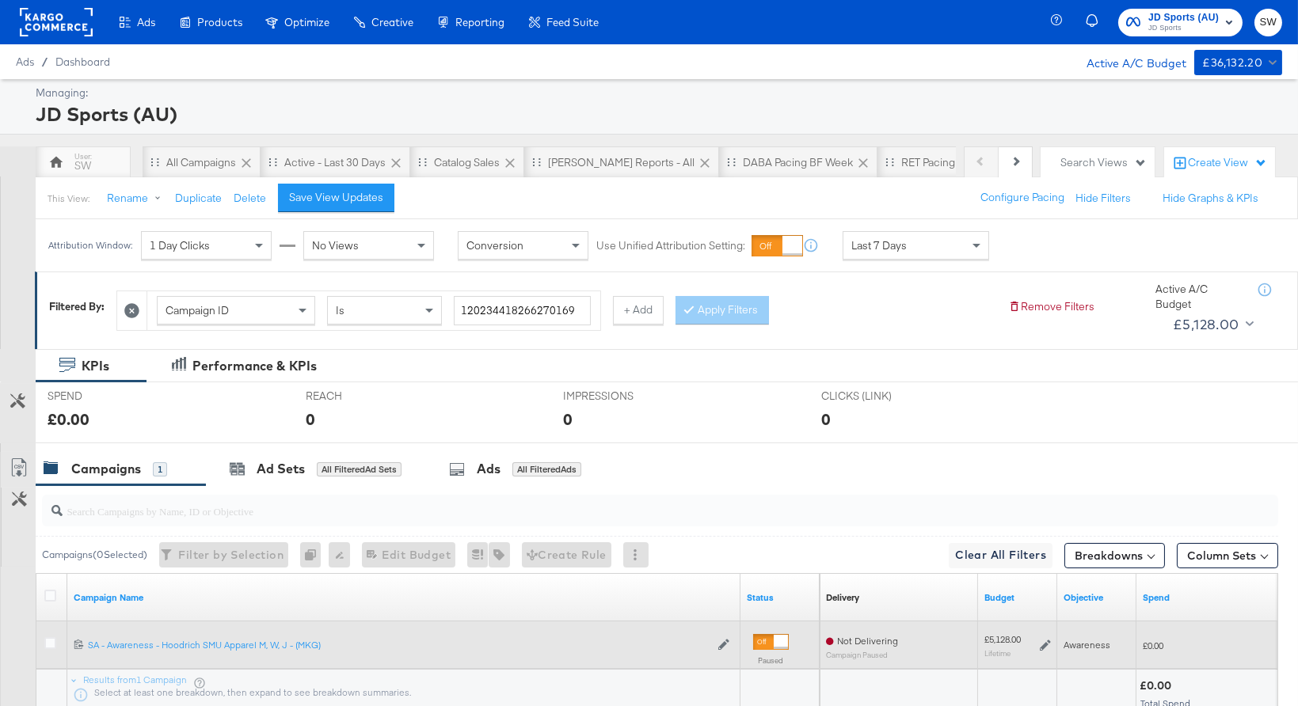
click at [1045, 646] on icon at bounding box center [1045, 645] width 11 height 11
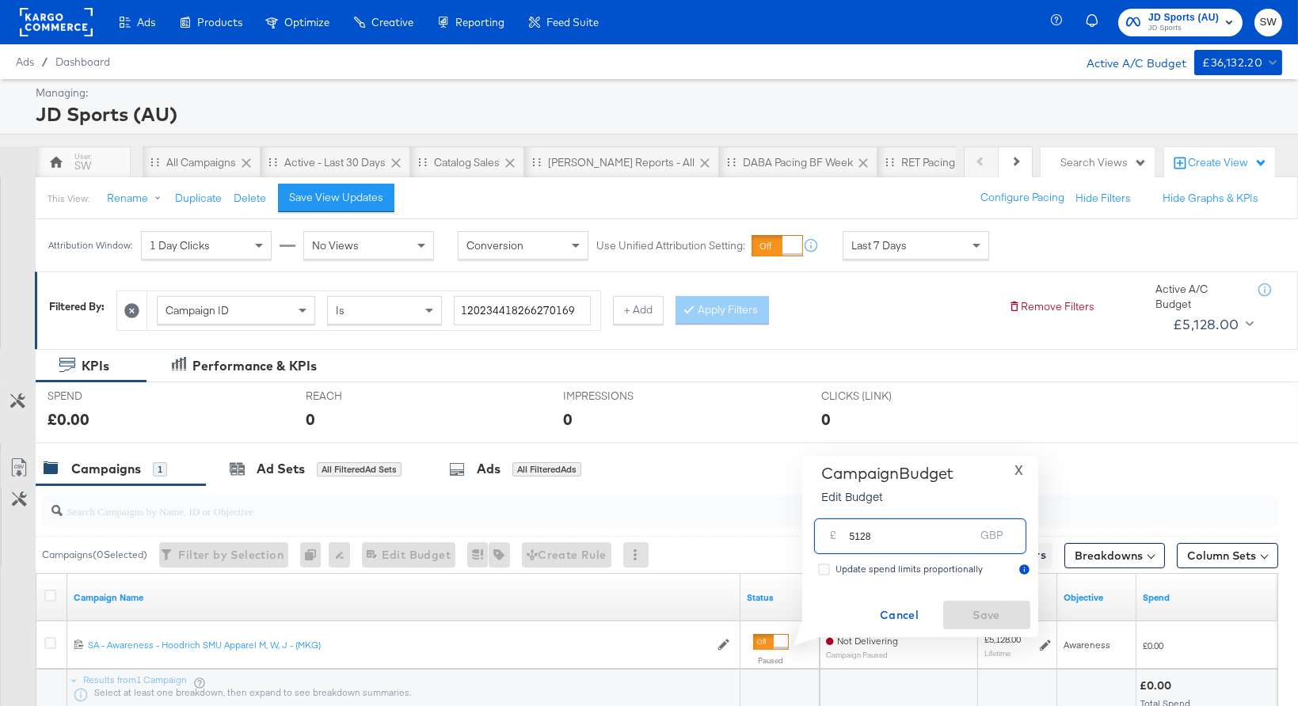
drag, startPoint x: 905, startPoint y: 546, endPoint x: 824, endPoint y: 540, distance: 81.7
click at [824, 540] on div "£ 5128 GBP" at bounding box center [920, 537] width 212 height 36
type input "2564"
click at [997, 613] on span "Save" at bounding box center [986, 616] width 74 height 20
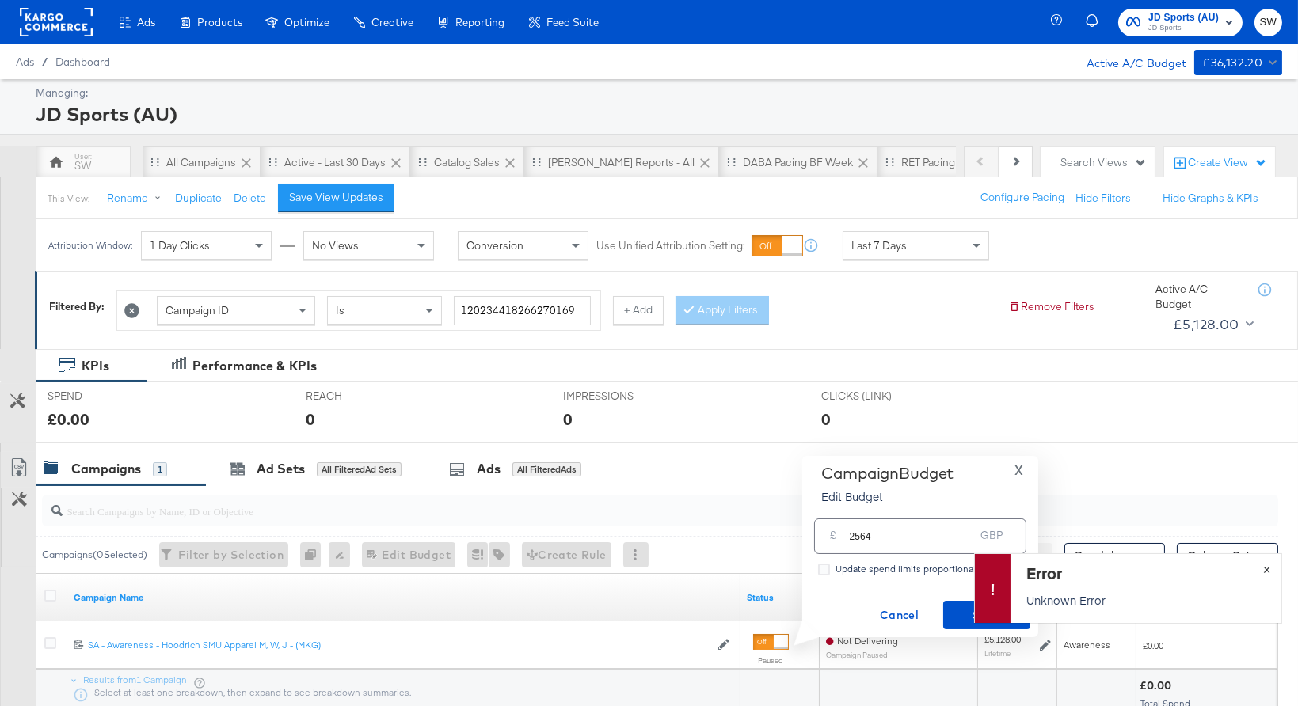
click at [1265, 570] on span "×" at bounding box center [1266, 568] width 7 height 18
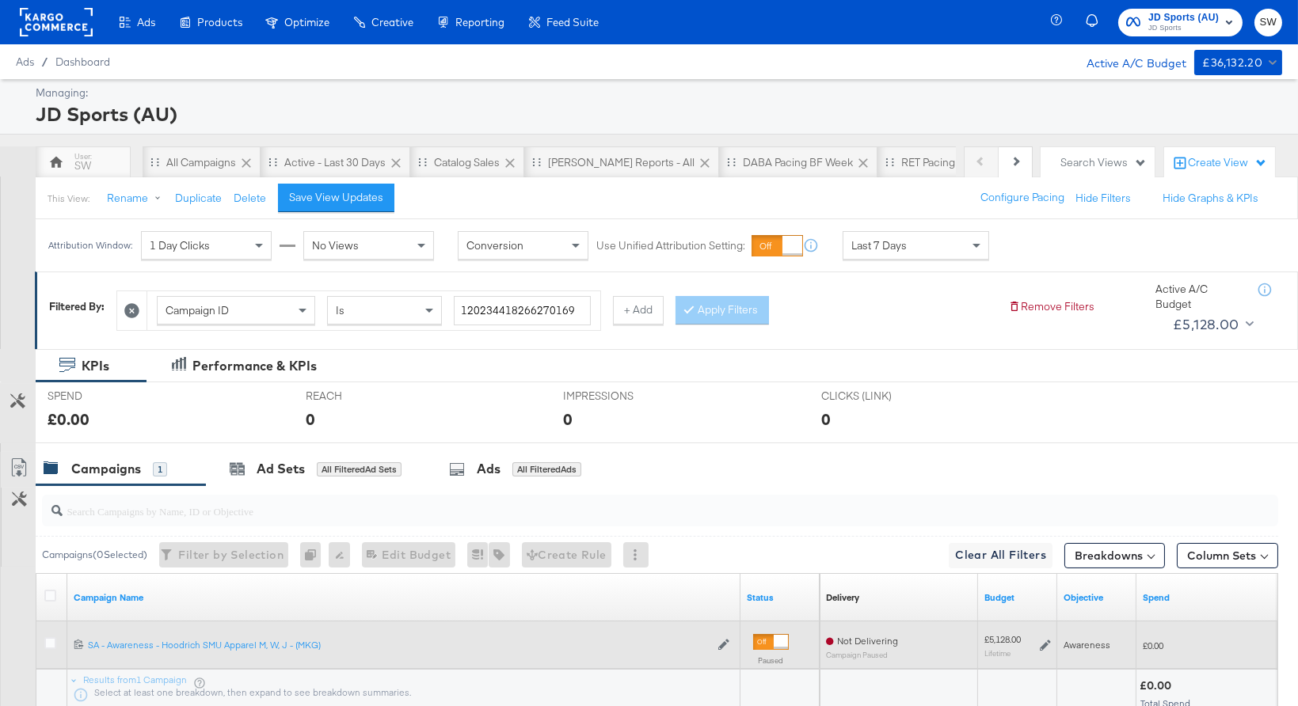
click at [1043, 645] on icon at bounding box center [1045, 645] width 11 height 11
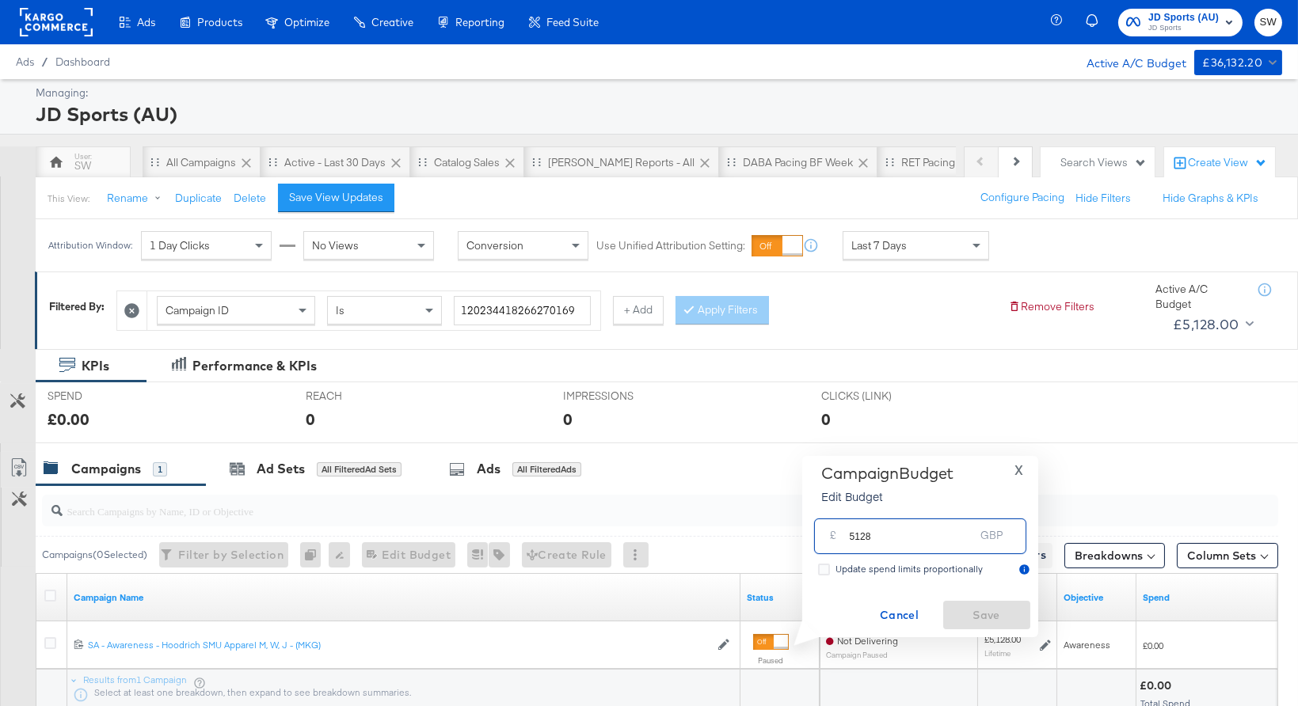
drag, startPoint x: 889, startPoint y: 533, endPoint x: 823, endPoint y: 530, distance: 66.6
click at [823, 530] on div "£ 5128 GBP" at bounding box center [920, 537] width 212 height 36
type input "2564"
click at [985, 611] on span "Save" at bounding box center [986, 616] width 74 height 20
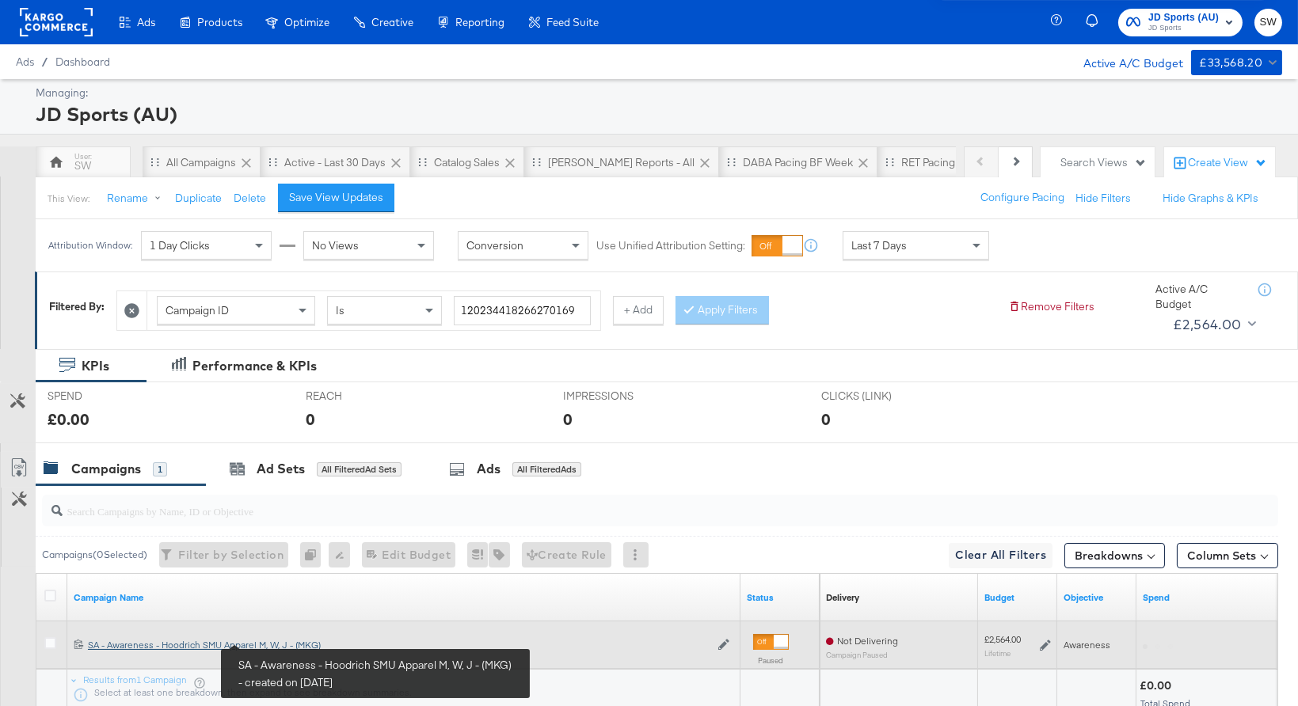
click at [280, 642] on div "SA - Awareness - Hoodrich SMU Apparel M, W, J - (MKG) SA - Awareness - Hoodrich…" at bounding box center [399, 645] width 622 height 13
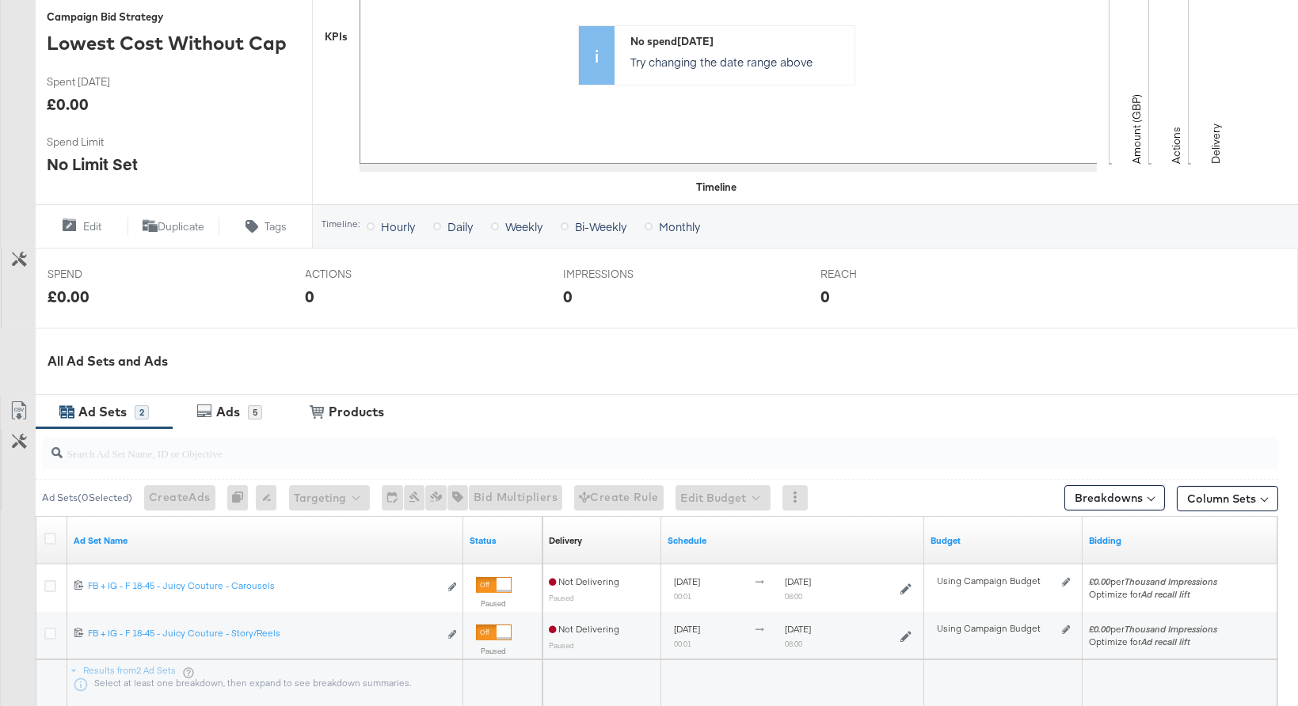
scroll to position [394, 0]
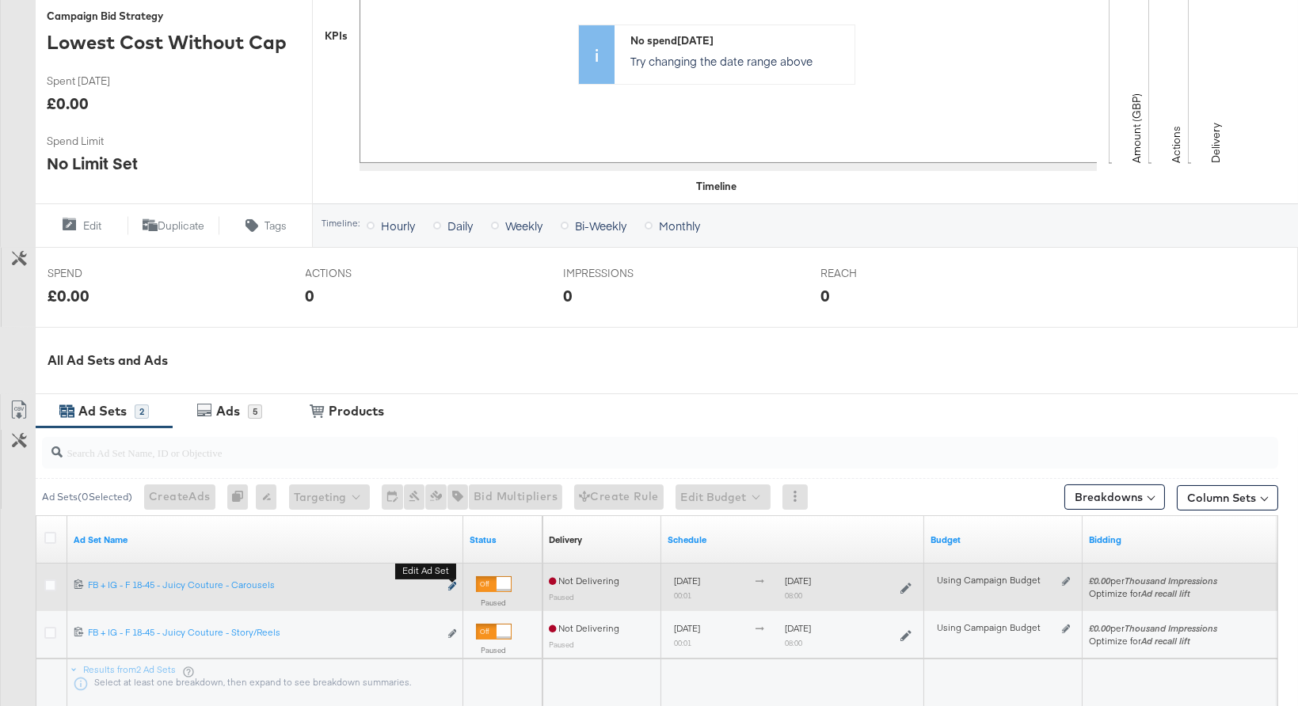
click at [454, 585] on icon "link" at bounding box center [452, 586] width 8 height 9
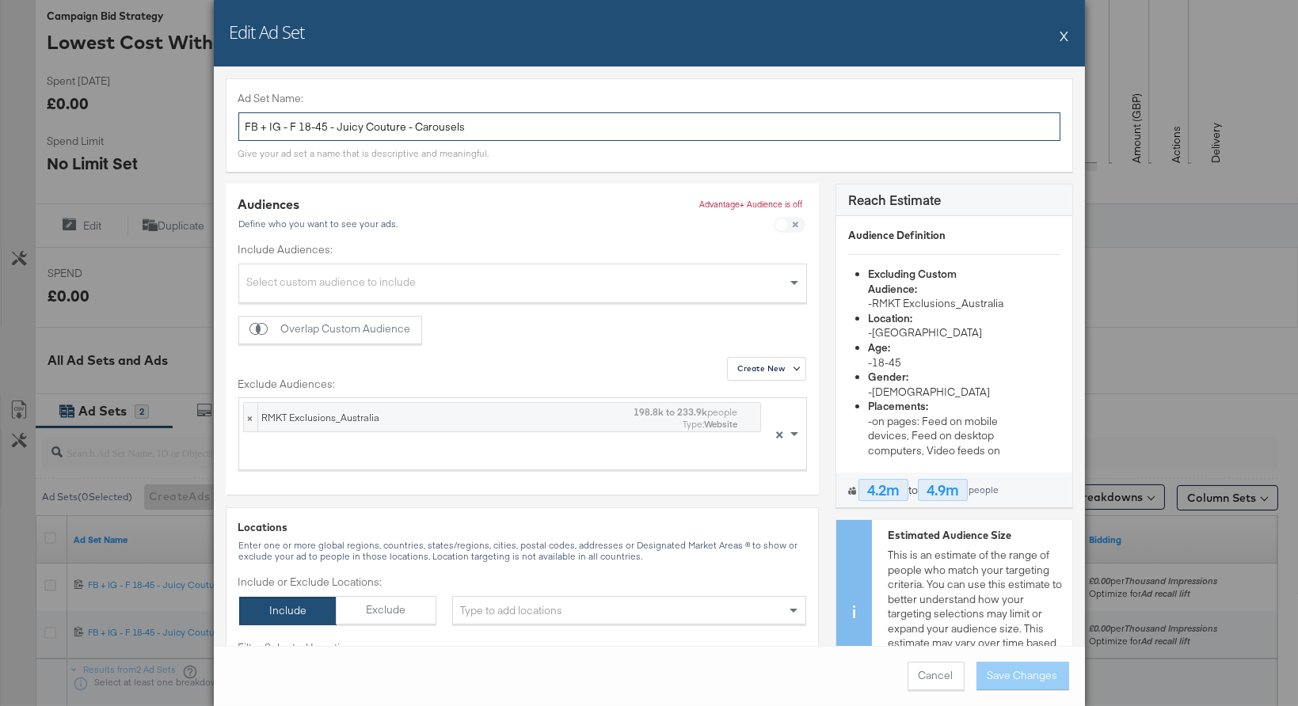
drag, startPoint x: 280, startPoint y: 124, endPoint x: 234, endPoint y: 124, distance: 46.7
click at [234, 124] on div "Ad Set Name: FB + IG - F 18-45 - Juicy Couture - Carousels Give your ad set a n…" at bounding box center [649, 124] width 847 height 93
click at [336, 125] on input "SA - Awareness - F 18-45 - Juicy Couture - Carousels" at bounding box center [649, 126] width 822 height 29
click at [368, 125] on input "SA - Awareness - All 18-45 - Juicy Couture - Carousels" at bounding box center [649, 126] width 822 height 29
drag, startPoint x: 371, startPoint y: 125, endPoint x: 356, endPoint y: 124, distance: 15.1
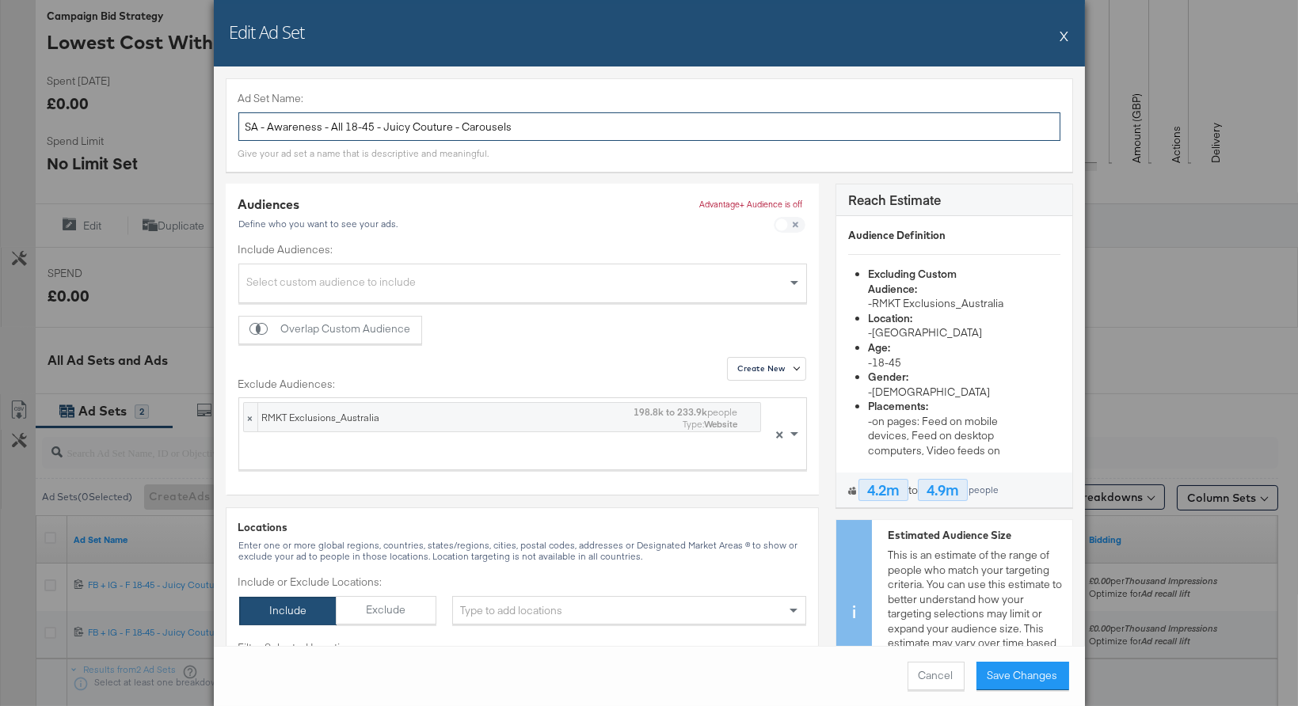
click at [356, 124] on input "SA - Awareness - All 18-45 - Juicy Couture - Carousels" at bounding box center [649, 126] width 822 height 29
drag, startPoint x: 438, startPoint y: 126, endPoint x: 374, endPoint y: 124, distance: 64.2
click at [372, 124] on input "SA - Awareness - All 18+ - Juicy Couture - Carousels" at bounding box center [649, 126] width 822 height 29
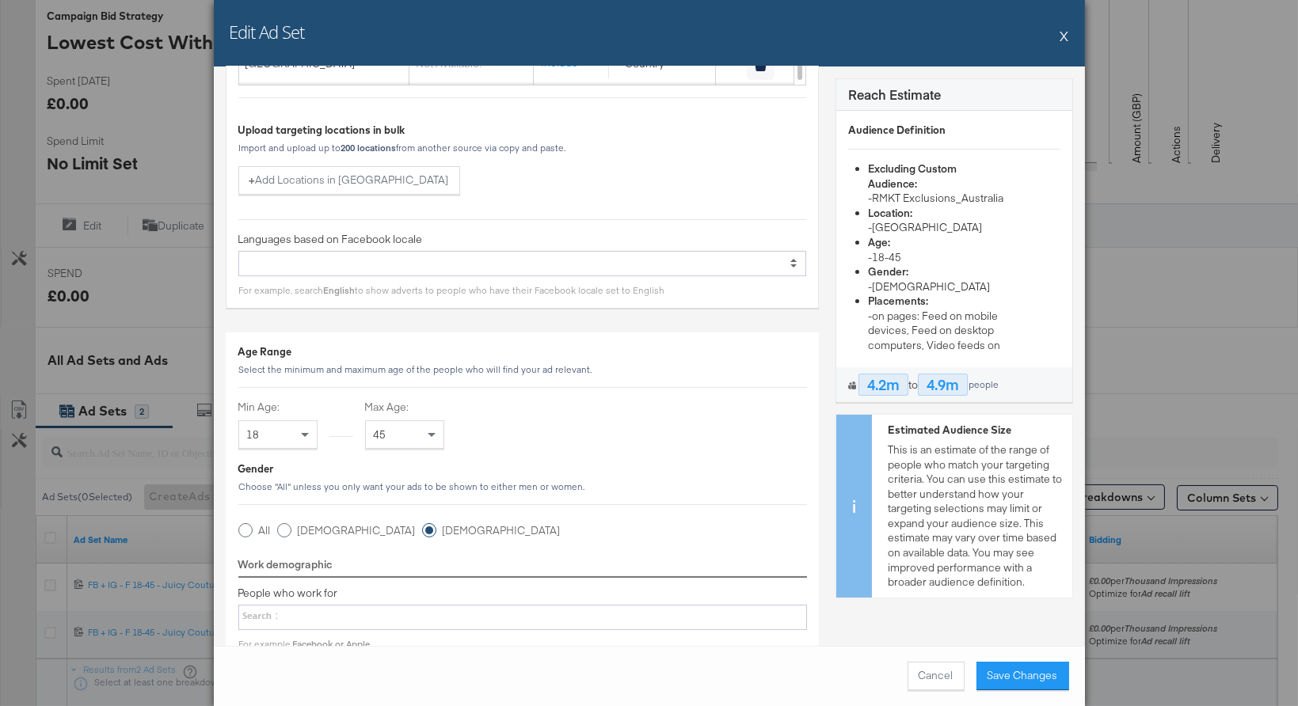
scroll to position [743, 0]
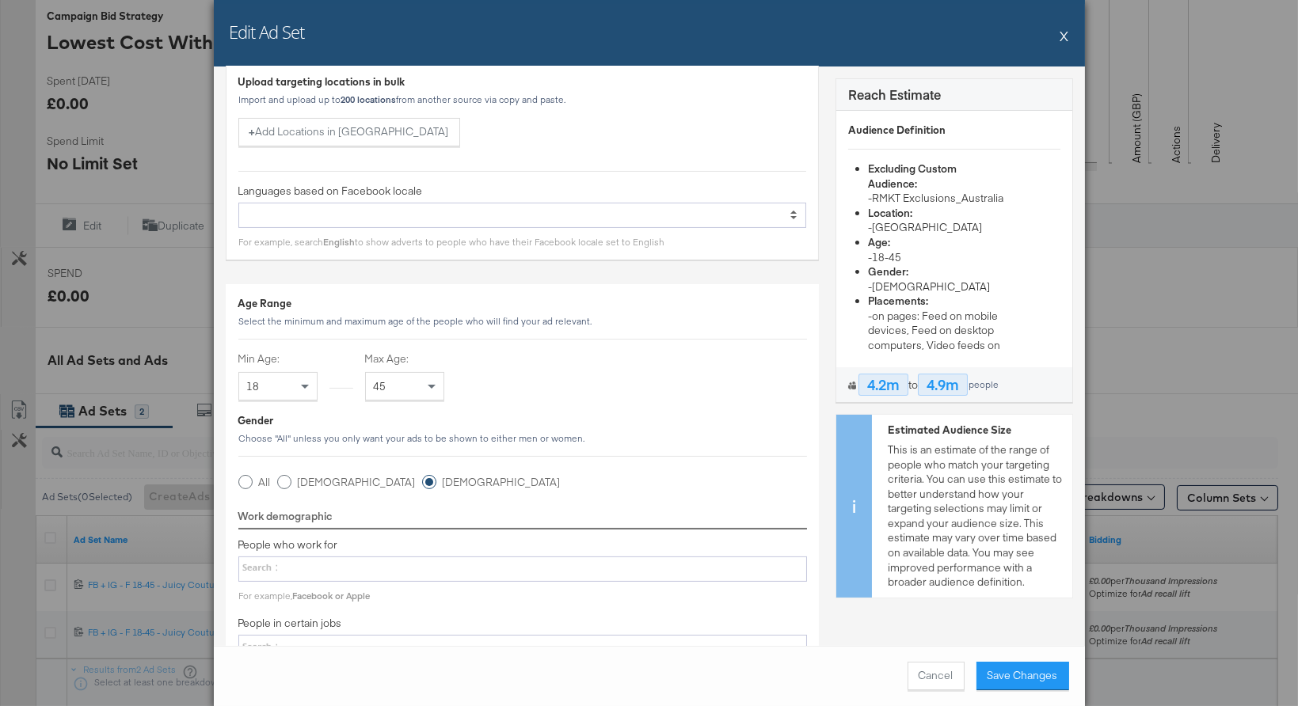
type input "SA - Awareness - All 18+ - Hoodrich - Carousels"
click at [396, 381] on div "45" at bounding box center [405, 386] width 78 height 27
click at [248, 480] on icon at bounding box center [245, 482] width 14 height 14
click at [0, 0] on input "All" at bounding box center [0, 0] width 0 height 0
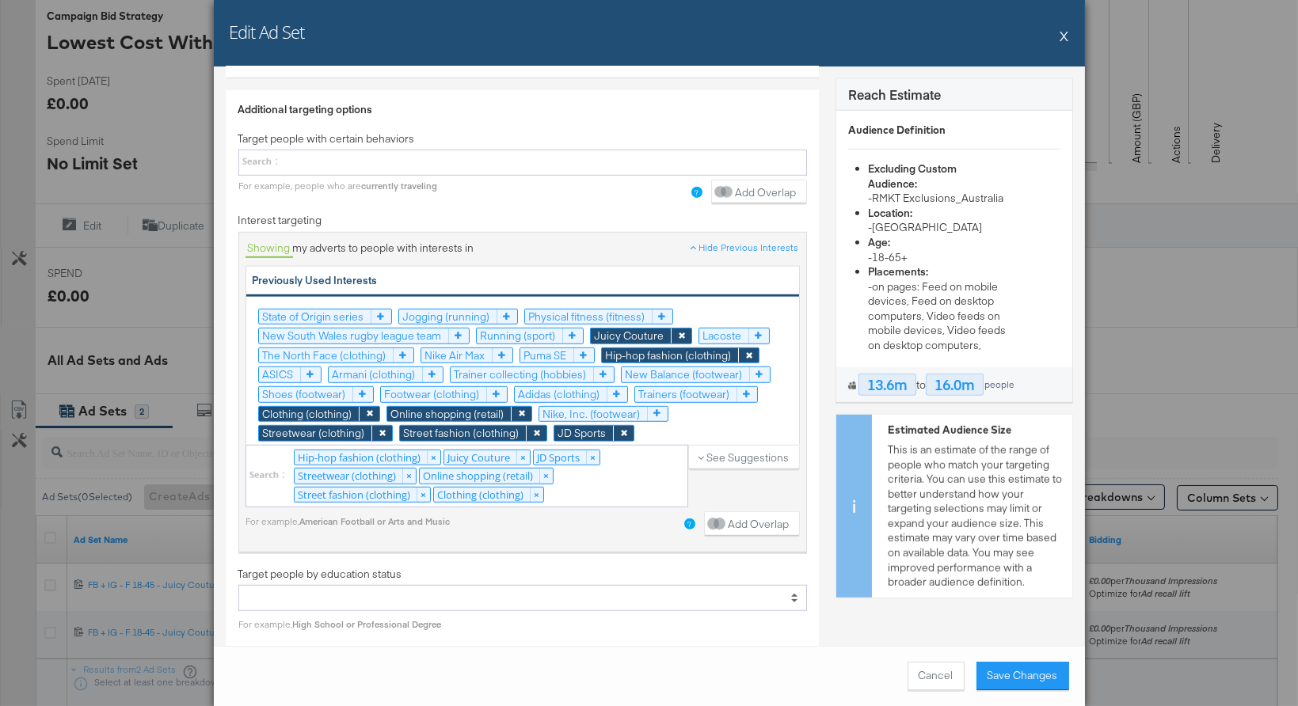
scroll to position [2737, 0]
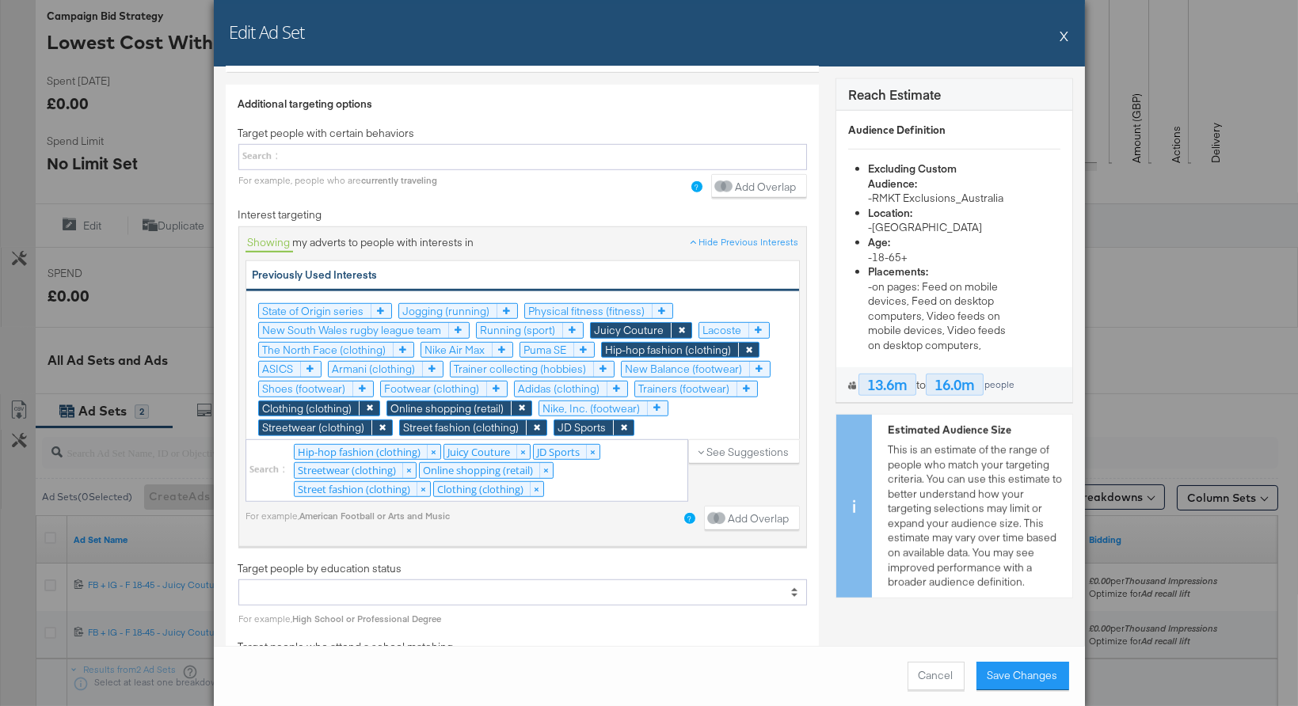
click at [675, 323] on icon at bounding box center [681, 330] width 21 height 15
click at [753, 343] on icon at bounding box center [748, 350] width 21 height 15
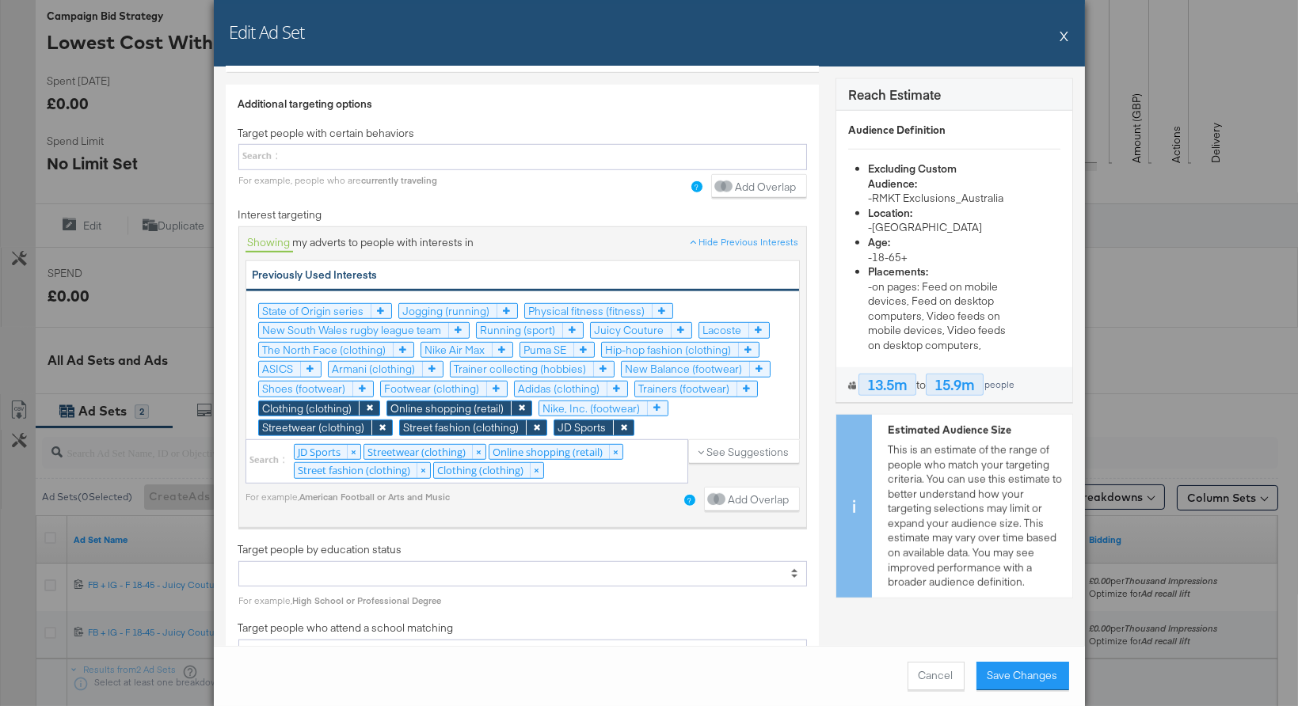
click at [584, 444] on div "JD Sports × Streetwear (clothing) × Online shopping (retail) × Street fashion (…" at bounding box center [466, 461] width 443 height 44
click at [0, 0] on select "JD Sports × Streetwear (clothing) × Online shopping (retail) × Street fashion (…" at bounding box center [0, 0] width 0 height 0
type input "h"
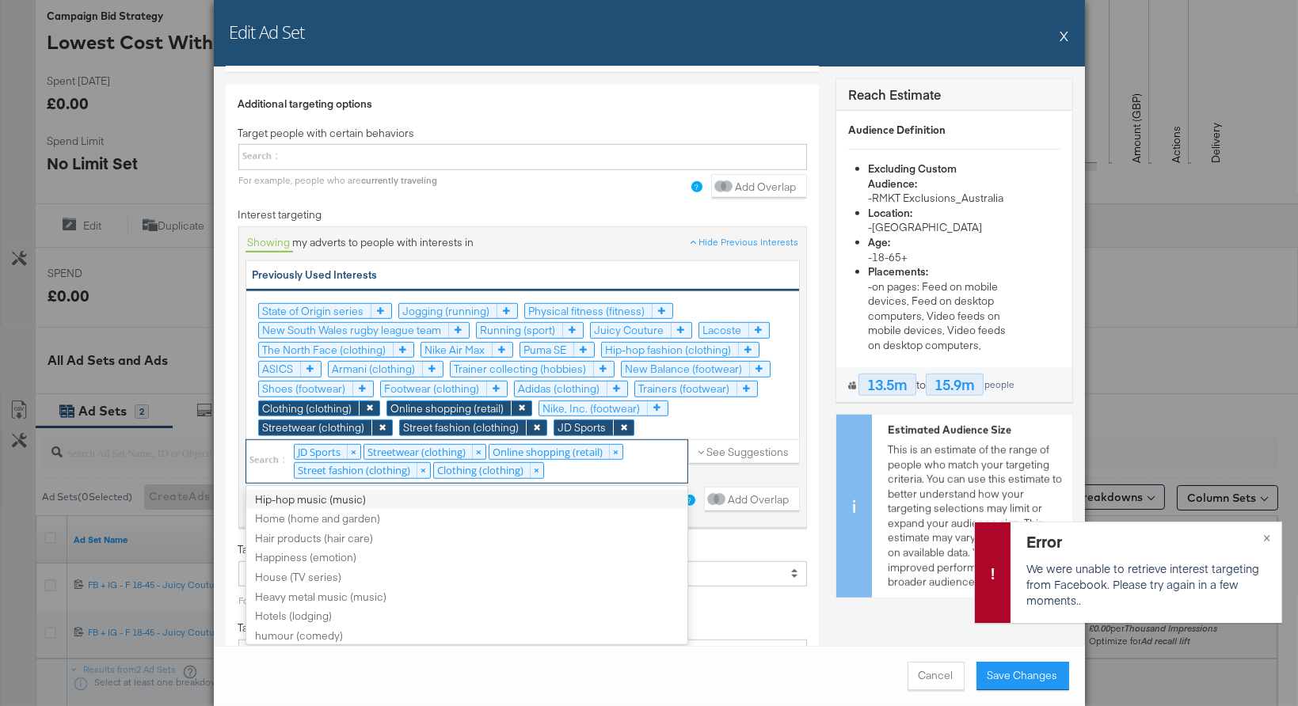
click at [599, 447] on div "JD Sports × Streetwear (clothing) × Online shopping (retail) × Street fashion (…" at bounding box center [466, 461] width 443 height 44
click at [0, 0] on select "JD Sports × Streetwear (clothing) × Online shopping (retail) × Street fashion (…" at bounding box center [0, 0] width 0 height 0
click at [607, 443] on div "JD Sports × Streetwear (clothing) × Online shopping (retail) × Street fashion (…" at bounding box center [466, 461] width 443 height 44
click at [0, 0] on select "JD Sports × Streetwear (clothing) × Online shopping (retail) × Street fashion (…" at bounding box center [0, 0] width 0 height 0
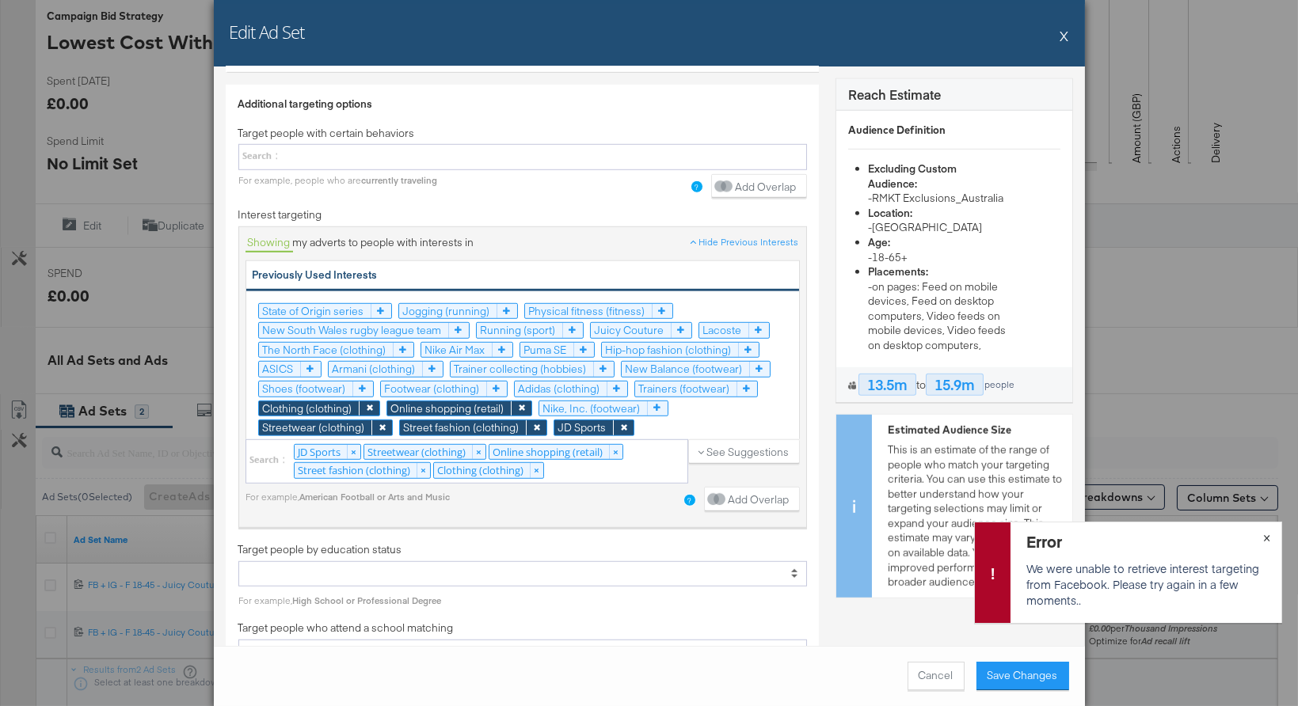
drag, startPoint x: 1264, startPoint y: 534, endPoint x: 879, endPoint y: 495, distance: 386.8
click at [1260, 534] on button "×" at bounding box center [1266, 537] width 29 height 29
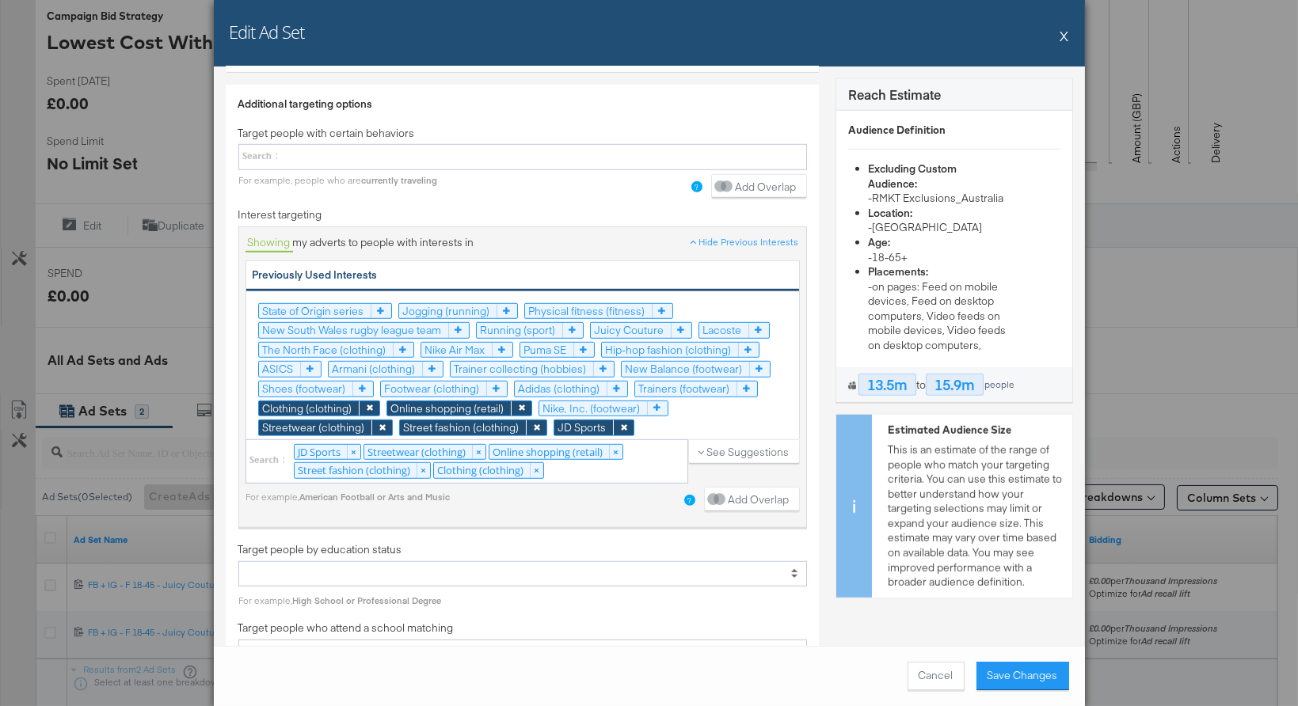
click at [577, 446] on div "JD Sports × Streetwear (clothing) × Online shopping (retail) × Street fashion (…" at bounding box center [466, 461] width 443 height 44
click at [0, 0] on select "JD Sports × Streetwear (clothing) × Online shopping (retail) × Street fashion (…" at bounding box center [0, 0] width 0 height 0
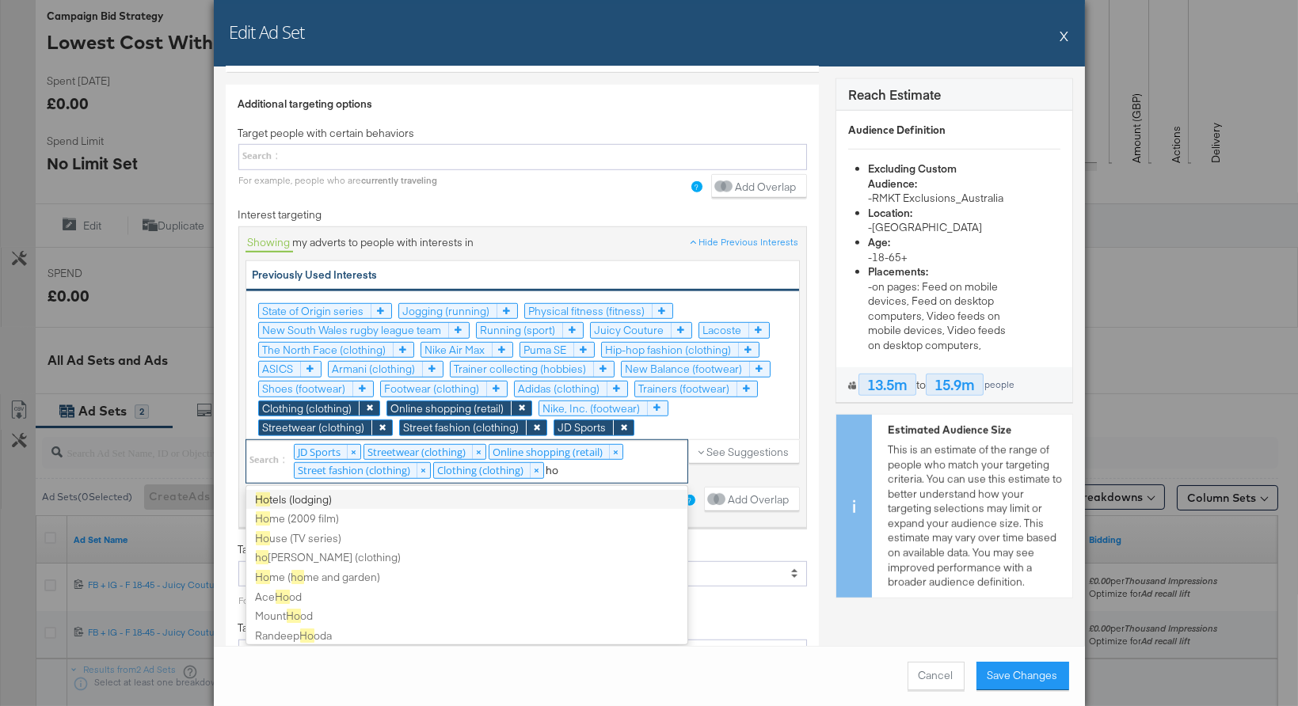
scroll to position [4, 0]
type input "h"
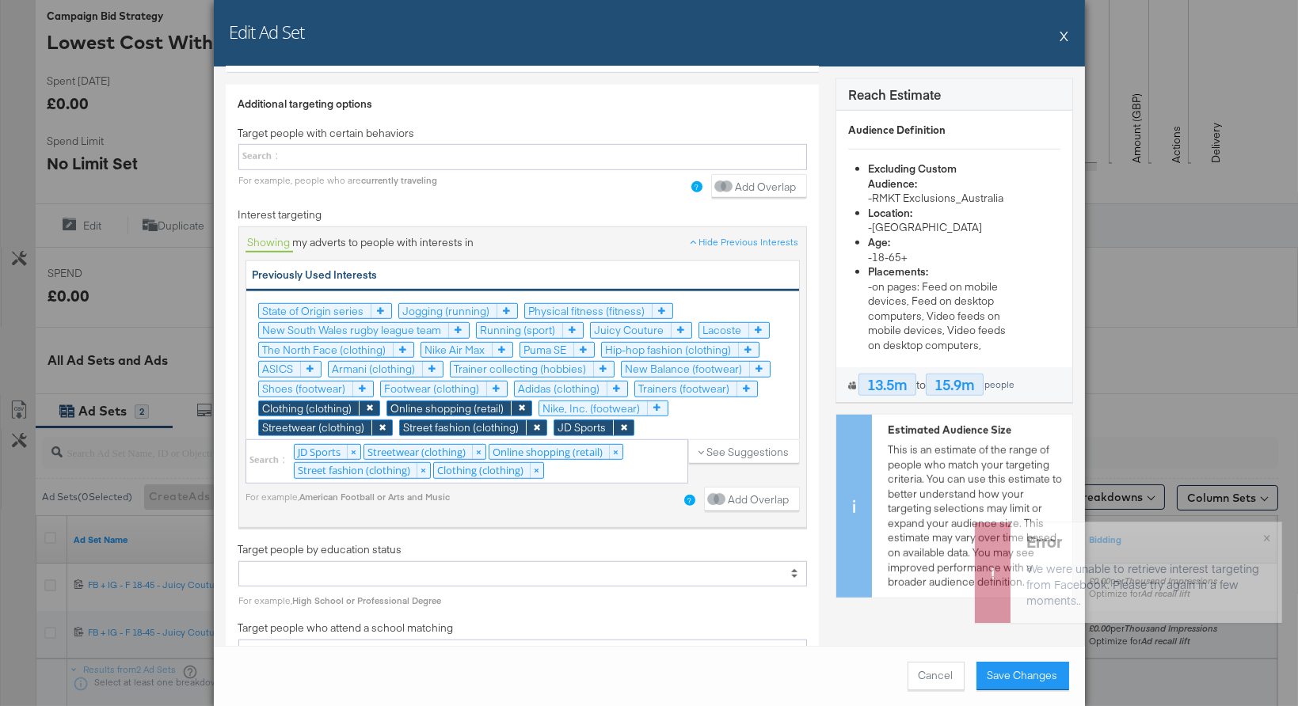
scroll to position [0, 0]
click at [784, 450] on div "See Suggestions" at bounding box center [744, 465] width 112 height 52
click at [490, 382] on icon at bounding box center [496, 389] width 21 height 15
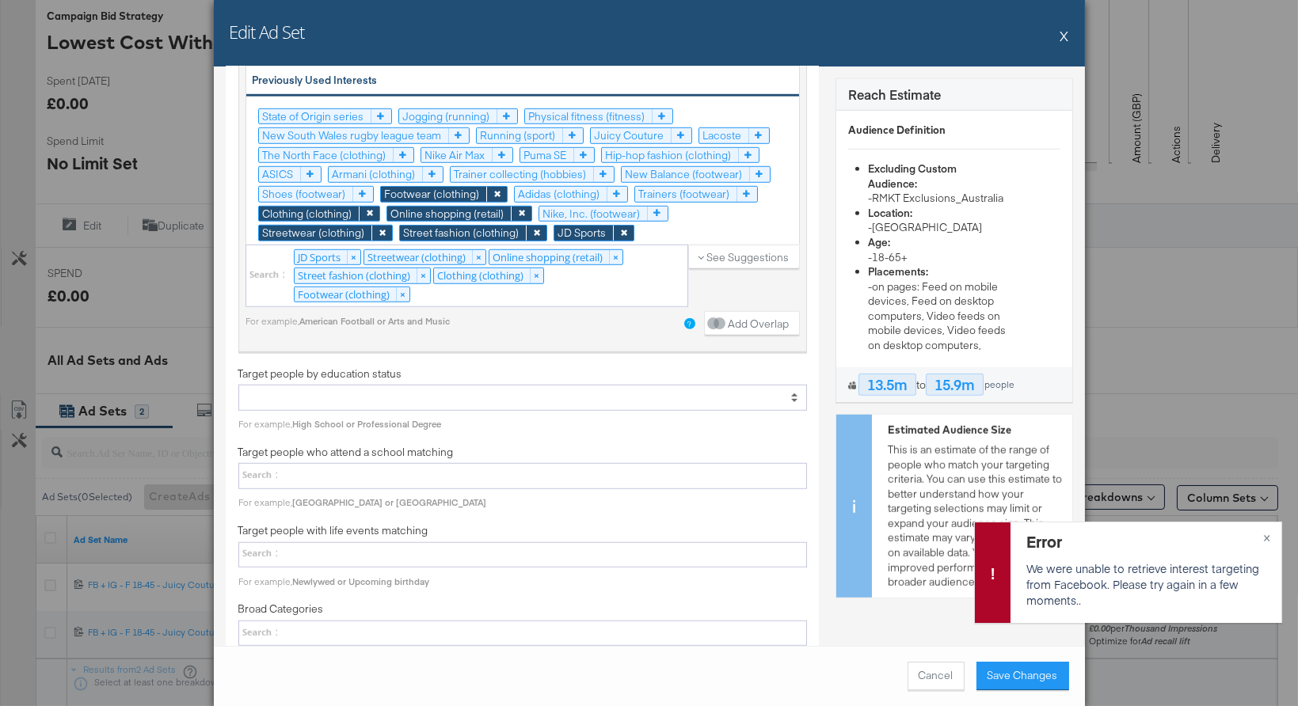
scroll to position [2884, 0]
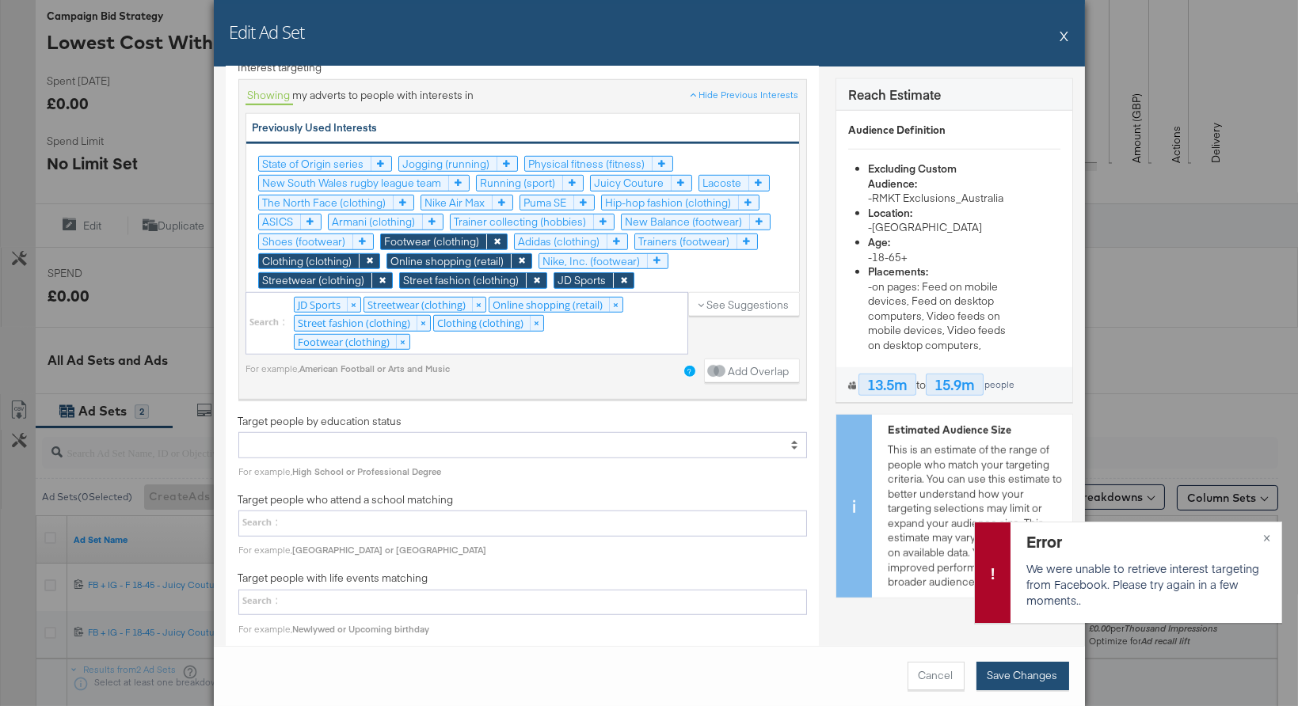
click at [1014, 669] on button "Save Changes" at bounding box center [1022, 676] width 93 height 29
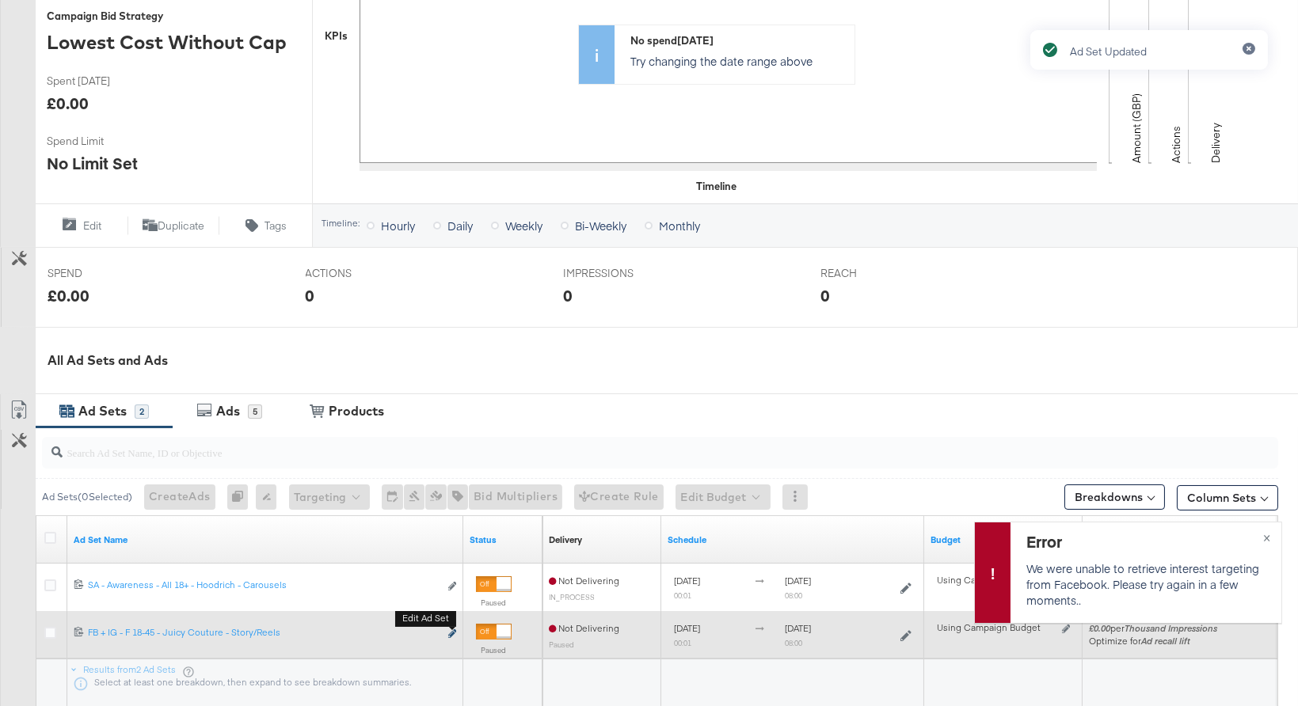
click at [454, 633] on icon "link" at bounding box center [452, 634] width 8 height 9
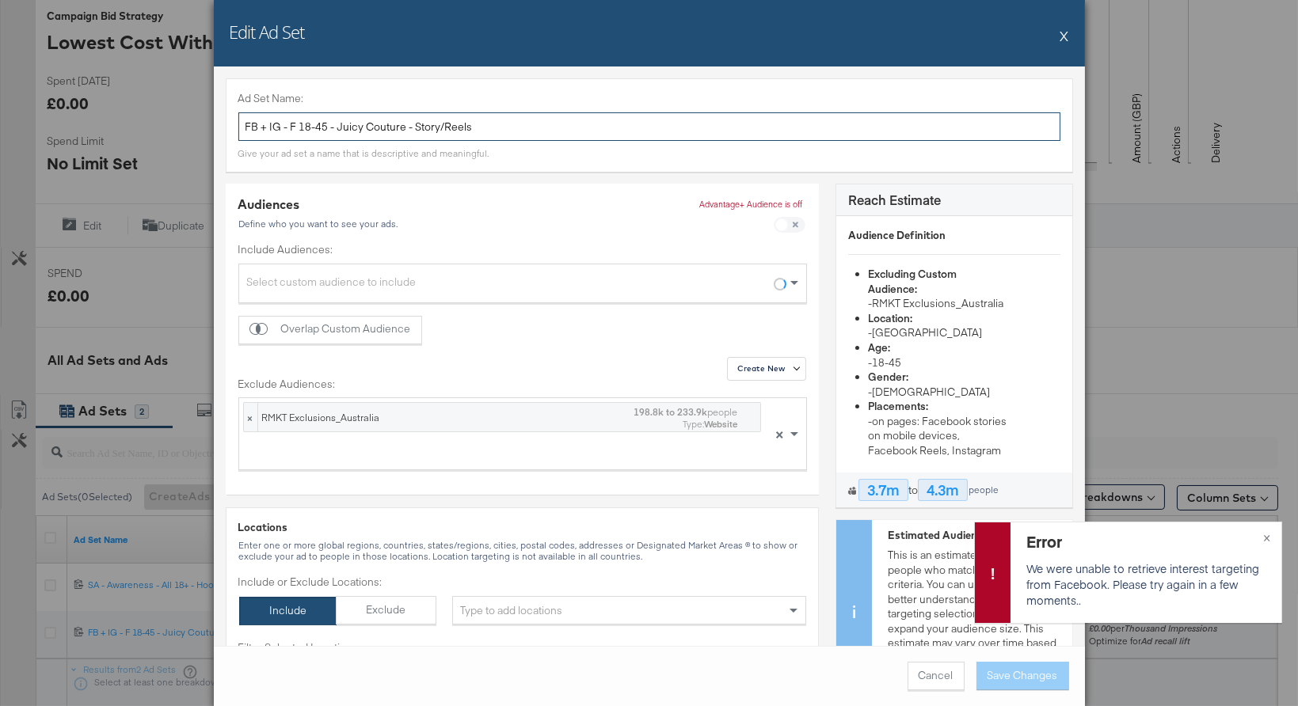
drag, startPoint x: 280, startPoint y: 126, endPoint x: 234, endPoint y: 122, distance: 46.1
click at [234, 122] on div "Ad Set Name: FB + IG - F 18-45 - Juicy Couture - Story/Reels Give your ad set a…" at bounding box center [649, 124] width 847 height 93
drag, startPoint x: 439, startPoint y: 127, endPoint x: 371, endPoint y: 127, distance: 67.3
click at [371, 127] on input "SA - Awareness - All 18+ - Juicy Couture - Story/Reels" at bounding box center [649, 126] width 822 height 29
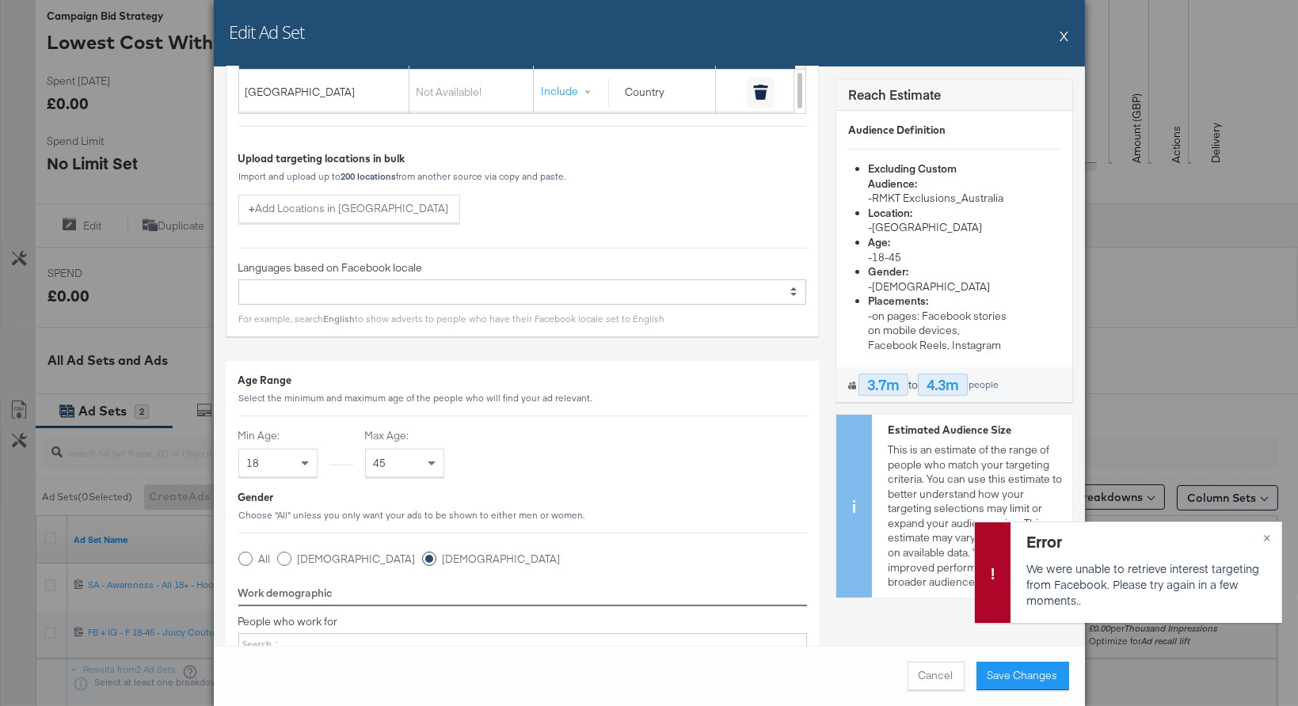
scroll to position [732, 0]
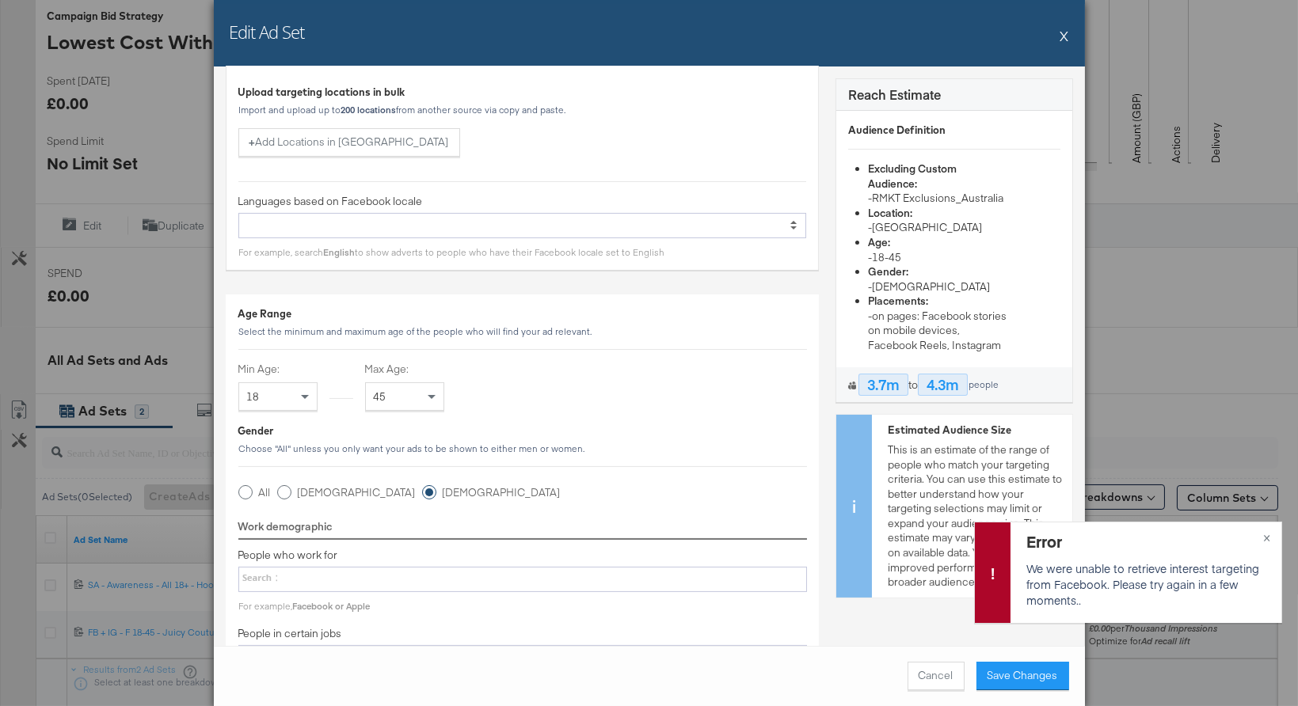
type input "SA - Awareness - All 18+ - Hoodrich - Story/Reels"
click at [386, 386] on div "45" at bounding box center [405, 396] width 78 height 27
click at [247, 490] on icon at bounding box center [245, 492] width 14 height 14
click at [0, 0] on input "All" at bounding box center [0, 0] width 0 height 0
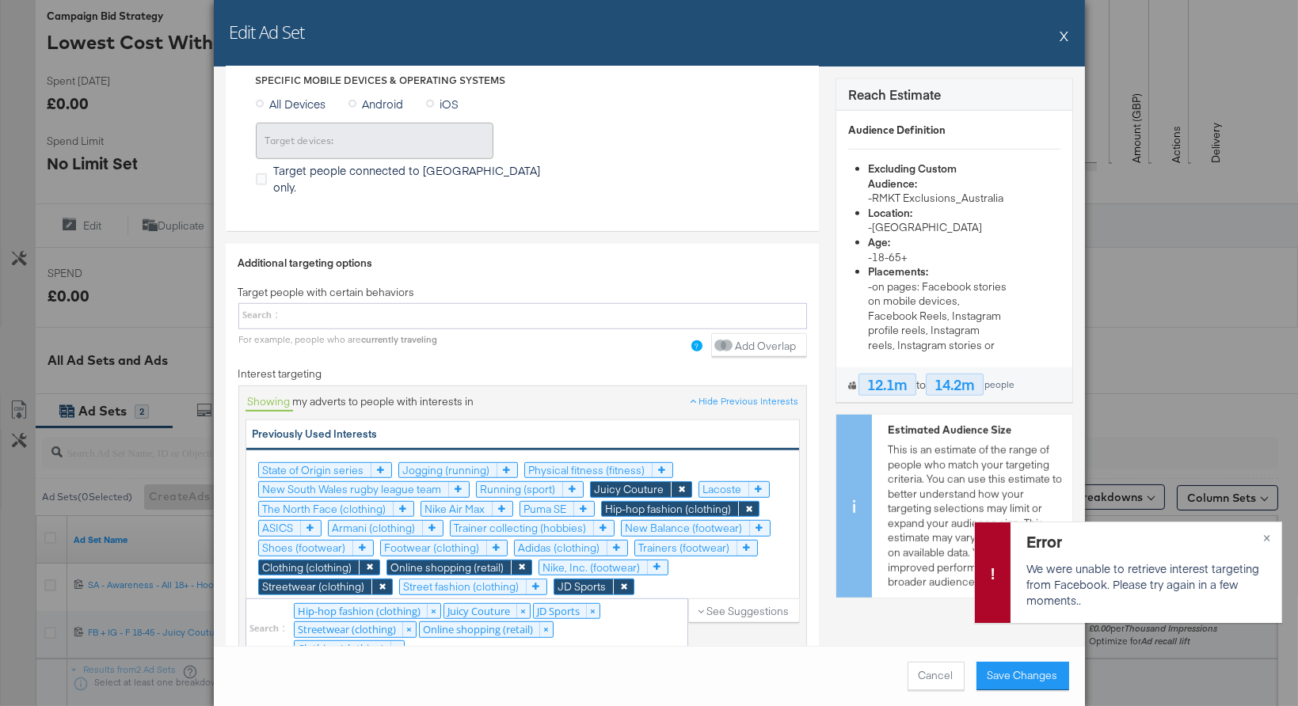
scroll to position [2690, 0]
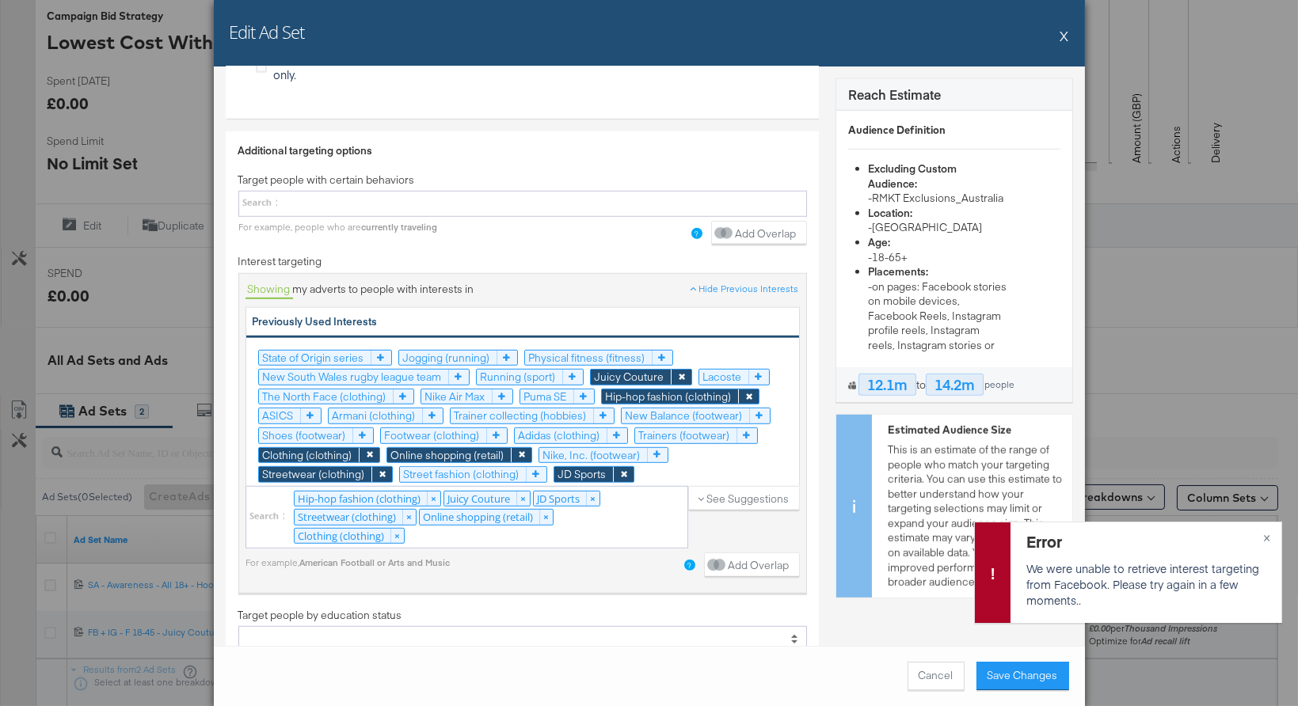
click at [682, 370] on icon at bounding box center [681, 377] width 21 height 15
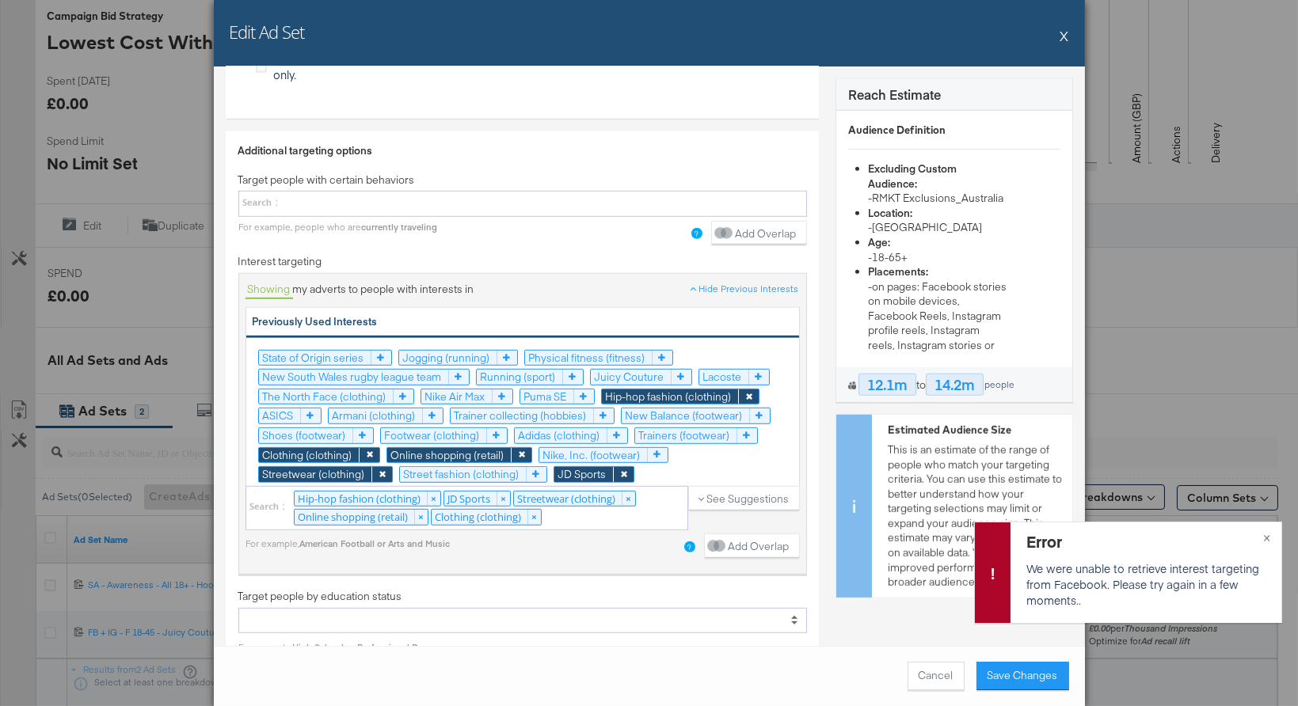
click at [746, 390] on icon at bounding box center [748, 397] width 21 height 15
click at [497, 428] on icon at bounding box center [496, 435] width 21 height 15
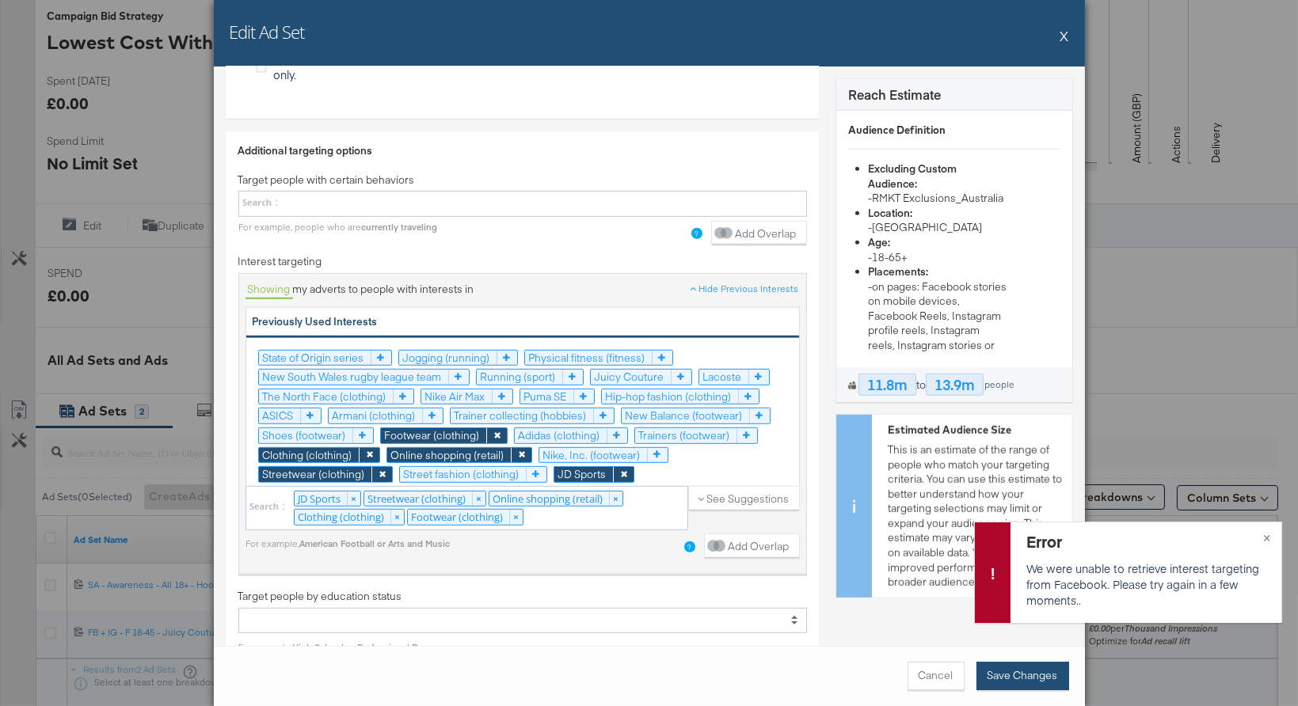
click at [1002, 681] on button "Save Changes" at bounding box center [1022, 676] width 93 height 29
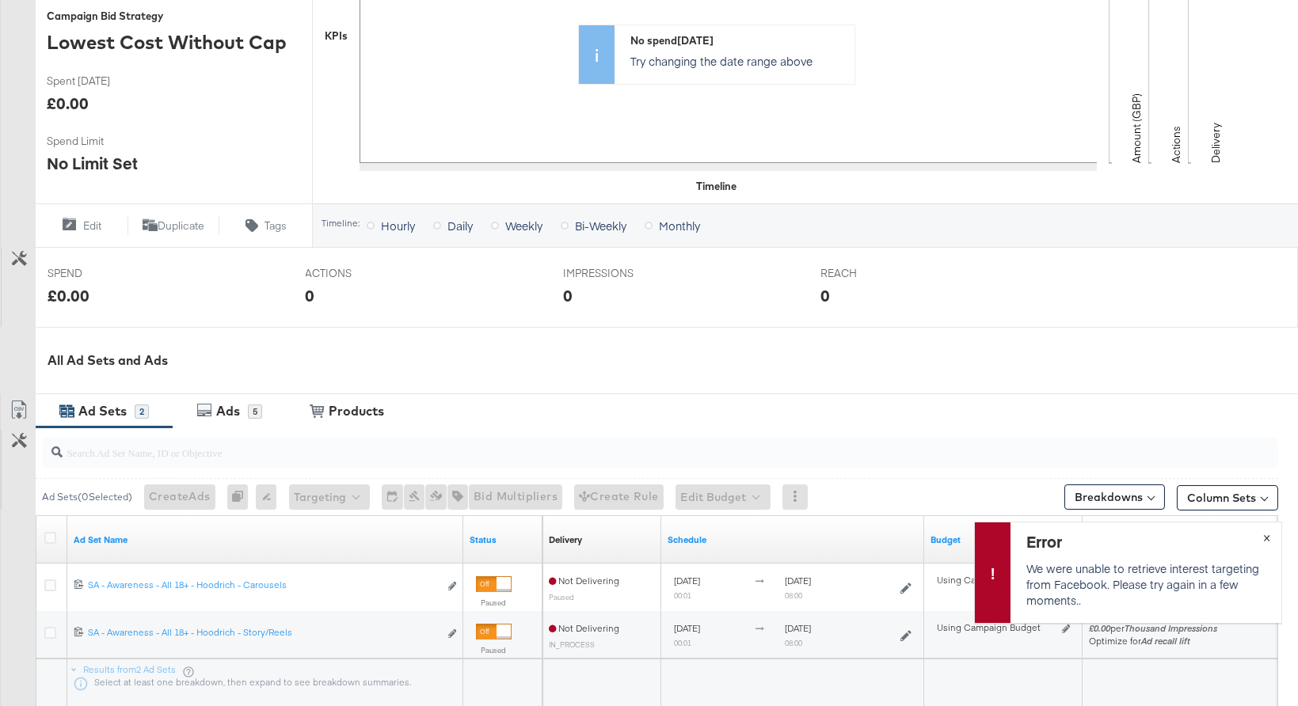
click at [1267, 534] on span "×" at bounding box center [1266, 536] width 7 height 18
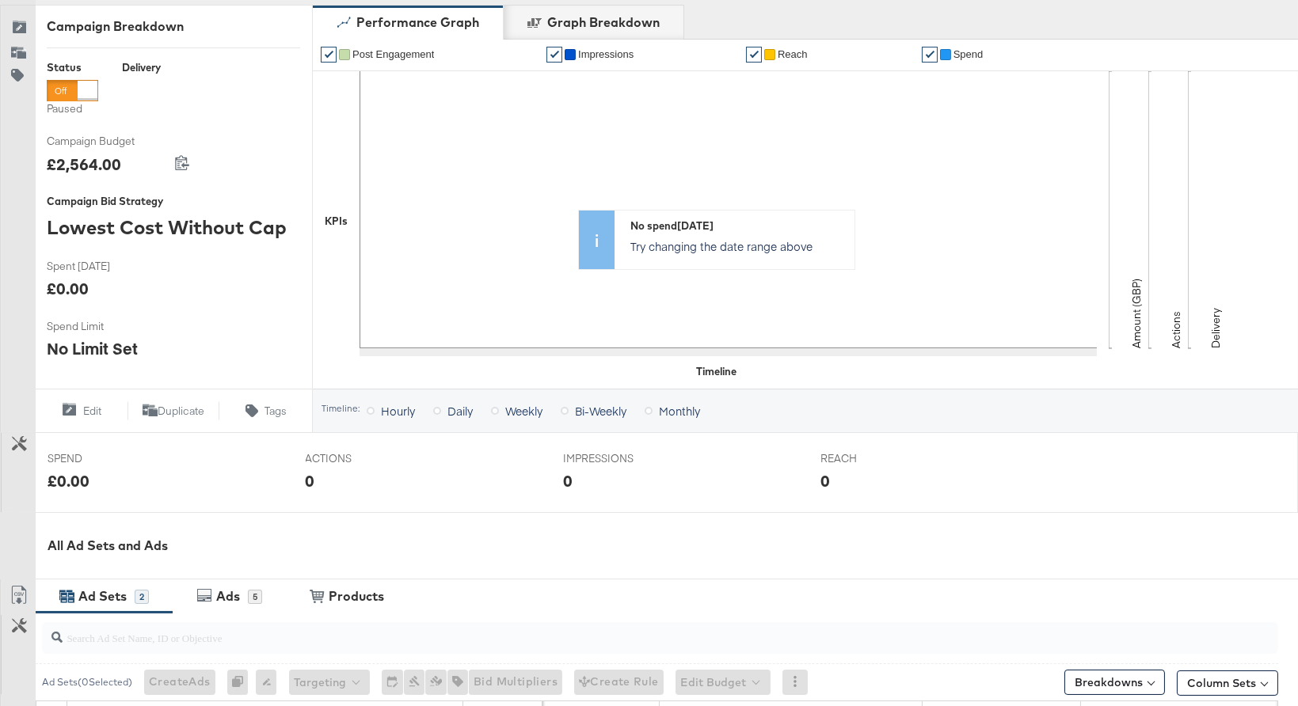
scroll to position [436, 0]
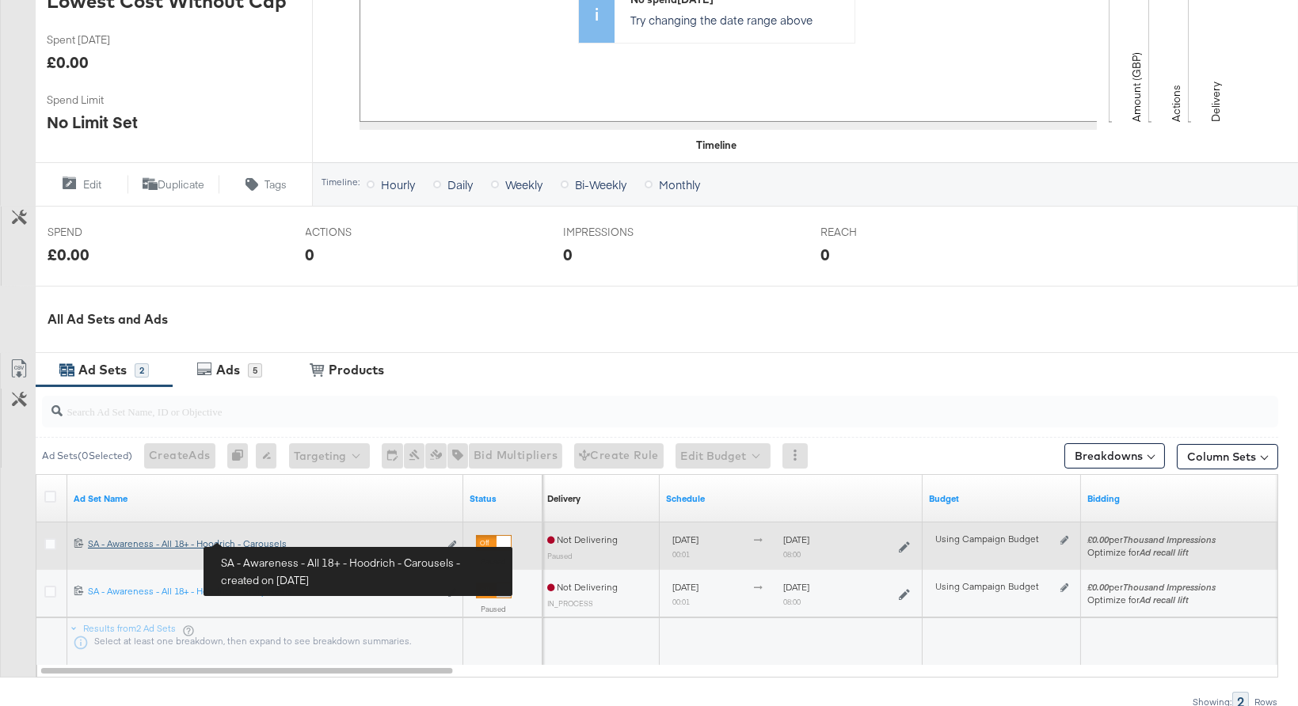
click at [243, 545] on div "SA - Awareness - All 18+ - Hoodrich - Carousels SA - Awareness - All 18+ - Hood…" at bounding box center [263, 544] width 351 height 13
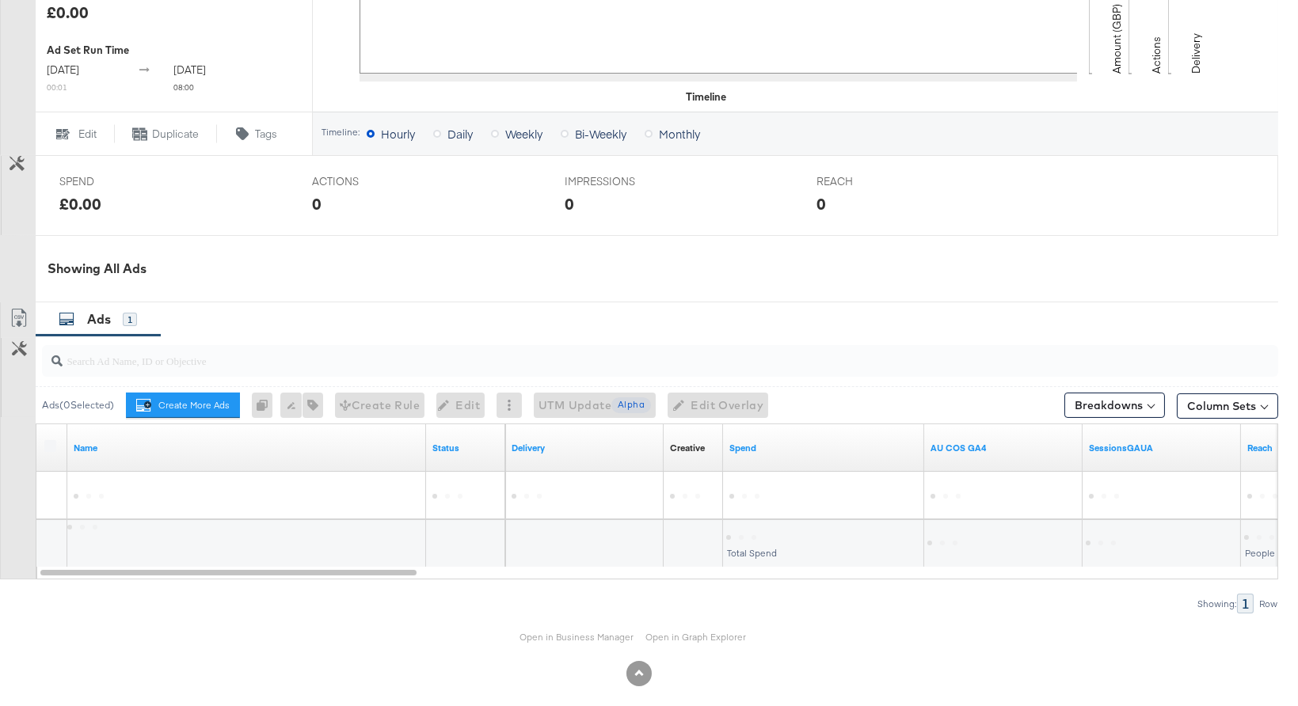
scroll to position [569, 0]
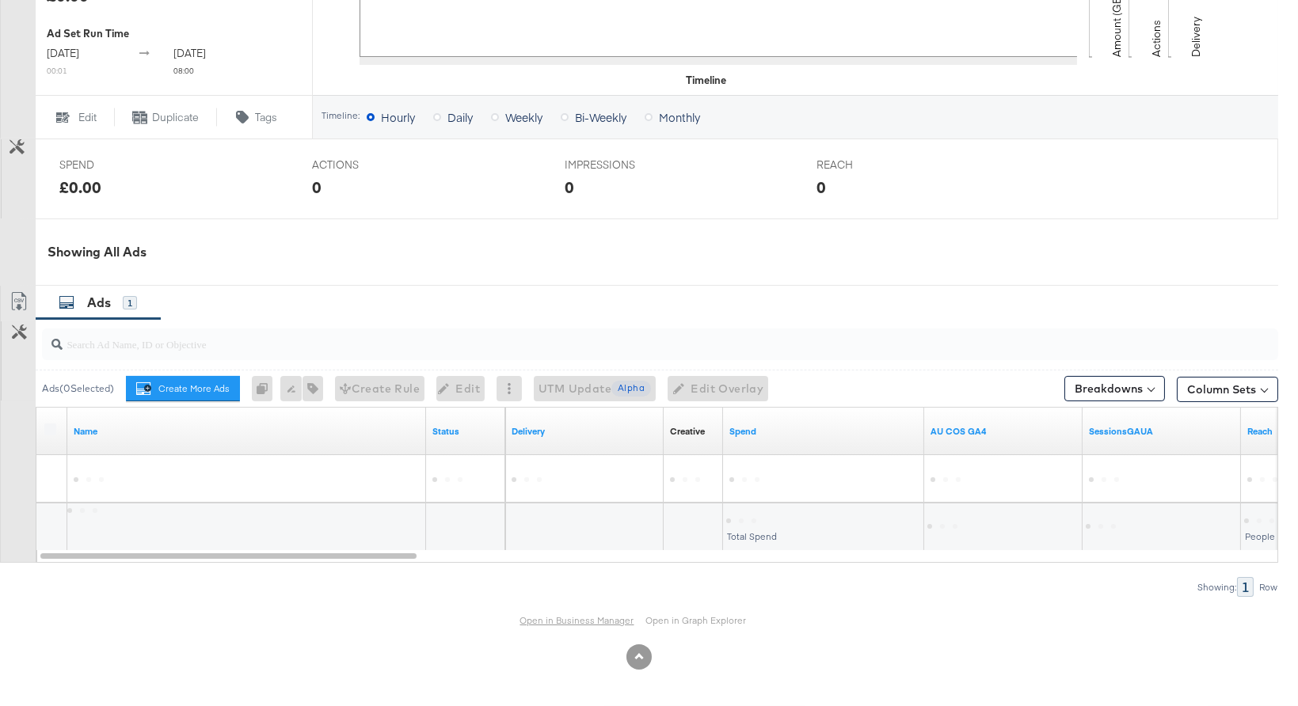
click at [558, 622] on link "Open in Business Manager" at bounding box center [577, 620] width 114 height 13
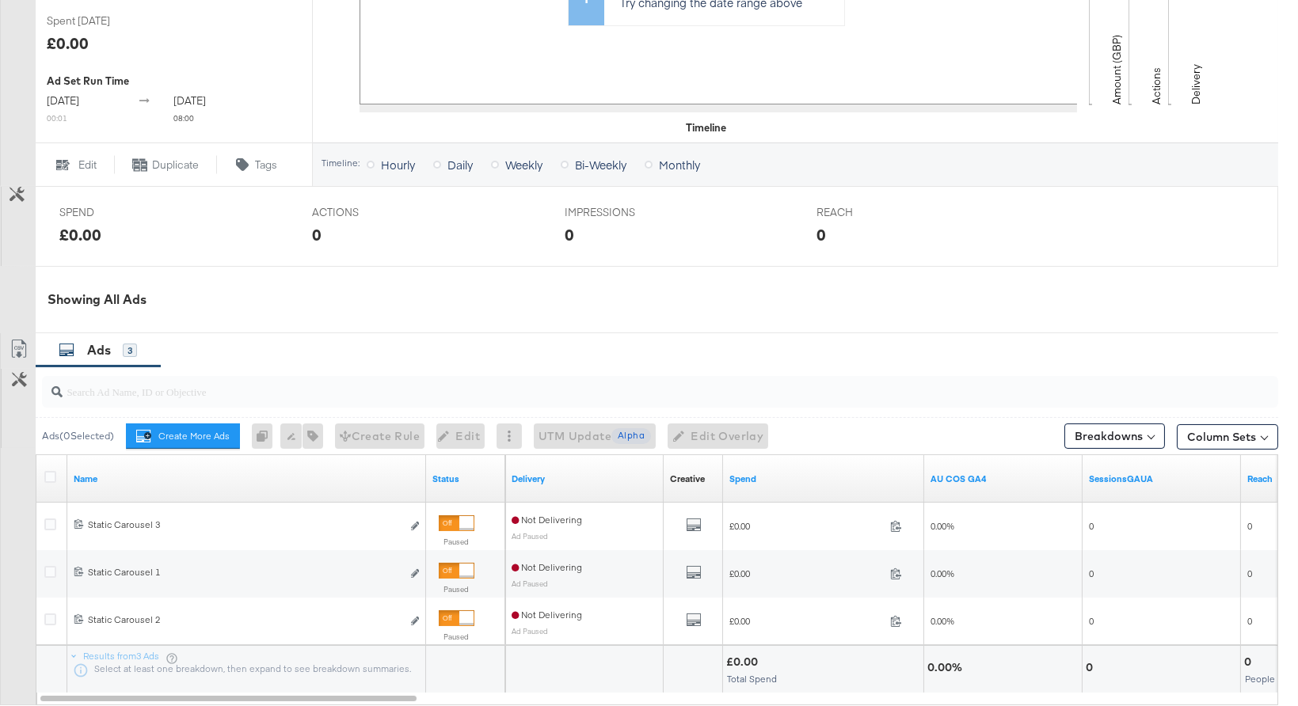
scroll to position [664, 0]
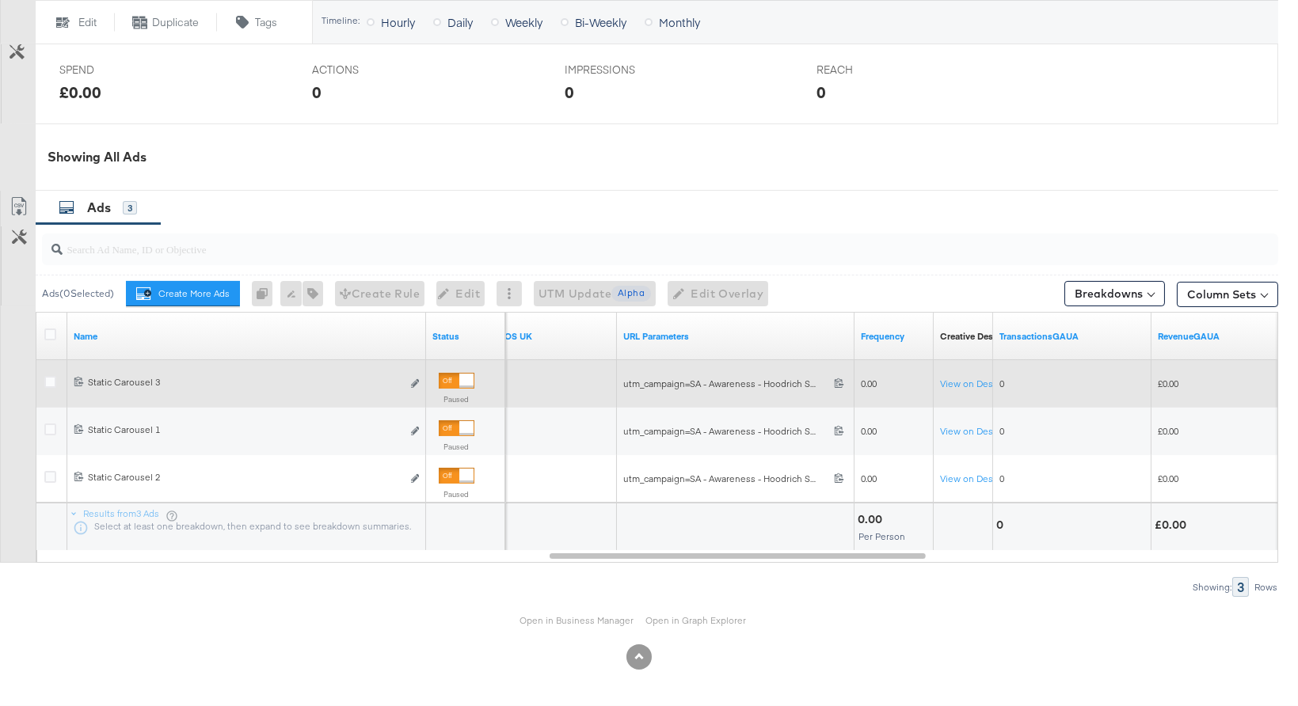
click at [462, 377] on div at bounding box center [466, 381] width 14 height 14
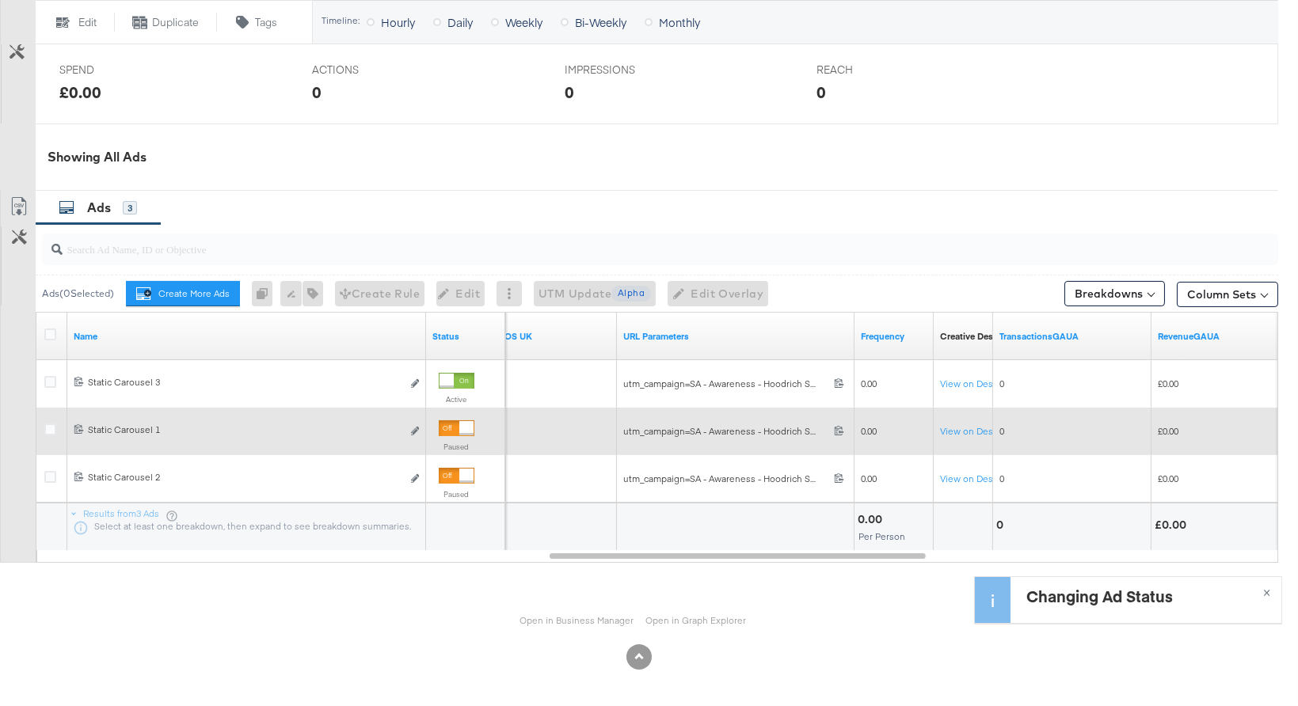
click at [458, 428] on div at bounding box center [457, 428] width 36 height 16
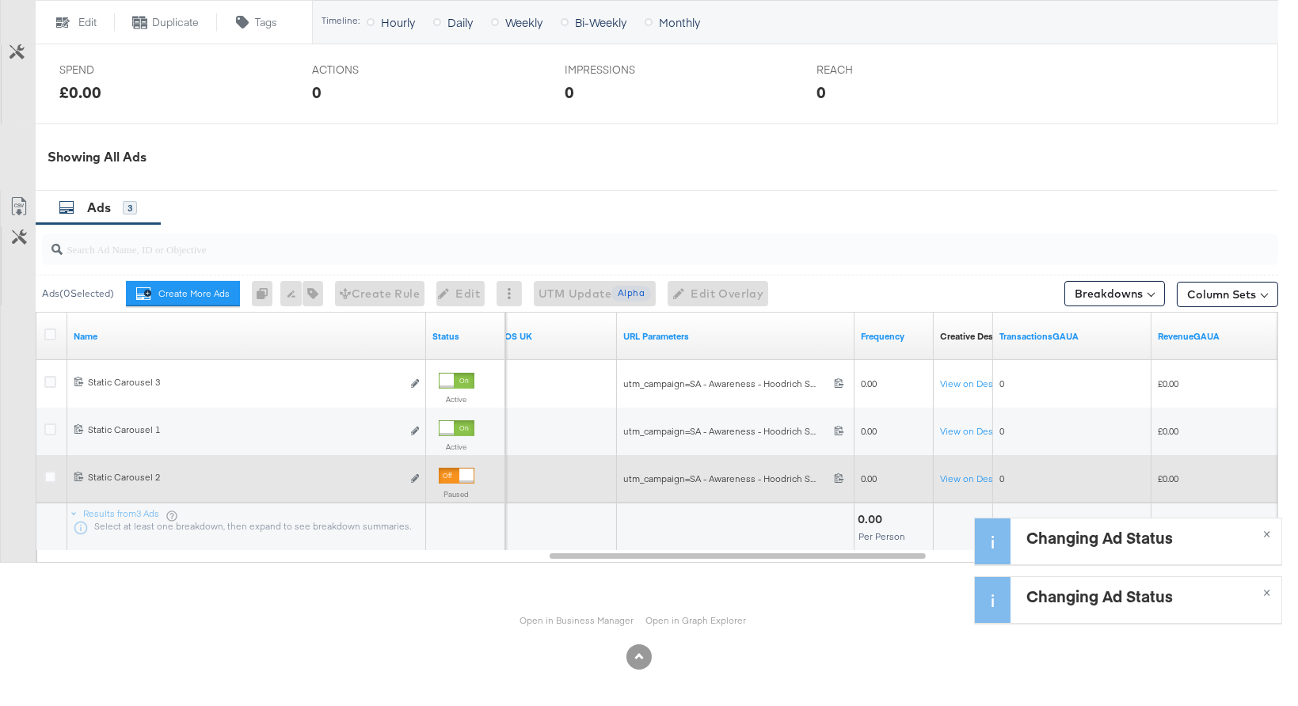
click at [459, 476] on div at bounding box center [466, 476] width 14 height 14
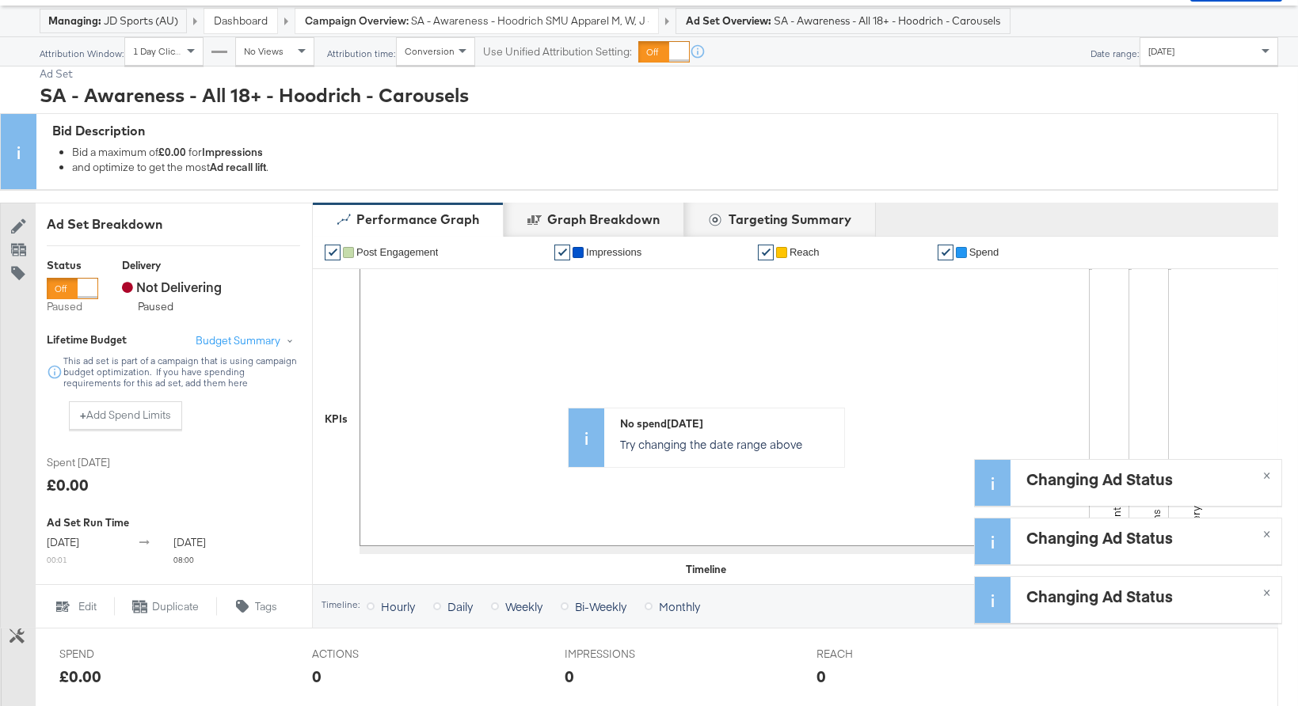
scroll to position [0, 0]
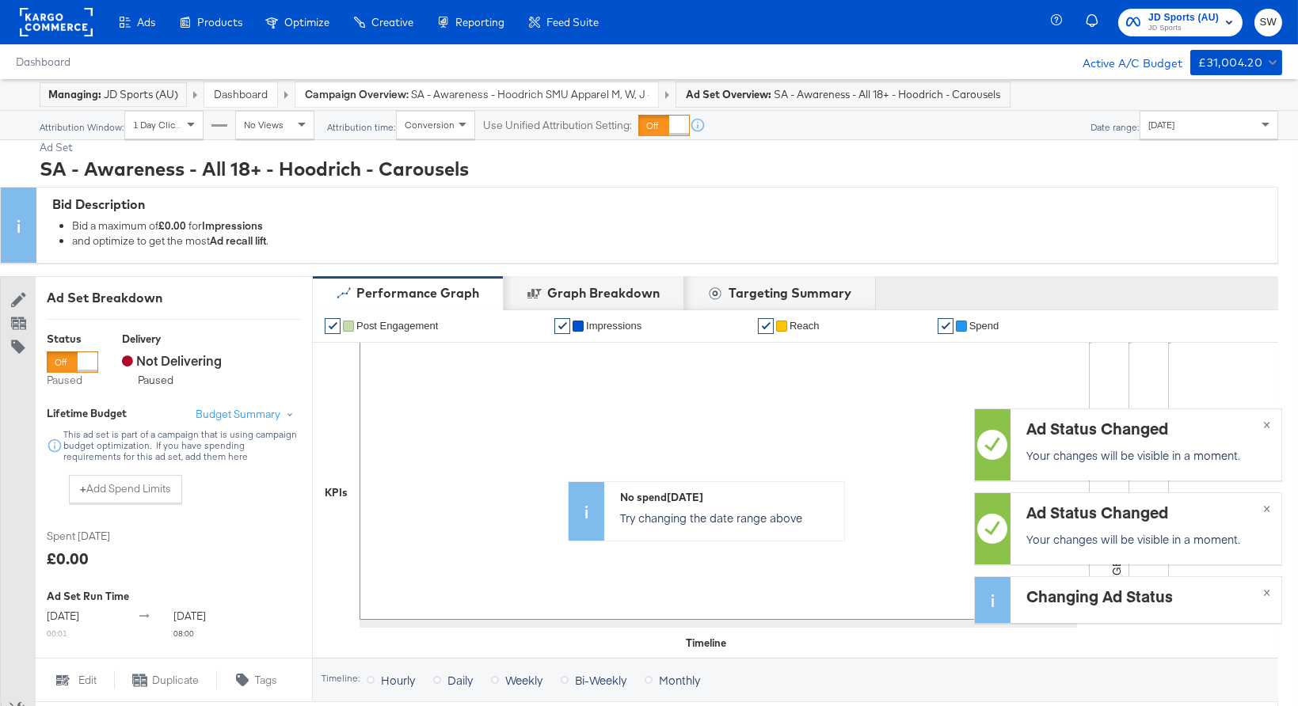
click at [78, 362] on div at bounding box center [88, 362] width 20 height 20
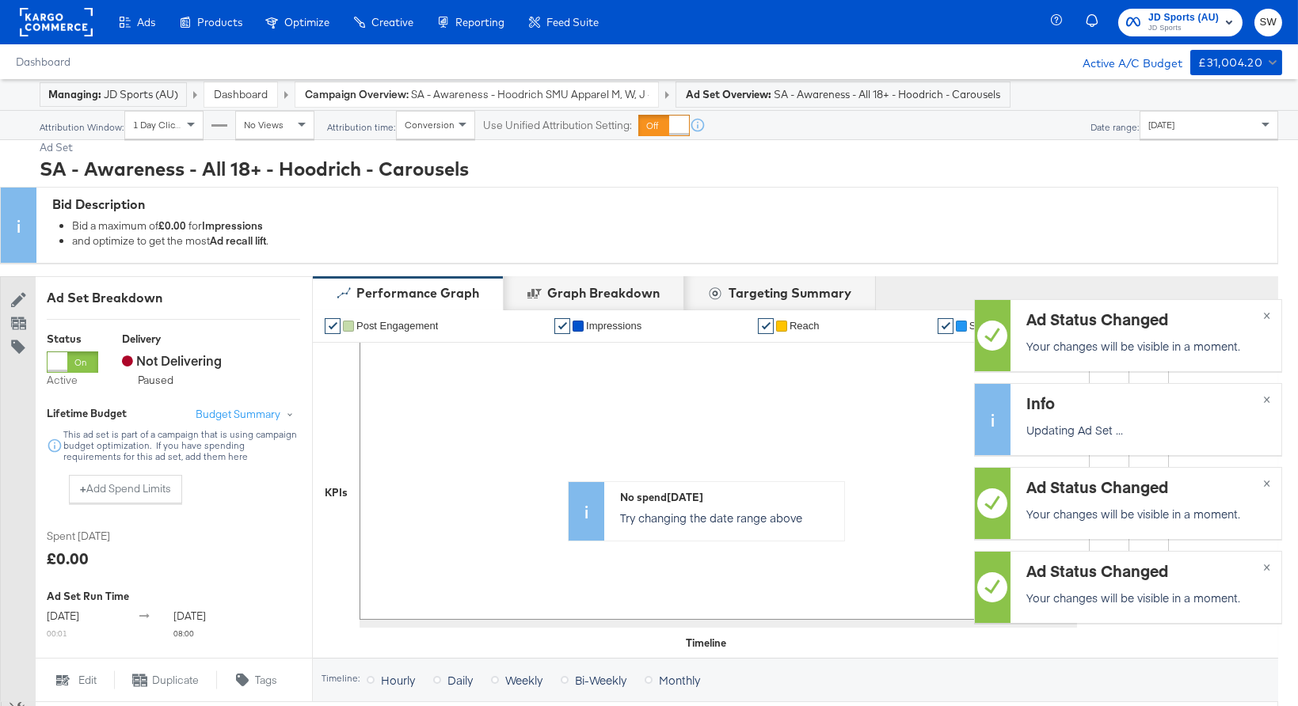
click at [510, 89] on span "SA - Awareness - Hoodrich SMU Apparel M, W, J - (MKG)" at bounding box center [530, 94] width 238 height 15
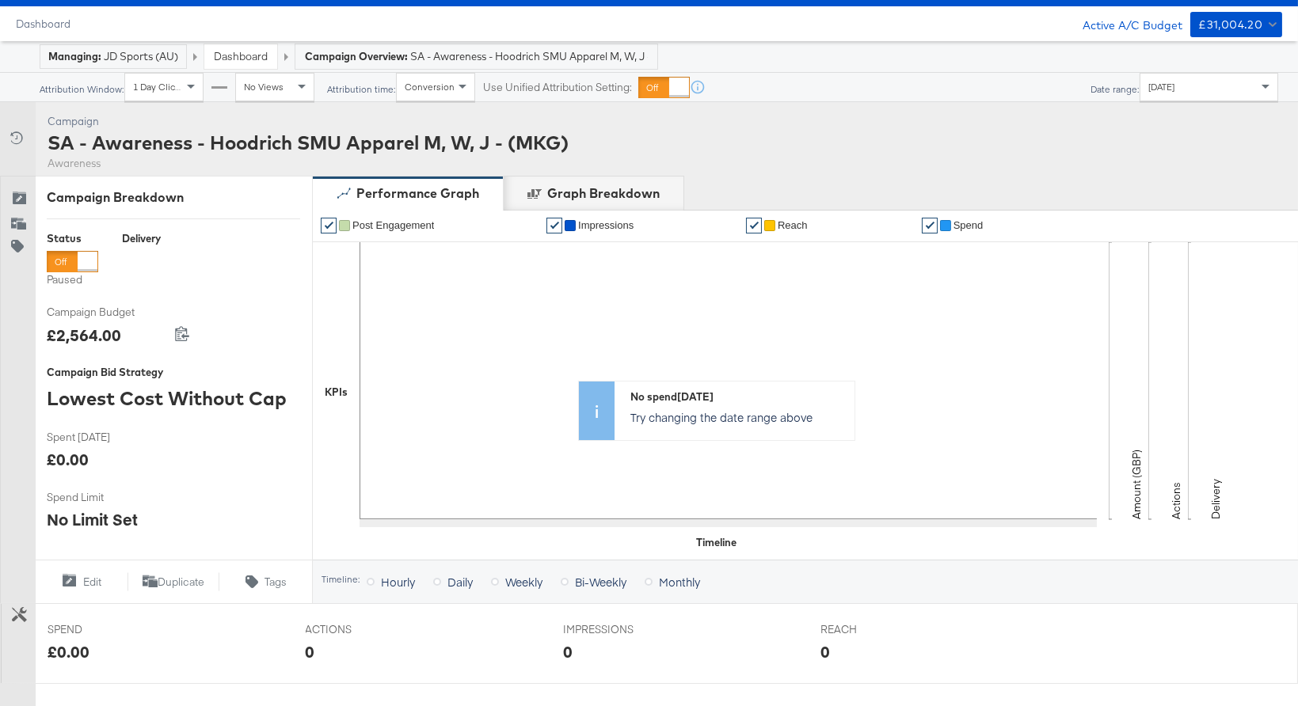
scroll to position [550, 0]
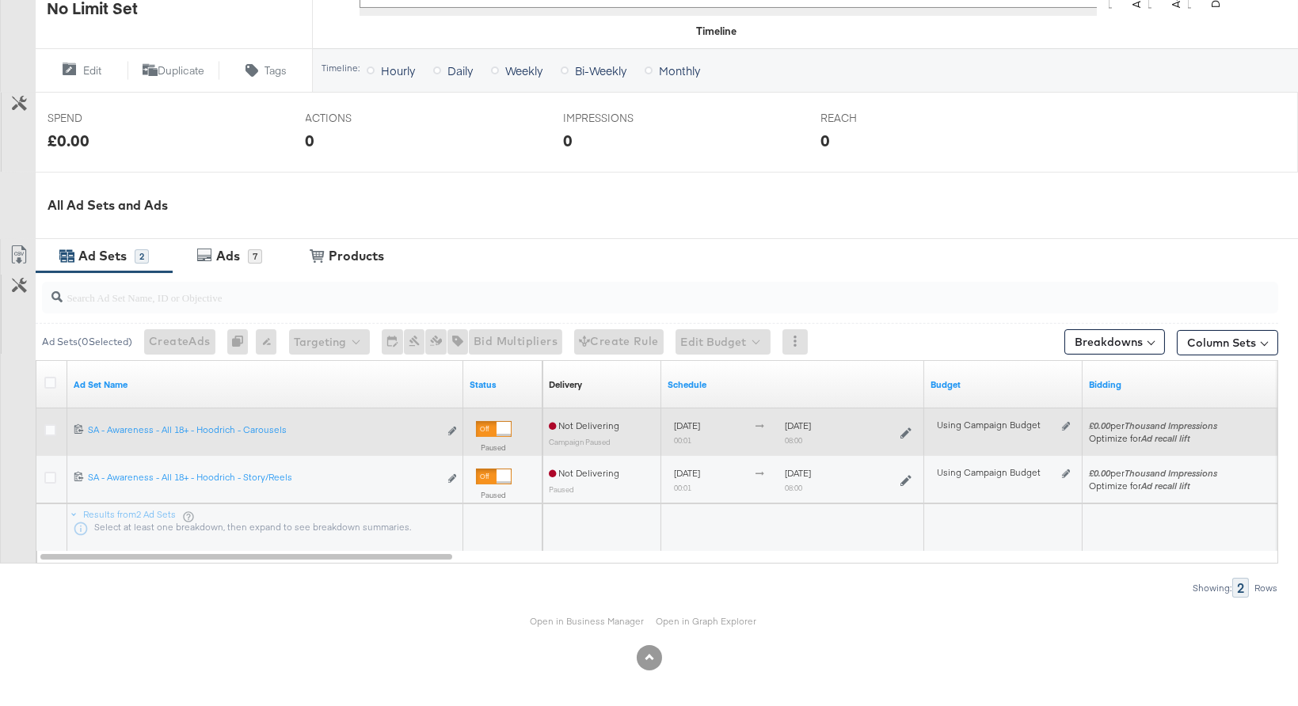
click at [495, 430] on div at bounding box center [494, 429] width 36 height 16
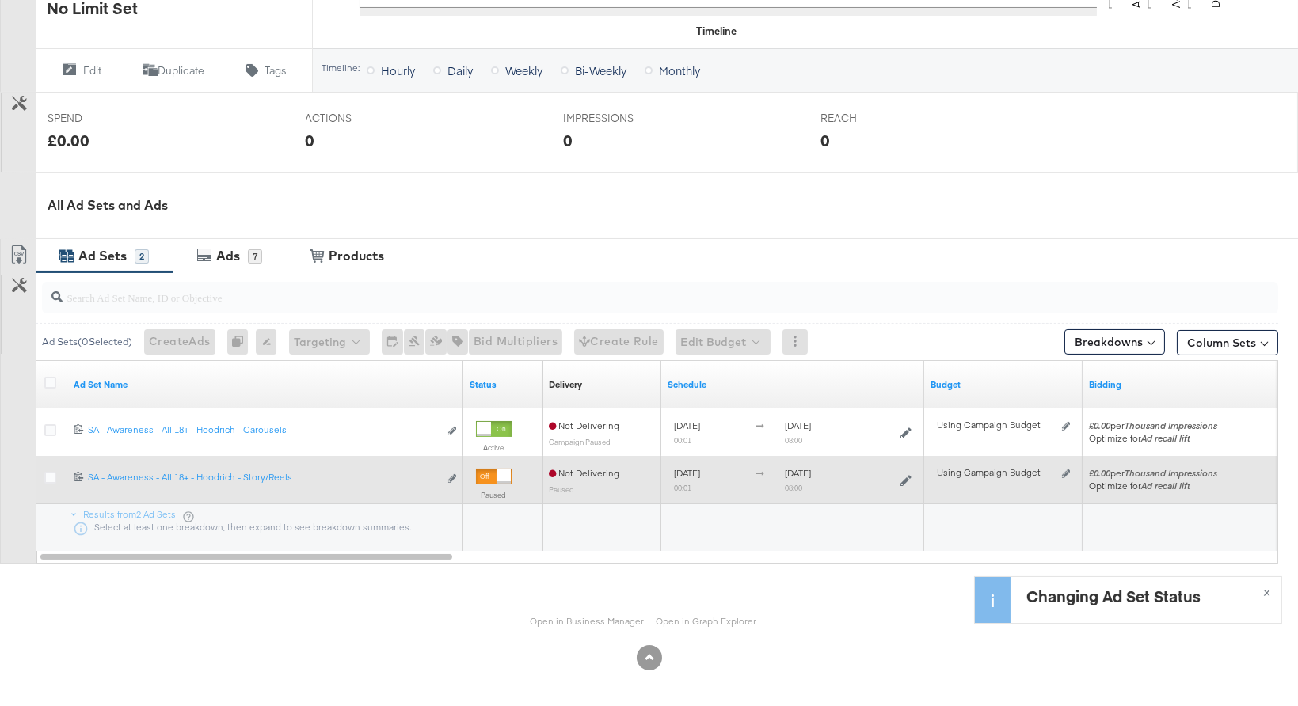
click at [496, 472] on div at bounding box center [503, 477] width 14 height 14
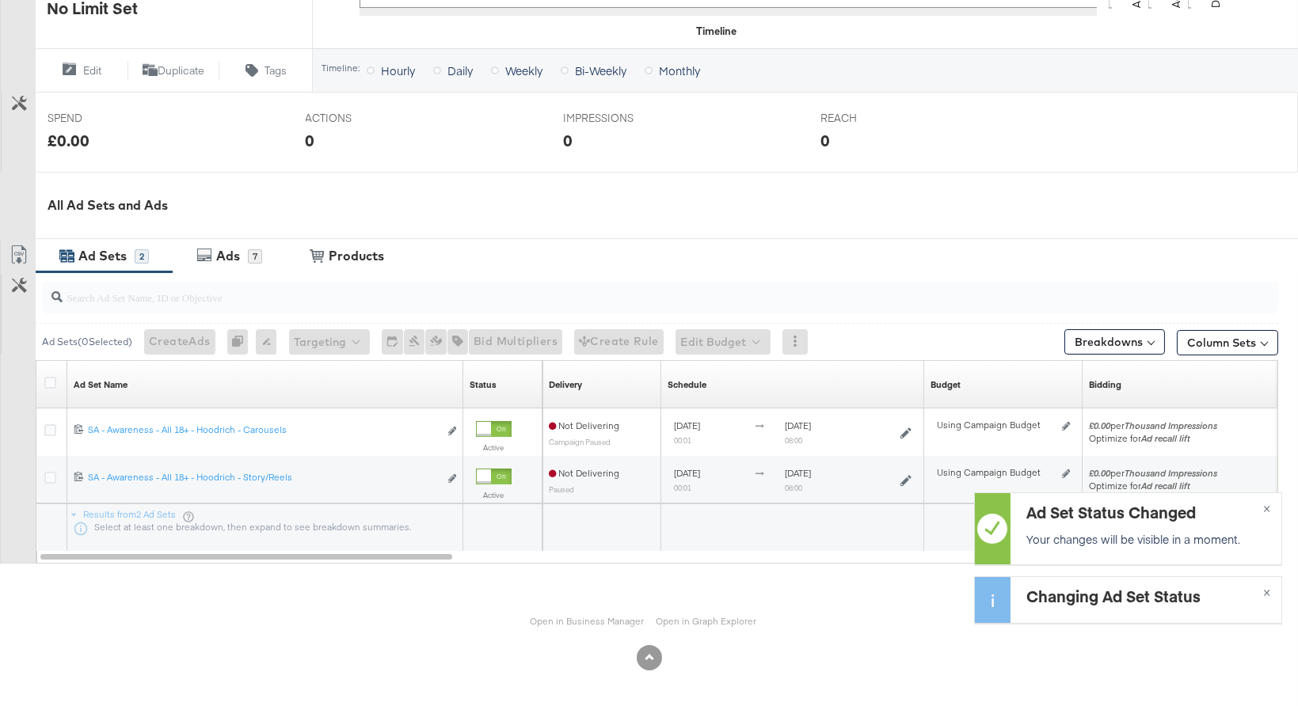
drag, startPoint x: 222, startPoint y: 237, endPoint x: 230, endPoint y: 251, distance: 16.3
click at [223, 238] on div "Campaign Activity Campaign SA - Awareness - Hoodrich SMU Apparel M, W, J - (MKG…" at bounding box center [649, 131] width 1298 height 1081
click at [230, 251] on div "Ads" at bounding box center [228, 256] width 24 height 18
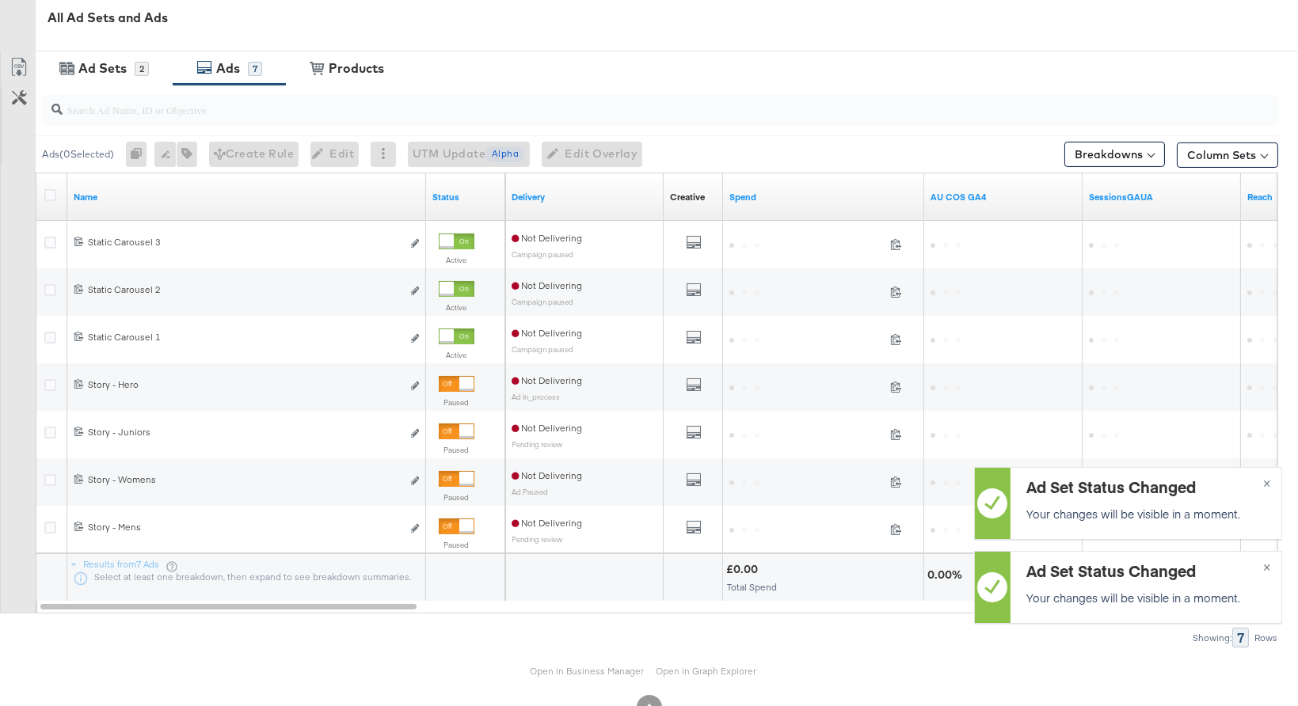
scroll to position [787, 0]
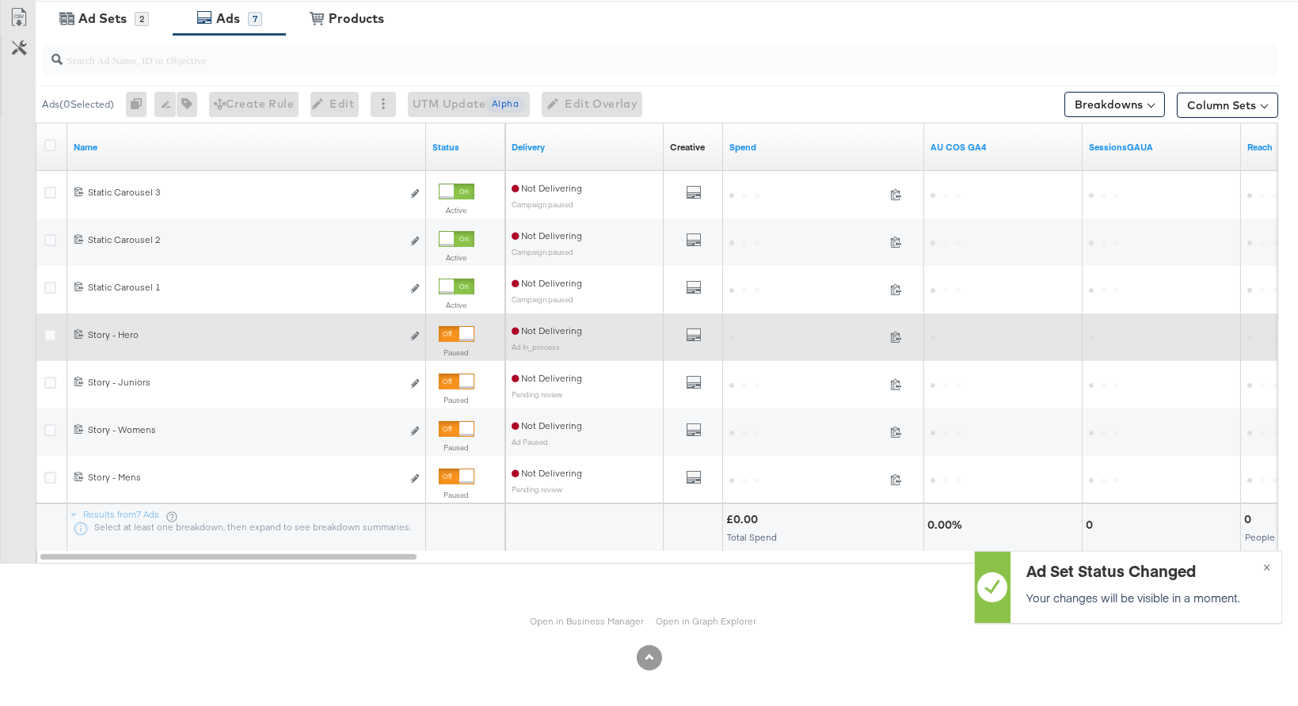
click at [452, 335] on div at bounding box center [457, 334] width 36 height 16
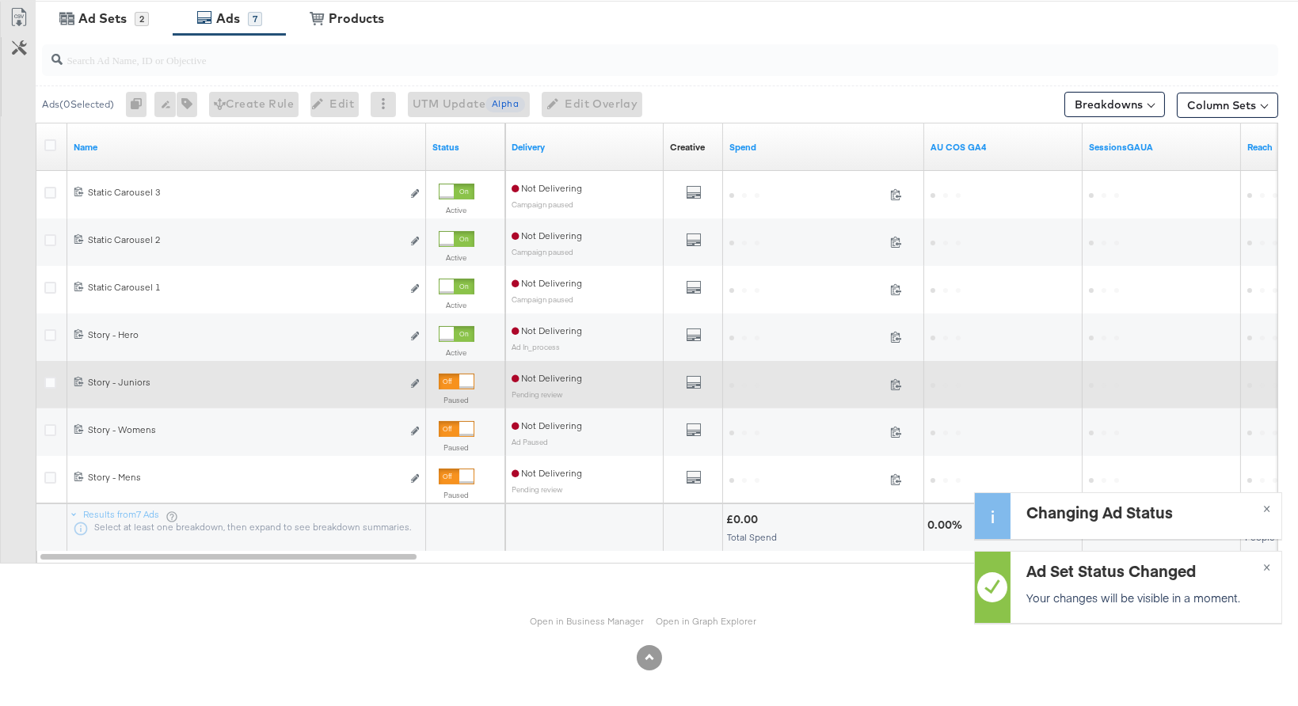
click at [451, 374] on div at bounding box center [457, 382] width 36 height 16
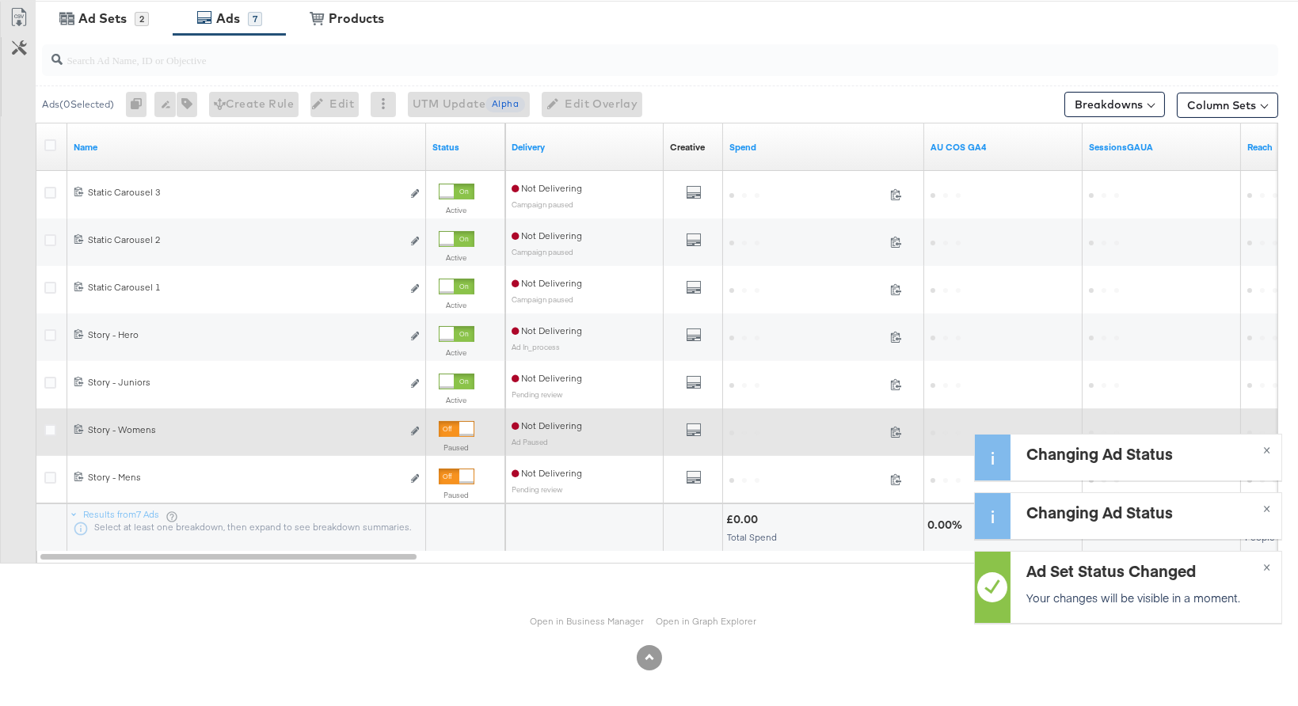
click at [459, 428] on div at bounding box center [466, 429] width 14 height 14
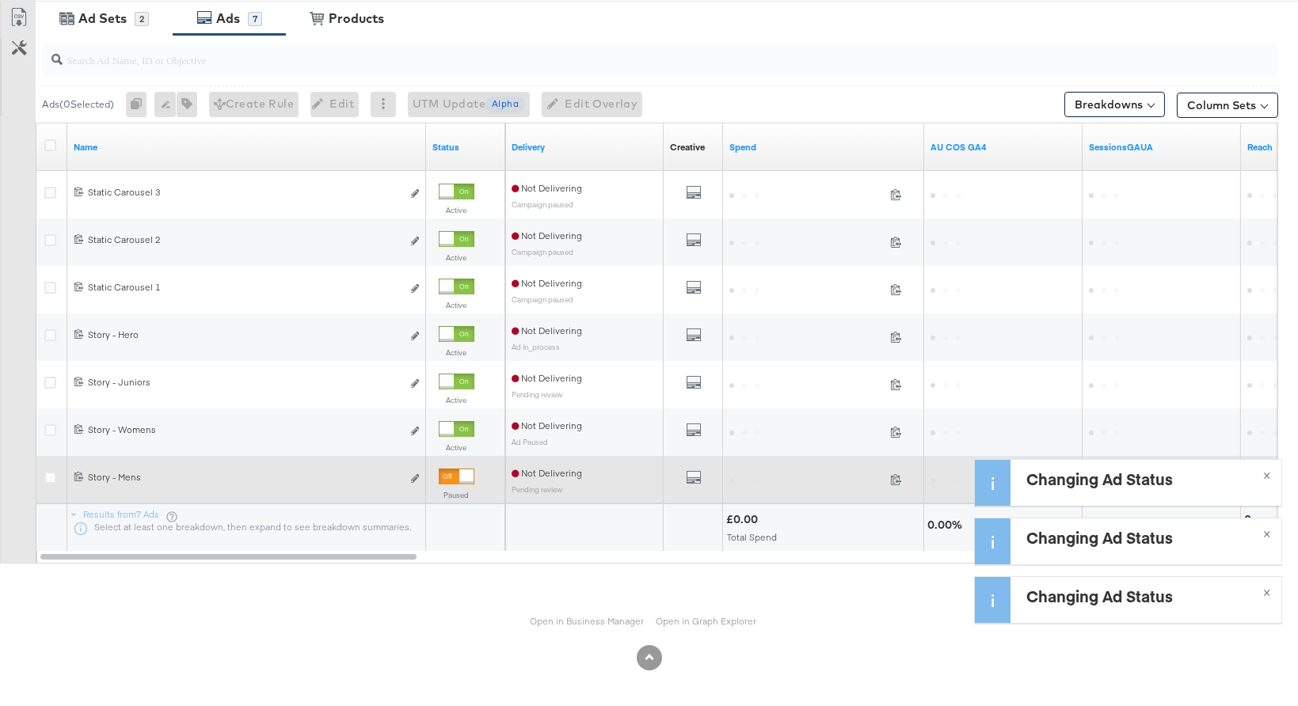
click at [458, 474] on div at bounding box center [457, 477] width 36 height 16
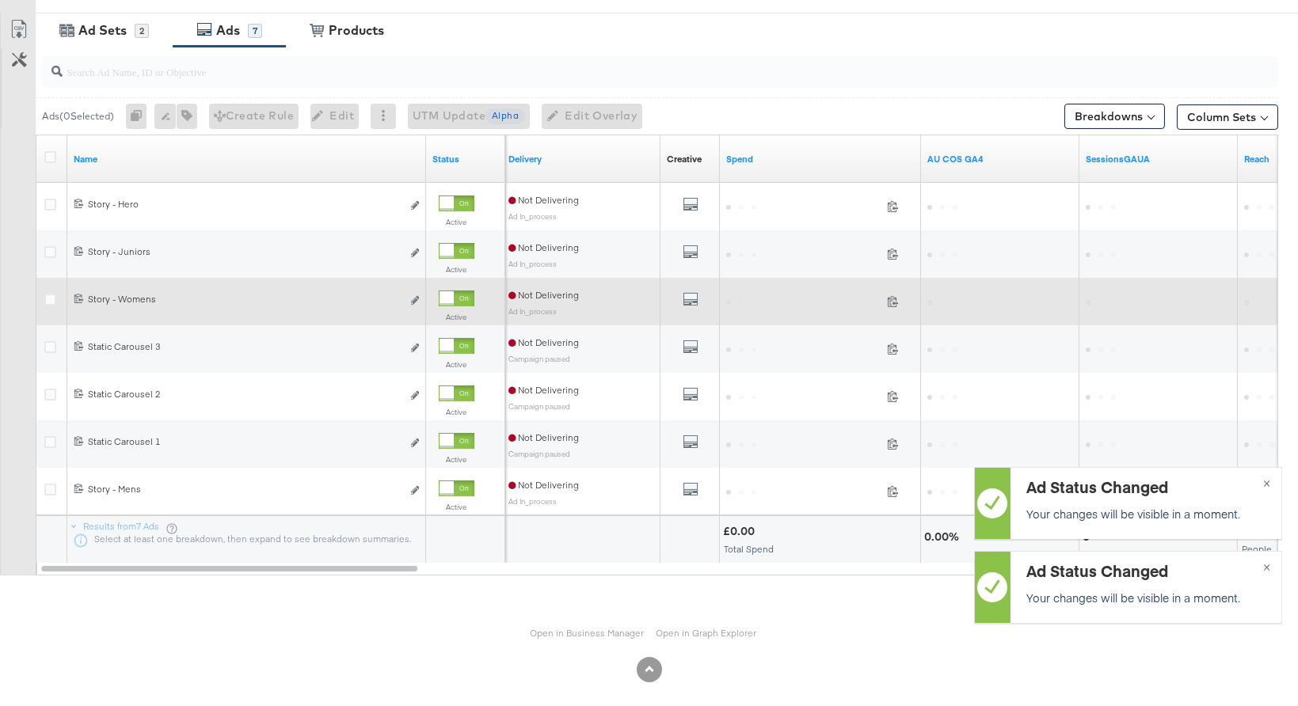
scroll to position [768, 0]
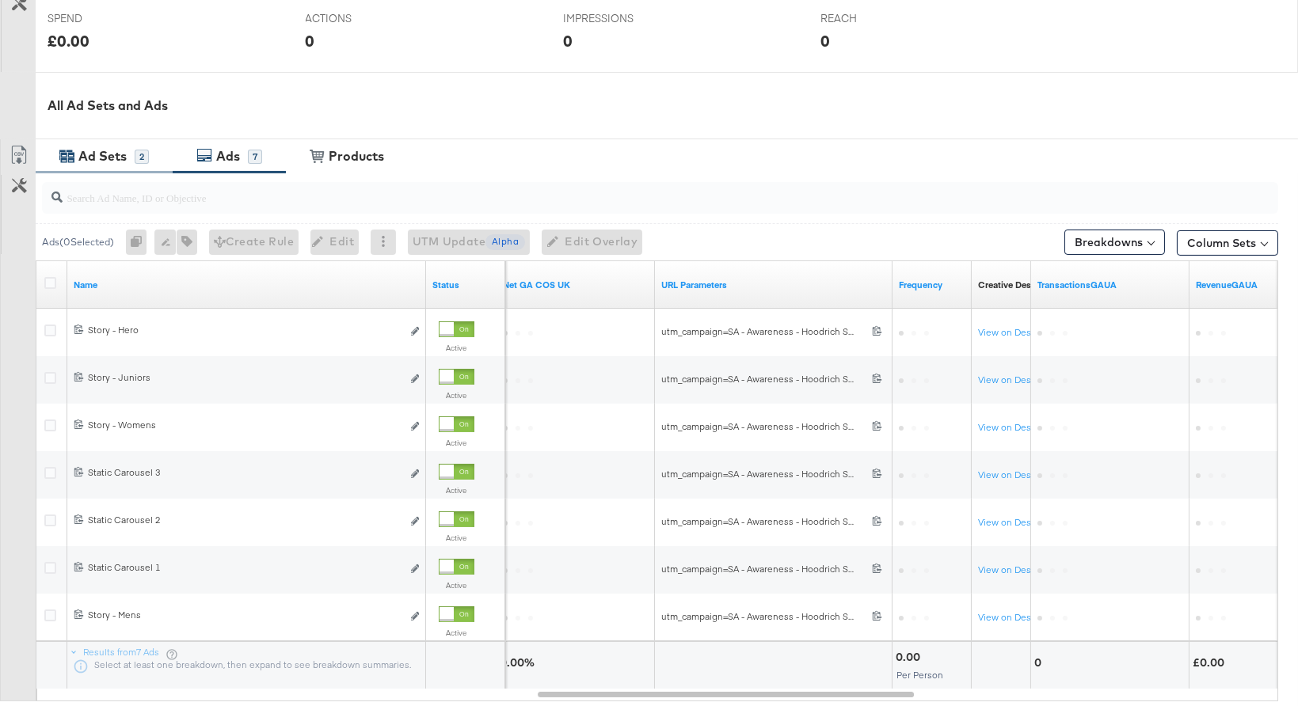
click at [122, 152] on div "Ad Sets" at bounding box center [102, 156] width 48 height 18
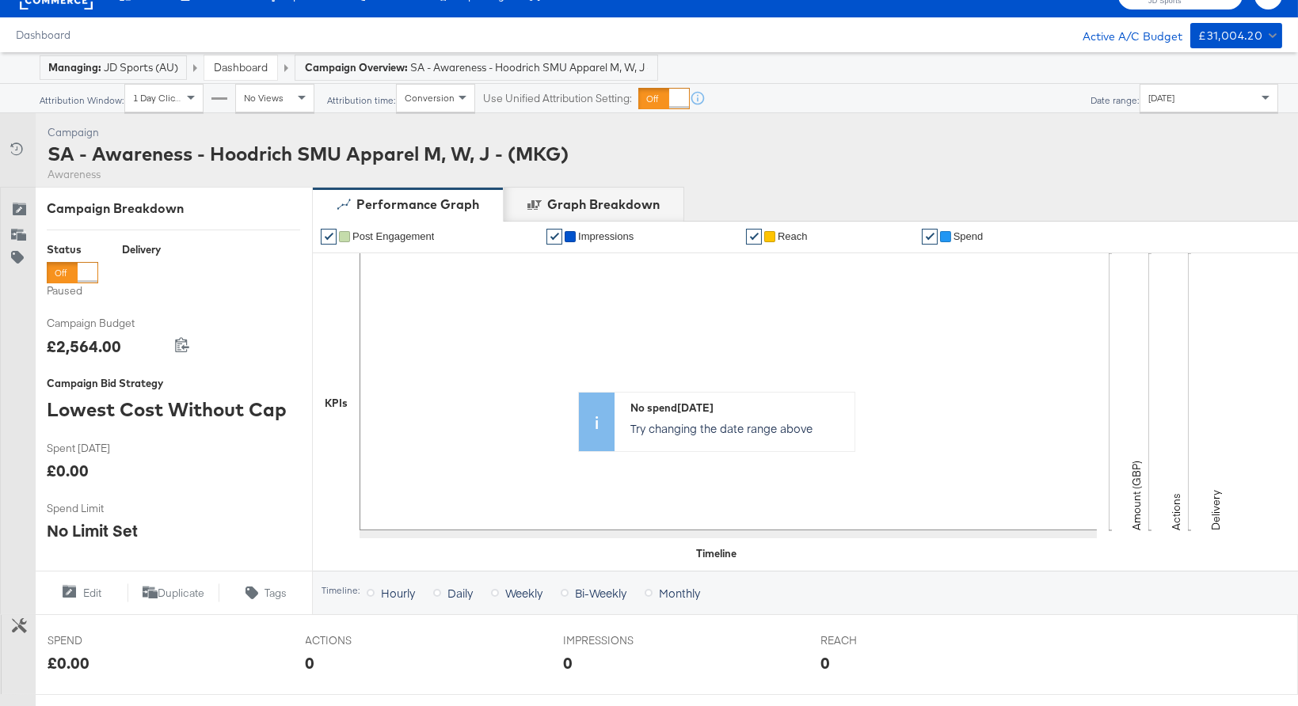
scroll to position [10, 0]
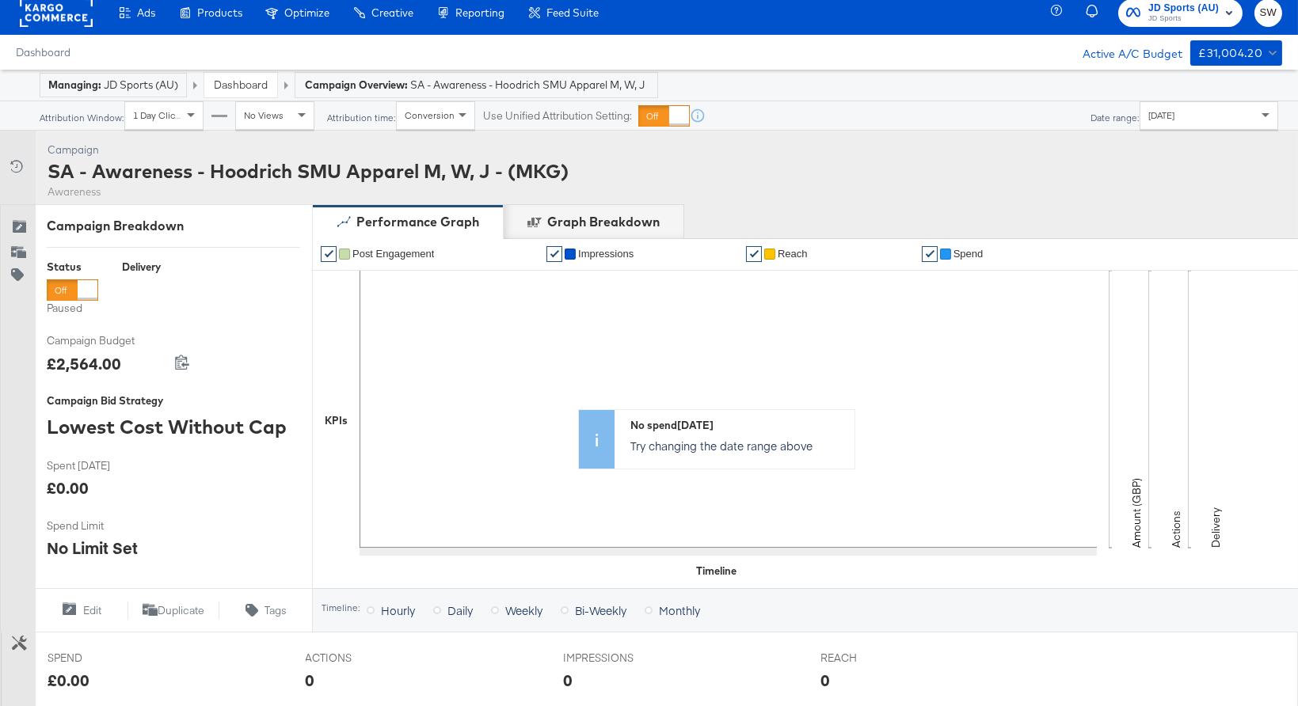
drag, startPoint x: 82, startPoint y: 293, endPoint x: 35, endPoint y: 249, distance: 64.4
click at [81, 292] on div at bounding box center [88, 290] width 20 height 20
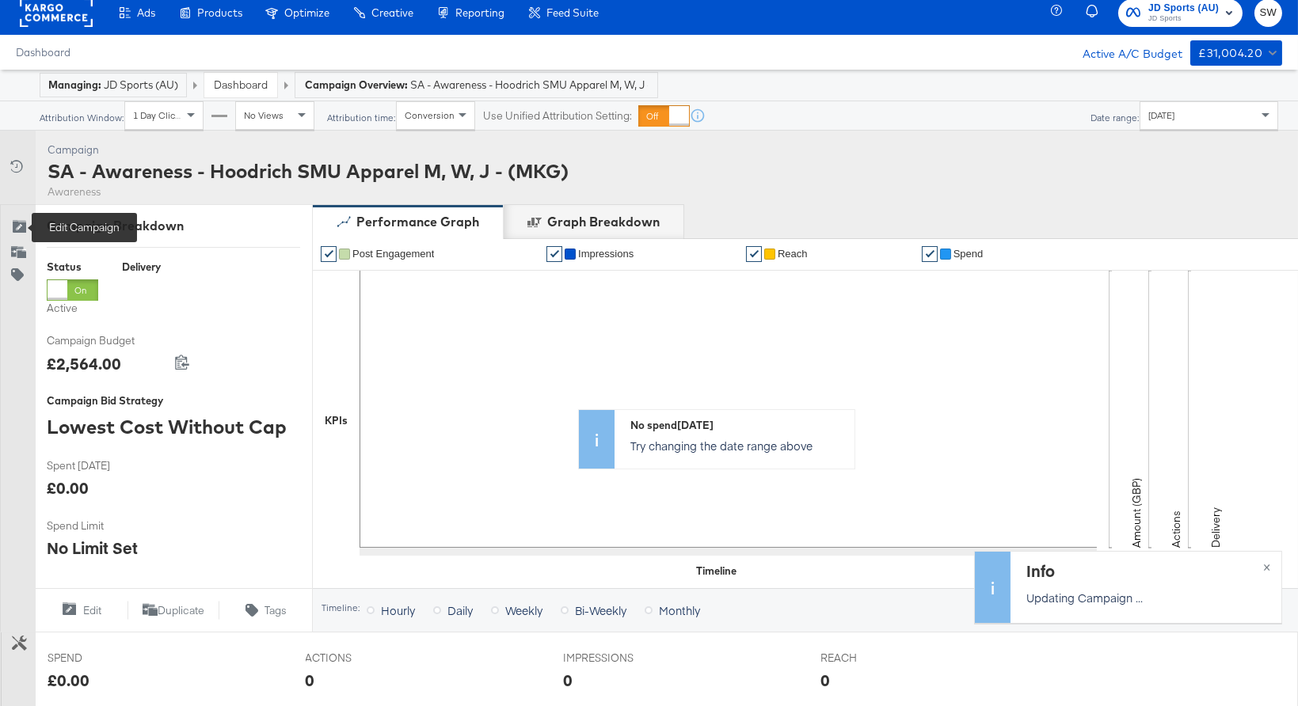
click at [17, 223] on icon at bounding box center [19, 228] width 16 height 16
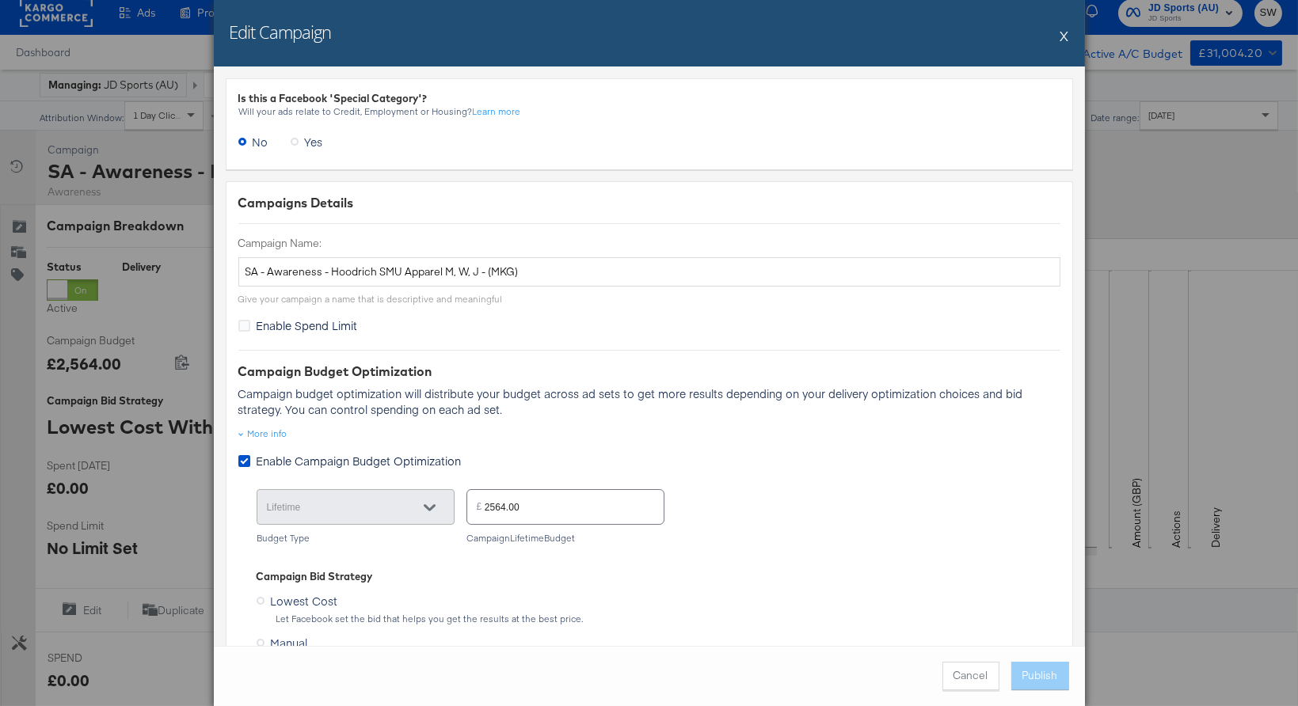
click at [1067, 36] on button "X" at bounding box center [1064, 36] width 9 height 32
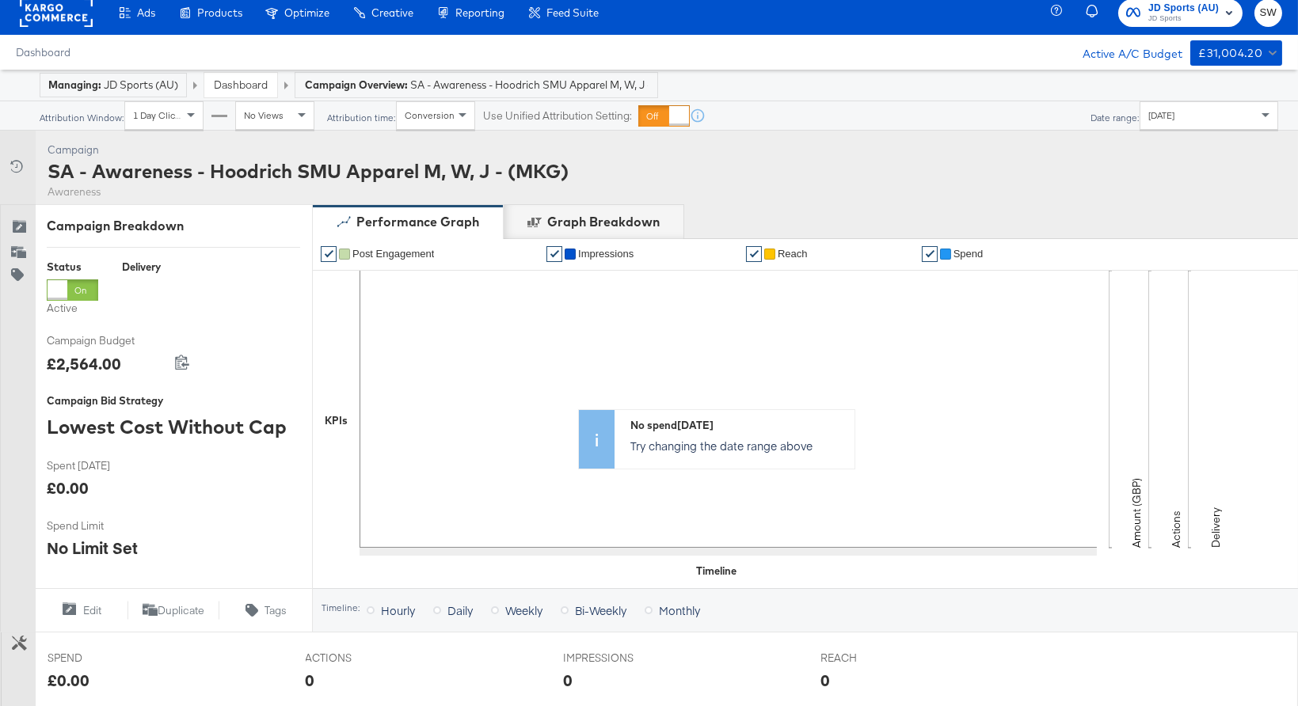
click at [232, 82] on link "Dashboard" at bounding box center [241, 85] width 54 height 14
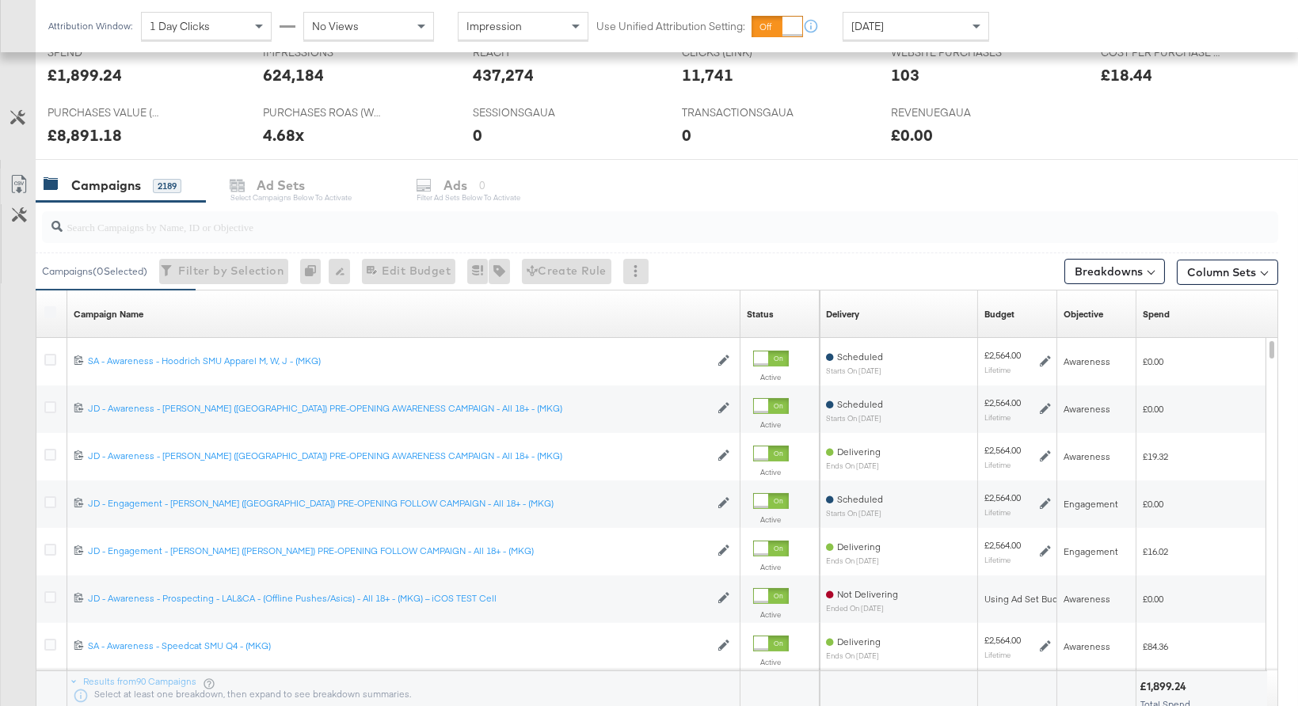
scroll to position [692, 0]
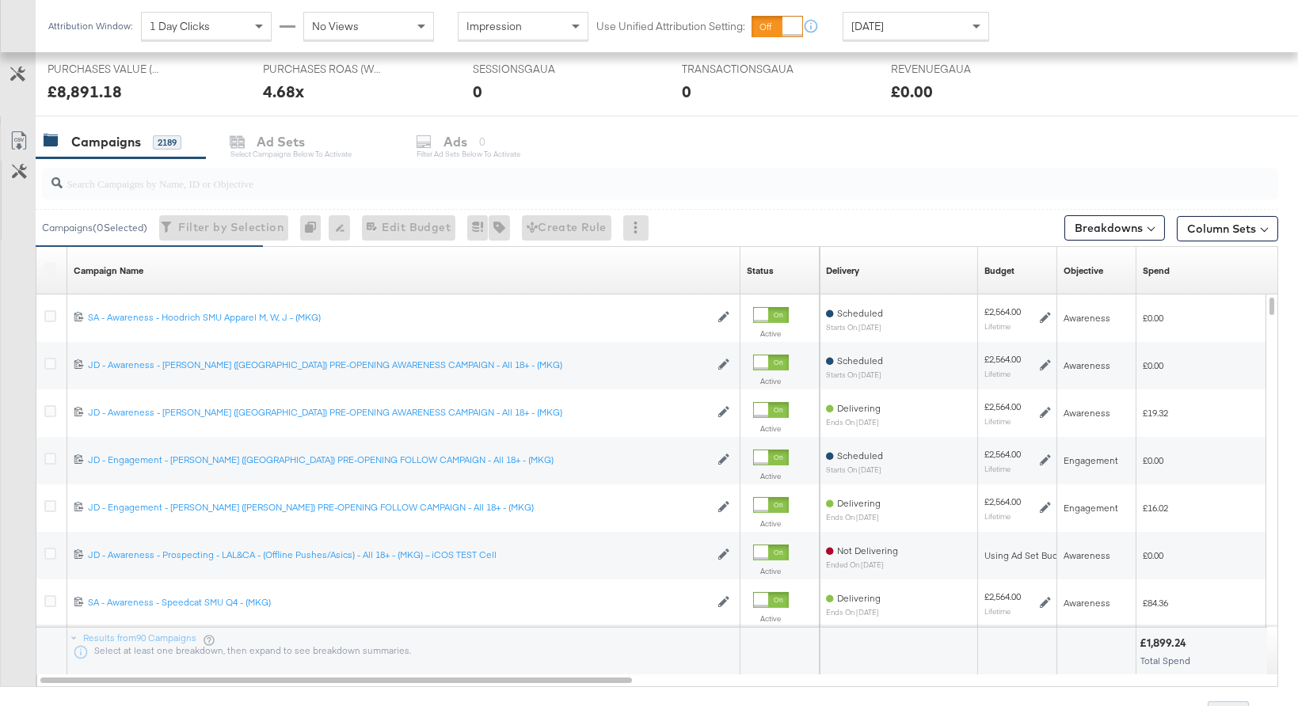
click at [420, 175] on input "search" at bounding box center [615, 177] width 1104 height 31
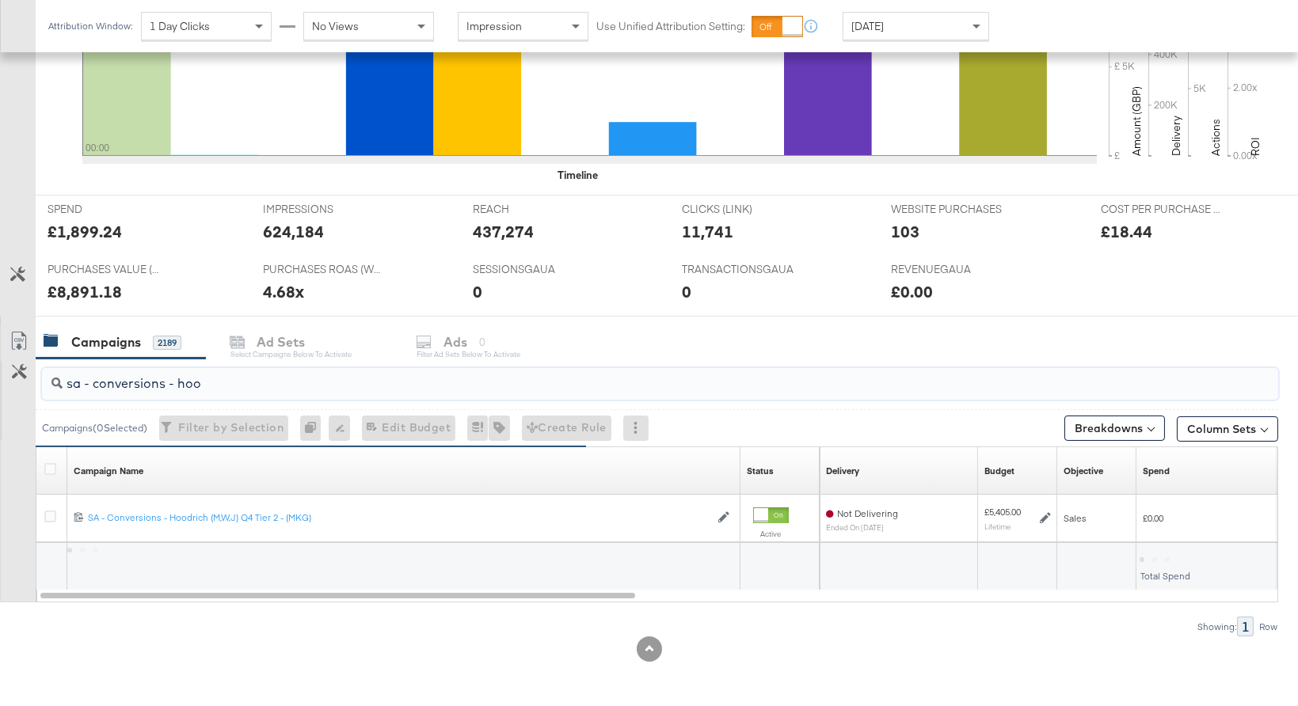
scroll to position [491, 0]
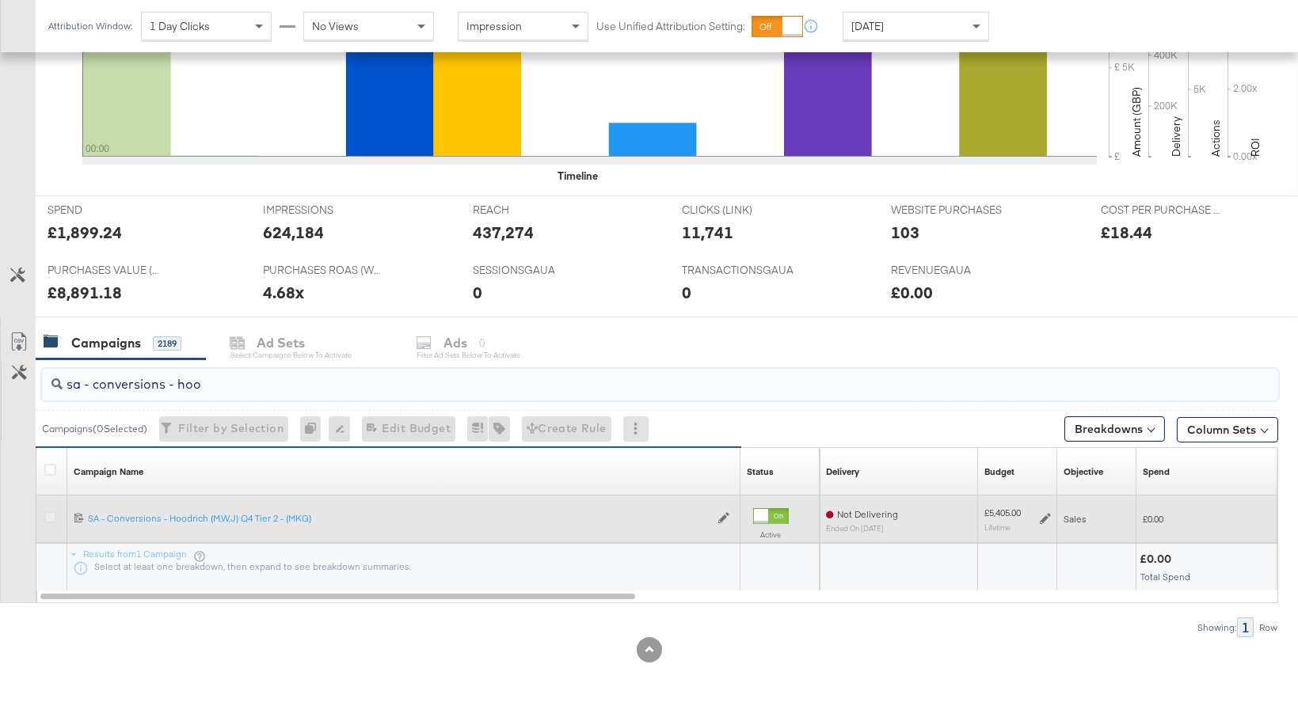
type input "sa - conversions - hoo"
click at [50, 517] on icon at bounding box center [50, 518] width 12 height 12
click at [0, 0] on input "checkbox" at bounding box center [0, 0] width 0 height 0
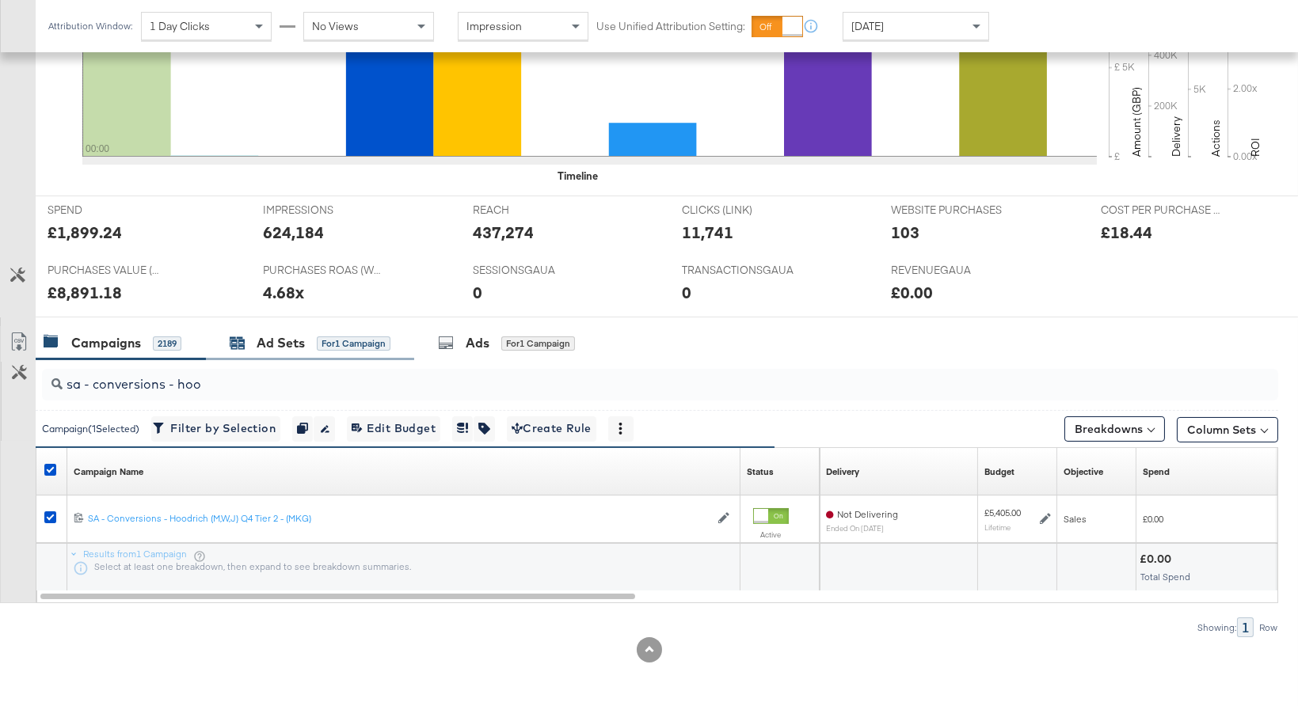
click at [314, 348] on div "Ad Sets for 1 Campaign" at bounding box center [310, 343] width 161 height 18
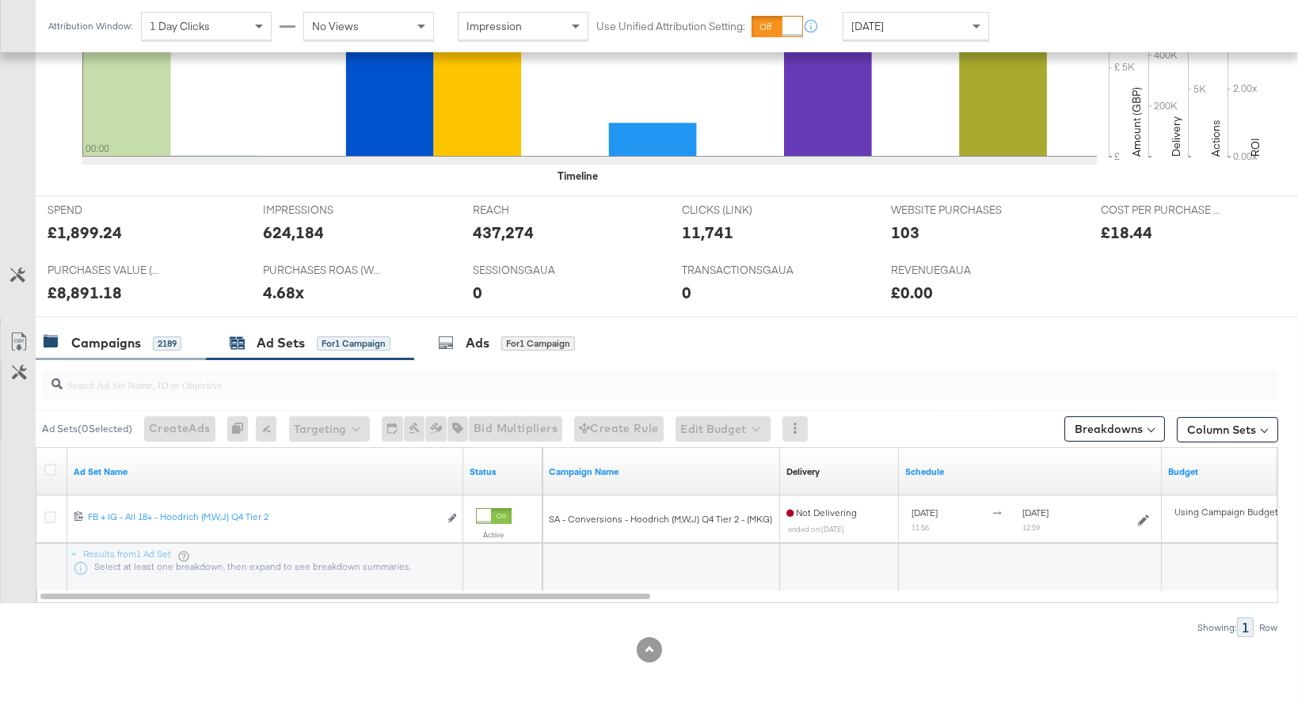
click at [146, 340] on div "Campaigns 2189" at bounding box center [113, 343] width 138 height 18
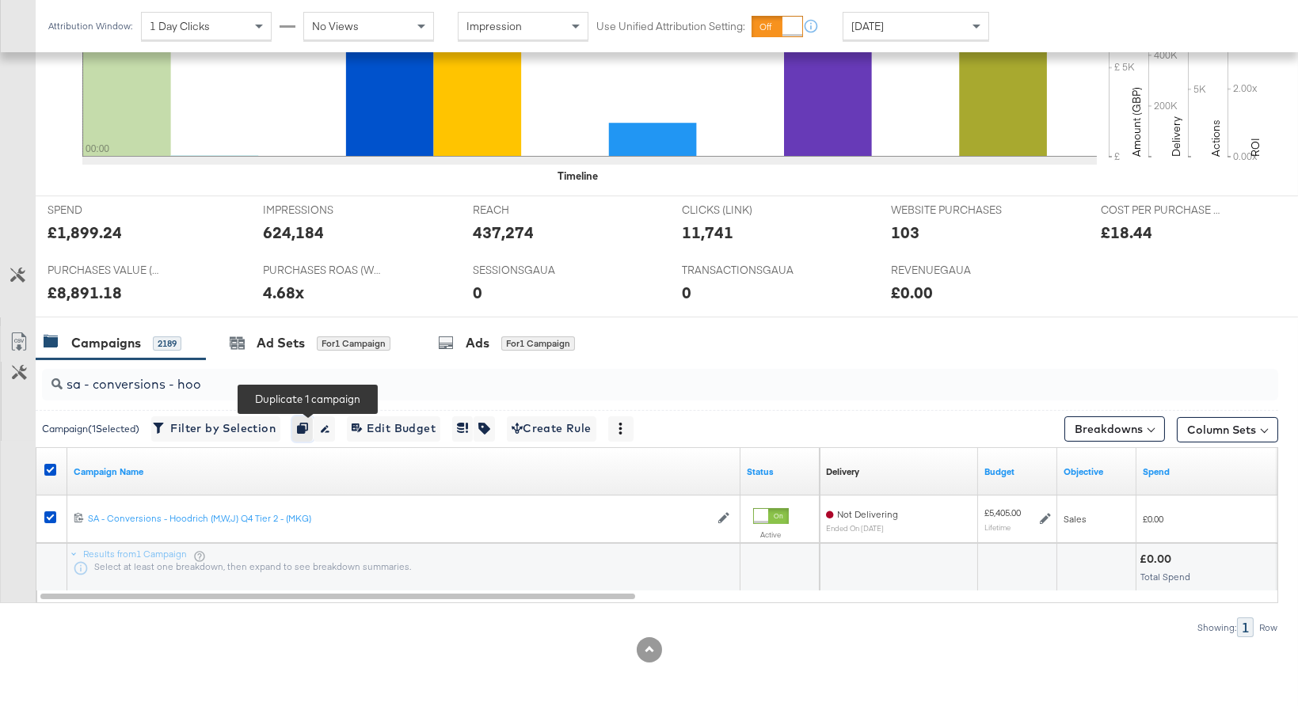
click at [308, 428] on icon "button" at bounding box center [302, 428] width 11 height 11
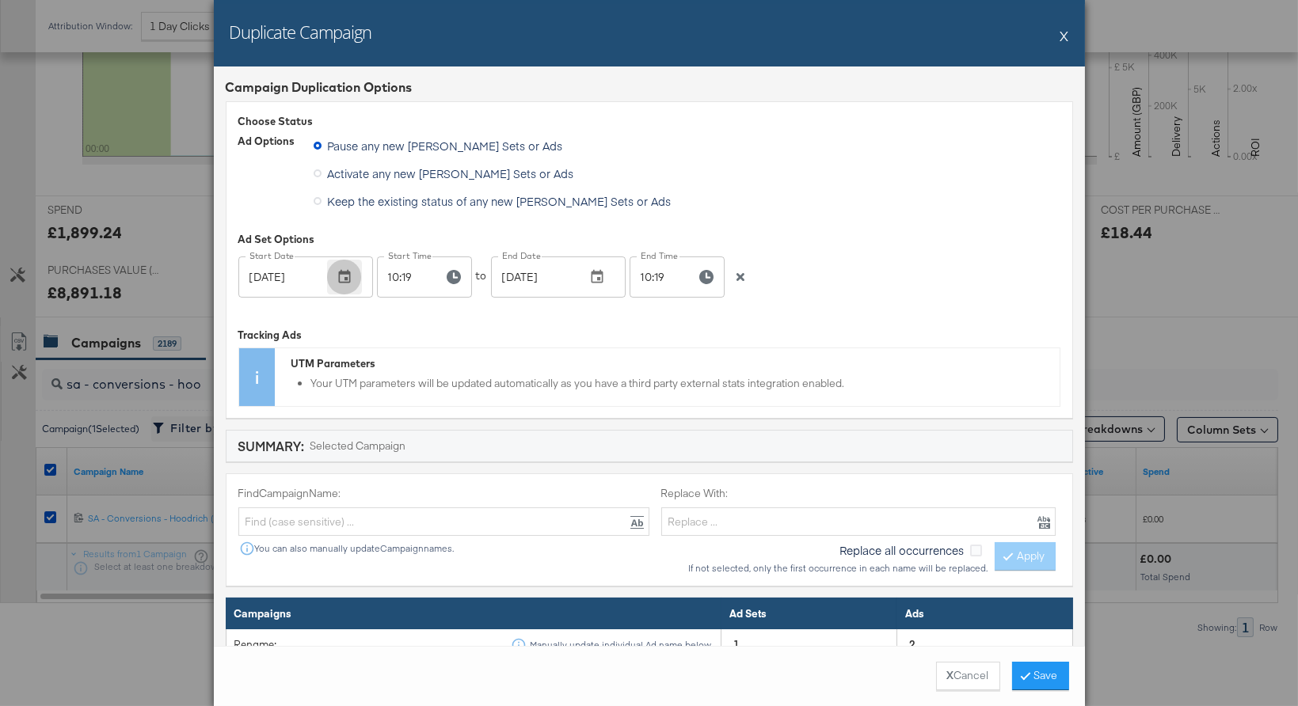
click at [337, 269] on icon "button" at bounding box center [345, 277] width 16 height 16
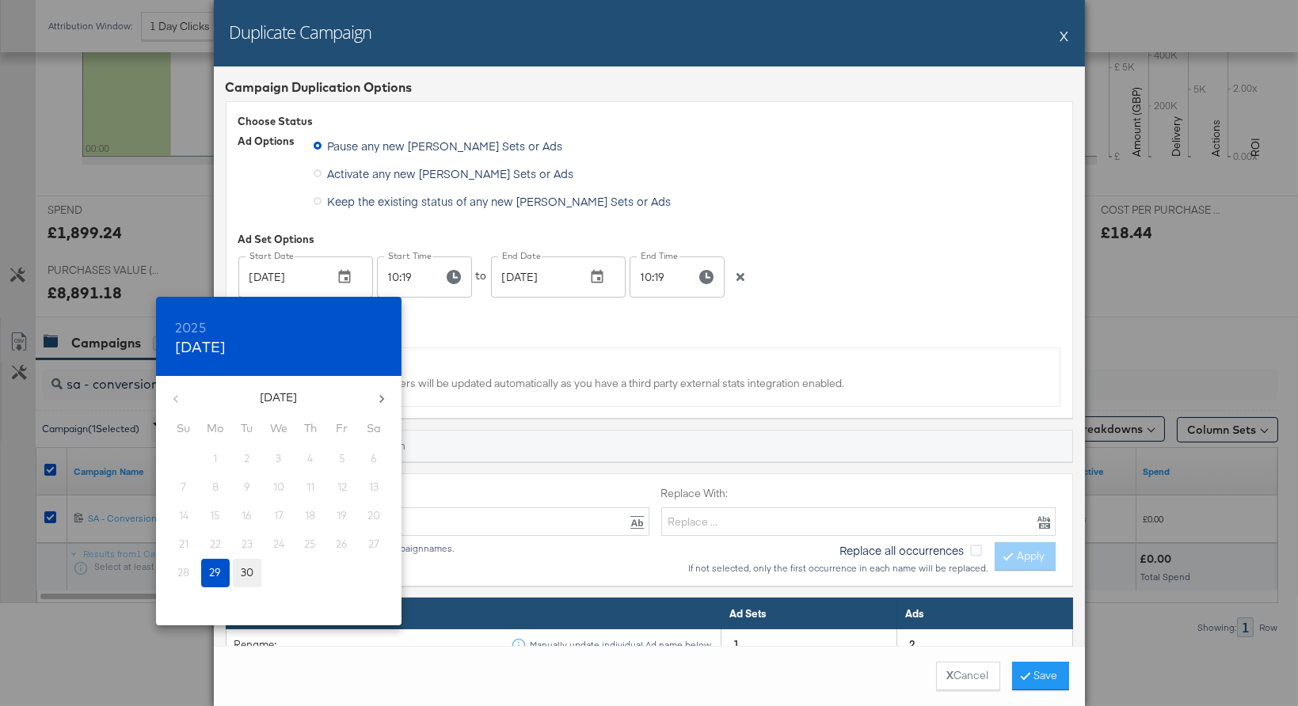
click at [244, 568] on p "30" at bounding box center [247, 572] width 13 height 15
type input "[DATE]"
click at [407, 274] on div at bounding box center [649, 353] width 1298 height 706
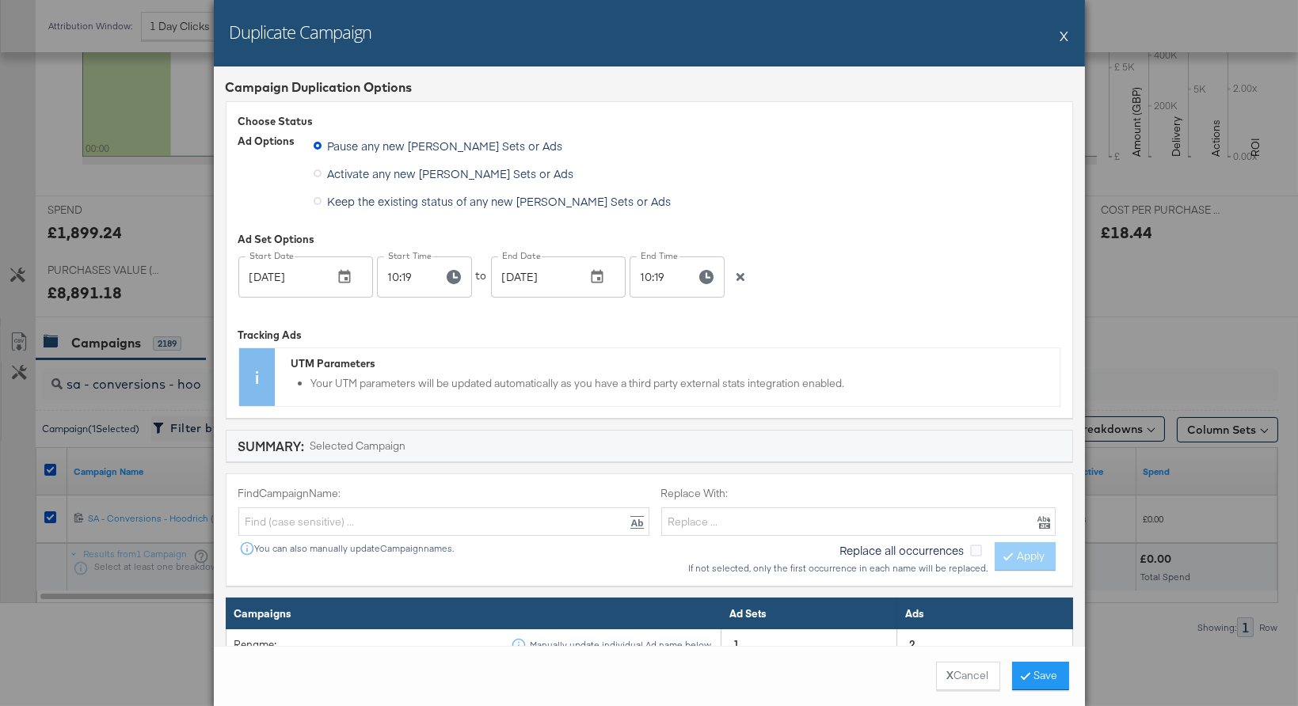
click at [393, 277] on div "2025 Tue, Sep [DATE] Mo Tu We Th Fr Sa 31 1 2 3 4 5 6 7 8 9 10 11 12 13 14 15 1…" at bounding box center [649, 353] width 1298 height 706
click at [447, 275] on icon "button" at bounding box center [454, 277] width 14 height 14
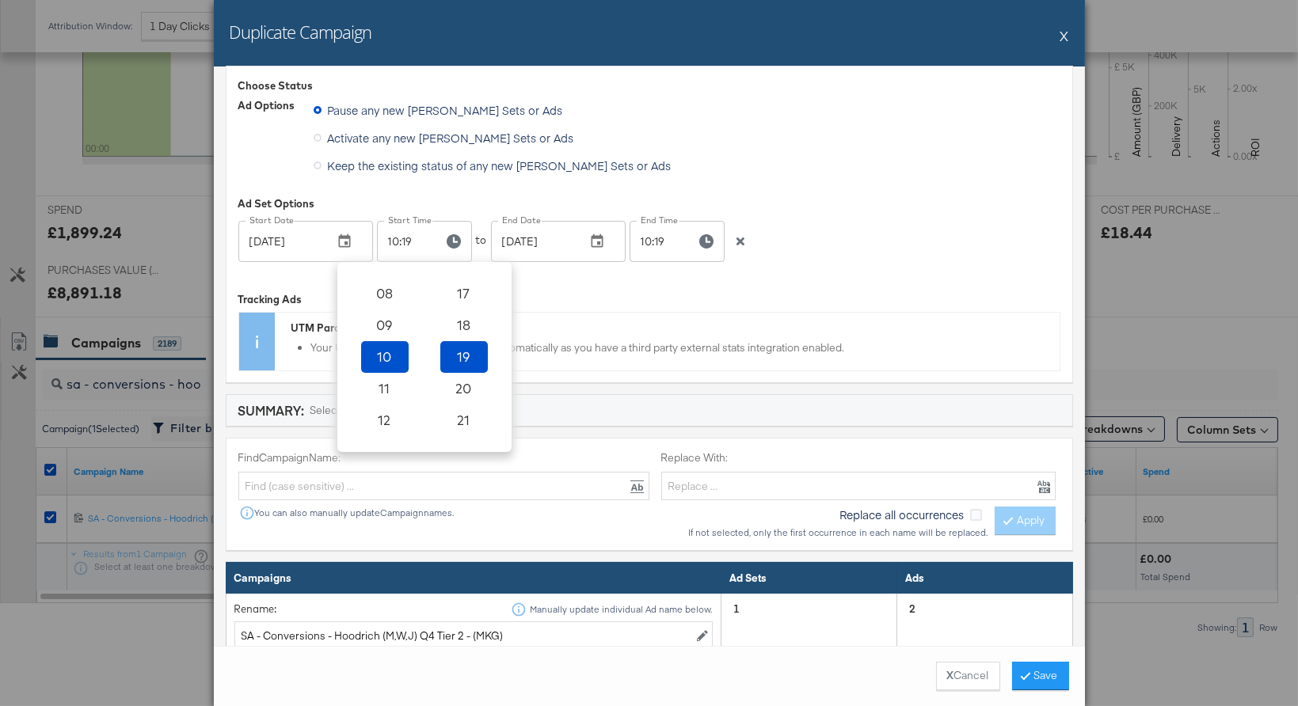
scroll to position [0, 0]
drag, startPoint x: 390, startPoint y: 280, endPoint x: 461, endPoint y: 318, distance: 80.4
click at [390, 280] on span "00" at bounding box center [384, 286] width 35 height 22
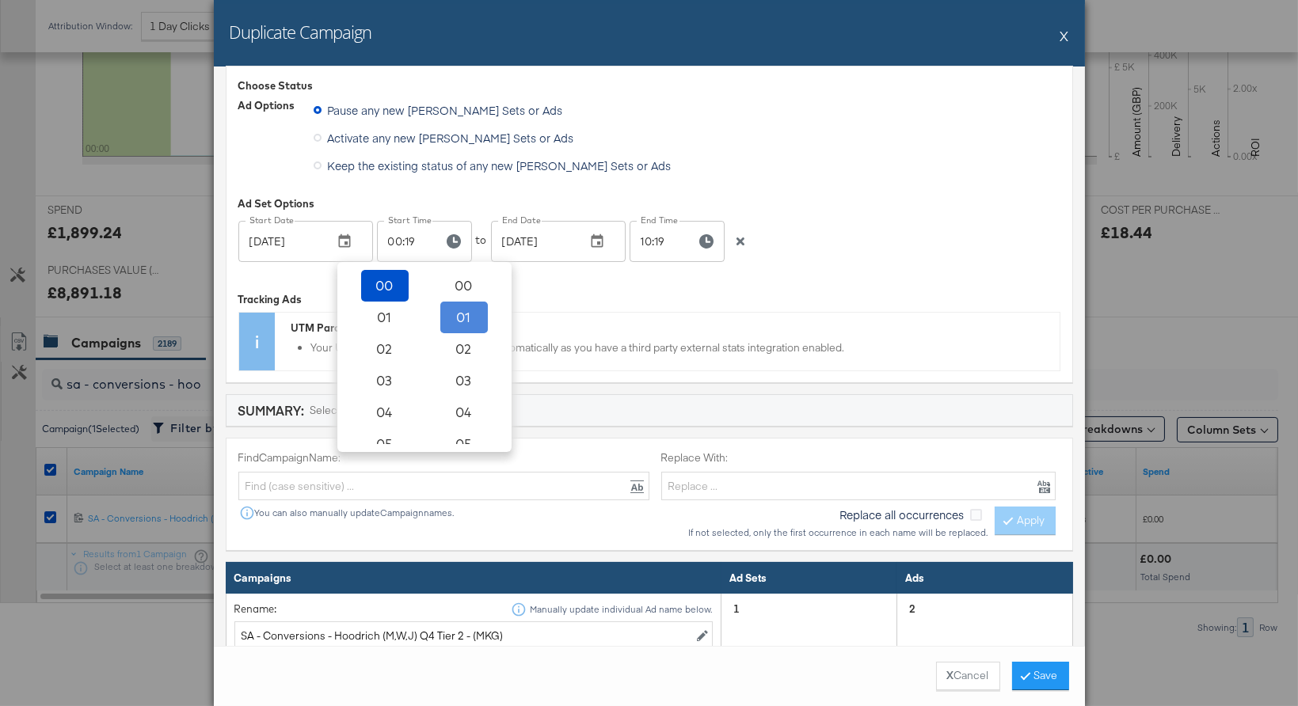
click at [465, 311] on span "01" at bounding box center [464, 317] width 35 height 22
type input "00:01"
click at [617, 277] on div "Tracking Ads UTM Parameters Your UTM parameters will be updated automatically a…" at bounding box center [649, 323] width 822 height 93
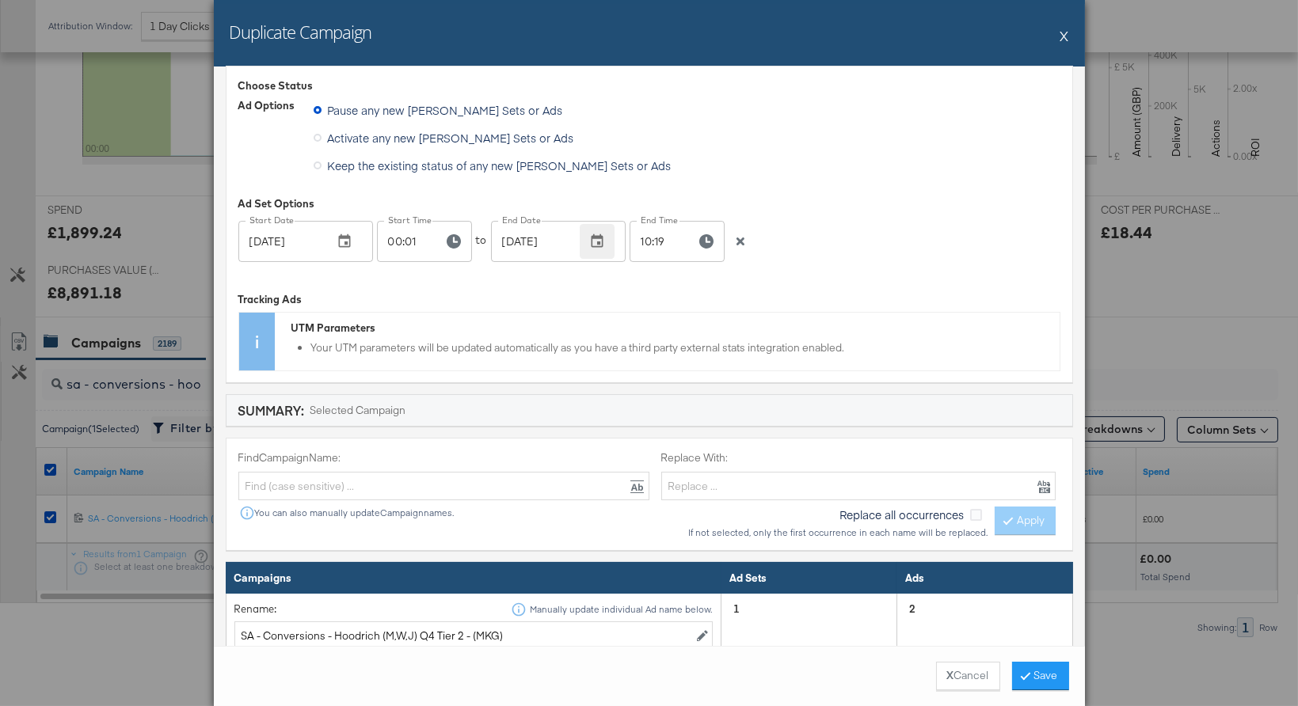
click at [602, 244] on icon "button" at bounding box center [597, 242] width 16 height 16
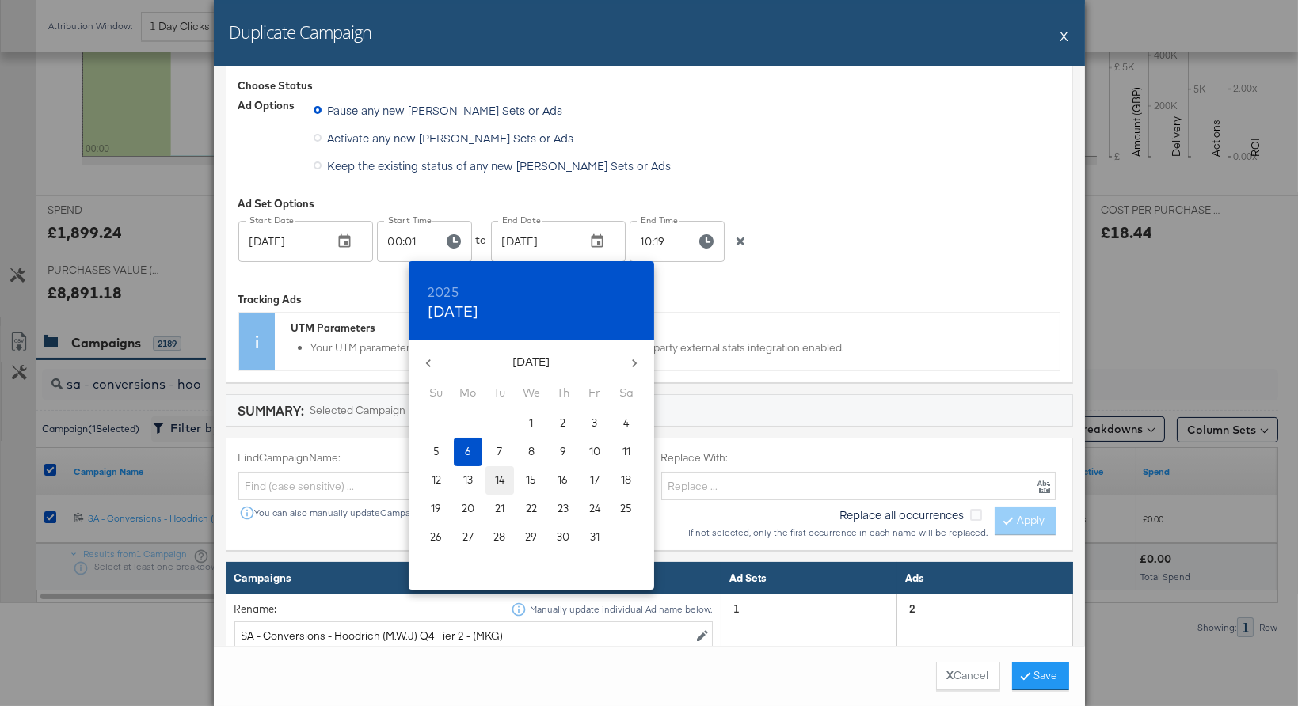
drag, startPoint x: 500, startPoint y: 476, endPoint x: 592, endPoint y: 394, distance: 122.2
click at [500, 475] on p "14" at bounding box center [500, 480] width 10 height 15
type input "[DATE]"
click at [656, 251] on div at bounding box center [649, 353] width 1298 height 706
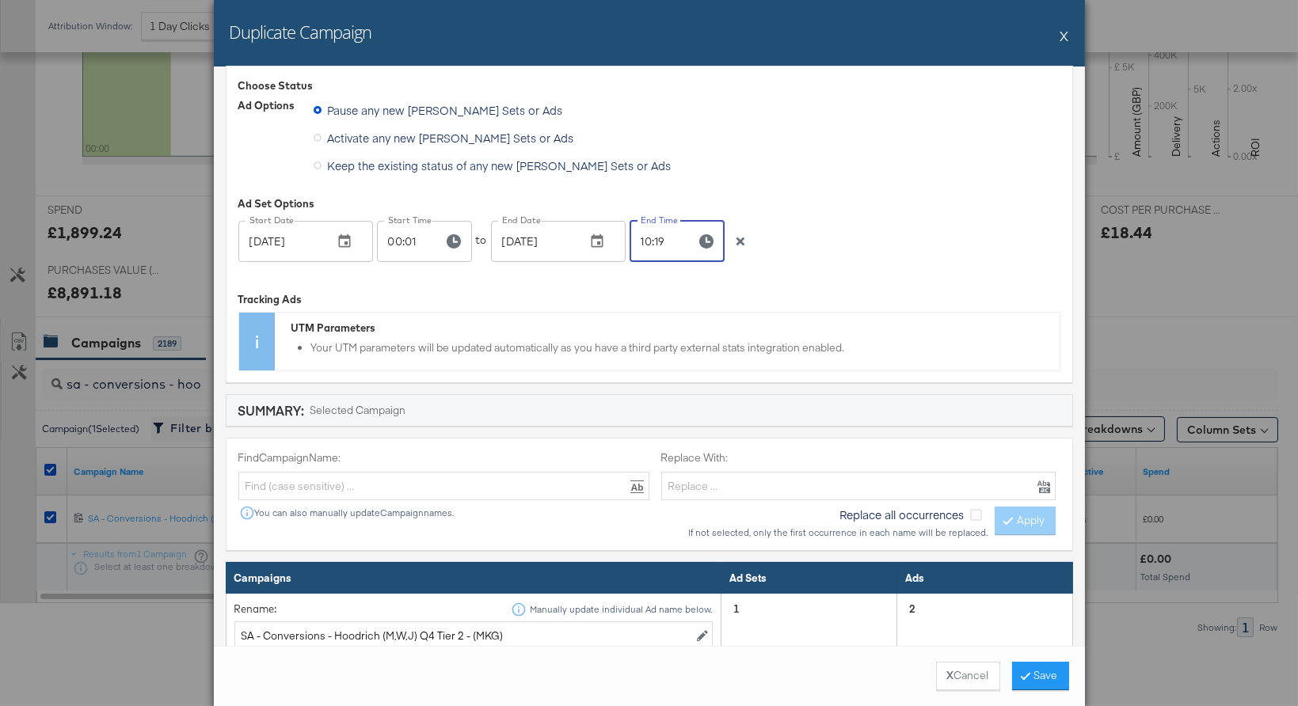
click at [645, 239] on input "10:19" at bounding box center [657, 241] width 54 height 41
type input "08:00"
click at [814, 261] on div "Start Date [DATE] Start Date Start Time 00:01 Start Time to End Date [DATE] End…" at bounding box center [649, 243] width 822 height 44
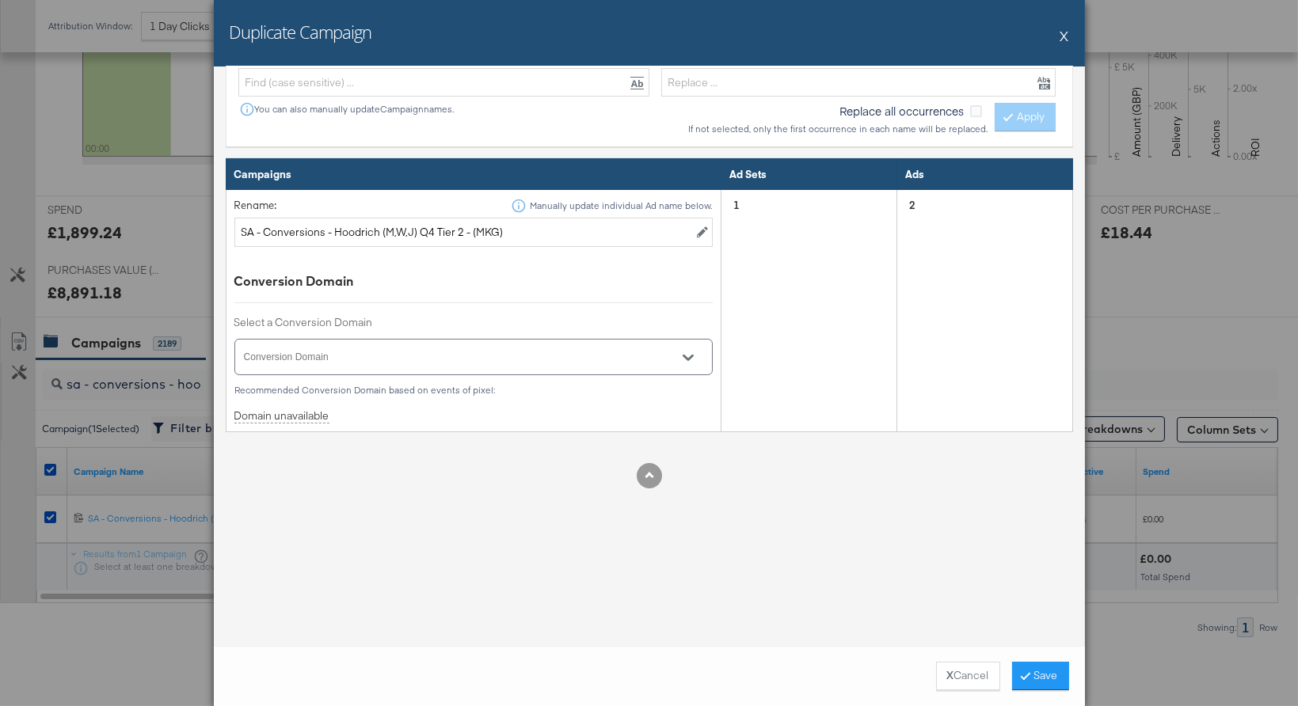
scroll to position [450, 0]
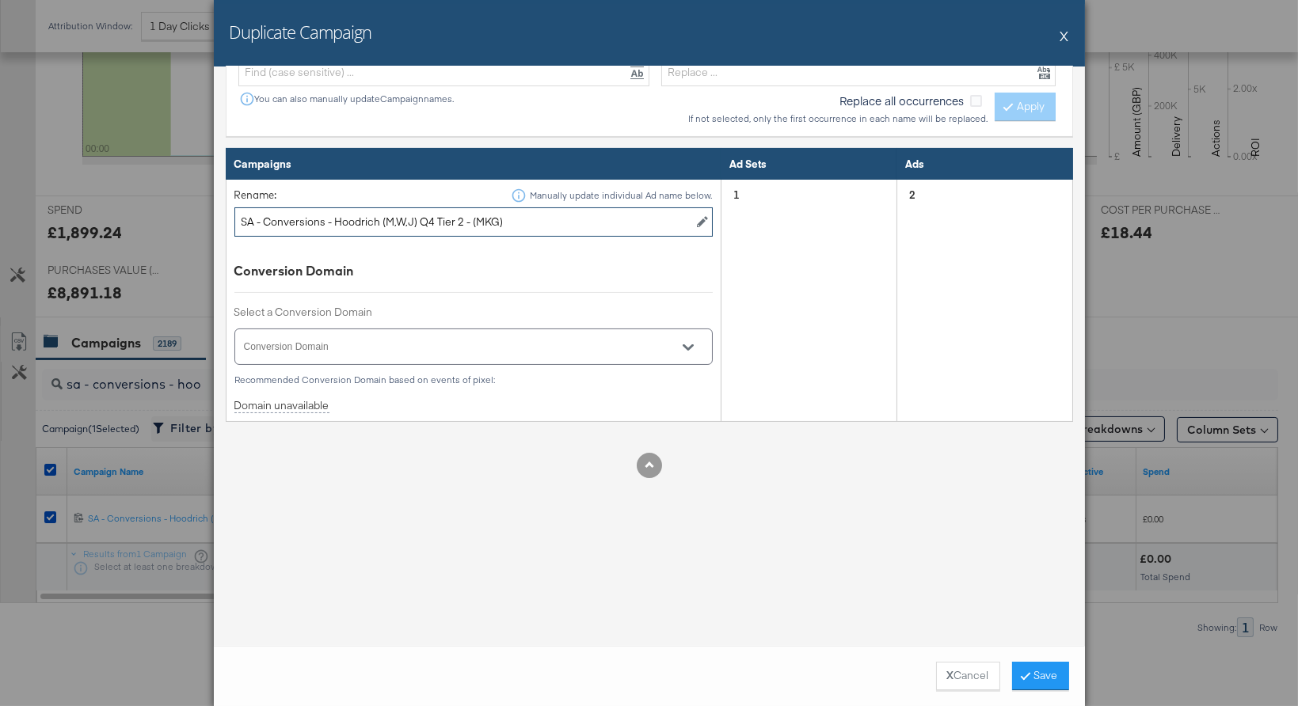
drag, startPoint x: 462, startPoint y: 221, endPoint x: 334, endPoint y: 220, distance: 127.5
click at [334, 220] on input "SA - Conversions - Hoodrich (M,W,J) Q4 Tier 2 - (MKG)" at bounding box center [473, 221] width 479 height 29
paste input "SMU Apparel M, W, J"
type input "SA - Conversions - Hoodrich SMU Apparel M, W, J - (MKG)"
click at [1018, 670] on button "Save" at bounding box center [1040, 676] width 57 height 29
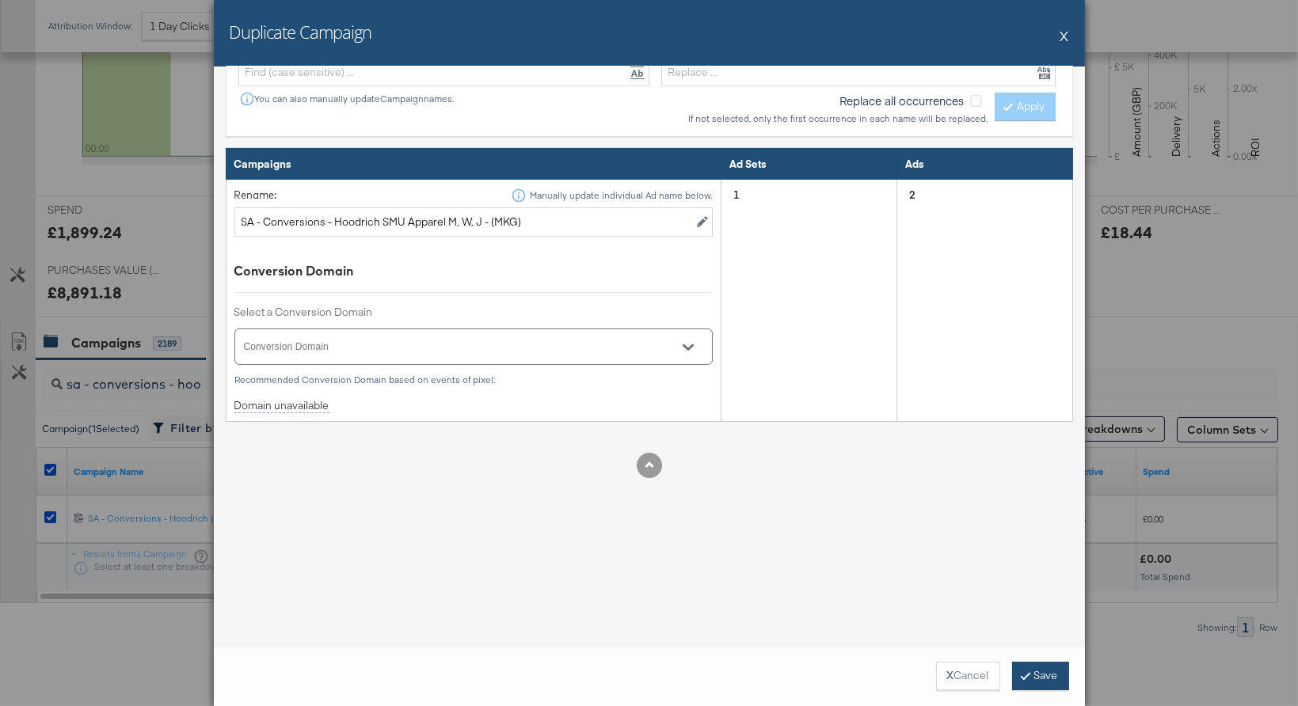
scroll to position [0, 0]
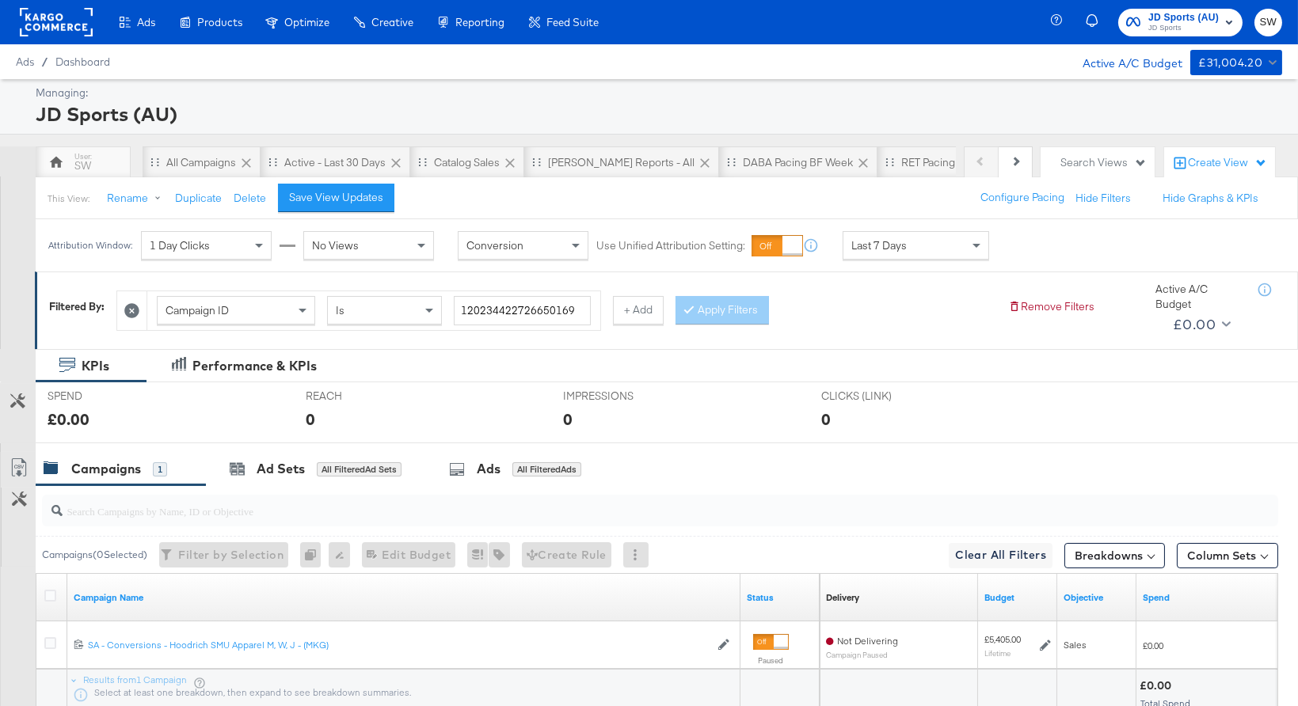
scroll to position [97, 0]
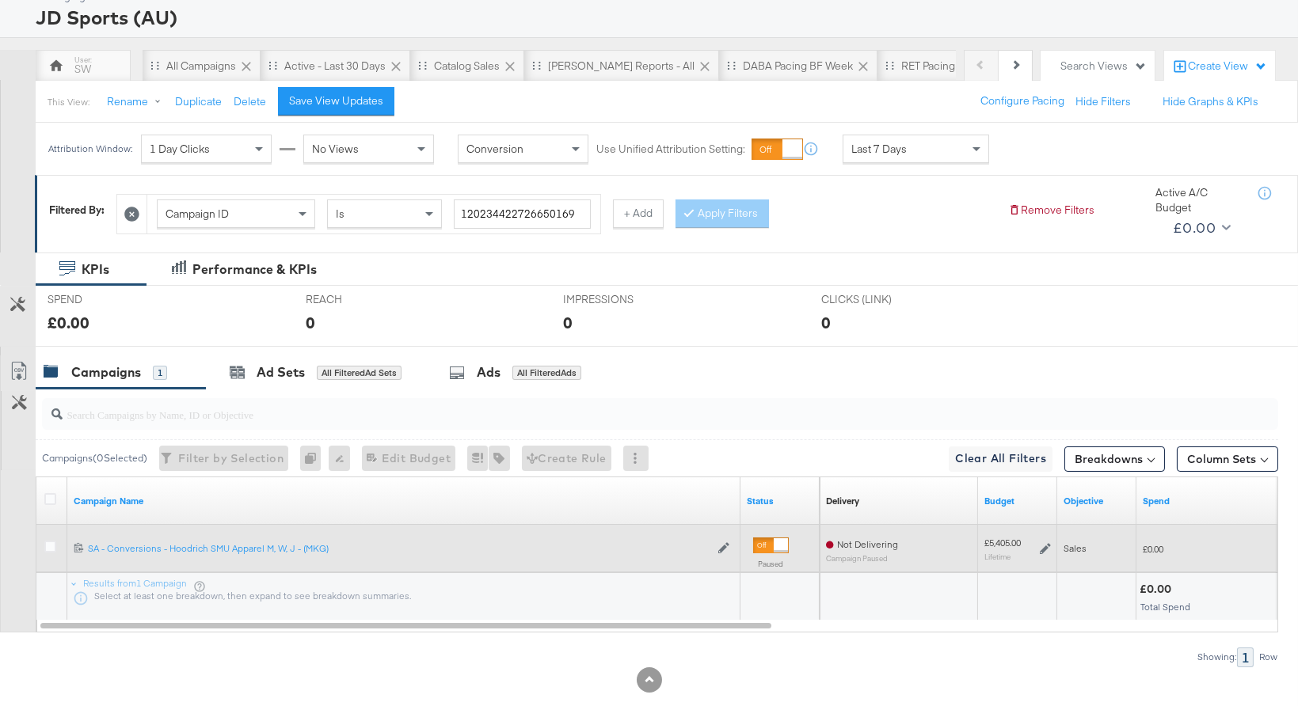
click at [1048, 543] on icon at bounding box center [1045, 548] width 11 height 11
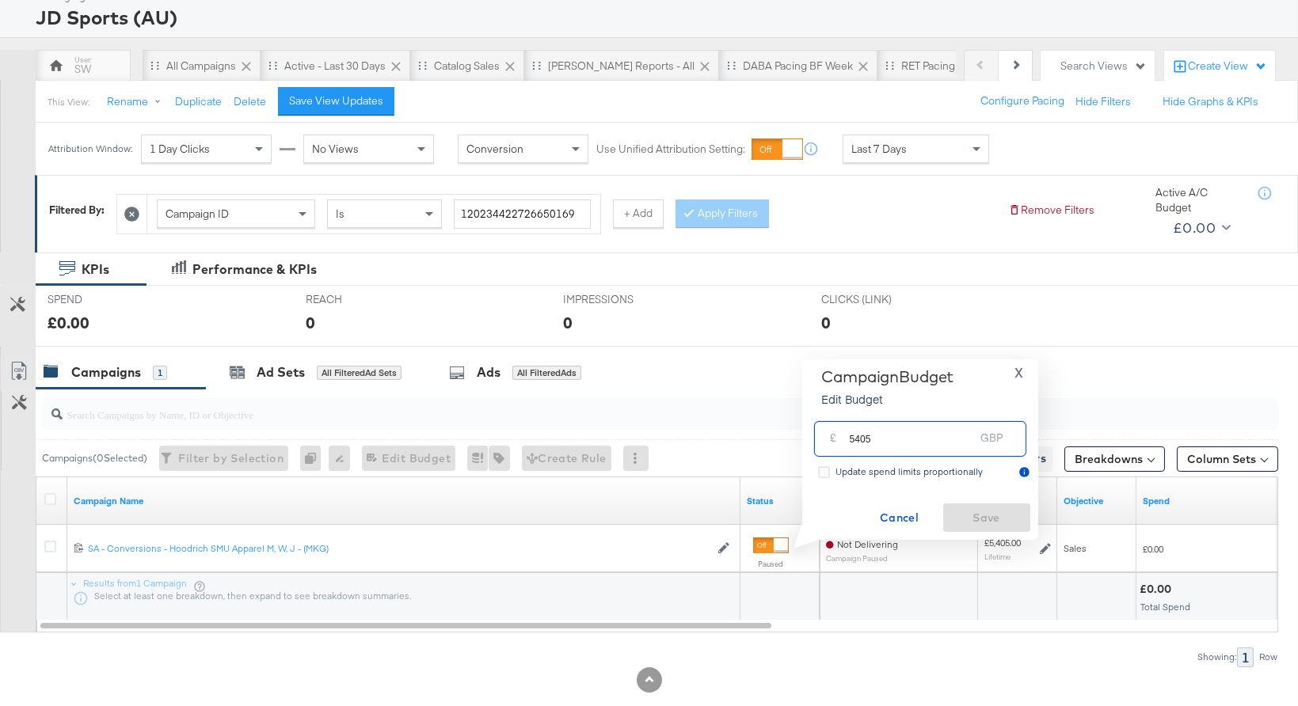
drag, startPoint x: 901, startPoint y: 434, endPoint x: 878, endPoint y: 439, distance: 23.4
click at [878, 439] on input "5405" at bounding box center [912, 433] width 125 height 34
type input "2564"
click at [995, 520] on span "Save" at bounding box center [986, 518] width 74 height 20
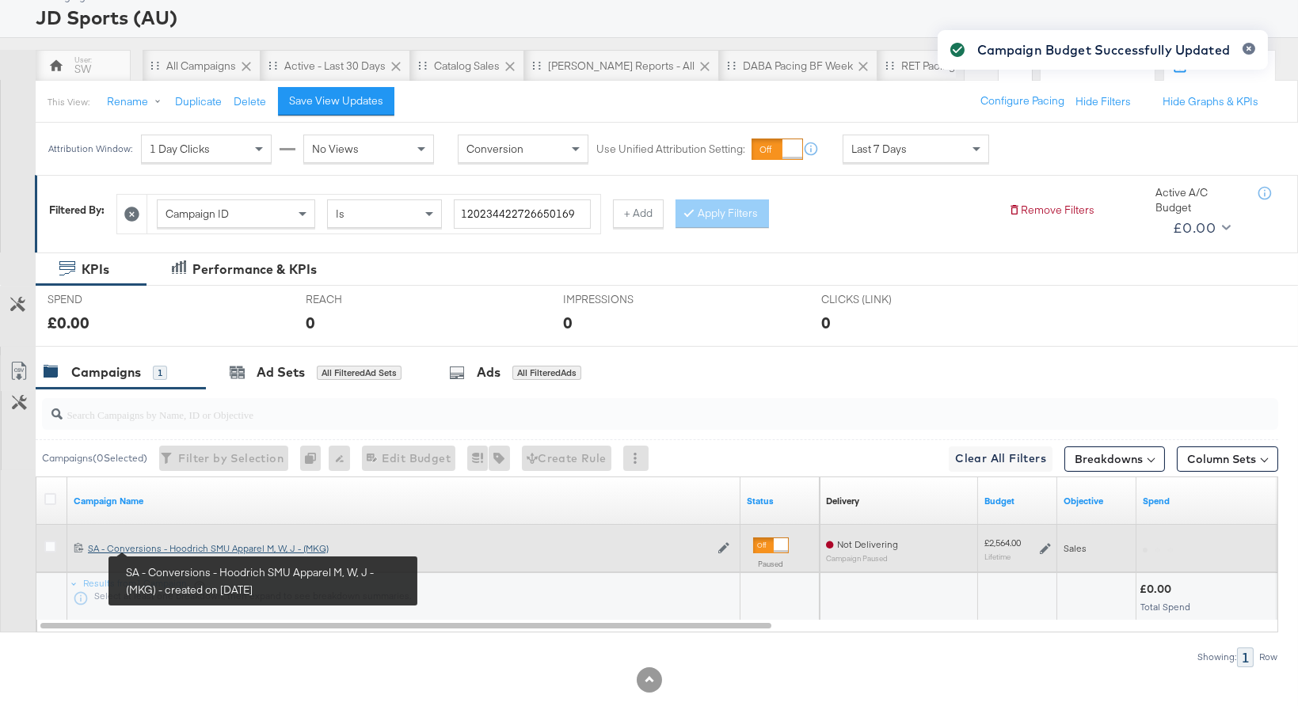
click at [168, 550] on div "SA - Conversions - Hoodrich SMU Apparel M, W, J - (MKG) SA - Conversions - Hood…" at bounding box center [399, 548] width 622 height 13
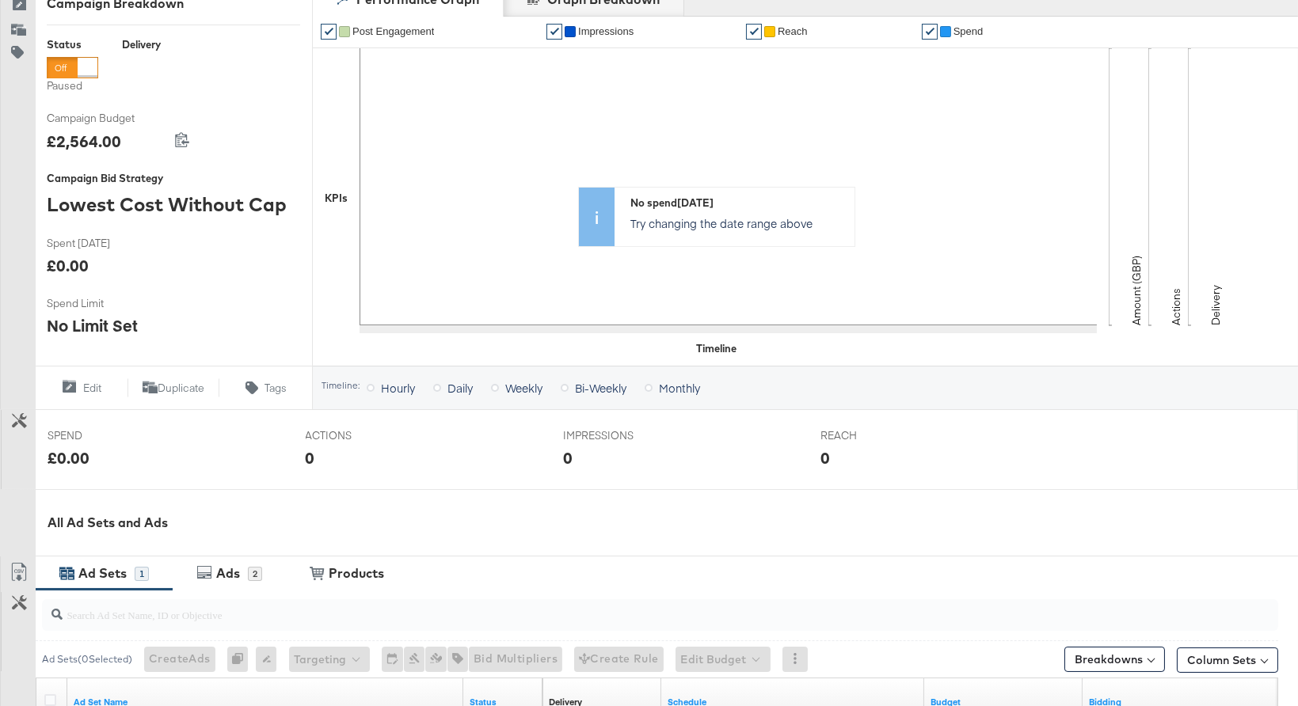
scroll to position [397, 0]
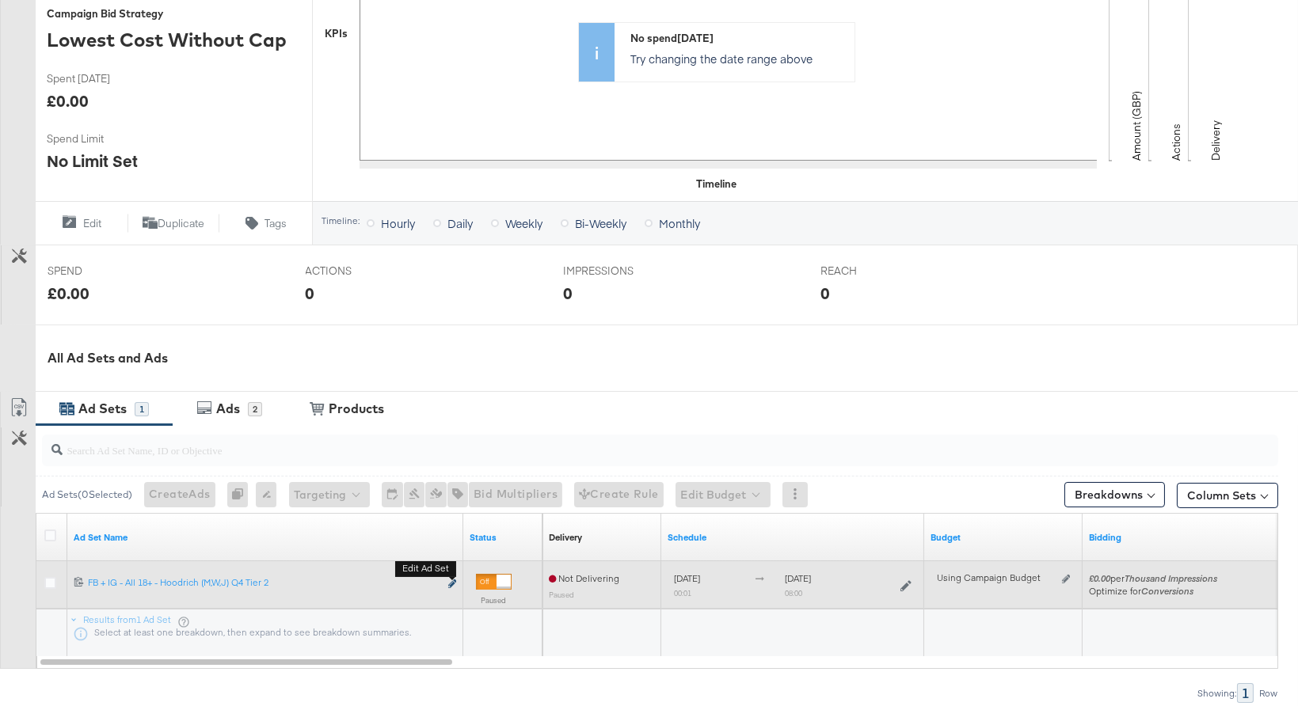
click at [448, 585] on icon "link" at bounding box center [452, 584] width 8 height 9
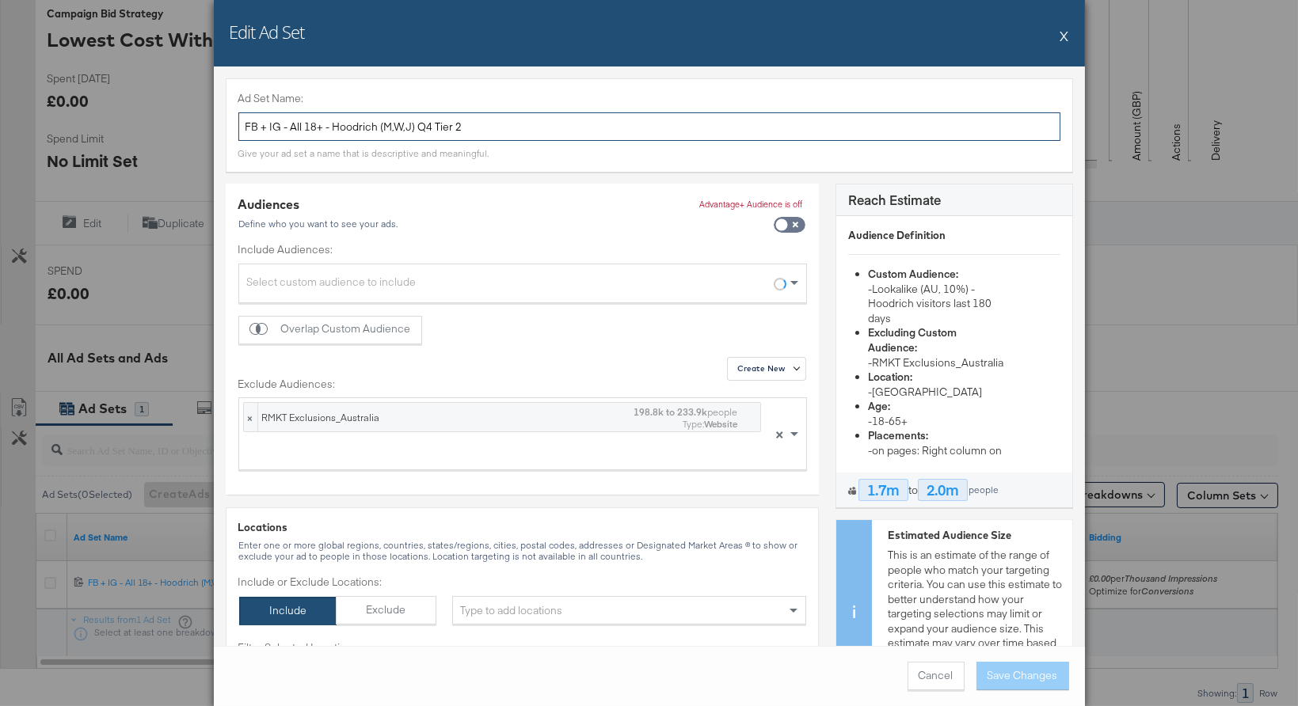
drag, startPoint x: 276, startPoint y: 127, endPoint x: 211, endPoint y: 127, distance: 64.9
click at [210, 127] on div "Edit Ad Set X Ad Set Name: FB + IG - All 18+ - Hoodrich (M,W,J) Q4 Tier 2 Give …" at bounding box center [649, 353] width 1298 height 706
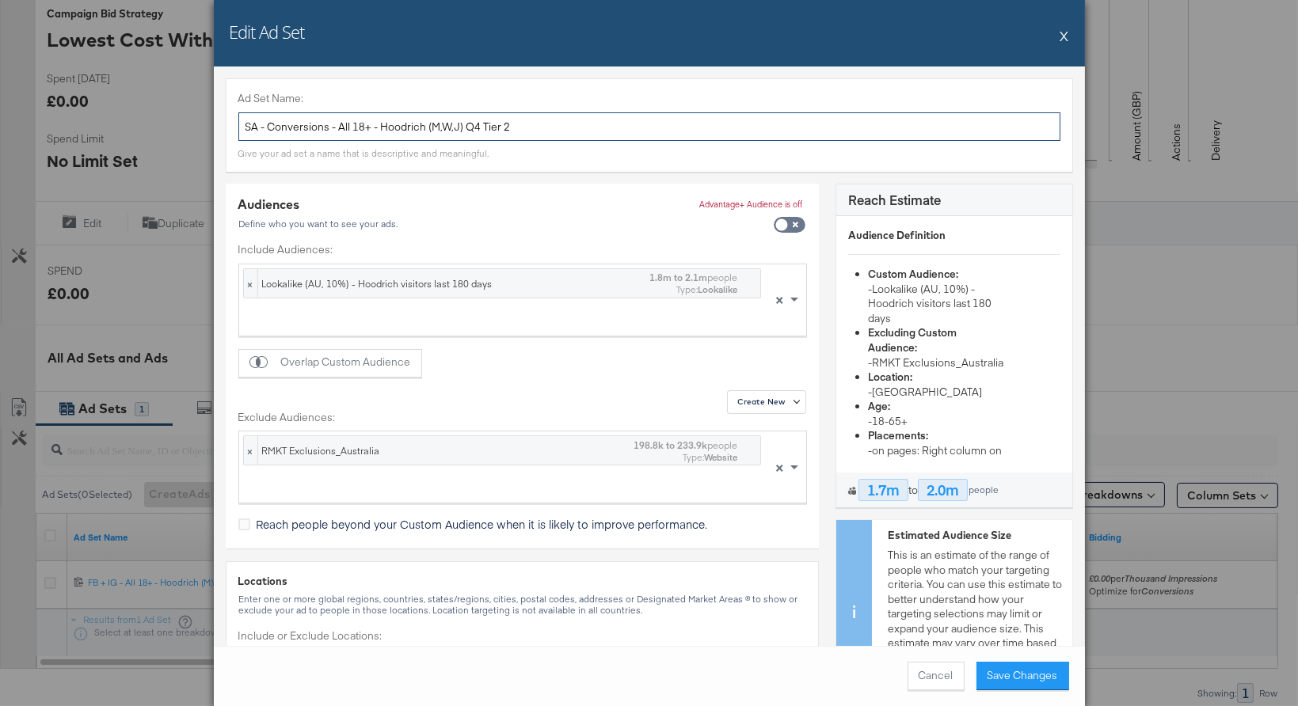
drag, startPoint x: 546, startPoint y: 130, endPoint x: 428, endPoint y: 124, distance: 118.9
click at [428, 124] on input "SA - Conversions - All 18+ - Hoodrich (M,W,J) Q4 Tier 2" at bounding box center [649, 126] width 822 height 29
type input "SA - Conversions - All 18+ - Hoodrich"
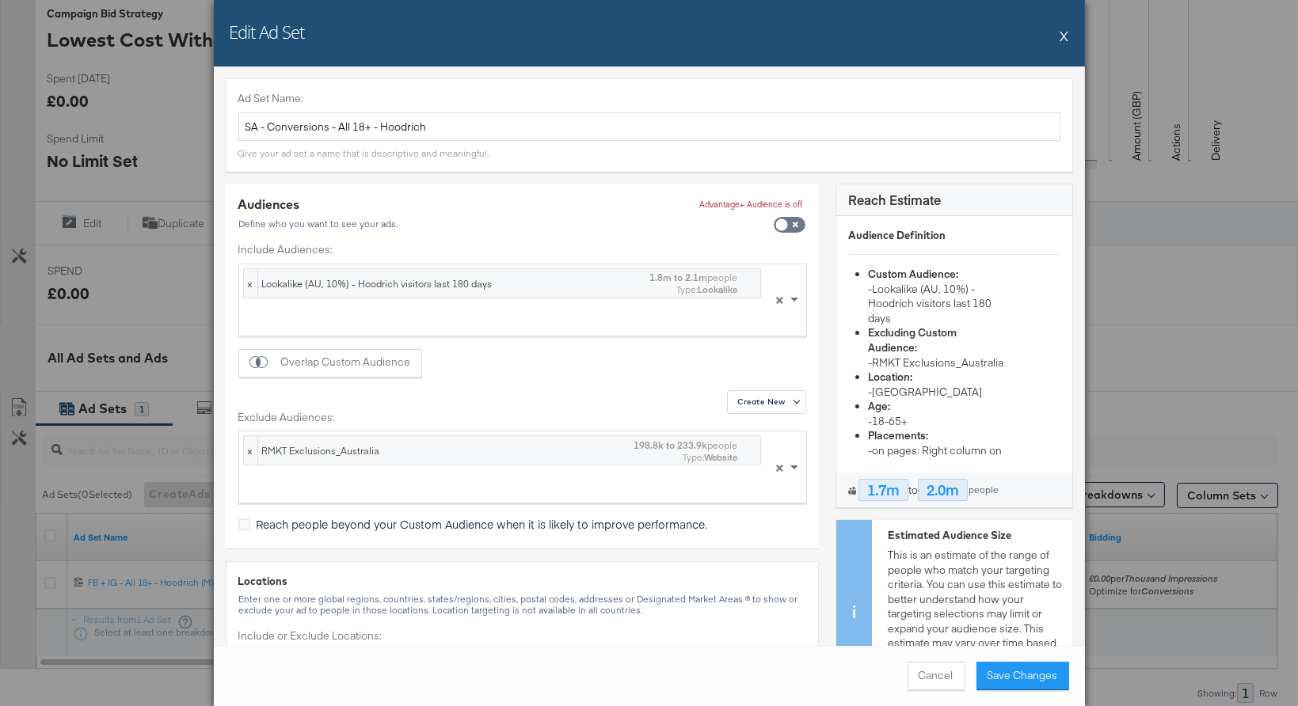
click at [580, 362] on div "Audiences Define who you want to see your ads. Advantage+ Audience is off Inclu…" at bounding box center [522, 366] width 593 height 365
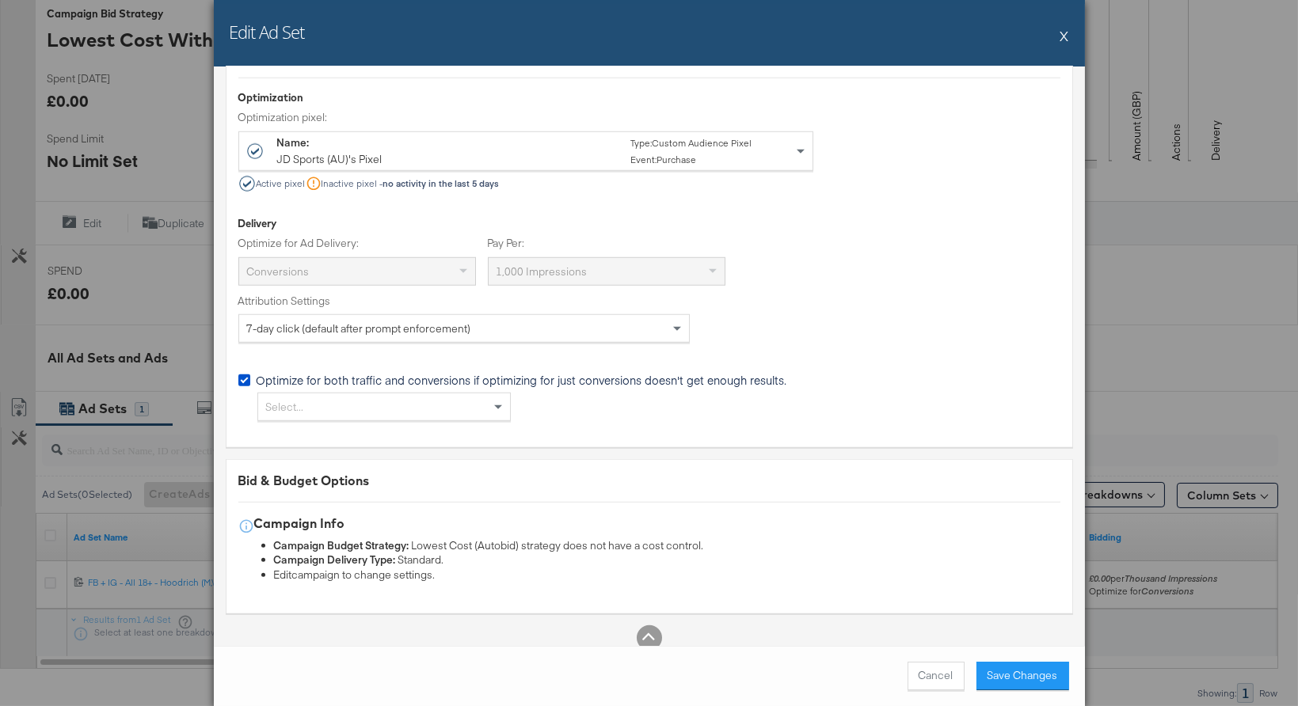
scroll to position [3302, 0]
click at [1006, 679] on button "Save Changes" at bounding box center [1022, 676] width 93 height 29
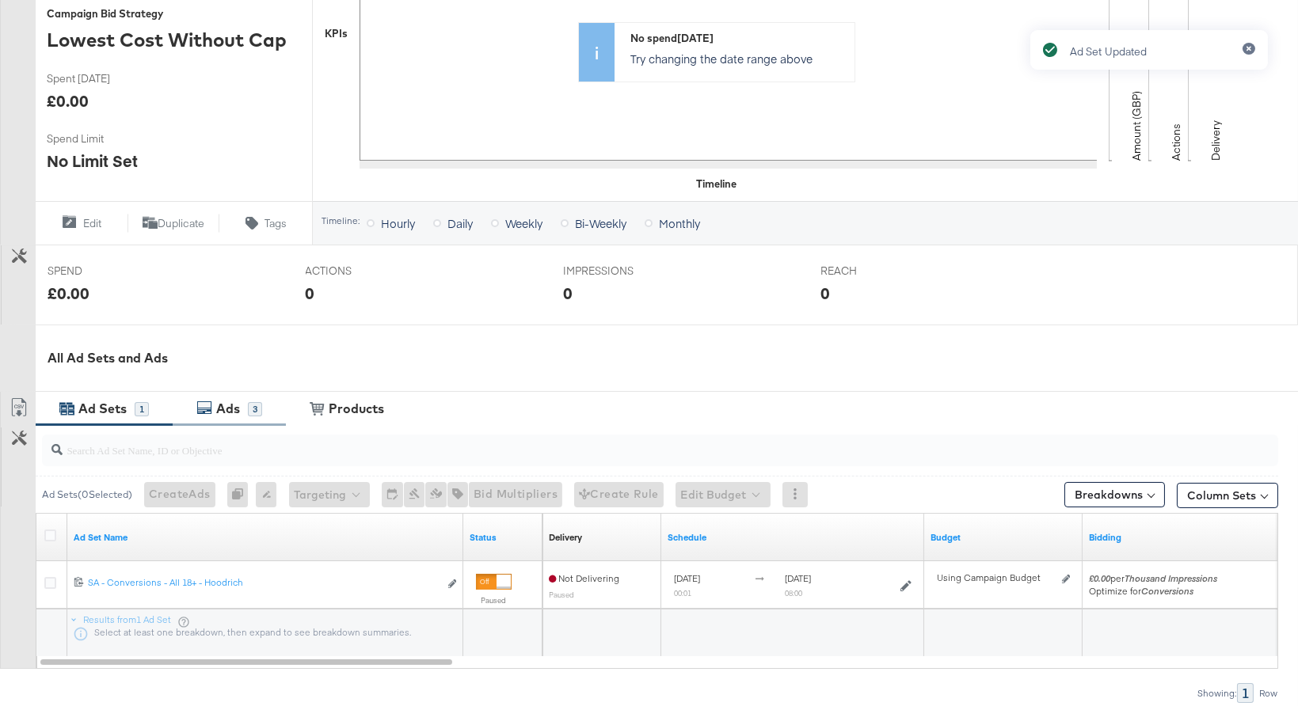
click at [244, 408] on div "Ads" at bounding box center [230, 409] width 36 height 18
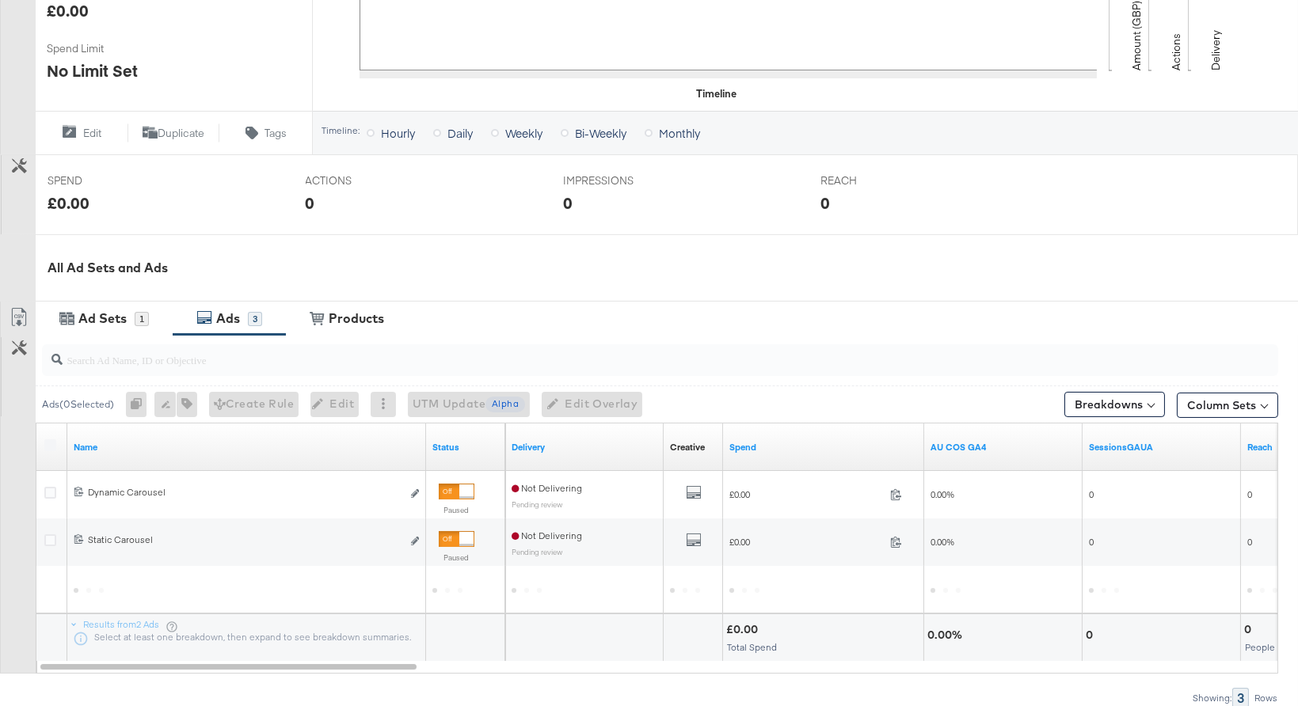
scroll to position [488, 0]
click at [111, 321] on div "Ad Sets" at bounding box center [102, 318] width 48 height 18
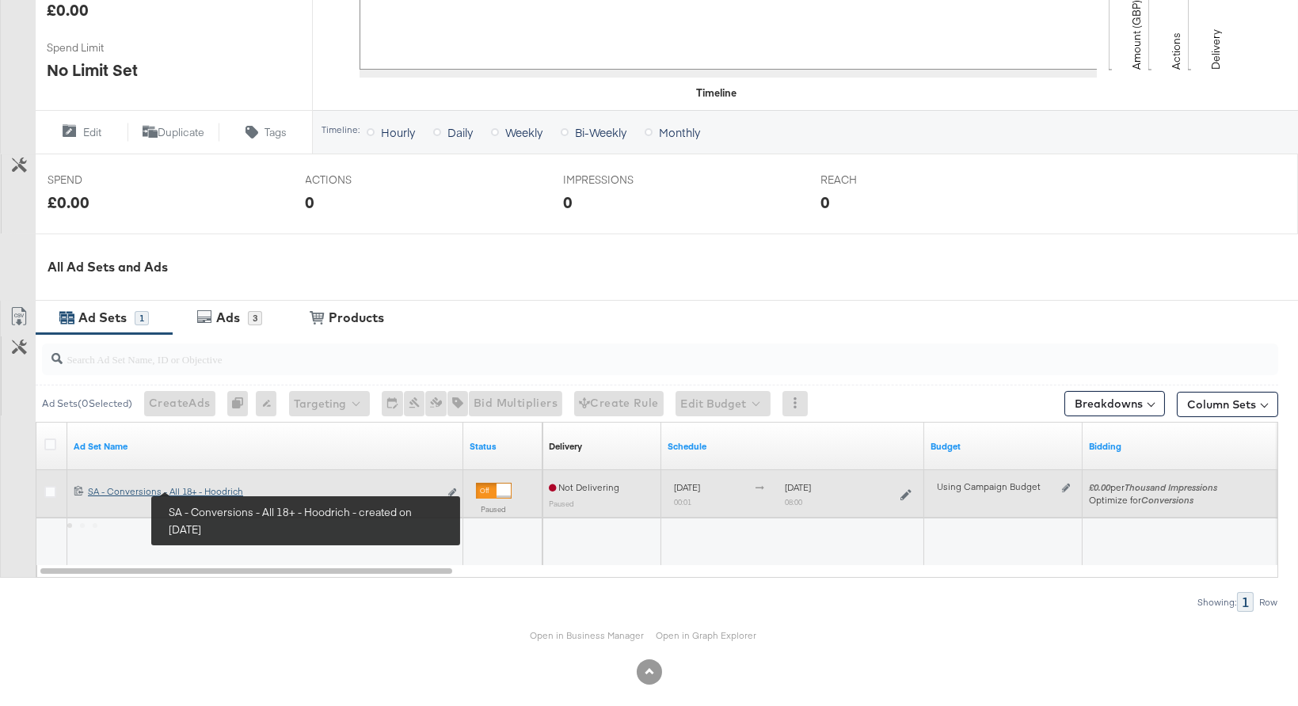
click at [211, 489] on div "SA - Conversions - All 18+ - Hoodrich SA - Conversions - All 18+ - Hoodrich" at bounding box center [263, 491] width 351 height 13
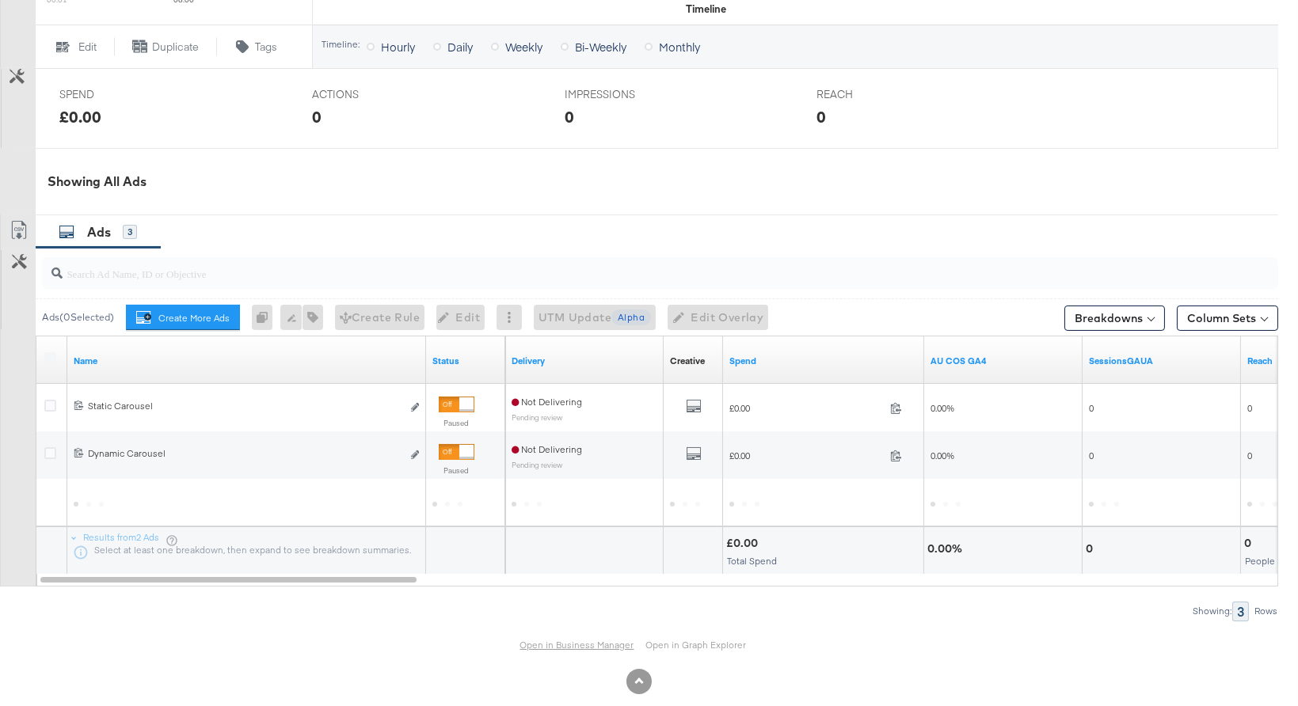
scroll to position [695, 0]
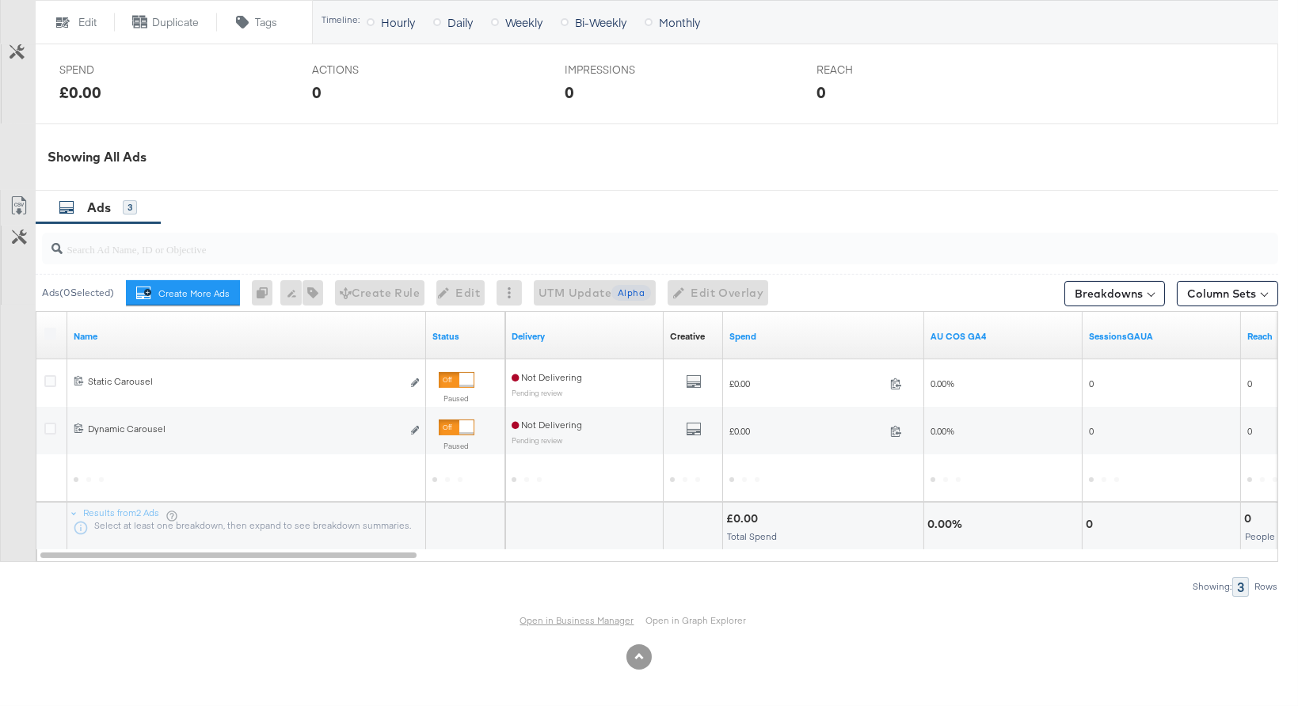
click at [570, 624] on link "Open in Business Manager" at bounding box center [577, 620] width 114 height 13
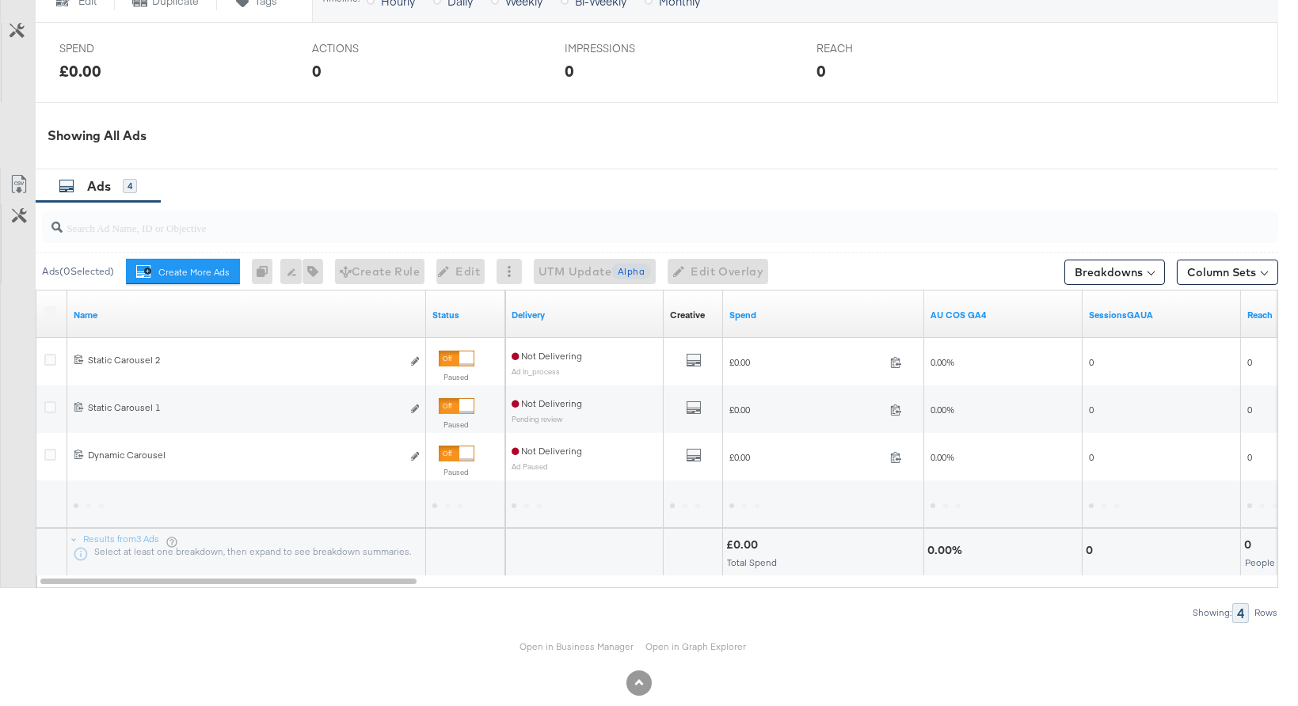
scroll to position [743, 0]
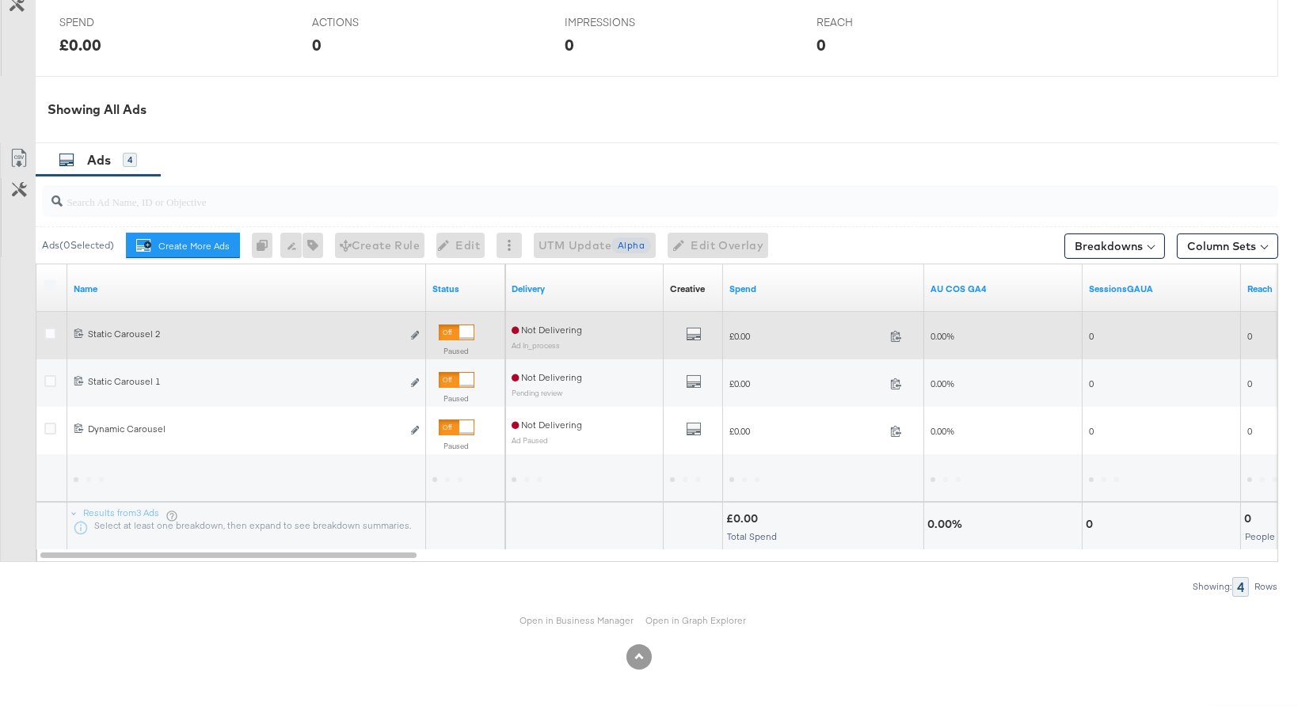
click at [454, 334] on div at bounding box center [457, 333] width 36 height 16
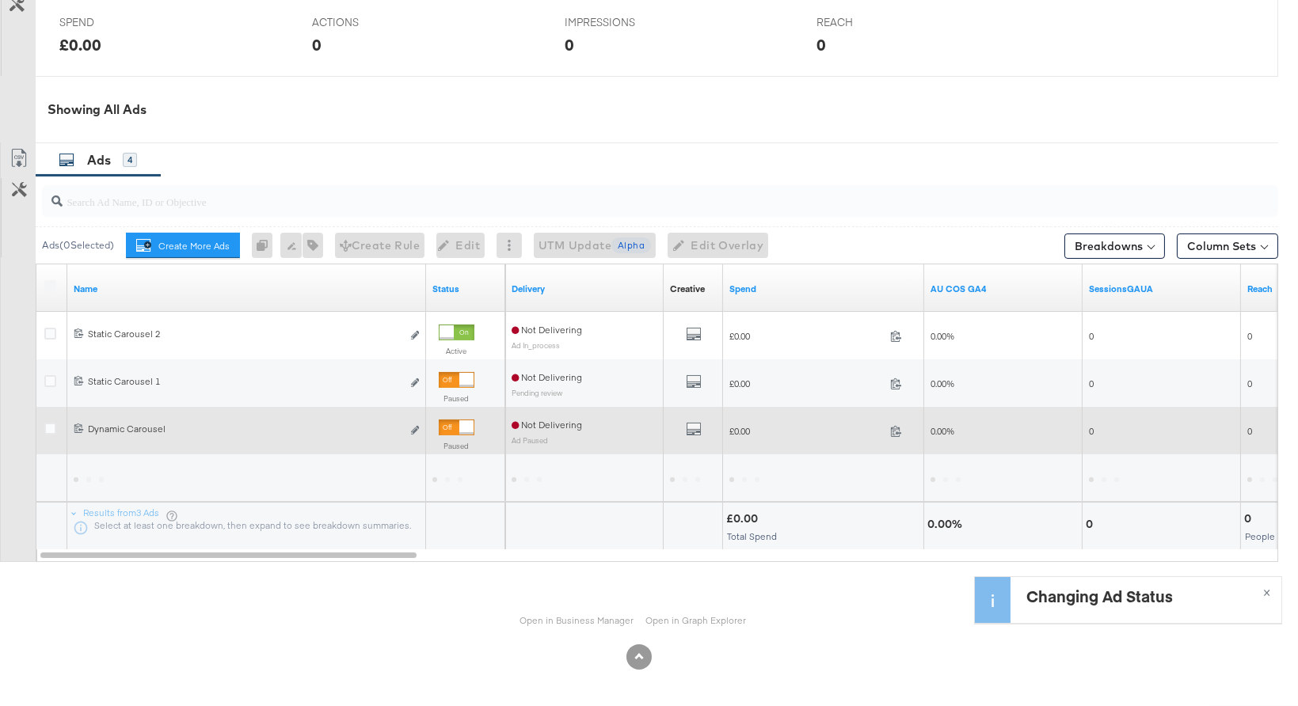
drag, startPoint x: 457, startPoint y: 382, endPoint x: 455, endPoint y: 416, distance: 34.1
click at [457, 382] on div at bounding box center [457, 380] width 36 height 16
click at [452, 427] on div at bounding box center [457, 428] width 36 height 16
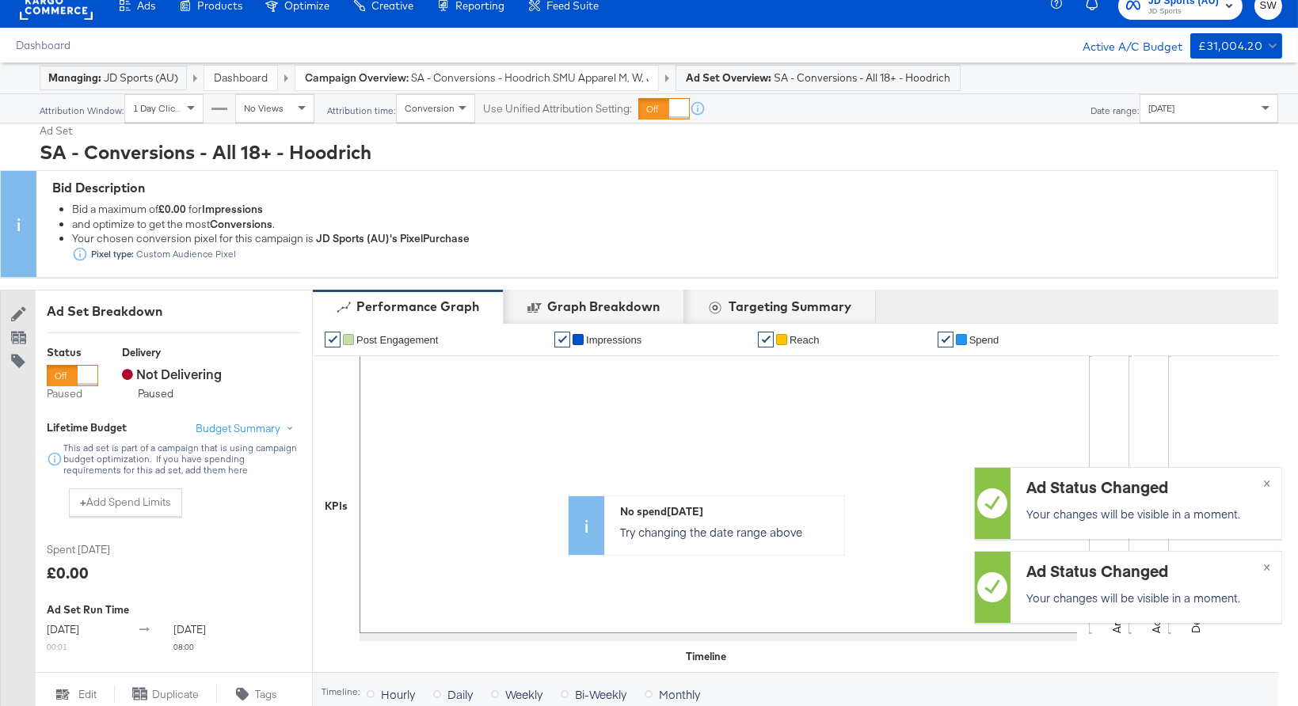
scroll to position [12, 0]
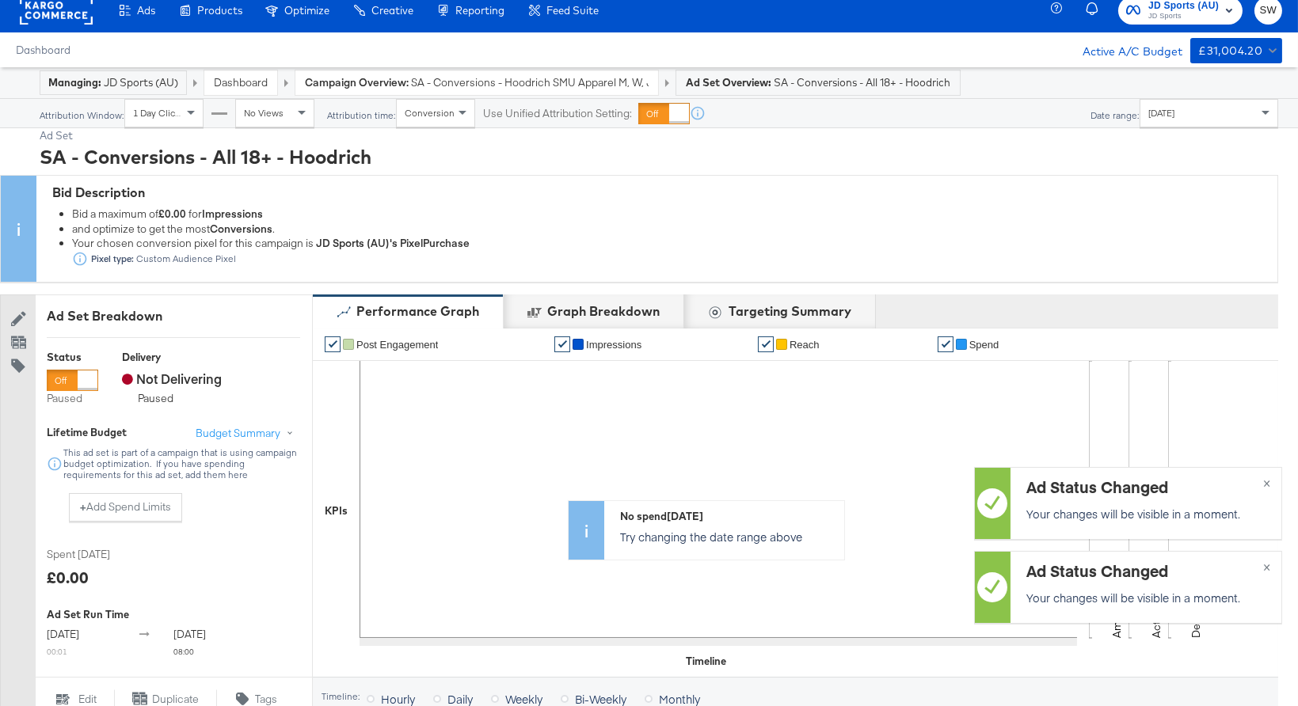
click at [75, 373] on div at bounding box center [72, 380] width 51 height 21
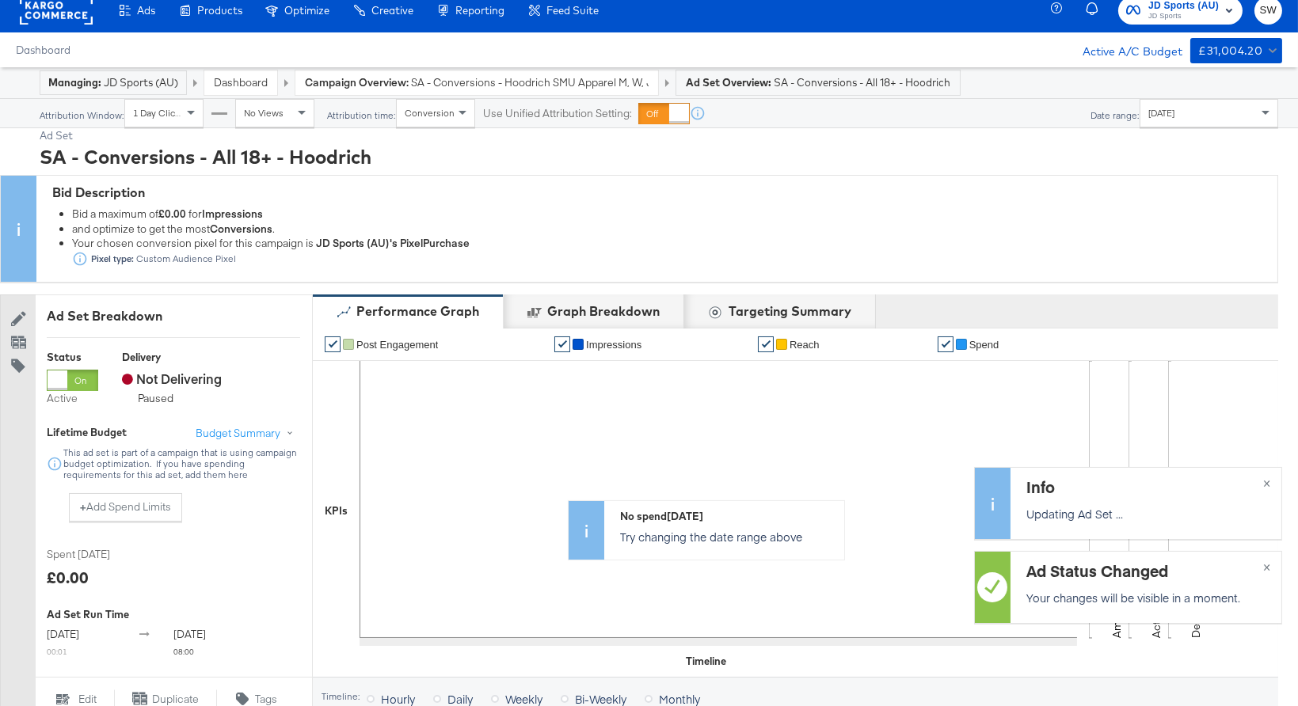
click at [420, 71] on div "Campaign Overview: SA - Conversions - Hoodrich SMU Apparel M, W, J - (MKG)" at bounding box center [476, 82] width 363 height 25
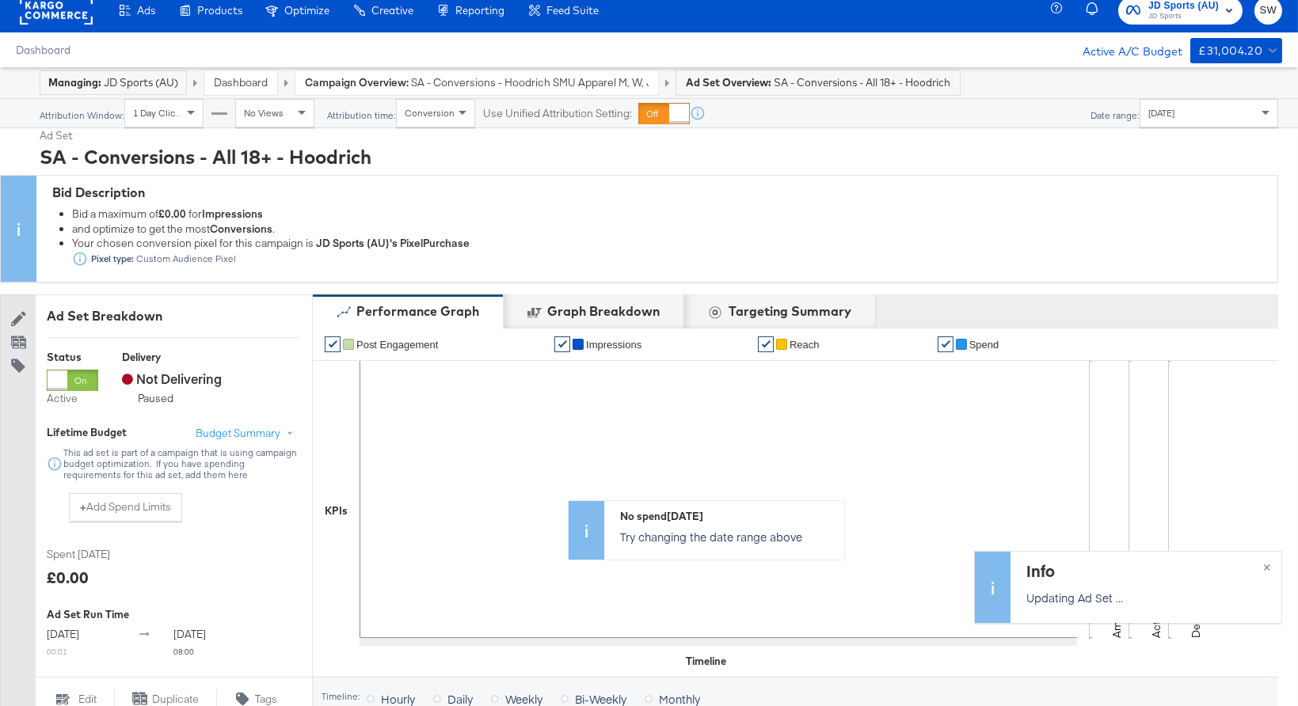
click at [419, 78] on span "SA - Conversions - Hoodrich SMU Apparel M, W, J - (MKG)" at bounding box center [530, 82] width 238 height 15
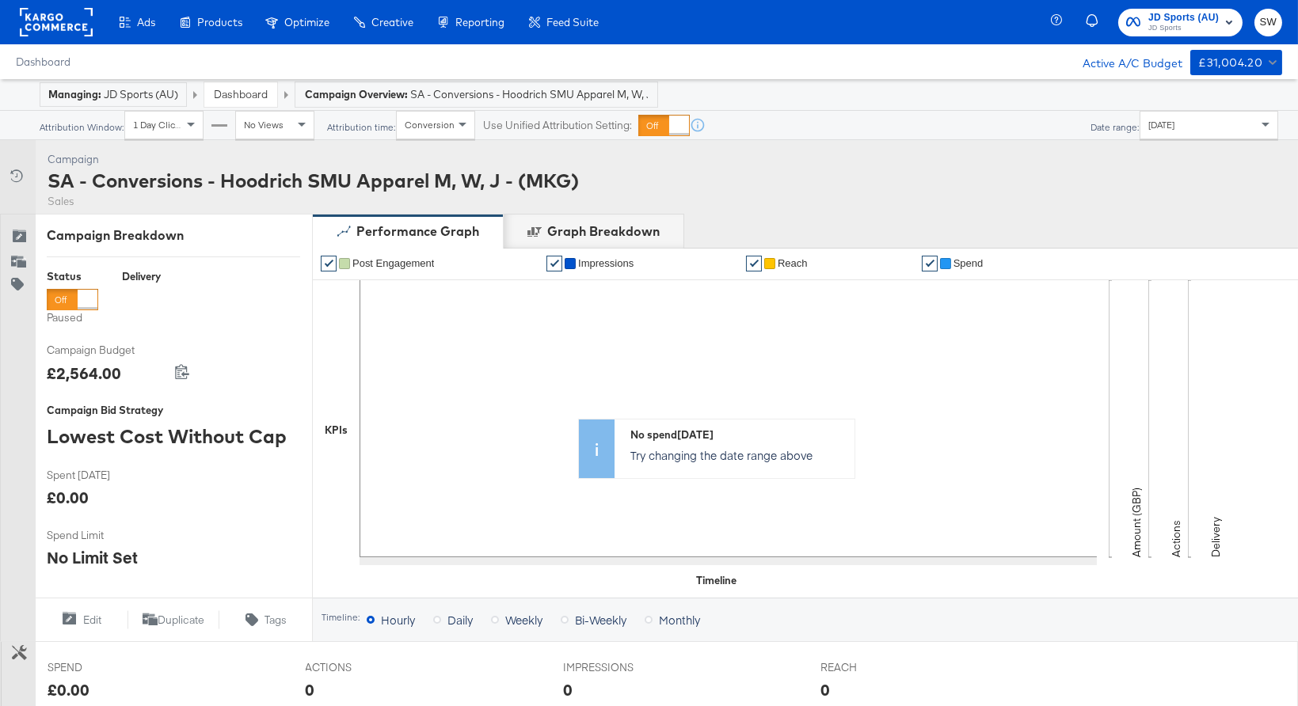
click at [78, 302] on div at bounding box center [88, 300] width 20 height 20
click at [1204, 13] on span "JD Sports (AU)" at bounding box center [1183, 18] width 70 height 17
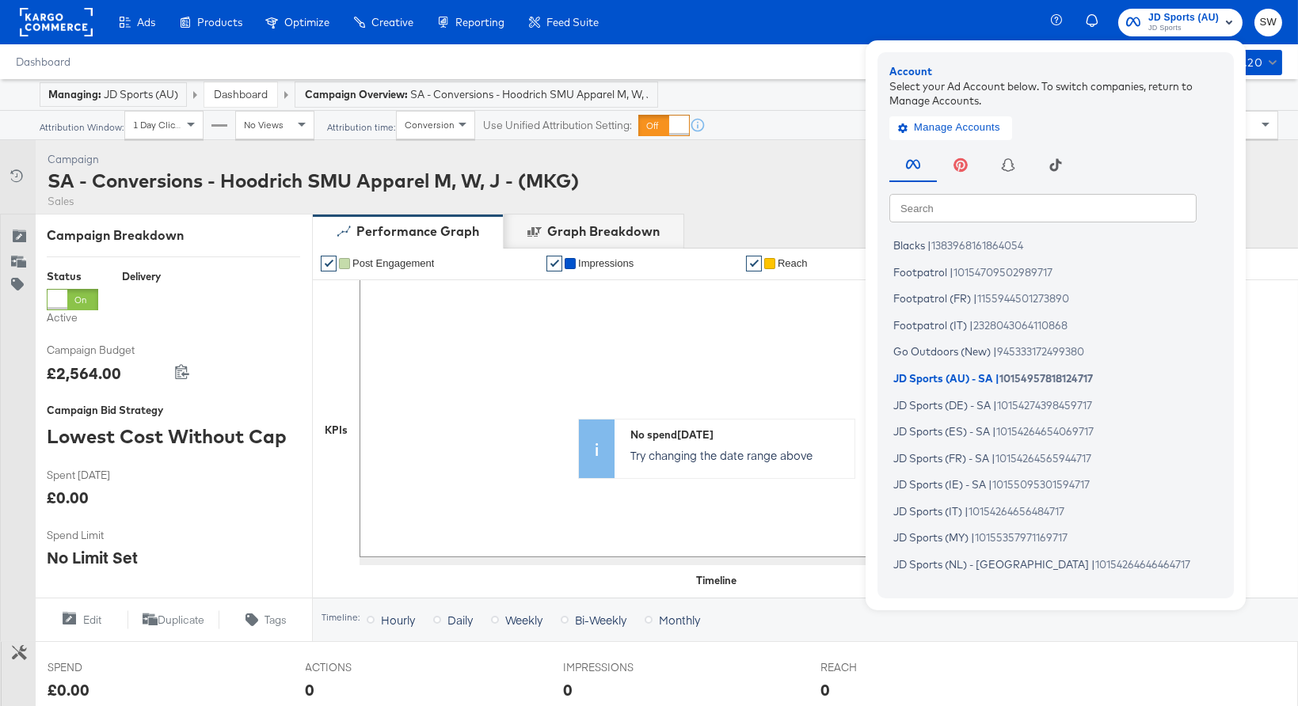
click at [1050, 200] on input "text" at bounding box center [1042, 207] width 307 height 29
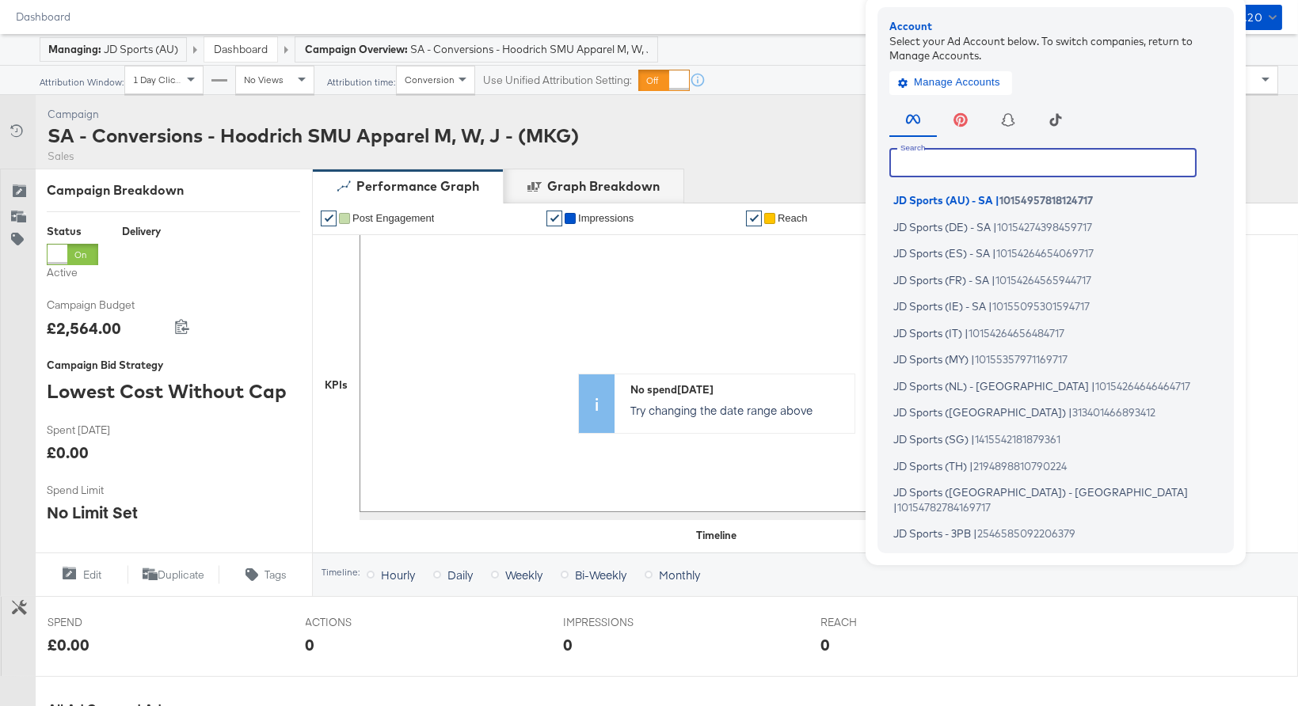
scroll to position [137, 0]
click at [1072, 405] on span "313401466893412" at bounding box center [1113, 408] width 83 height 13
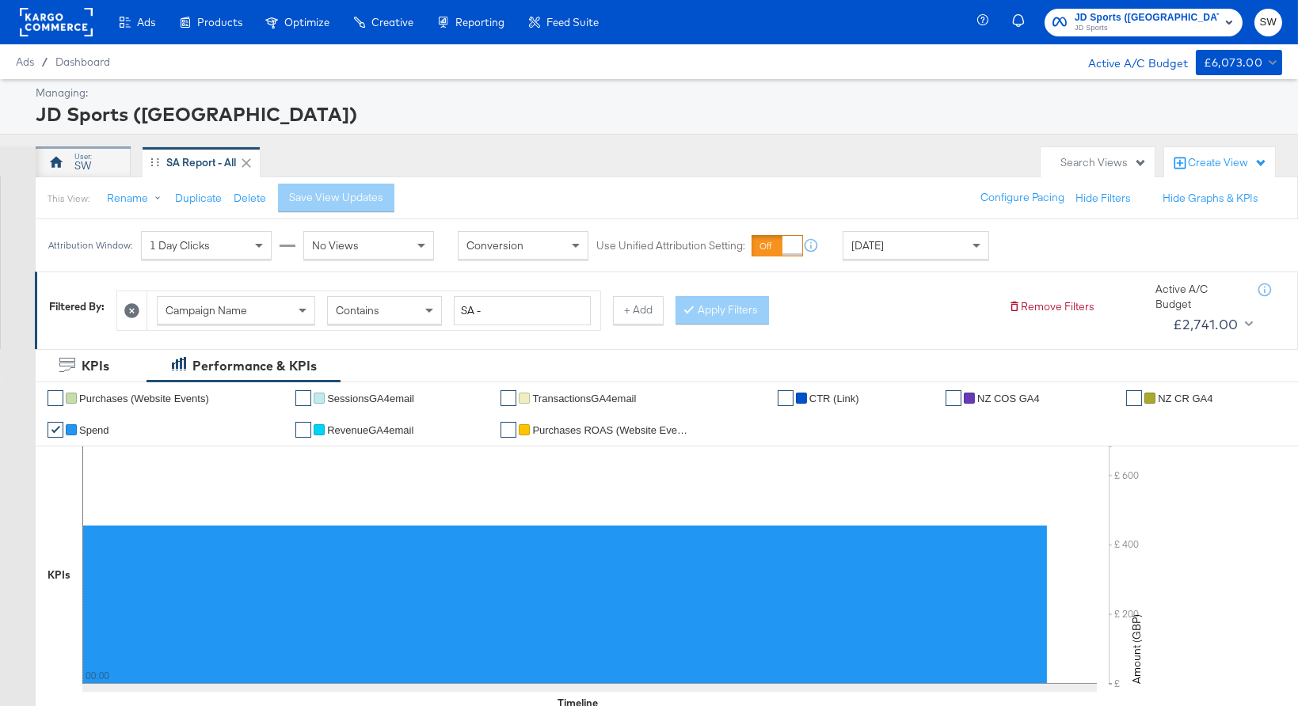
click at [83, 162] on div "SW" at bounding box center [82, 165] width 17 height 15
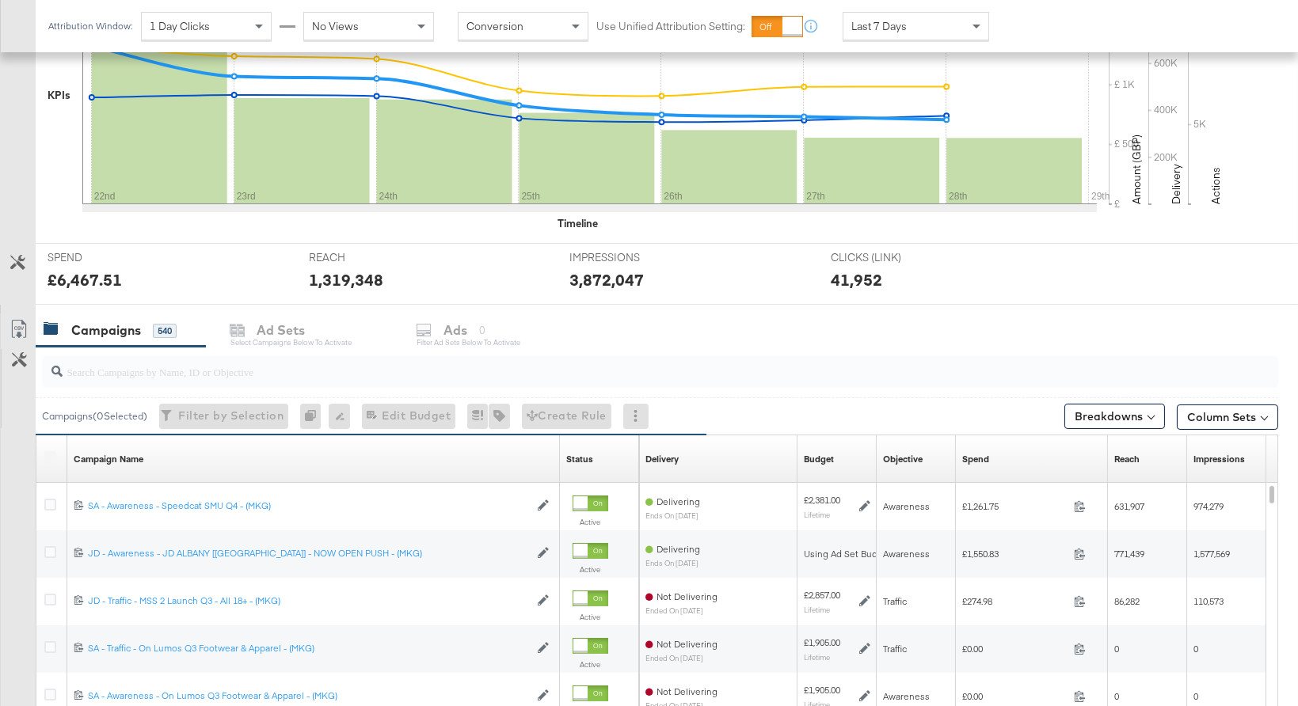
scroll to position [423, 0]
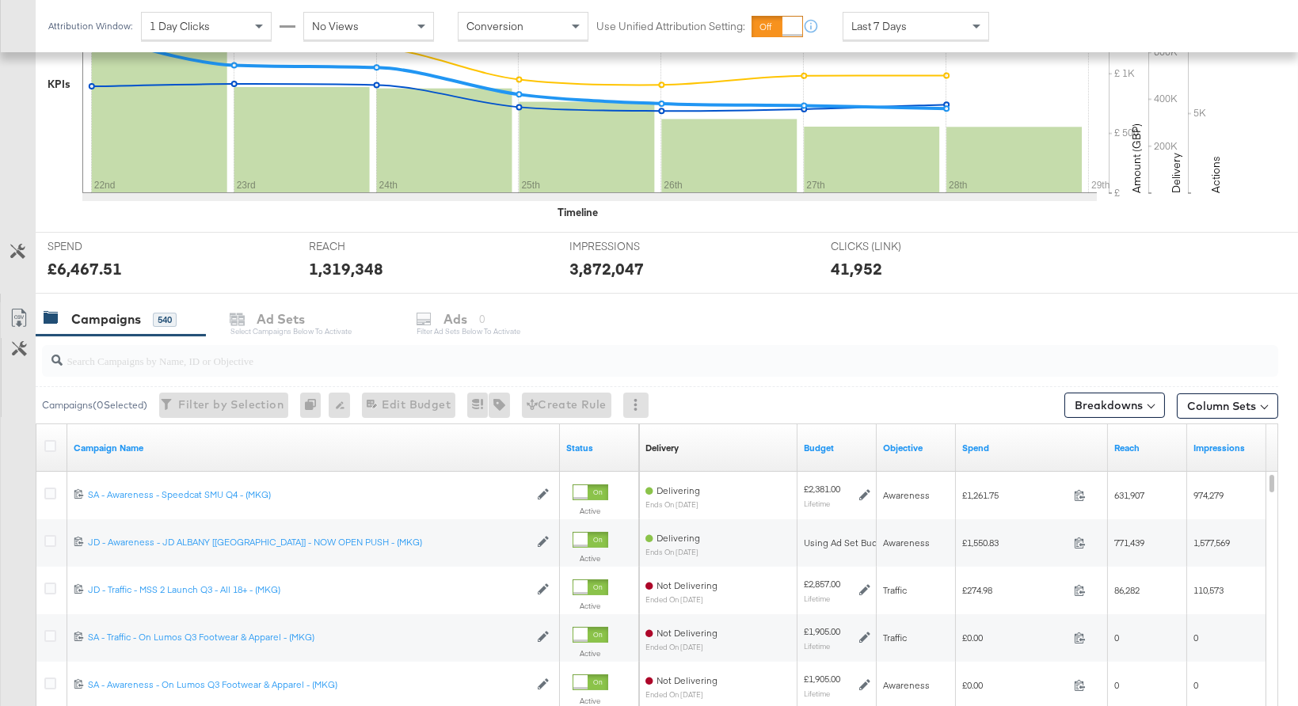
click at [354, 359] on input "search" at bounding box center [615, 354] width 1104 height 31
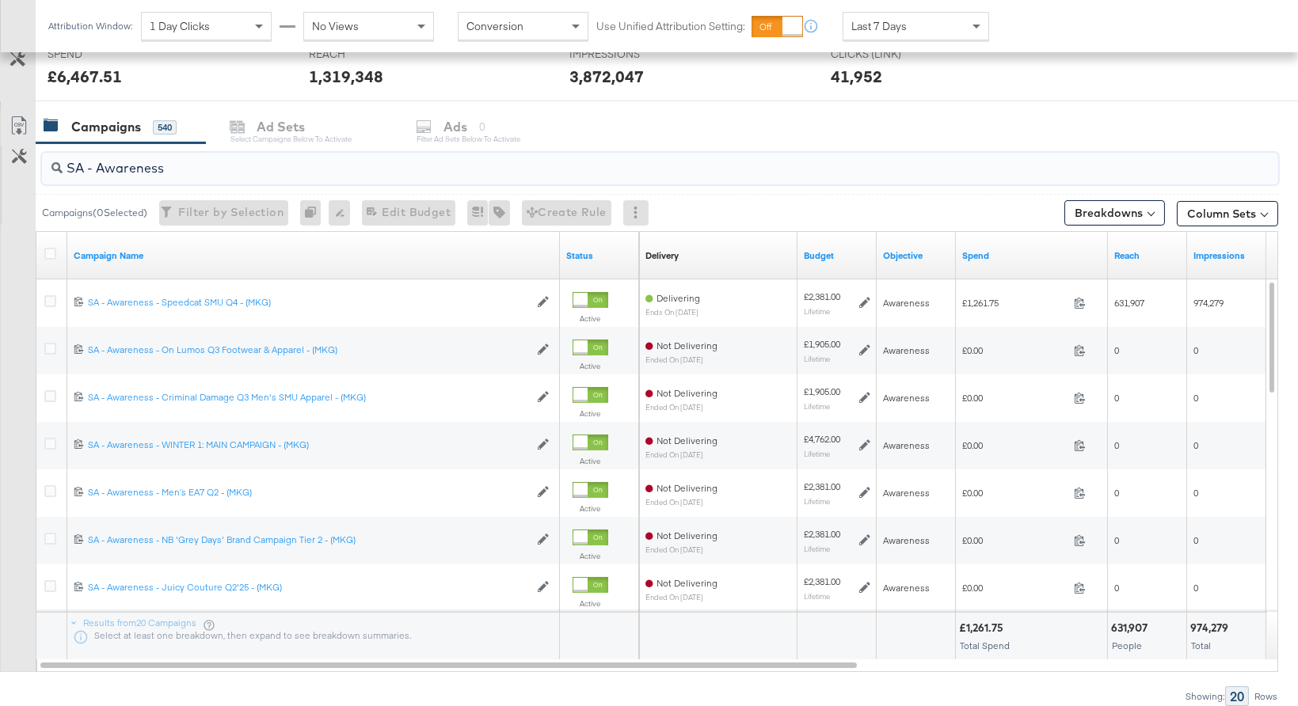
scroll to position [666, 0]
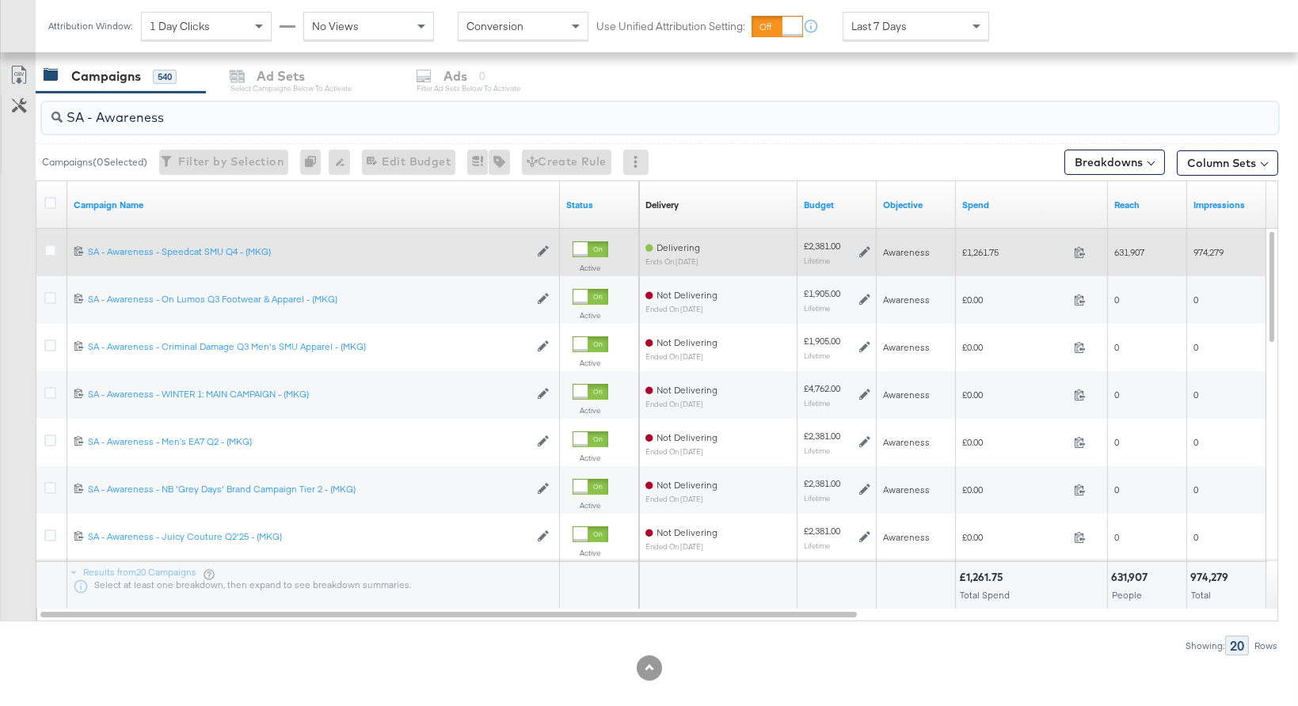
type input "SA - Awareness"
click at [43, 249] on div at bounding box center [52, 252] width 29 height 29
click at [51, 253] on icon at bounding box center [50, 251] width 12 height 12
click at [0, 0] on input "checkbox" at bounding box center [0, 0] width 0 height 0
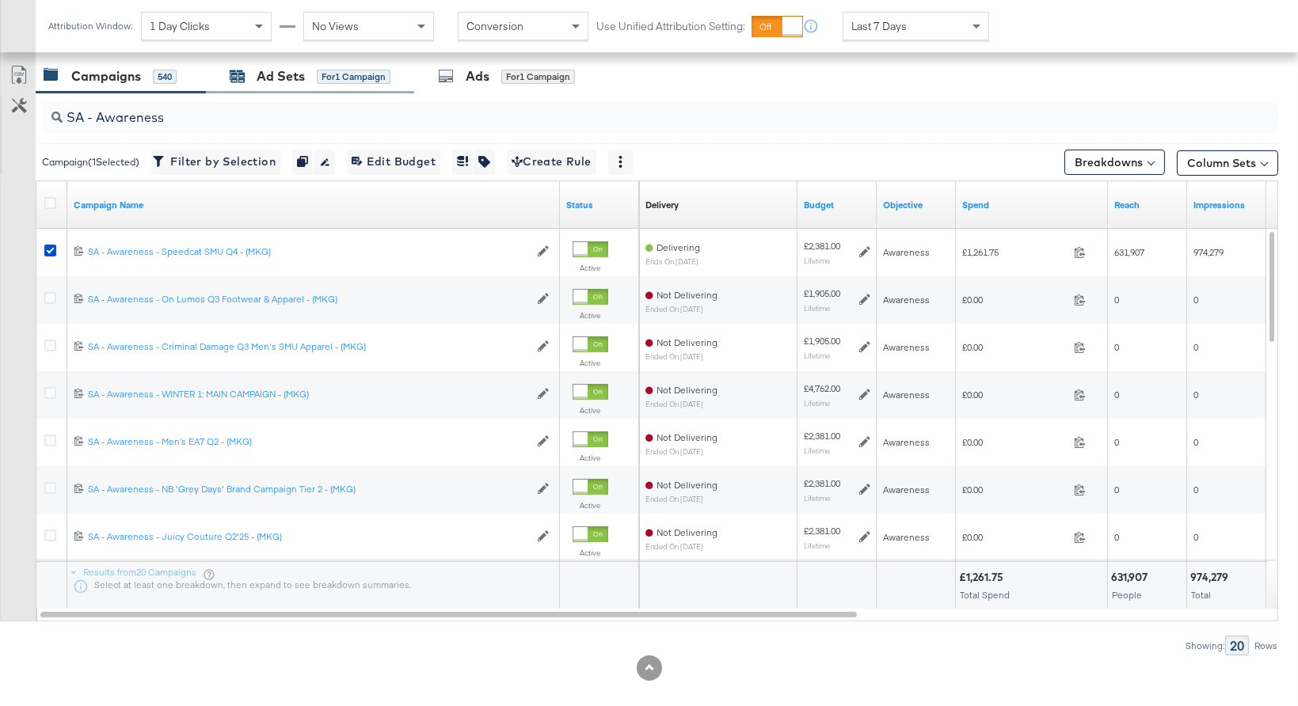
click at [303, 67] on div "Ad Sets" at bounding box center [281, 76] width 48 height 18
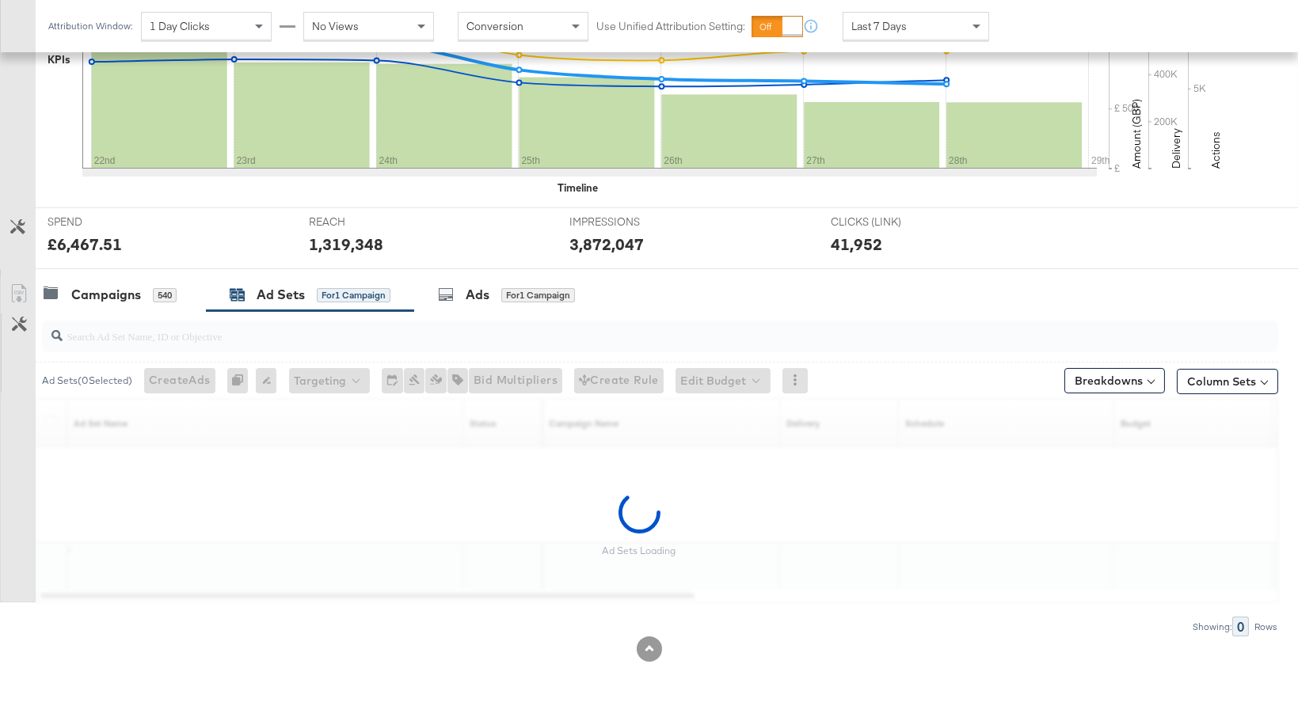
scroll to position [446, 0]
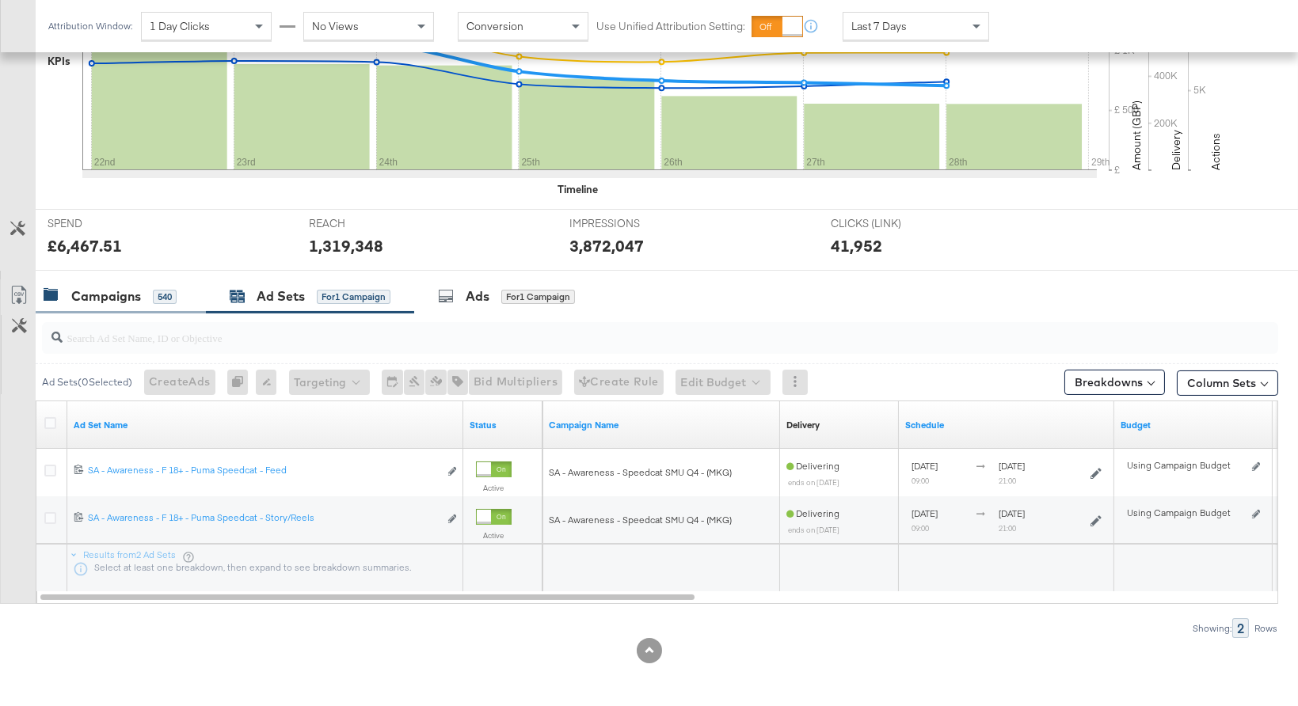
click at [85, 297] on div "Campaigns" at bounding box center [106, 296] width 70 height 18
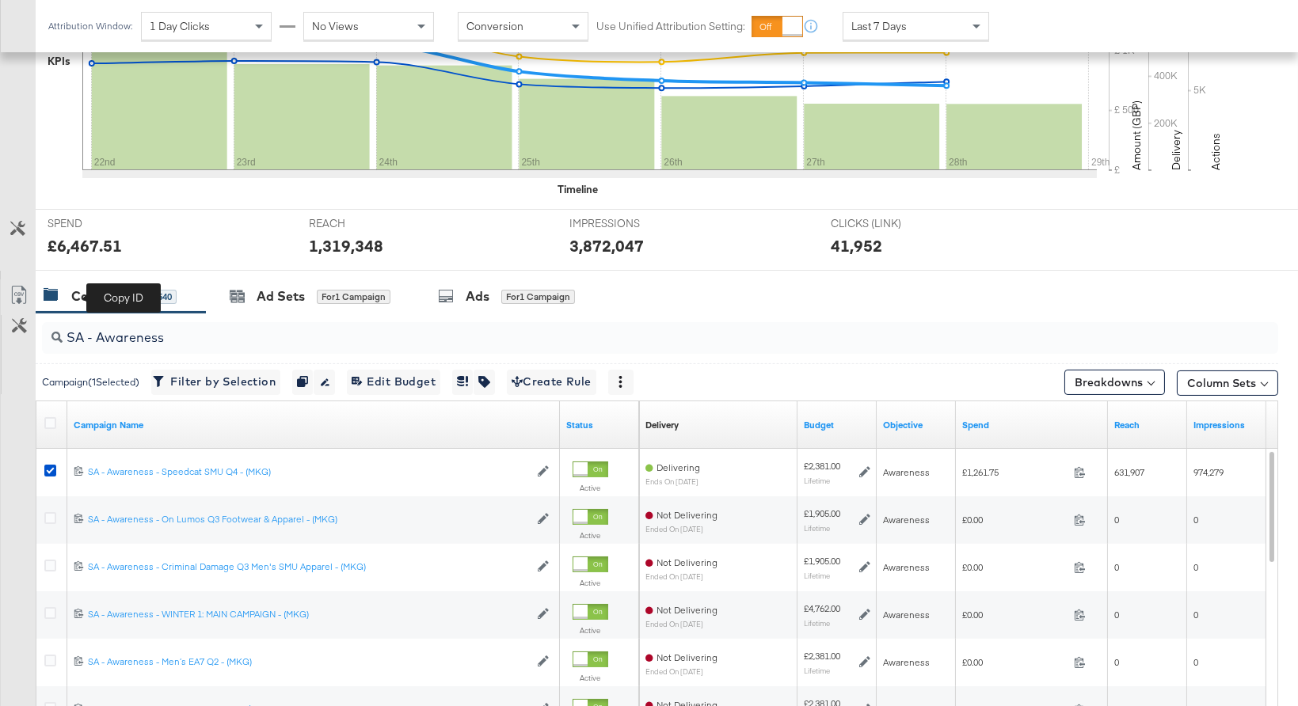
scroll to position [666, 0]
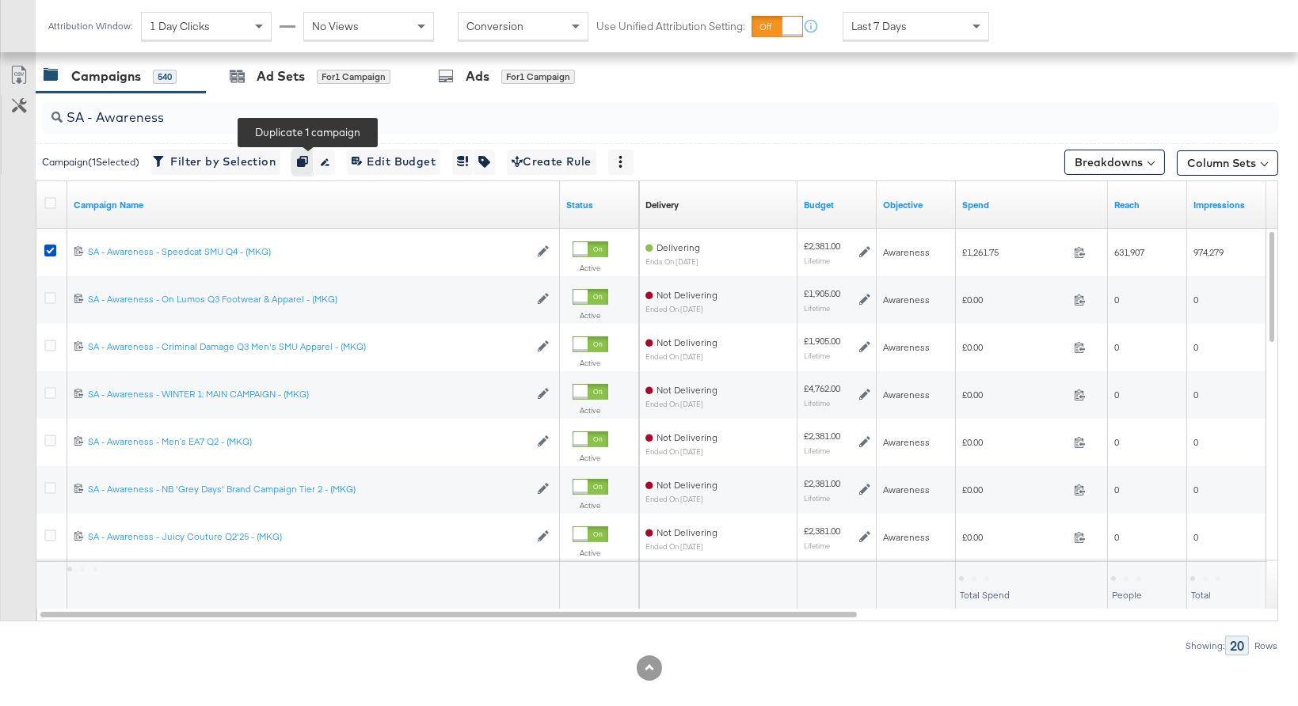
click at [298, 159] on button "button" at bounding box center [302, 162] width 21 height 25
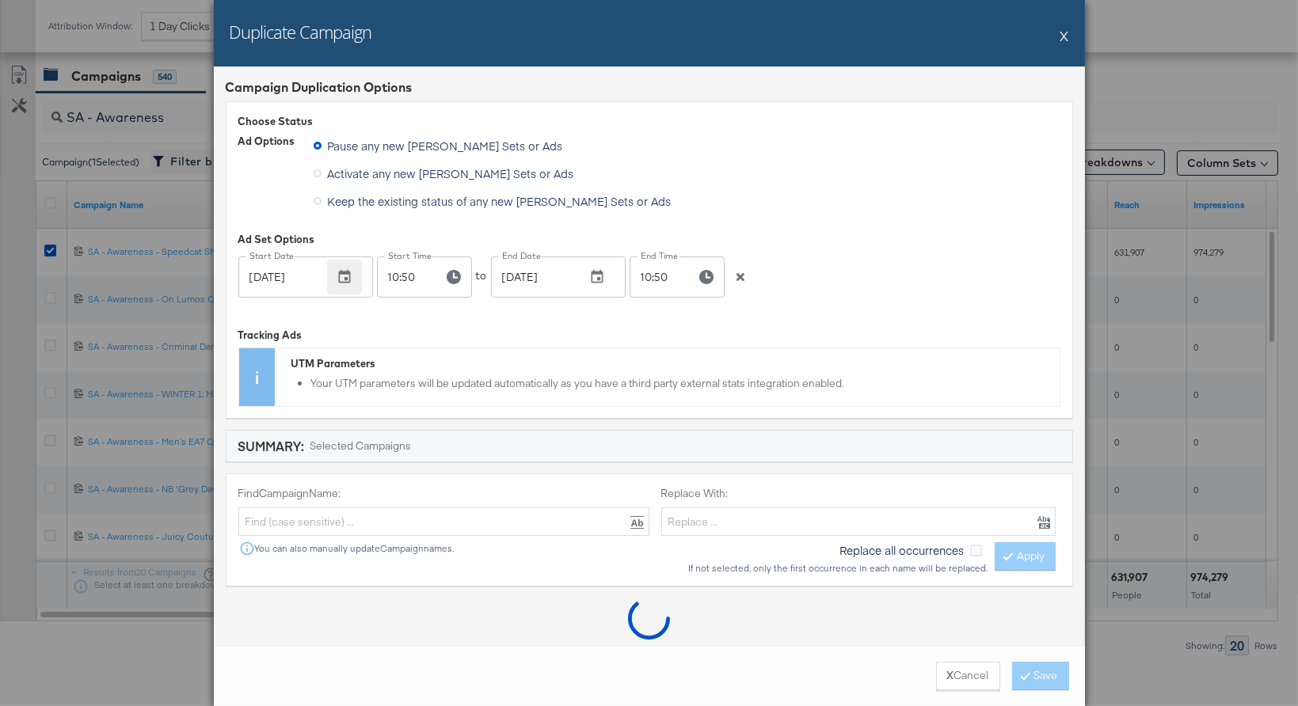
click at [340, 277] on icon "button" at bounding box center [345, 277] width 16 height 16
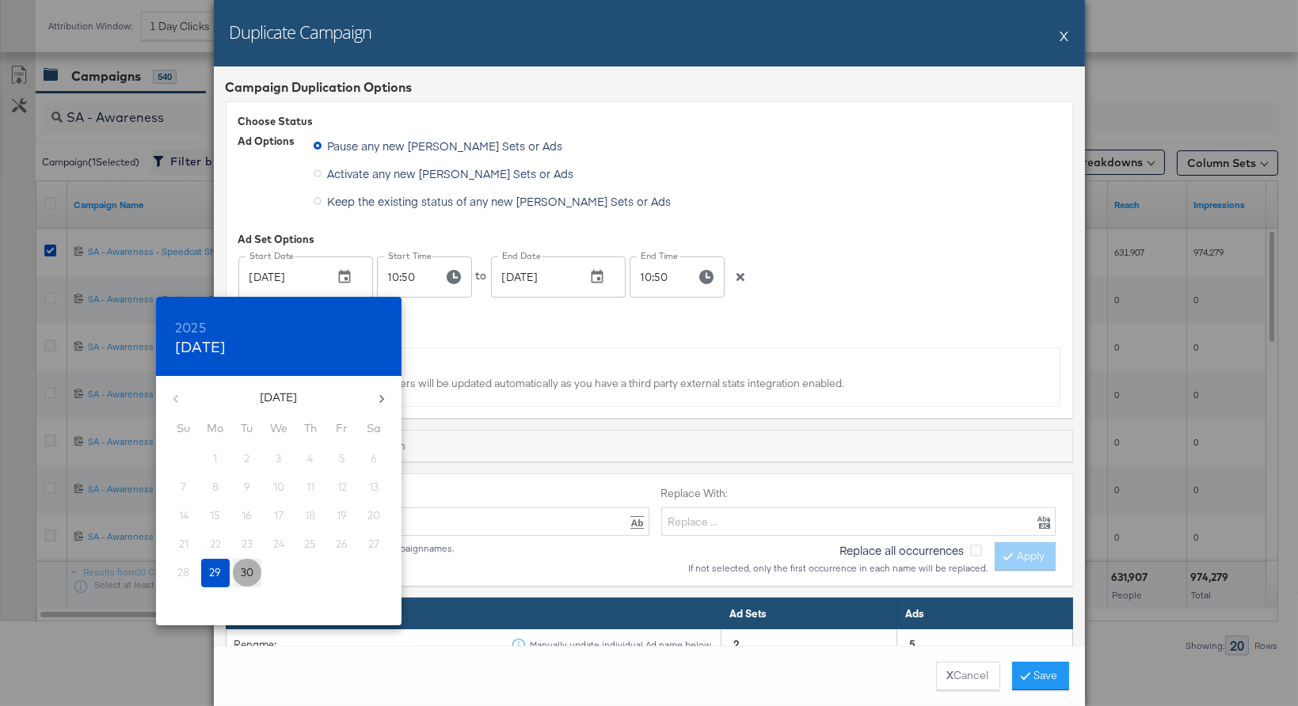
click at [248, 573] on p "30" at bounding box center [247, 572] width 13 height 15
type input "[DATE]"
click at [416, 275] on div at bounding box center [649, 353] width 1298 height 706
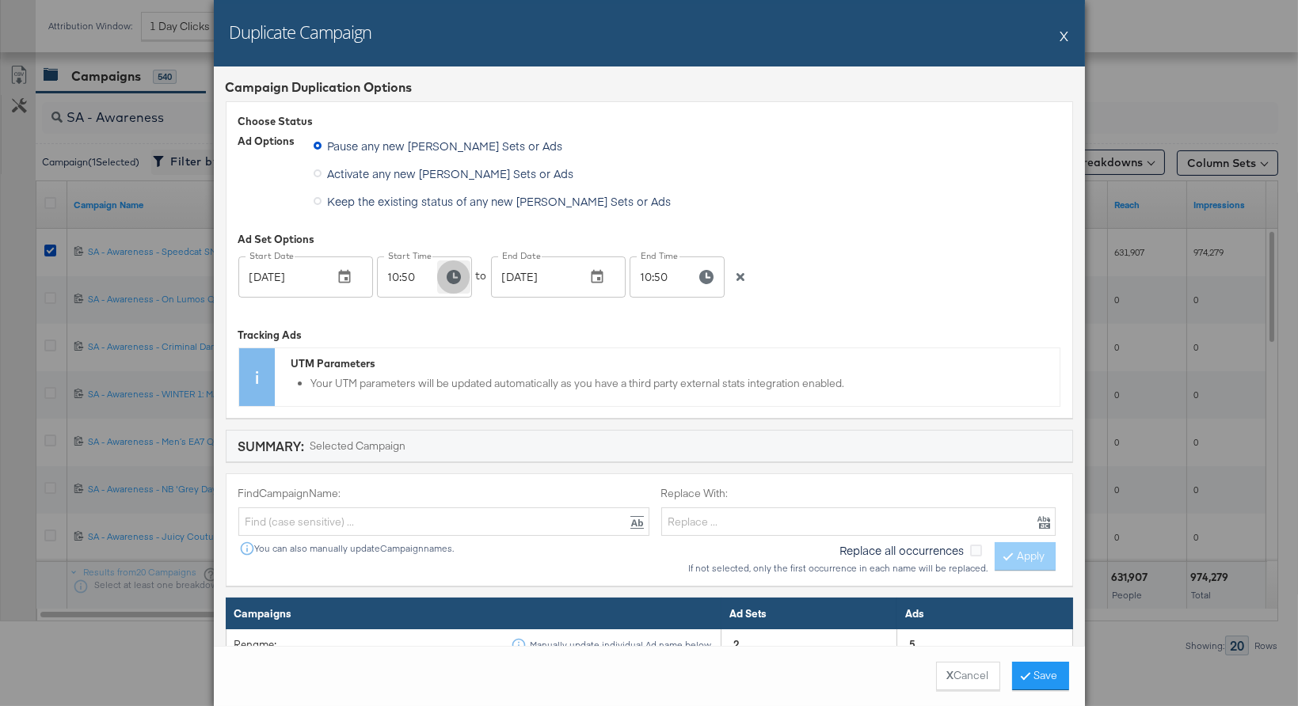
click at [447, 272] on icon "button" at bounding box center [454, 277] width 14 height 14
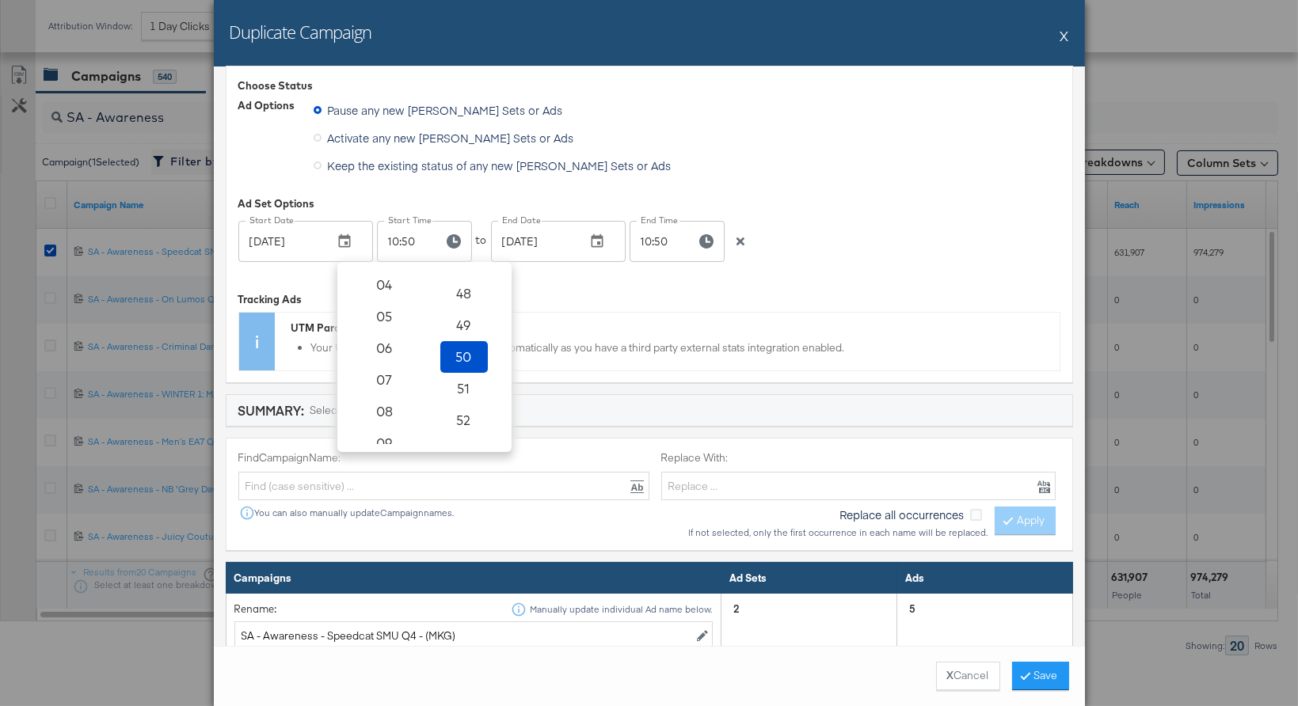
scroll to position [0, 0]
click at [393, 276] on span "00" at bounding box center [384, 286] width 35 height 22
click at [460, 318] on span "01" at bounding box center [464, 317] width 35 height 22
type input "00:01"
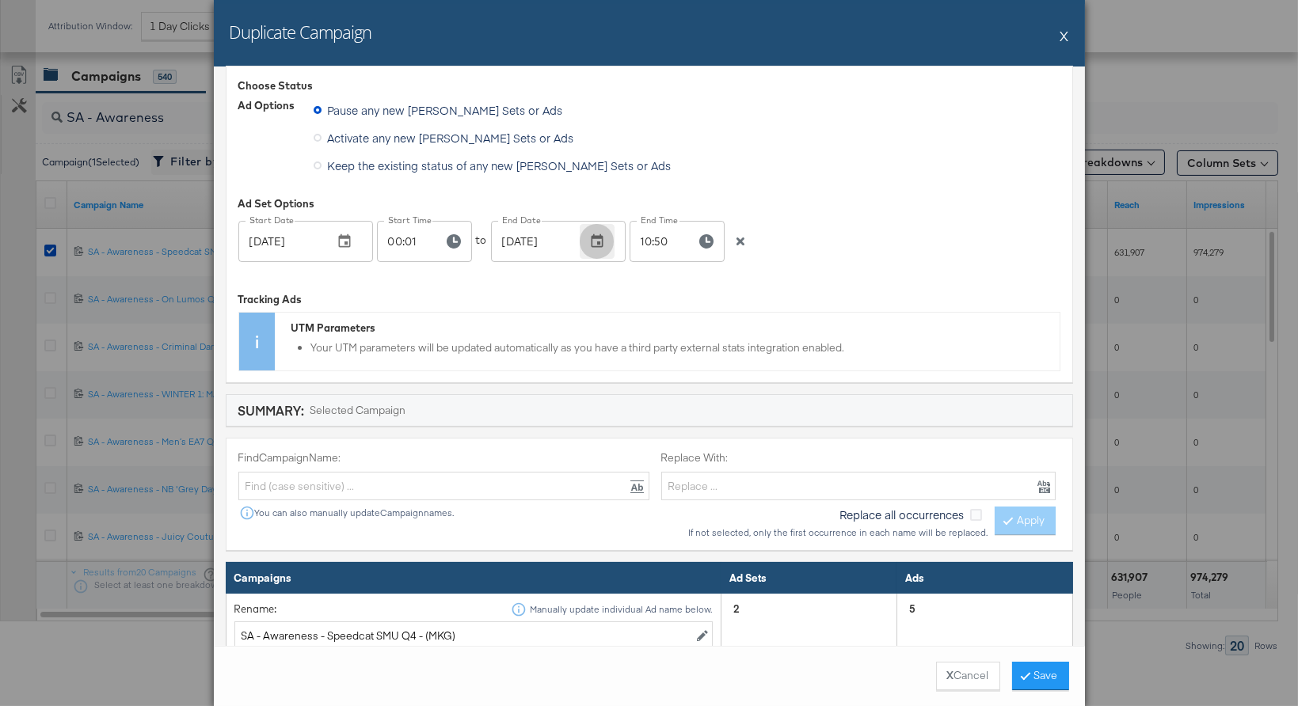
click at [592, 243] on icon "button" at bounding box center [597, 240] width 12 height 13
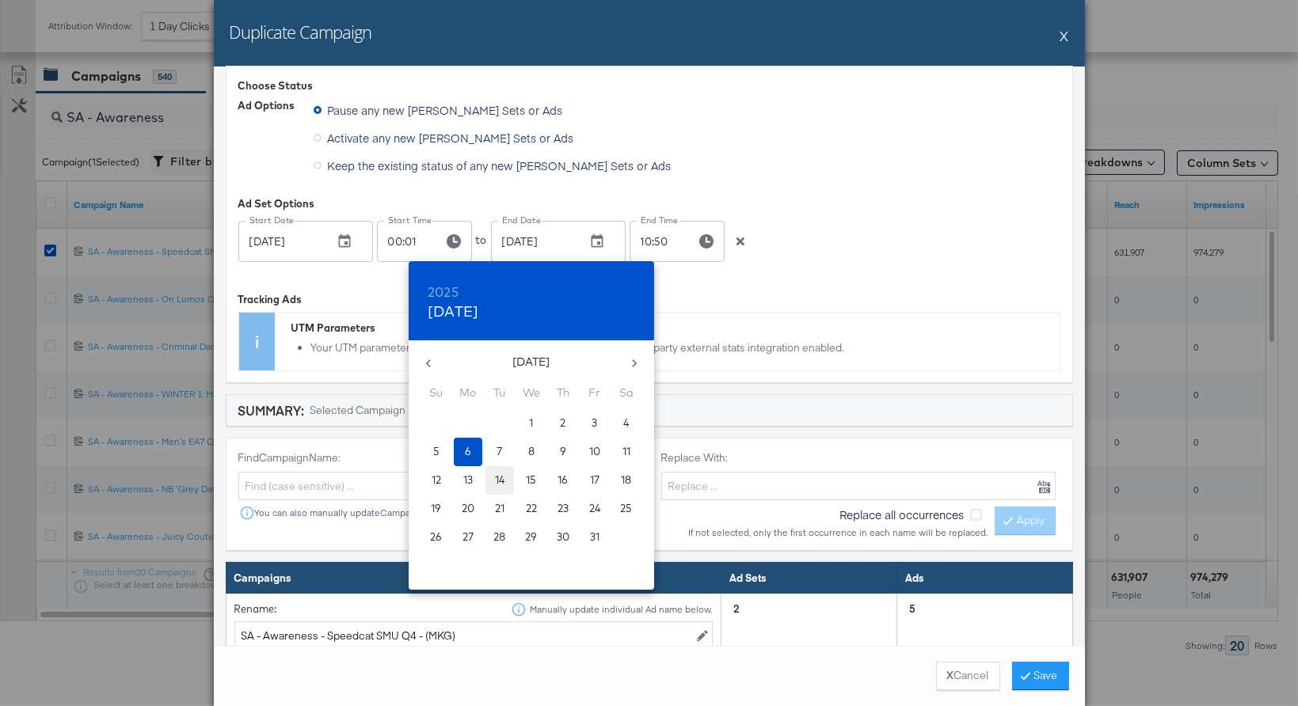
drag, startPoint x: 495, startPoint y: 474, endPoint x: 624, endPoint y: 352, distance: 177.6
click at [495, 473] on p "14" at bounding box center [500, 480] width 10 height 15
type input "[DATE]"
click at [649, 238] on div at bounding box center [649, 353] width 1298 height 706
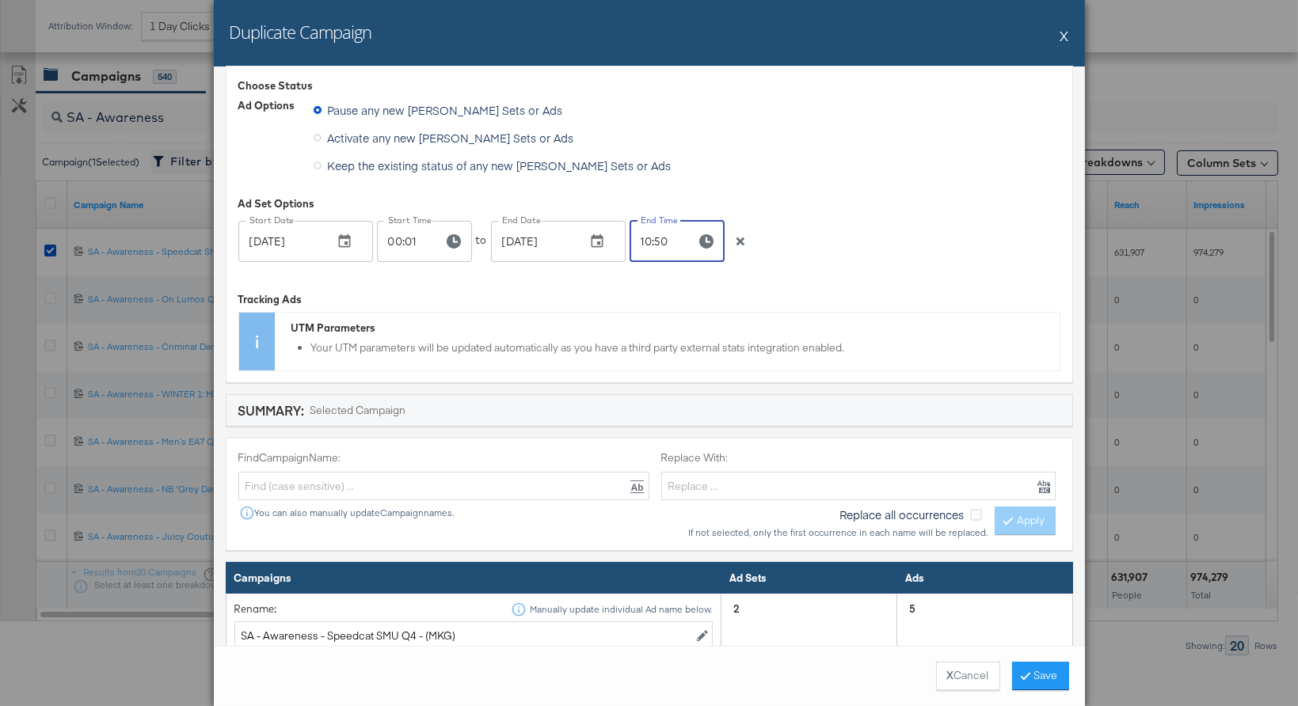
drag, startPoint x: 649, startPoint y: 240, endPoint x: 635, endPoint y: 239, distance: 14.3
click at [635, 239] on input "10:50" at bounding box center [657, 241] width 54 height 41
drag, startPoint x: 668, startPoint y: 242, endPoint x: 657, endPoint y: 241, distance: 11.1
click at [657, 241] on input "08:50" at bounding box center [657, 241] width 54 height 41
type input "08:00"
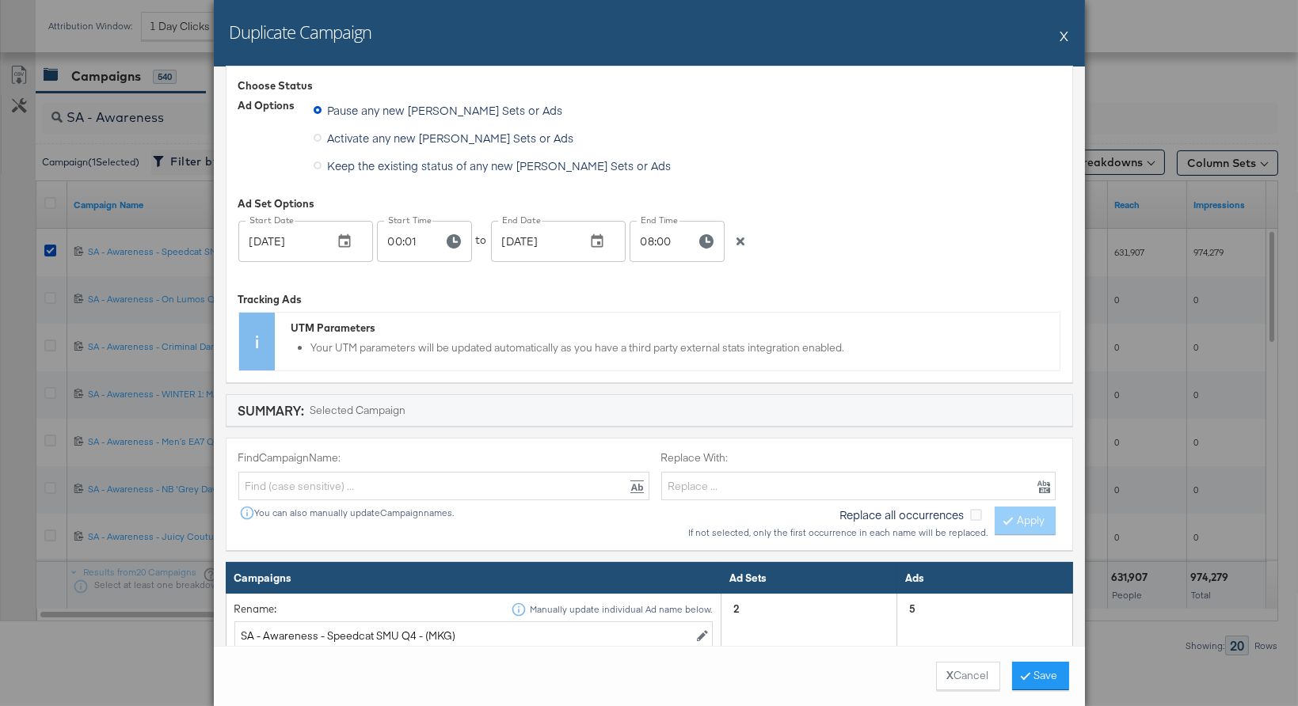
click at [846, 315] on div "UTM Parameters Your UTM parameters will be updated automatically as you have a …" at bounding box center [667, 342] width 785 height 58
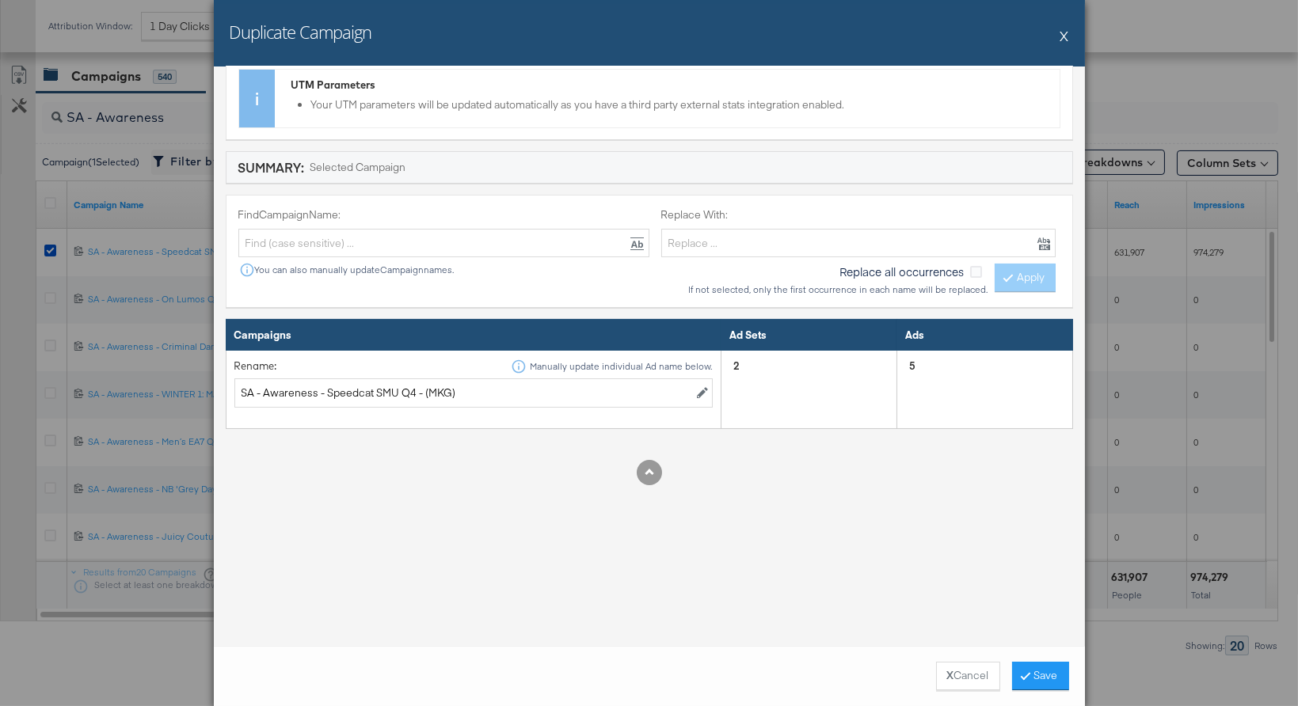
scroll to position [280, 0]
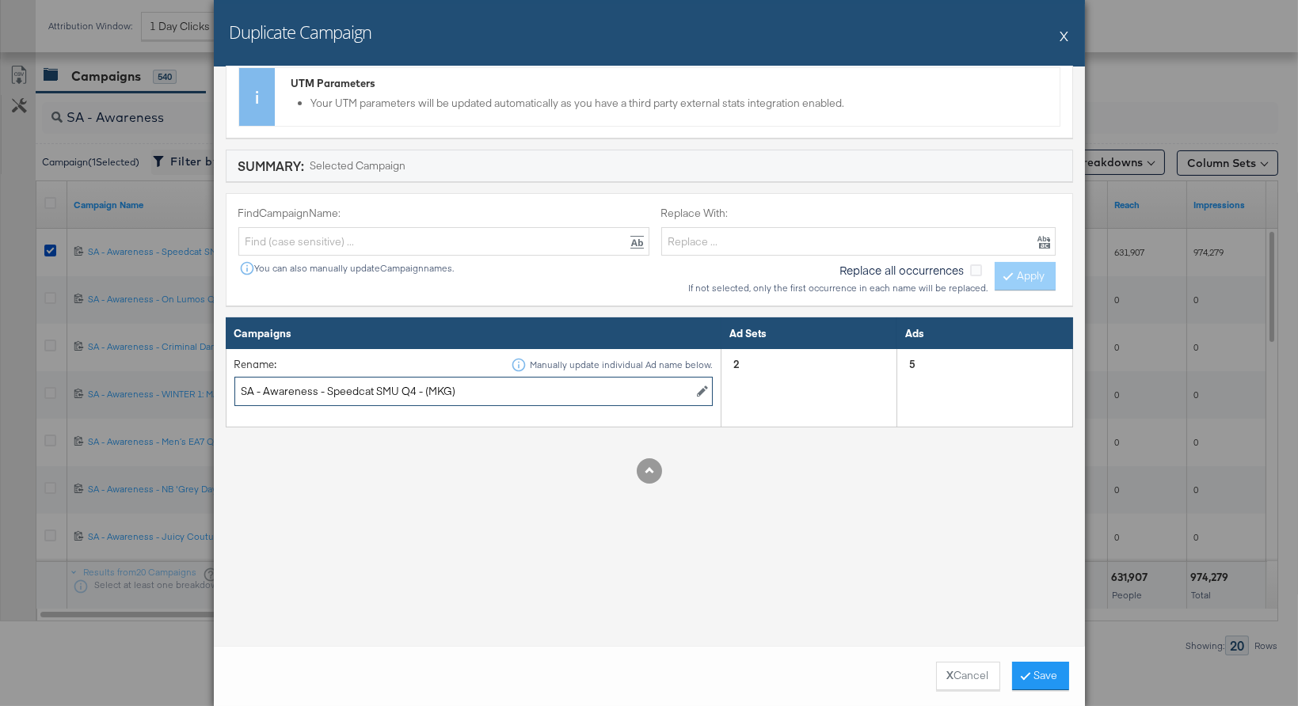
drag, startPoint x: 414, startPoint y: 387, endPoint x: 325, endPoint y: 386, distance: 88.7
click at [325, 386] on input "SA - Awareness - Speedcat SMU Q4 - (MKG)" at bounding box center [473, 391] width 479 height 29
paste input "Hoodrich SMU Apparel M, W, J"
type input "SA - Awareness - Hoodrich SMU Apparel M, W, J - (MKG)"
click at [1044, 671] on button "Save" at bounding box center [1040, 676] width 57 height 29
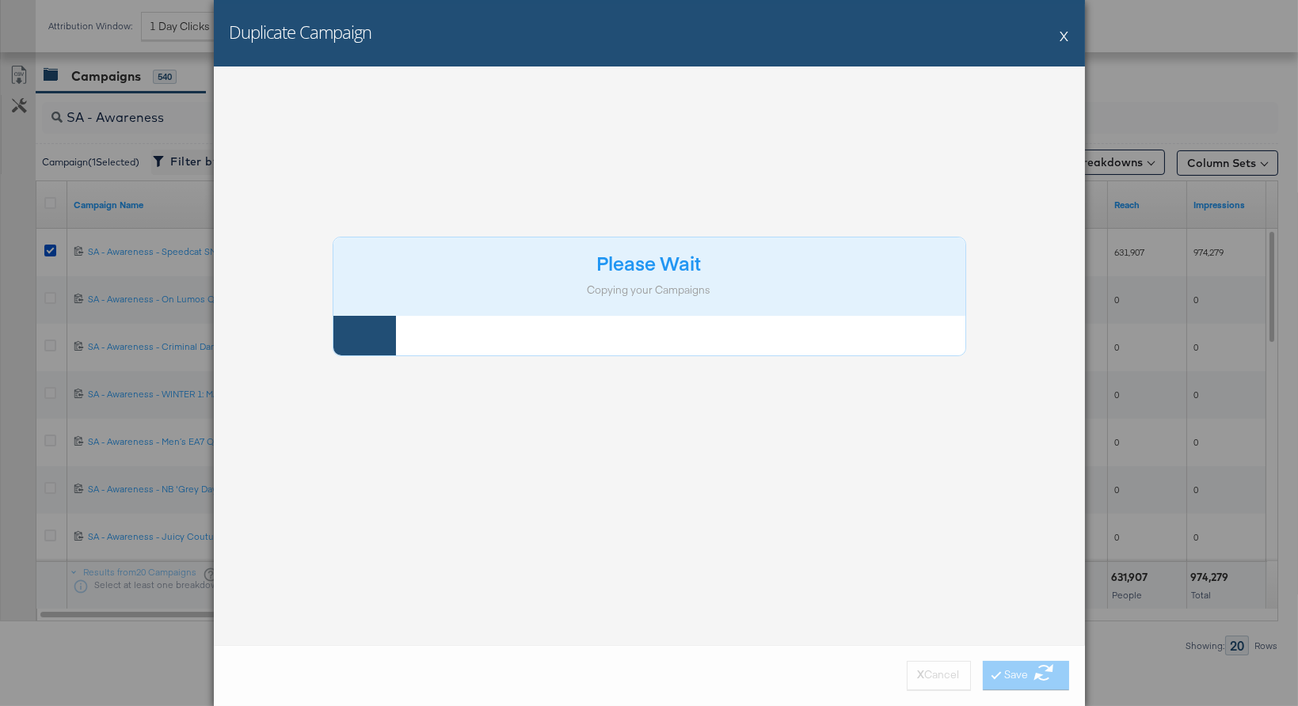
scroll to position [0, 0]
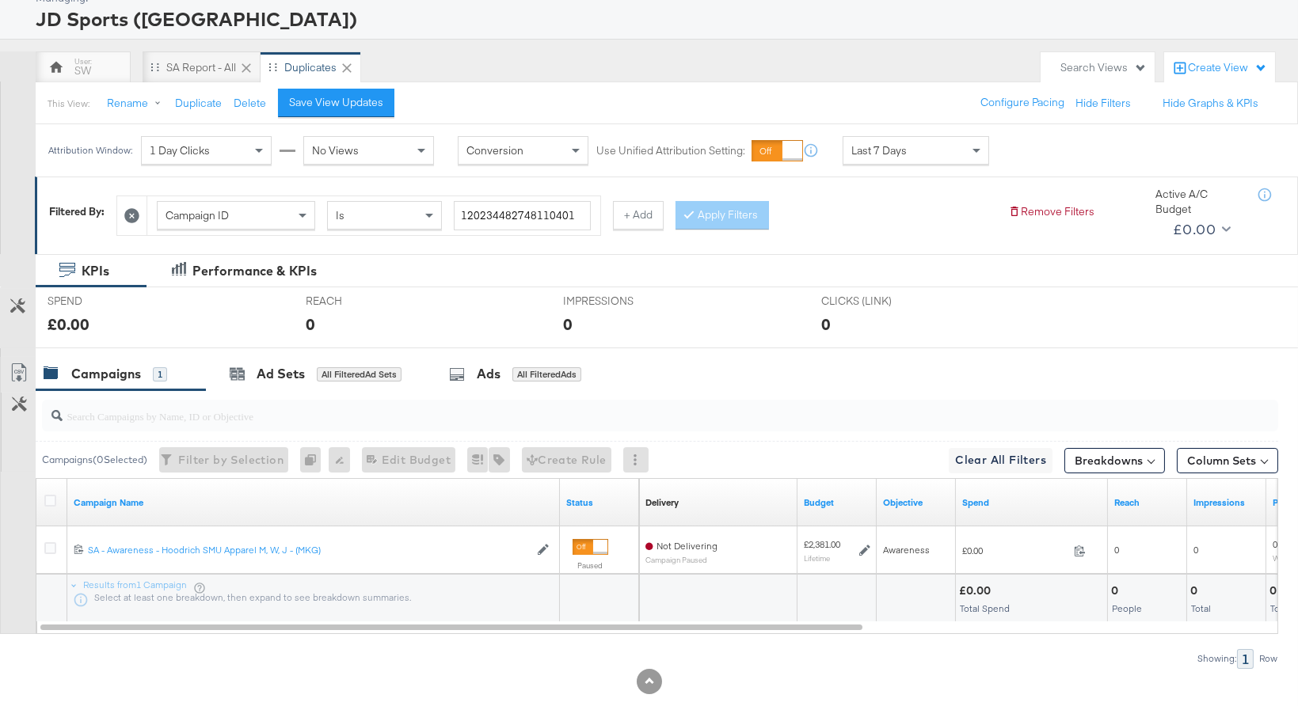
scroll to position [126, 0]
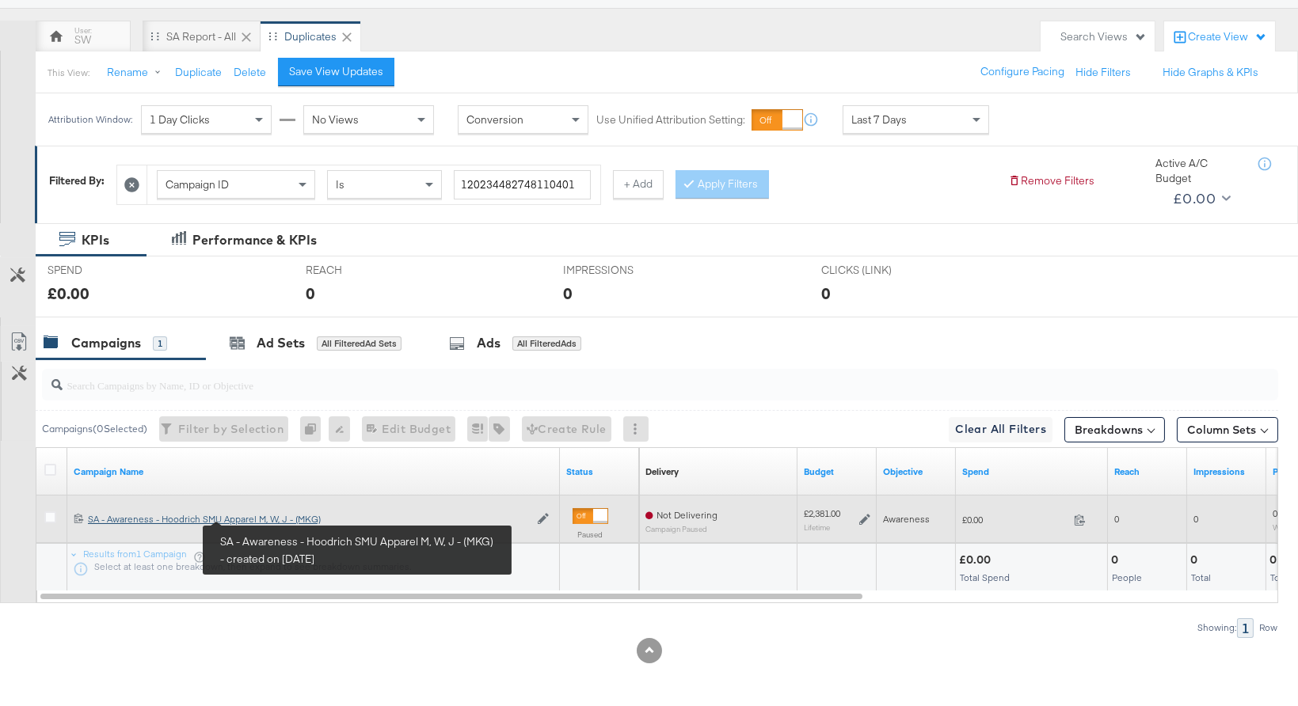
click at [262, 516] on div "SA - Awareness - Hoodrich SMU Apparel M, W, J - (MKG) SA - Awareness - Hoodrich…" at bounding box center [308, 519] width 441 height 13
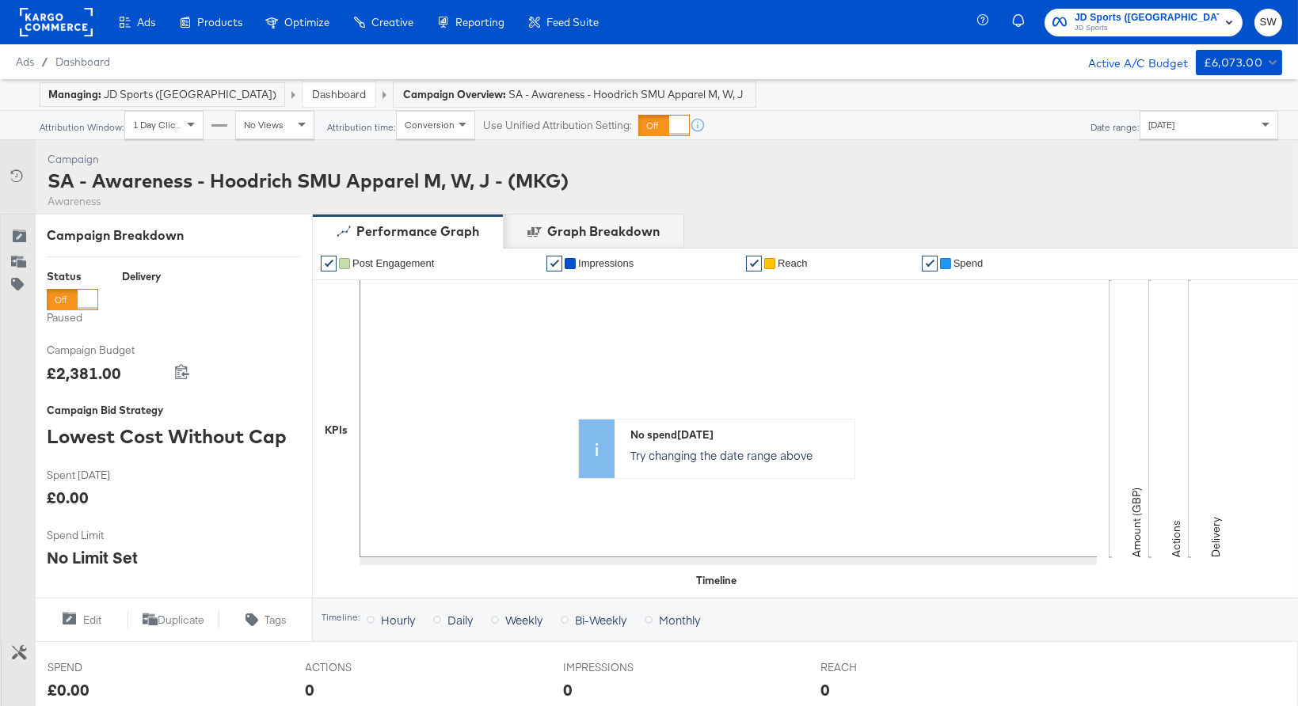
scroll to position [550, 0]
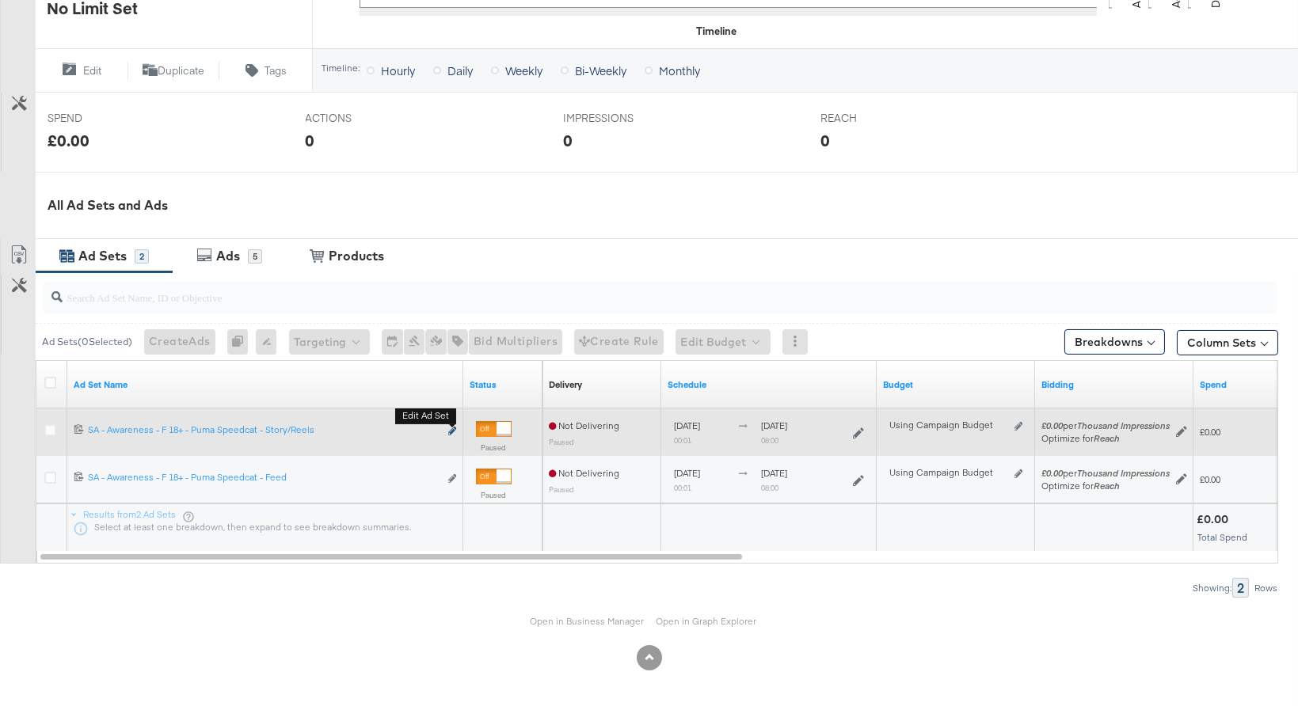
click at [454, 429] on icon "link" at bounding box center [452, 431] width 8 height 9
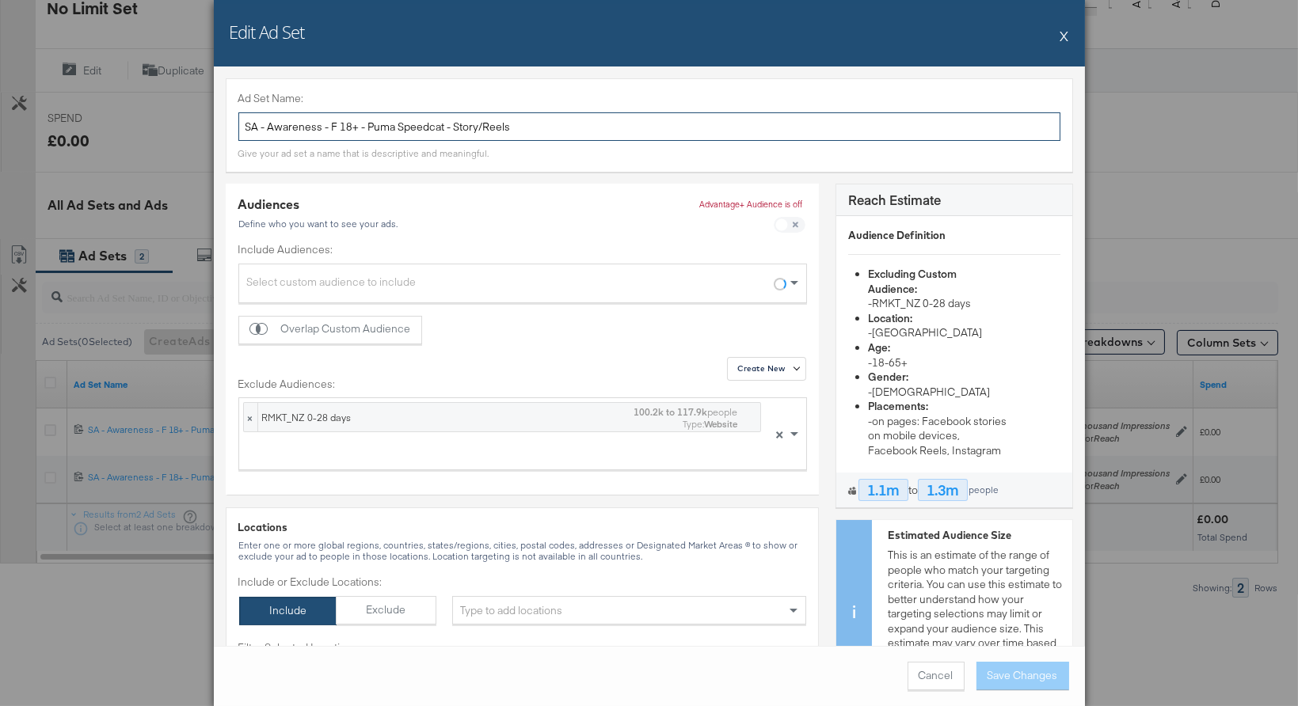
click at [333, 126] on input "SA - Awareness - F 18+ - Puma Speedcat - Story/Reels" at bounding box center [649, 126] width 822 height 29
drag, startPoint x: 449, startPoint y: 125, endPoint x: 371, endPoint y: 124, distance: 78.4
click at [371, 124] on input "SA - Awareness - All 18+ - Puma Speedcat - Story/Reels" at bounding box center [649, 126] width 822 height 29
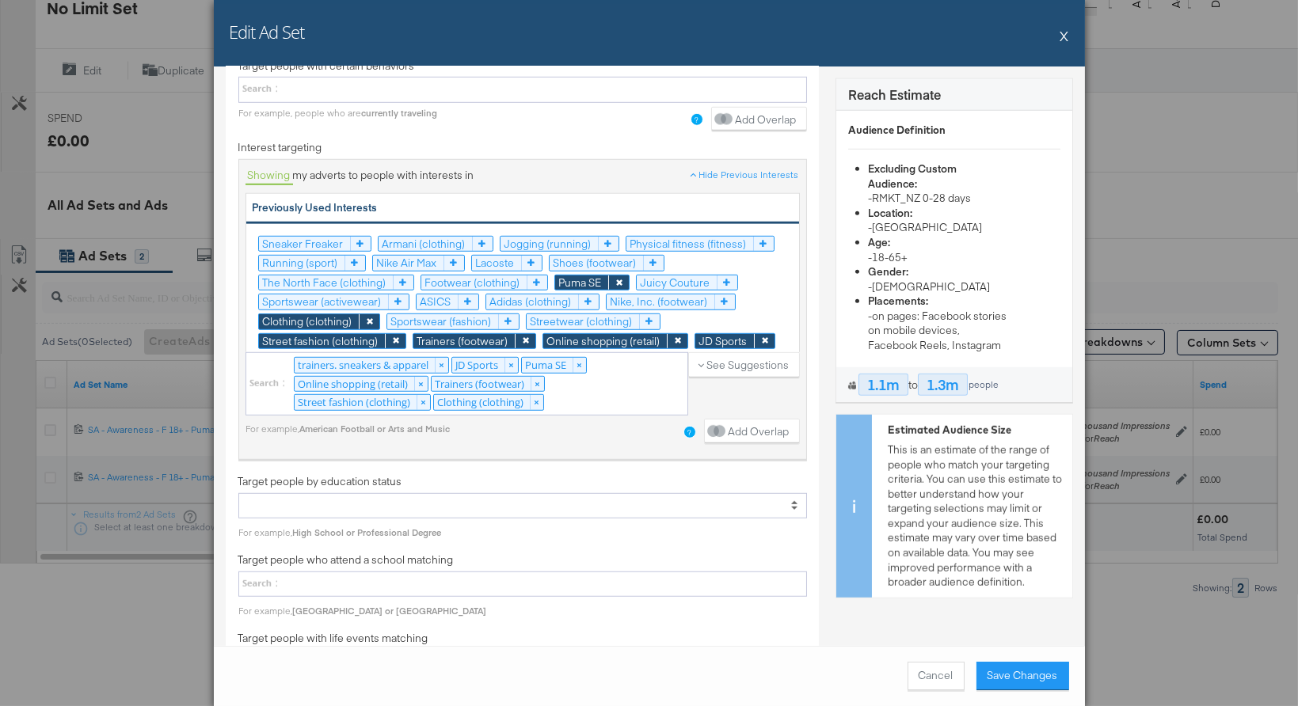
scroll to position [2806, 0]
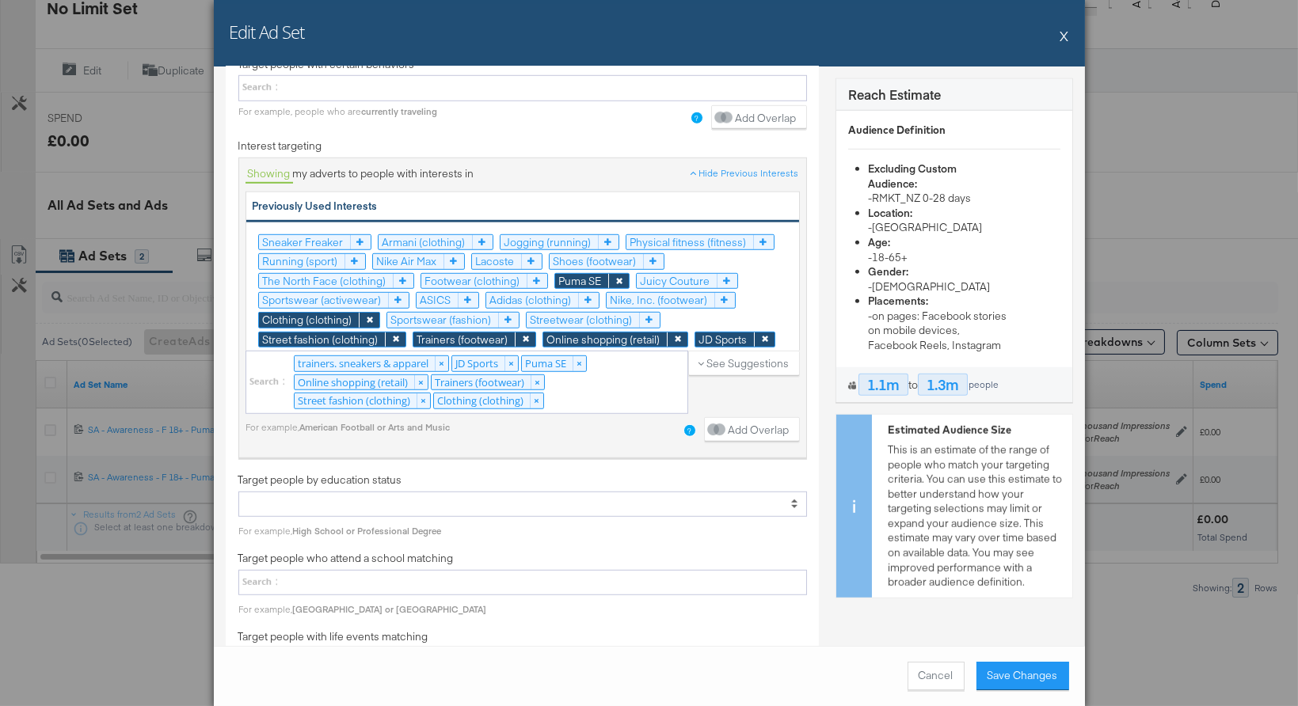
type input "SA - Awareness - All 18+ - Hoodrich - Story/Reels"
click at [617, 274] on icon at bounding box center [618, 281] width 21 height 15
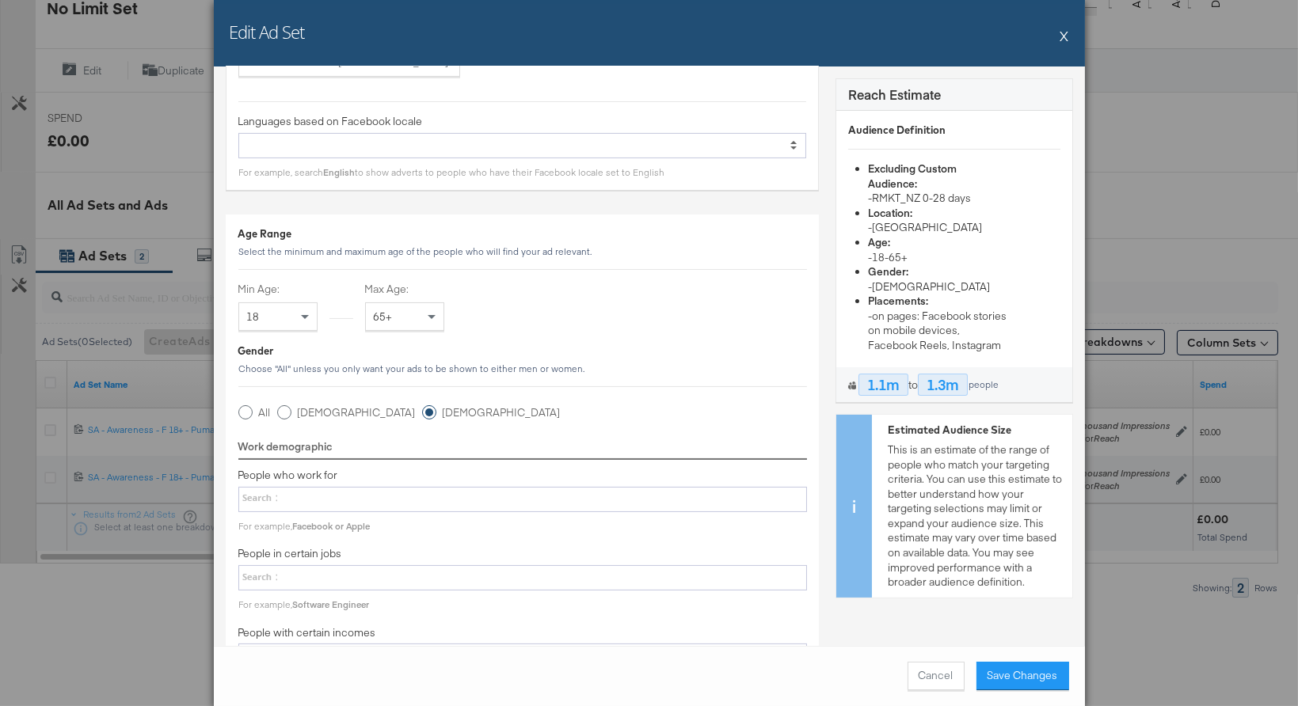
scroll to position [818, 0]
click at [242, 401] on icon at bounding box center [245, 407] width 14 height 14
click at [0, 0] on input "All" at bounding box center [0, 0] width 0 height 0
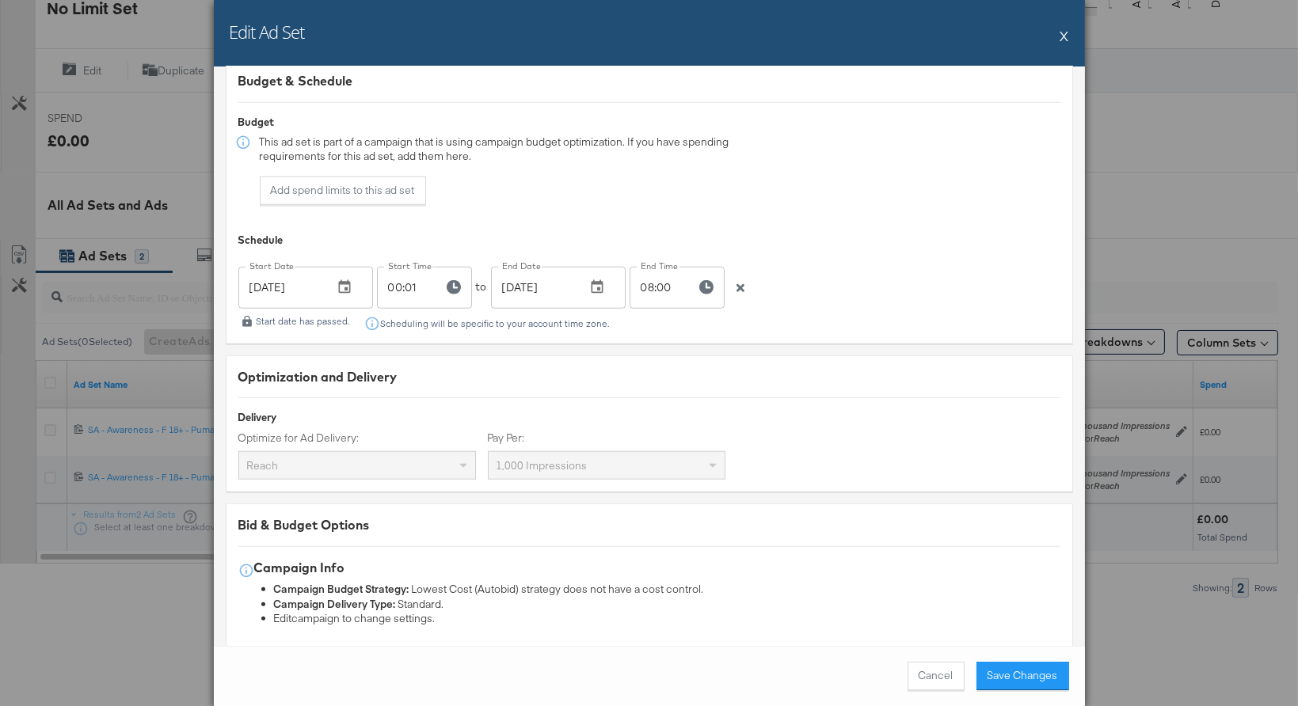
scroll to position [3627, 0]
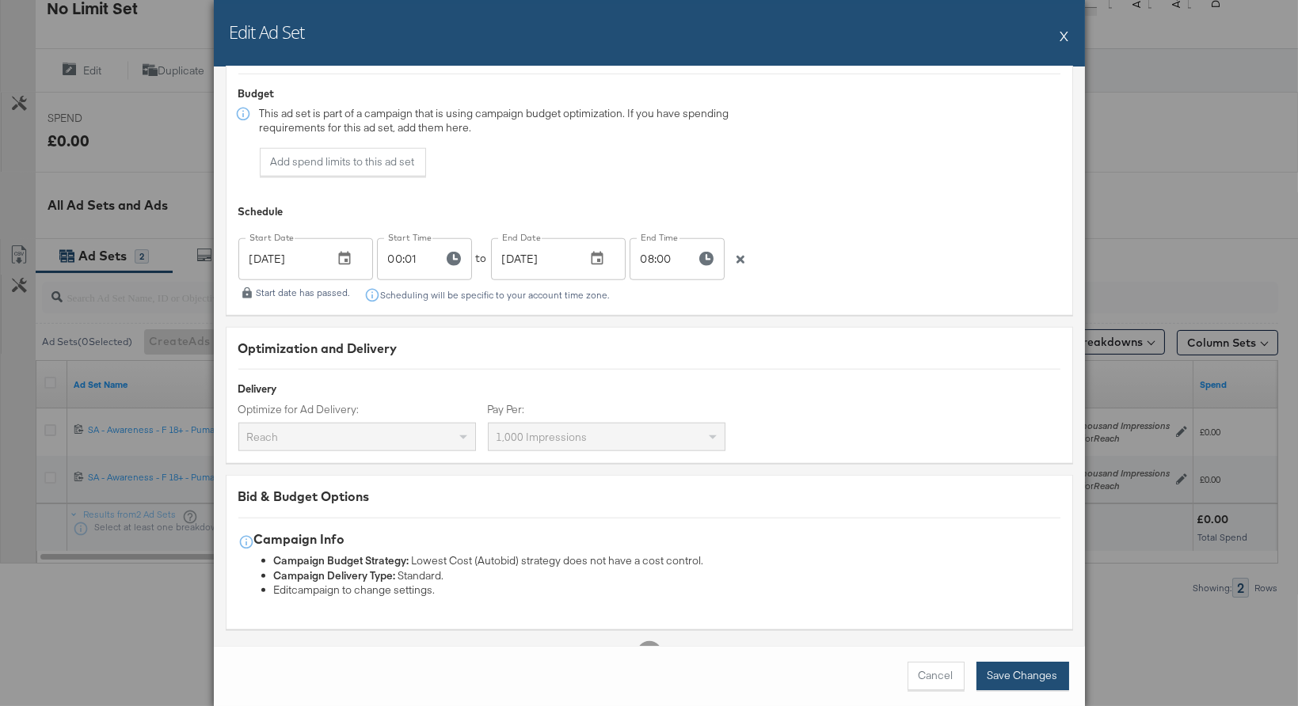
click at [1031, 676] on button "Save Changes" at bounding box center [1022, 676] width 93 height 29
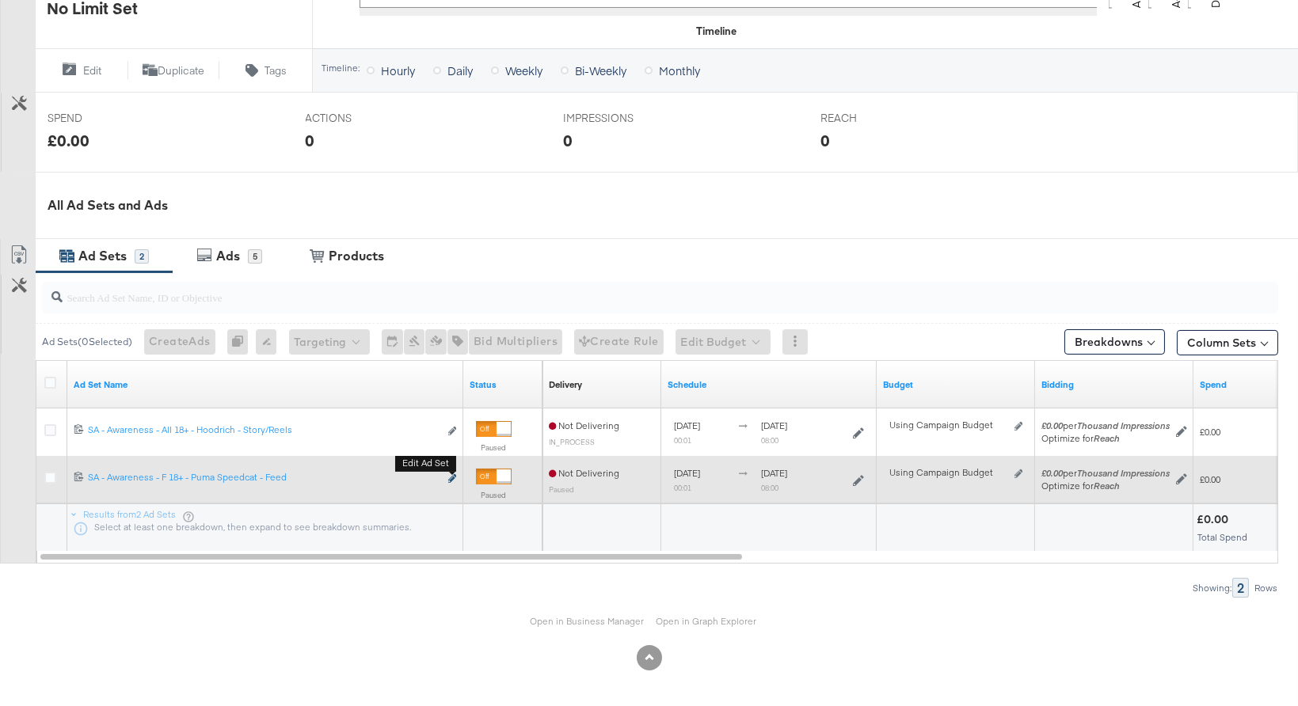
click at [453, 480] on icon "link" at bounding box center [452, 478] width 8 height 9
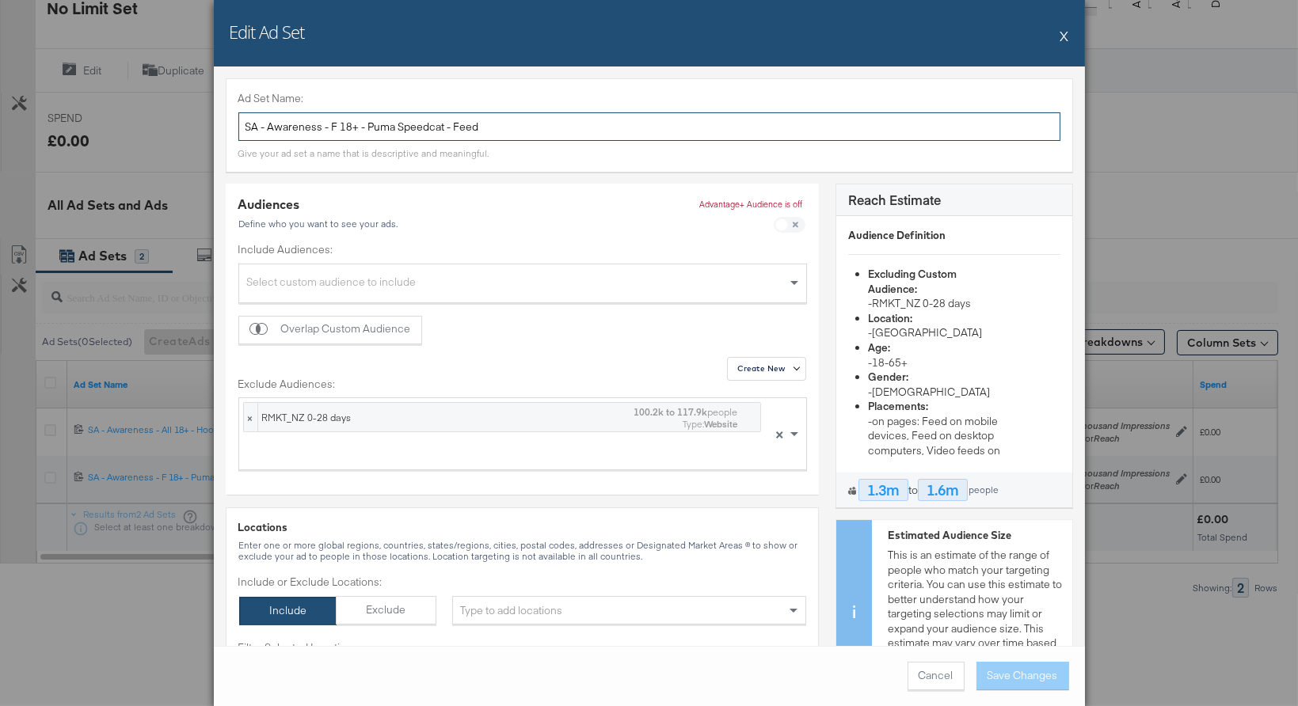
drag, startPoint x: 357, startPoint y: 127, endPoint x: 329, endPoint y: 125, distance: 27.8
click at [329, 125] on input "SA - Awareness - F 18+ - Puma Speedcat - Feed" at bounding box center [649, 126] width 822 height 29
click at [336, 124] on input "SA - Awareness - F 18+ - Puma Speedcat - Feed" at bounding box center [649, 126] width 822 height 29
drag, startPoint x: 449, startPoint y: 127, endPoint x: 373, endPoint y: 124, distance: 76.1
click at [373, 124] on input "SA - Awareness - All 18+ - Puma Speedcat - Feed" at bounding box center [649, 126] width 822 height 29
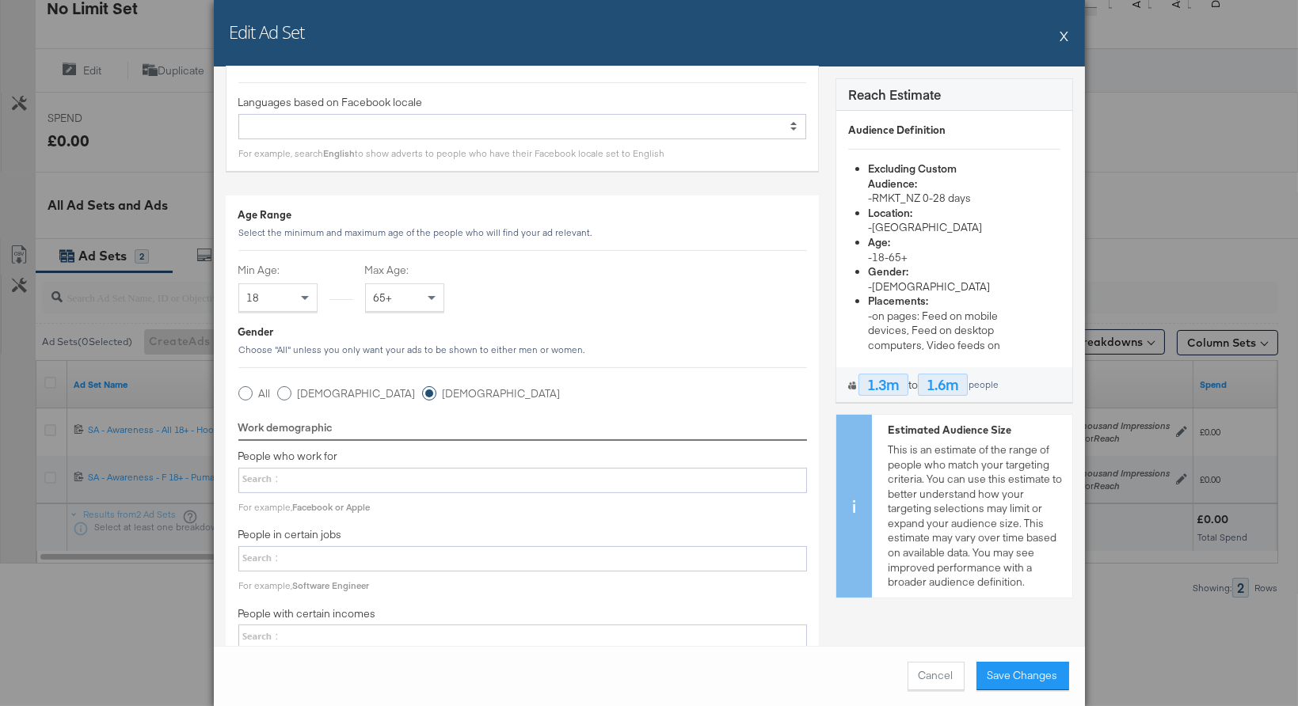
scroll to position [887, 0]
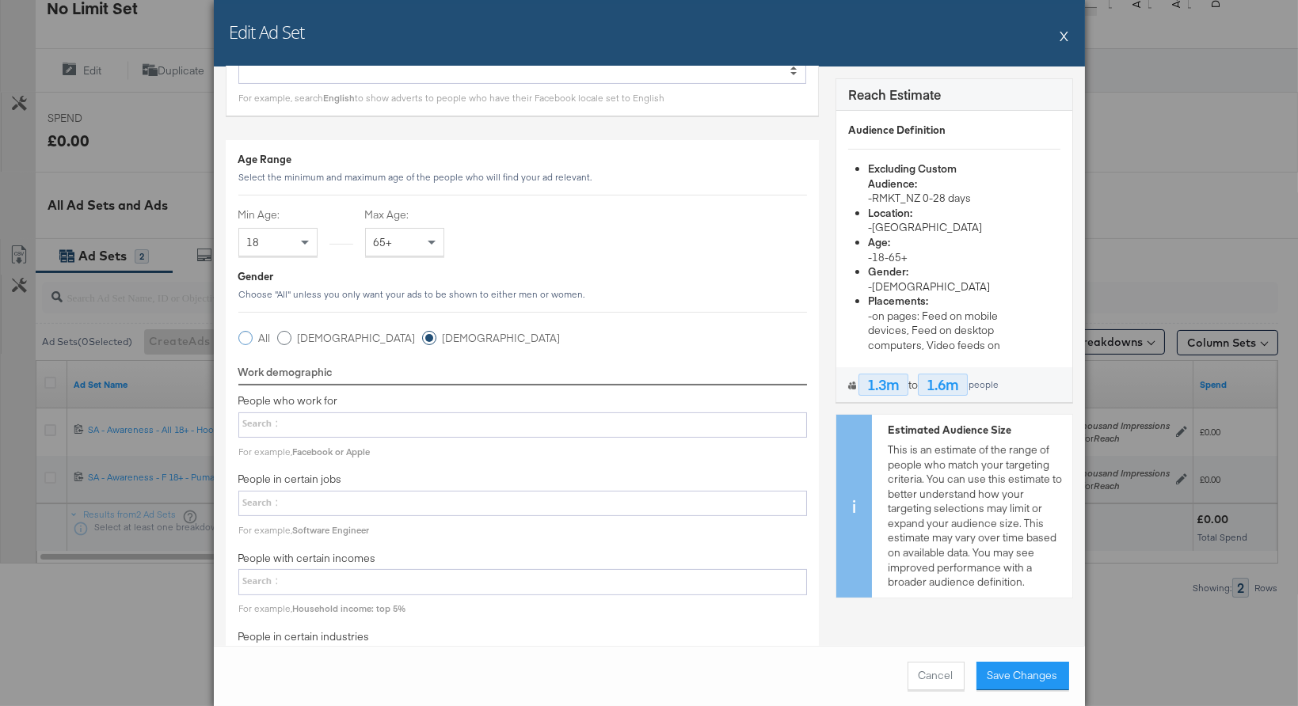
type input "SA - Awareness - All 18+ - Hoodrich - Feed"
click at [249, 331] on icon at bounding box center [245, 338] width 14 height 14
click at [0, 0] on input "All" at bounding box center [0, 0] width 0 height 0
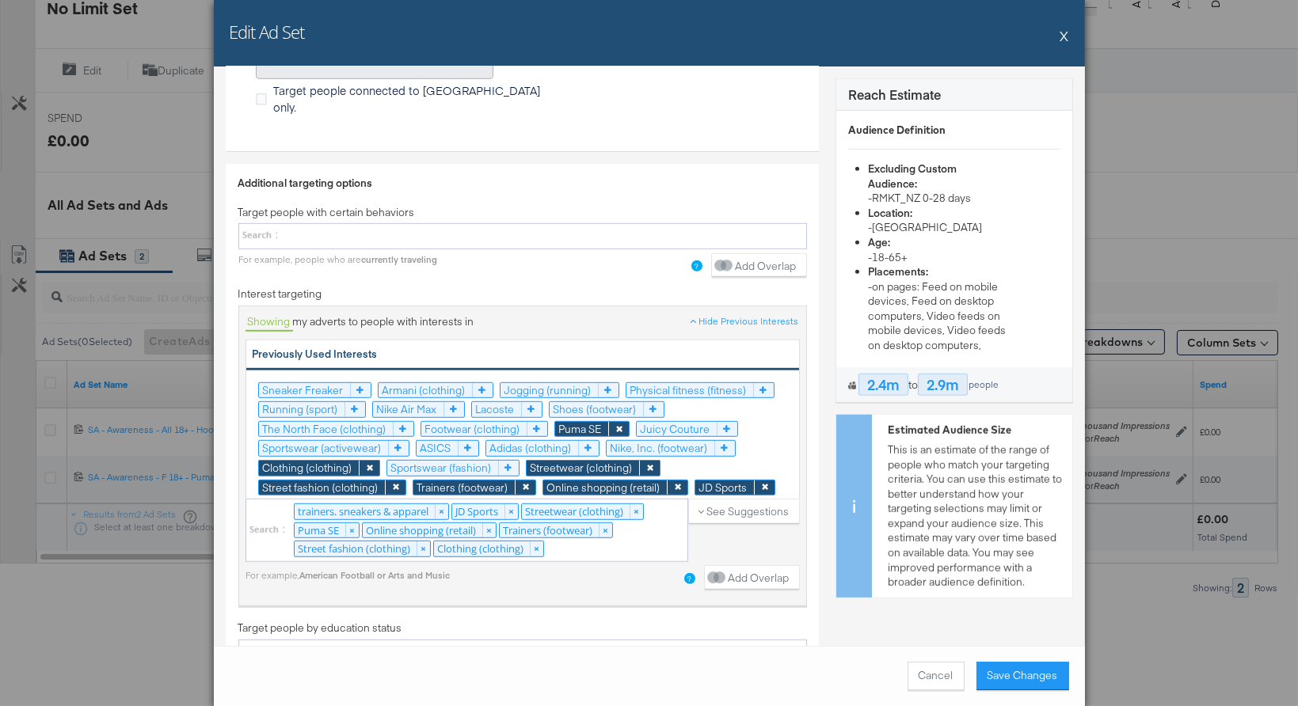
scroll to position [2661, 0]
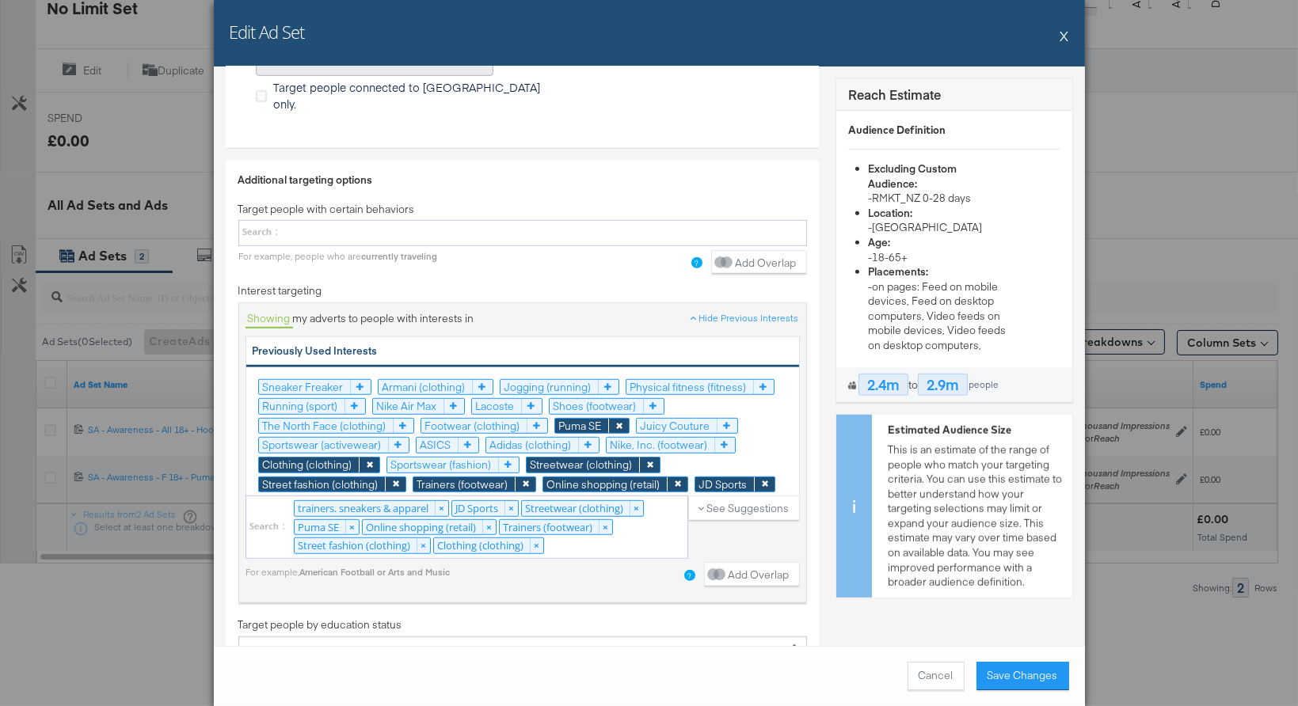
click at [614, 419] on icon at bounding box center [618, 426] width 21 height 15
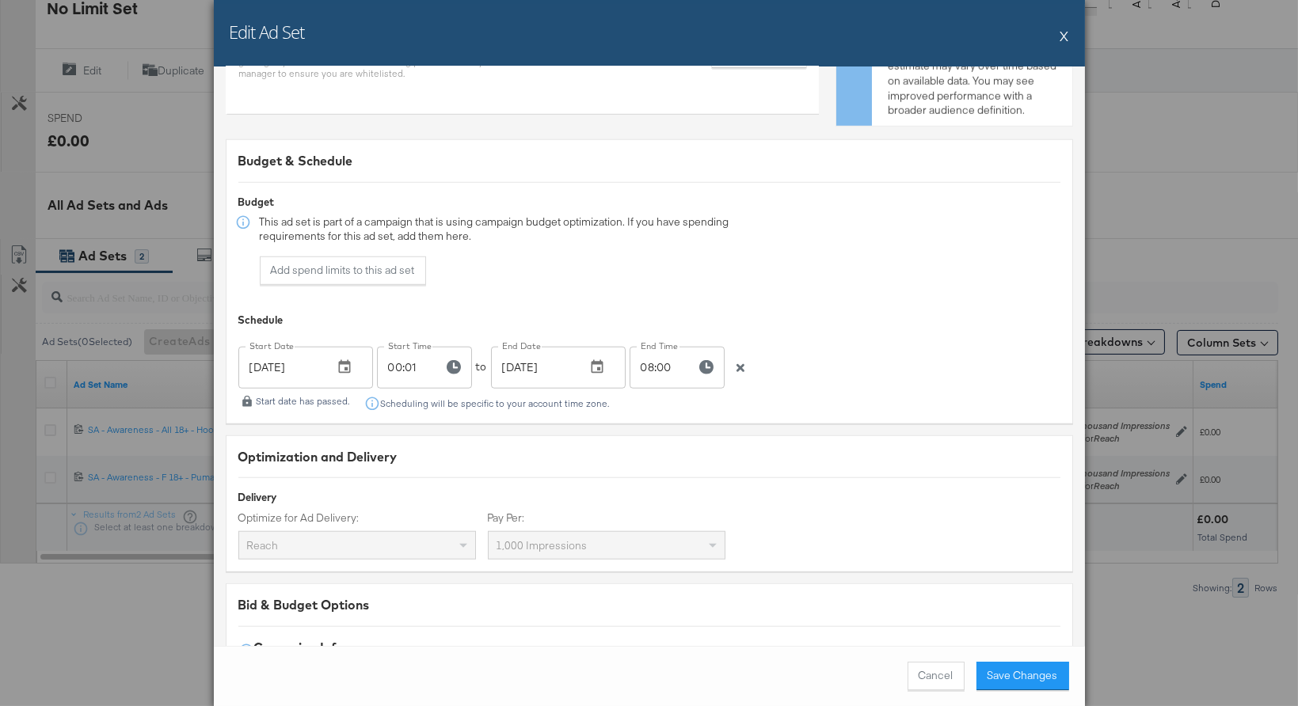
scroll to position [3627, 0]
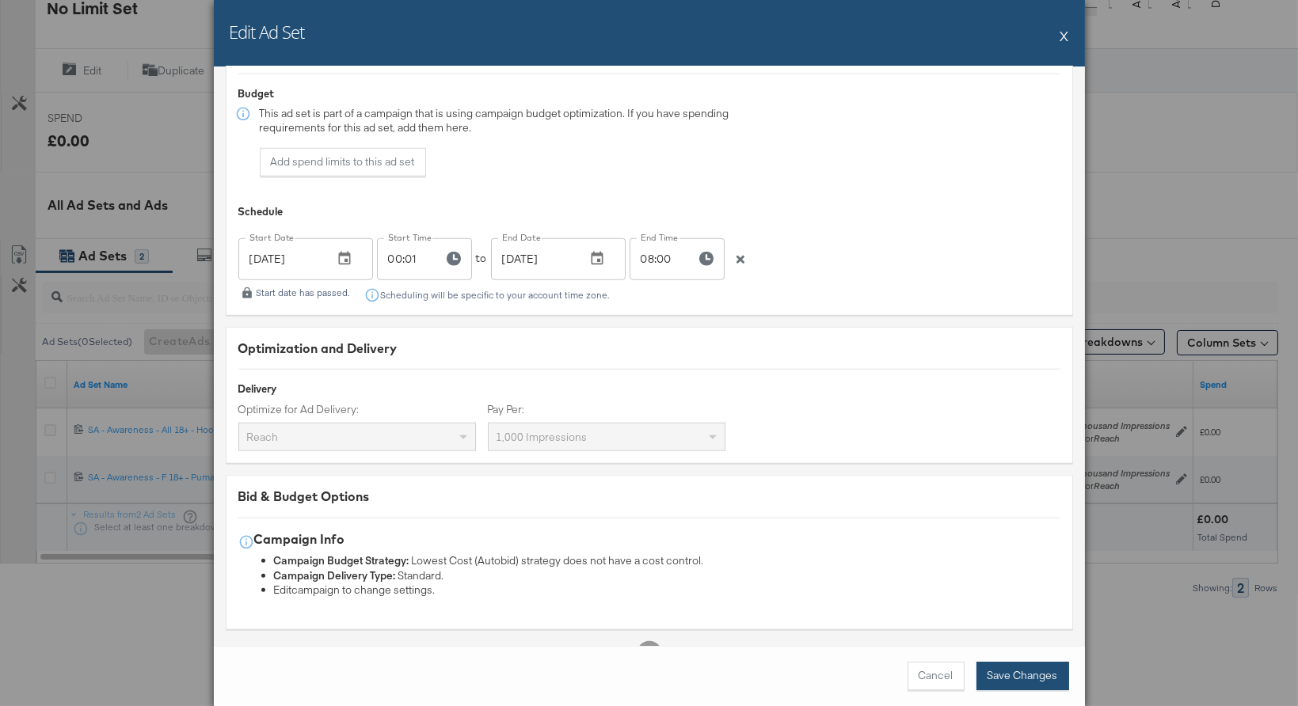
click at [1033, 668] on button "Save Changes" at bounding box center [1022, 676] width 93 height 29
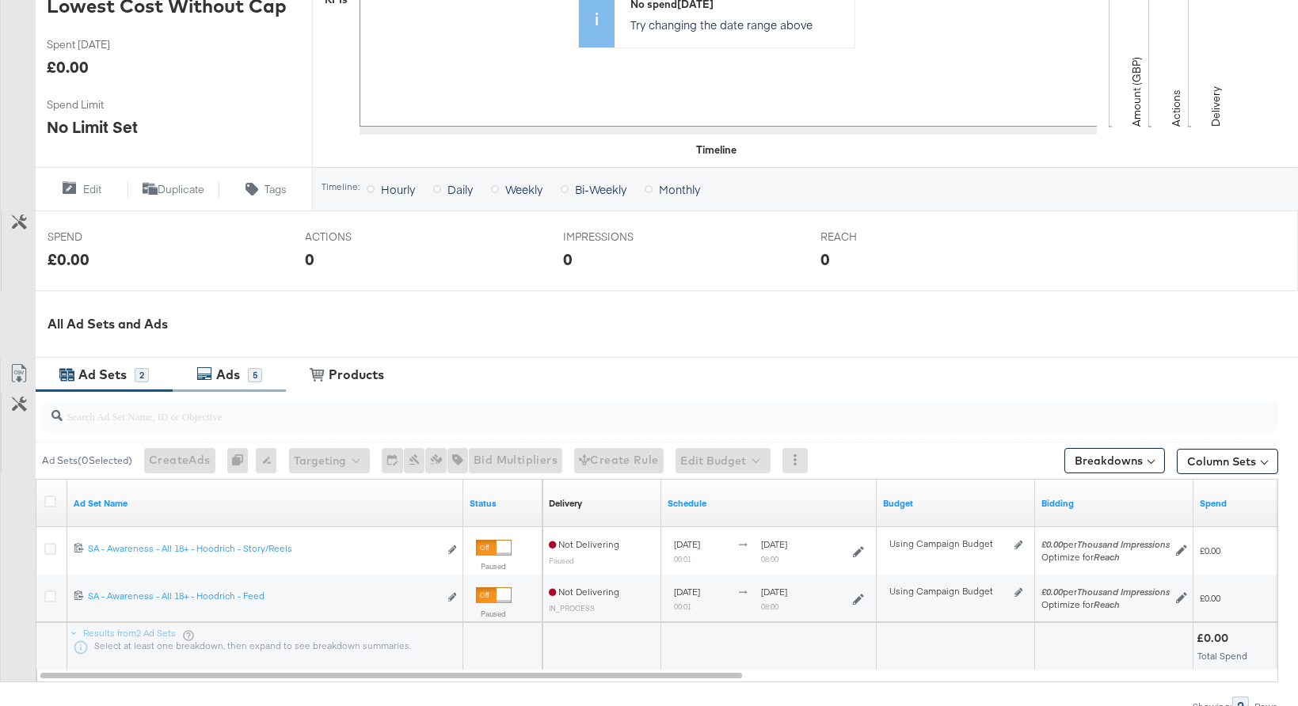
scroll to position [550, 0]
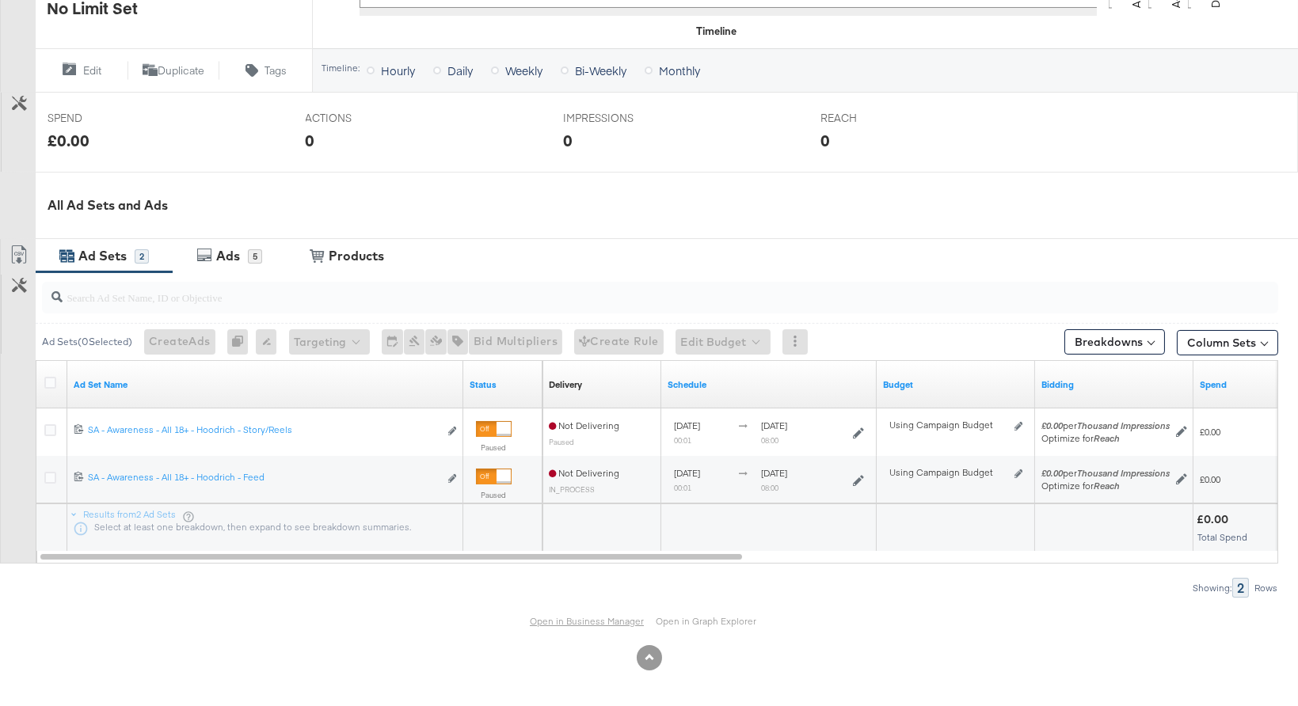
click at [588, 618] on link "Open in Business Manager" at bounding box center [587, 621] width 114 height 12
